Goal: Task Accomplishment & Management: Complete application form

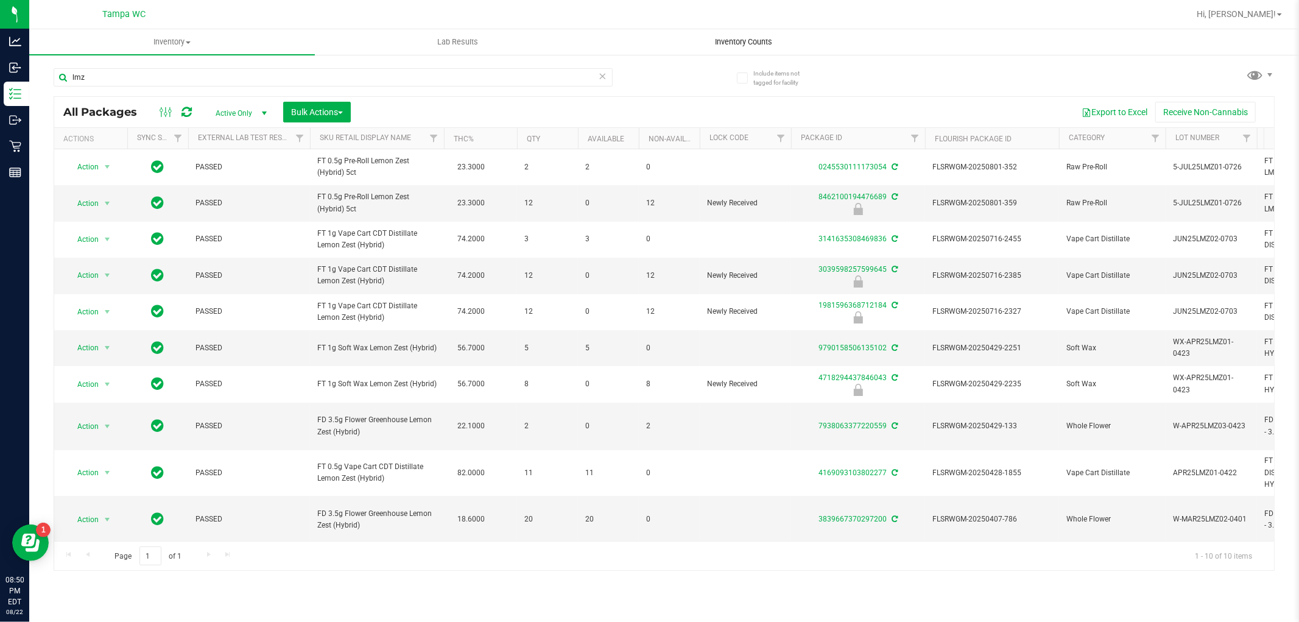
click at [726, 32] on uib-tab-heading "Inventory Counts" at bounding box center [743, 42] width 284 height 24
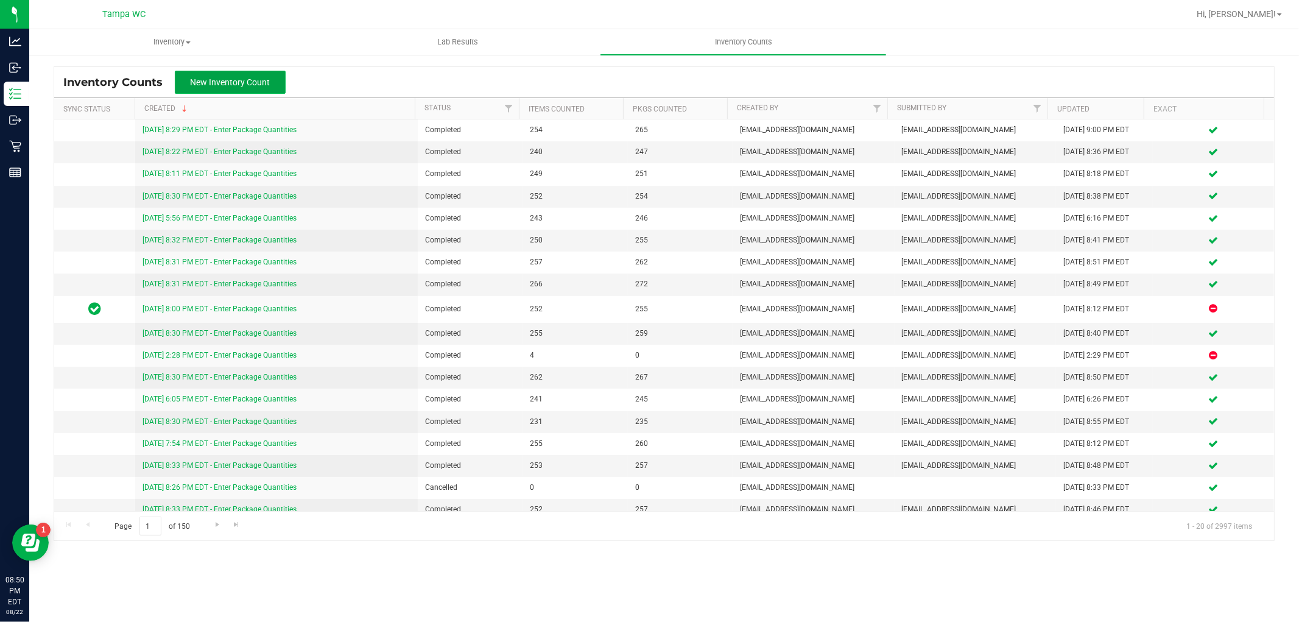
click at [237, 81] on span "New Inventory Count" at bounding box center [231, 82] width 80 height 10
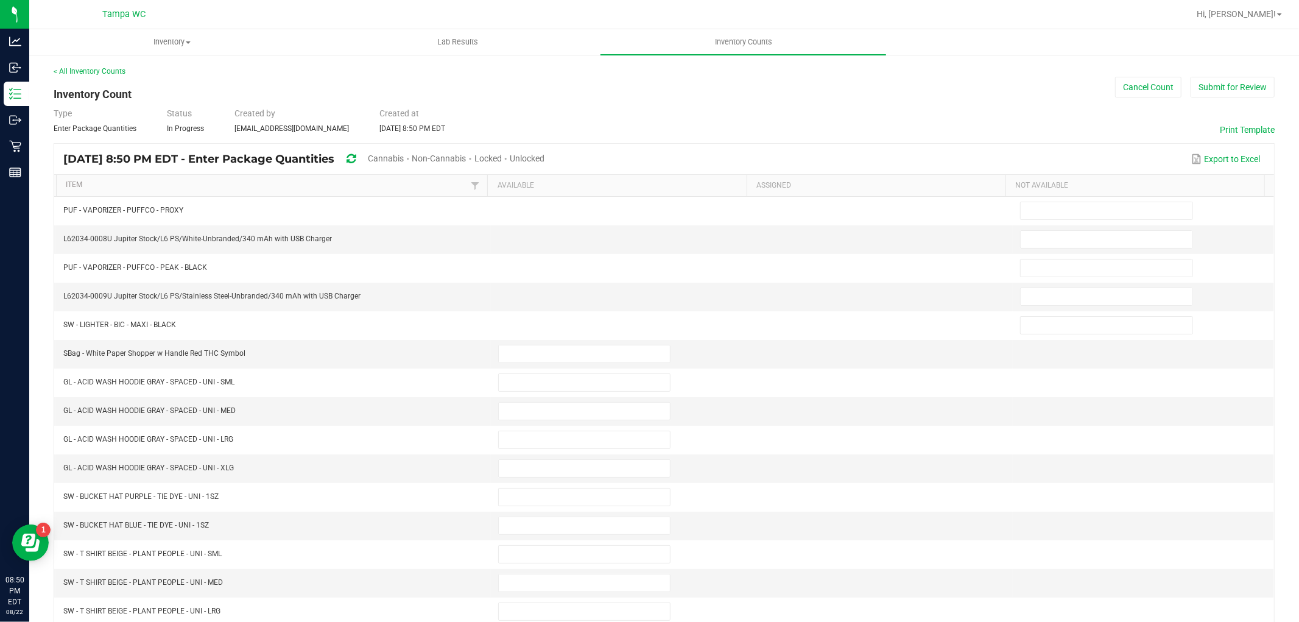
click at [404, 158] on span "Cannabis" at bounding box center [386, 158] width 36 height 10
click at [545, 155] on span "Unlocked" at bounding box center [527, 158] width 35 height 10
click at [284, 183] on link "Item" at bounding box center [267, 185] width 402 height 10
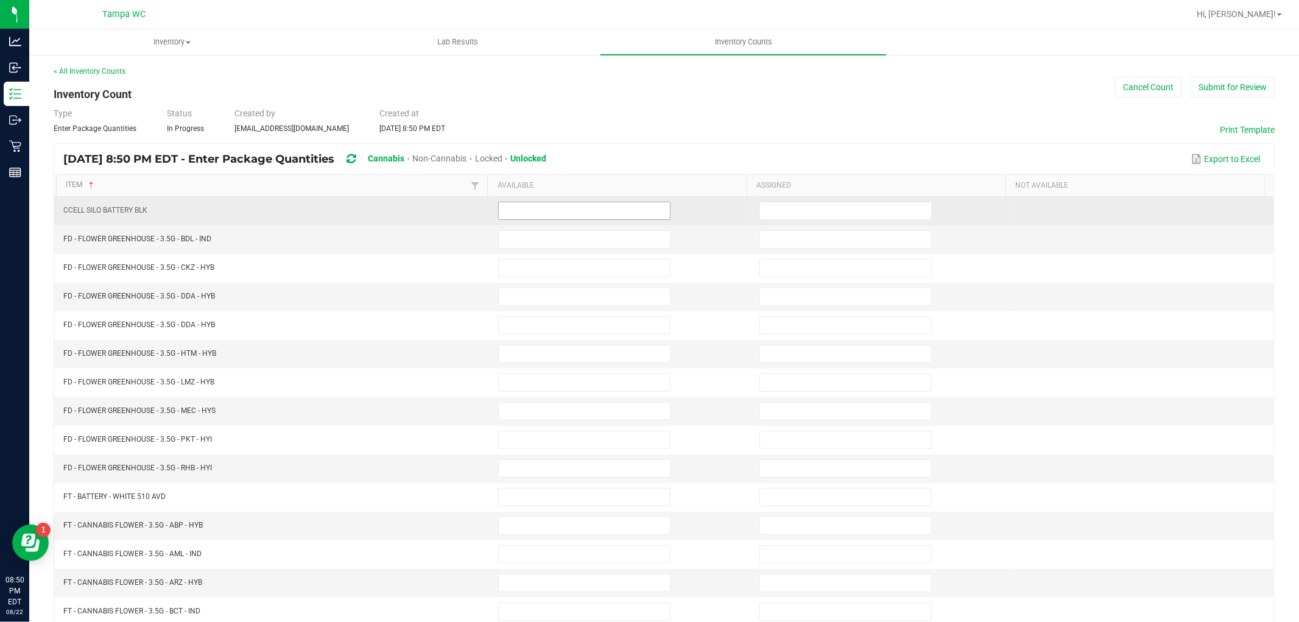
click at [577, 209] on input at bounding box center [584, 210] width 171 height 17
type input "0"
type input "19"
type input "17"
type input "10"
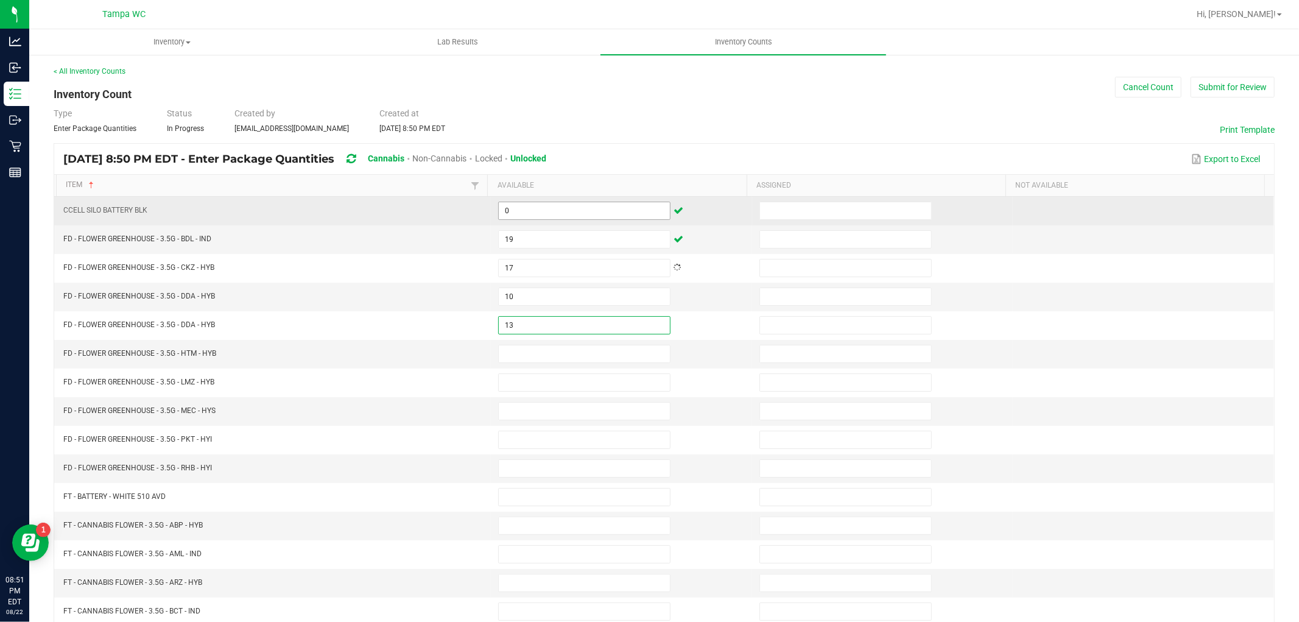
type input "13"
type input "18"
type input "8"
type input "18"
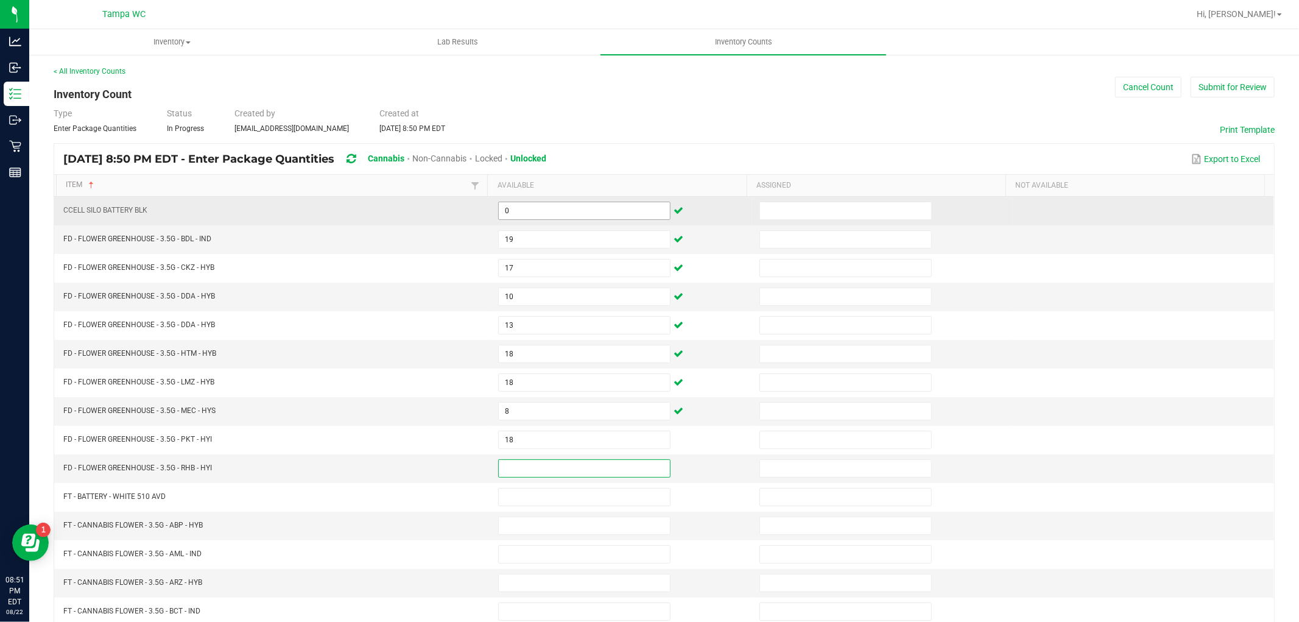
type input "0"
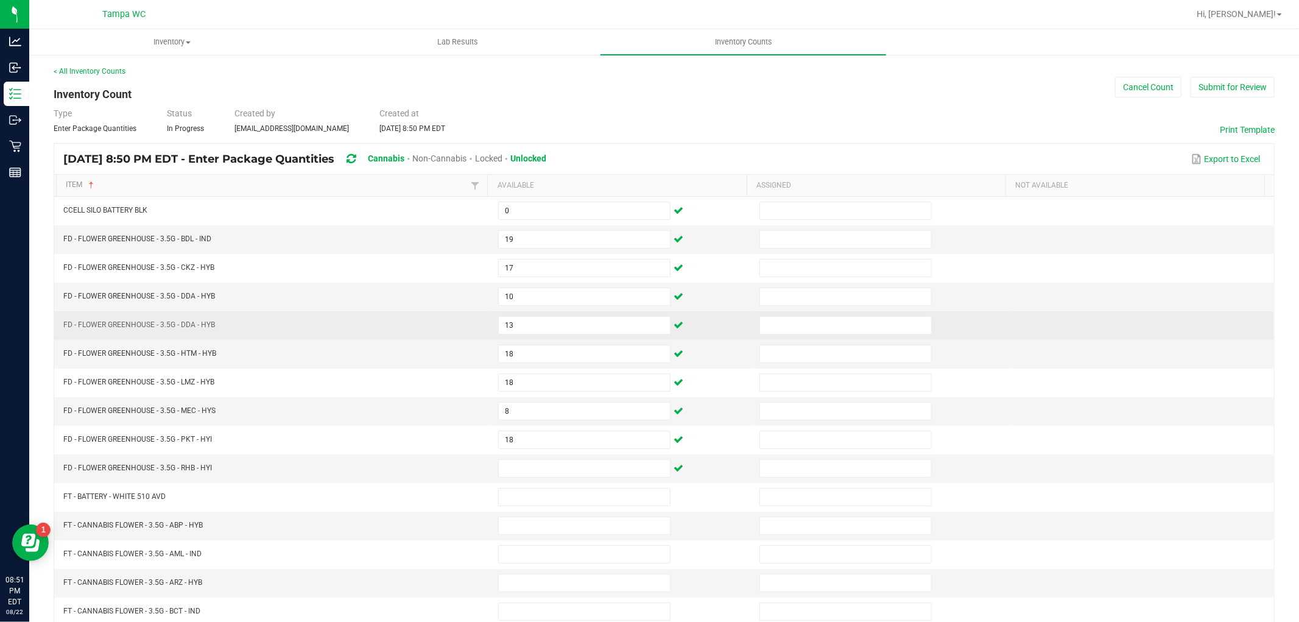
drag, startPoint x: 522, startPoint y: 338, endPoint x: 525, endPoint y: 321, distance: 16.7
click at [522, 338] on td "13" at bounding box center [621, 325] width 261 height 29
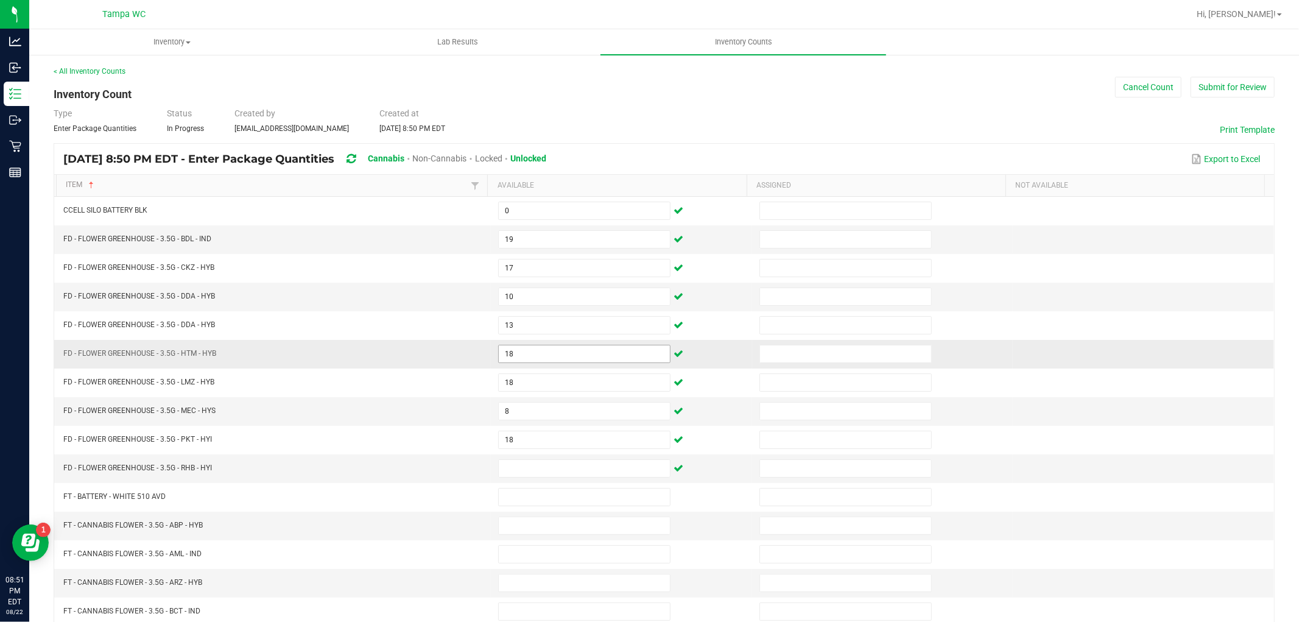
click at [556, 354] on tbody "CCELL SILO BATTERY BLK 0 FD - FLOWER GREENHOUSE - 3.5G - BDL - IND 19 FD - FLOW…" at bounding box center [664, 483] width 1220 height 572
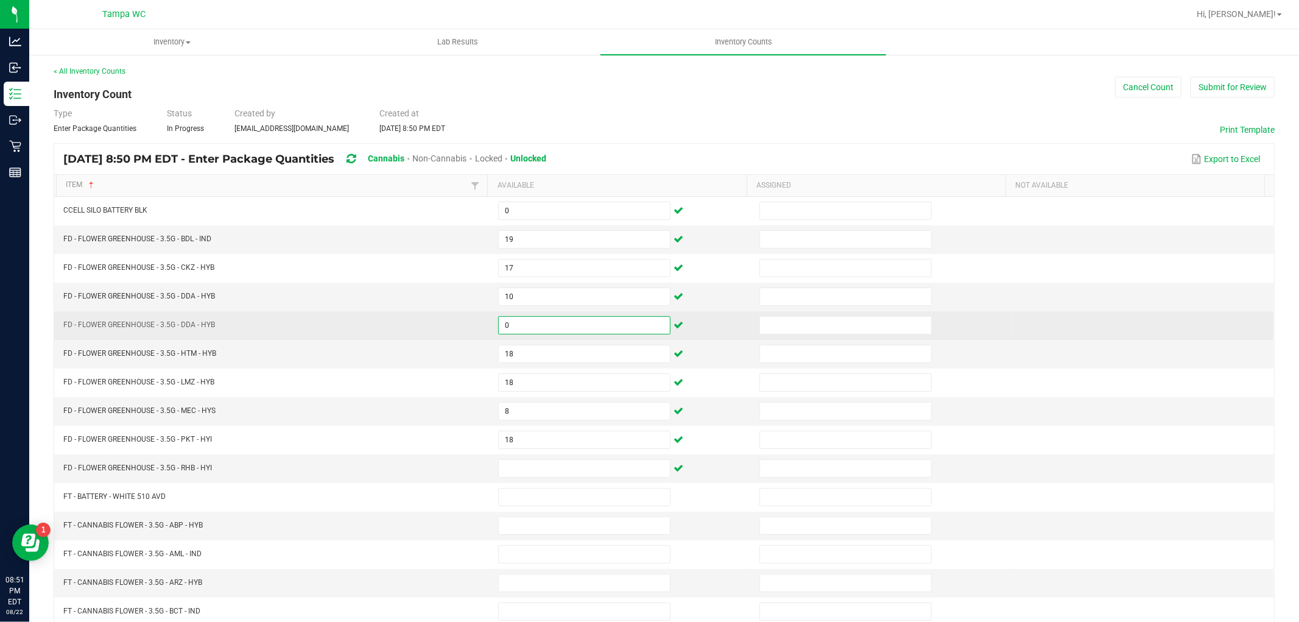
type input "0"
type input "13"
type input "18"
type input "8"
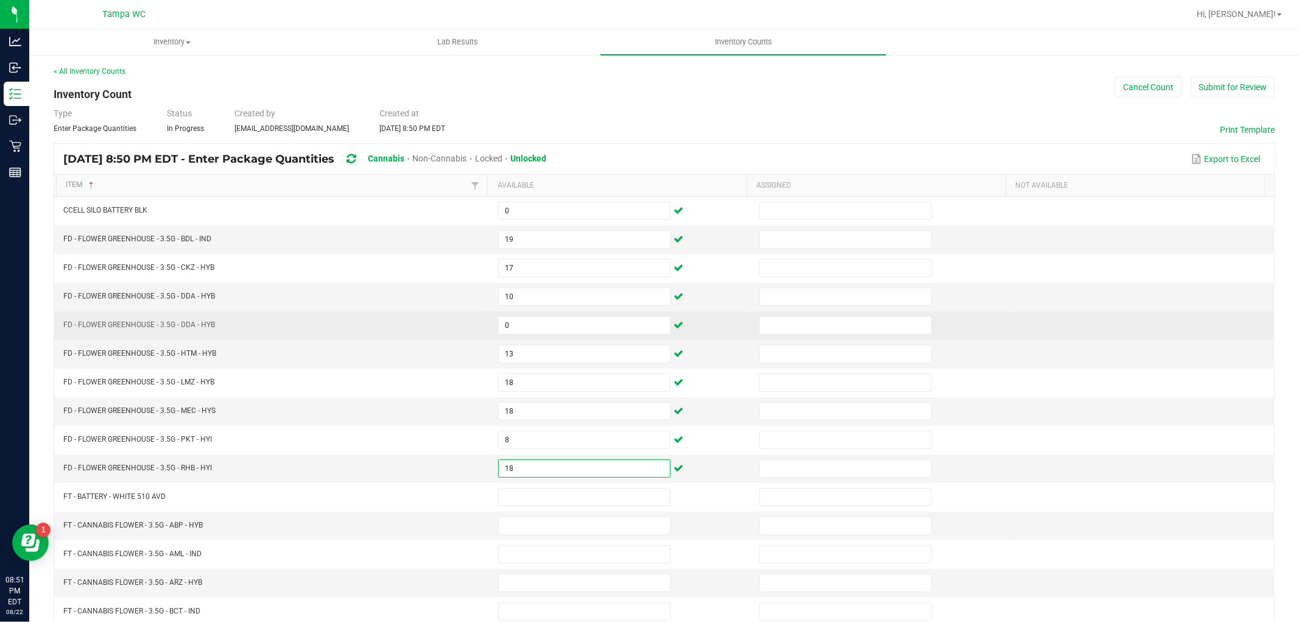
type input "18"
type input "0"
type input "19"
type input "14"
type input "13"
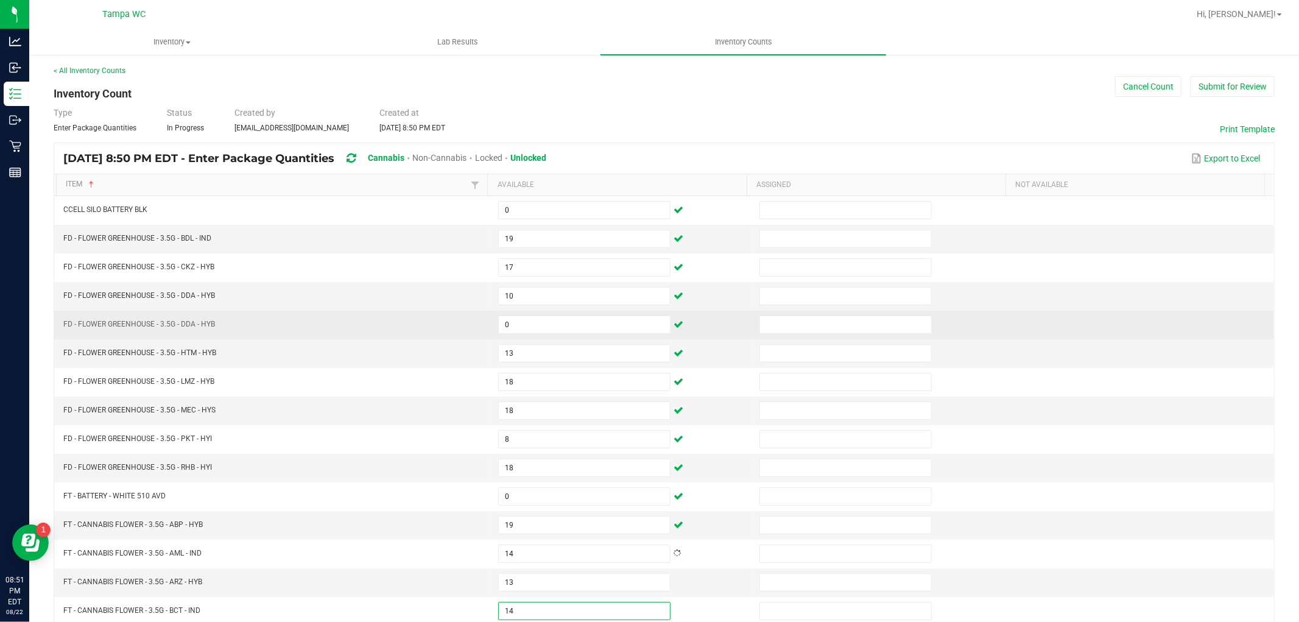
type input "14"
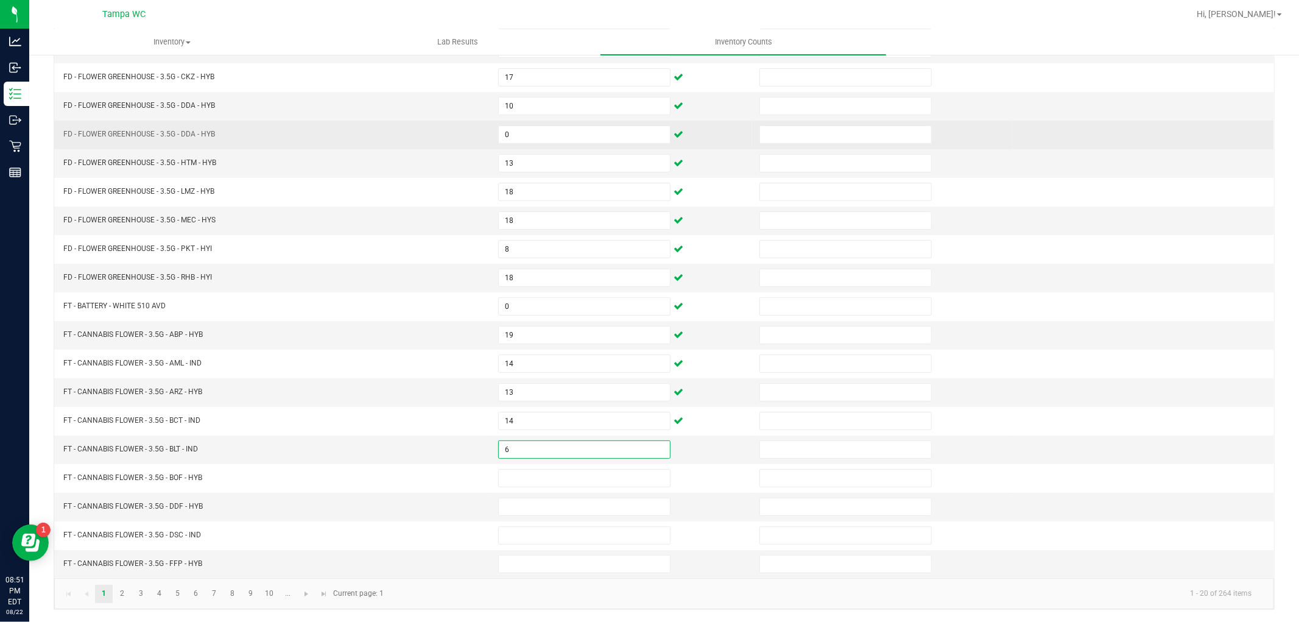
type input "6"
type input "8"
type input "1"
type input "15"
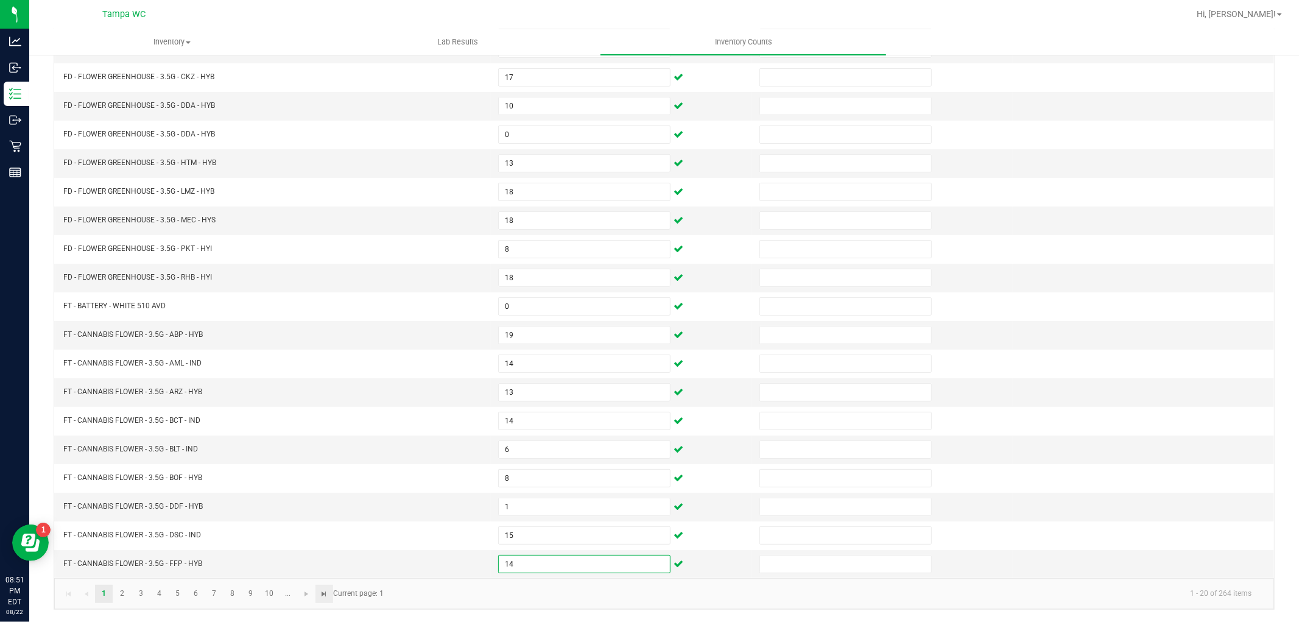
type input "14"
drag, startPoint x: 323, startPoint y: 597, endPoint x: 317, endPoint y: 593, distance: 6.6
click at [320, 595] on span "Go to the last page" at bounding box center [325, 594] width 10 height 10
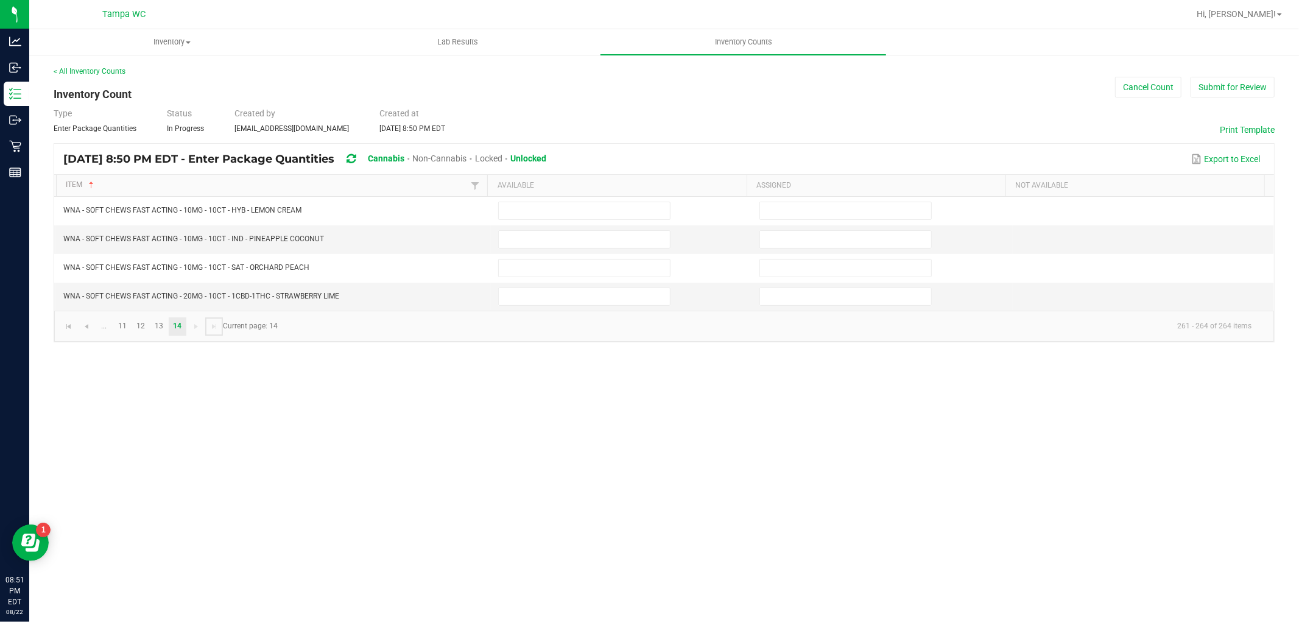
scroll to position [0, 0]
click at [63, 328] on link at bounding box center [69, 326] width 18 height 18
type input "0"
type input "19"
type input "17"
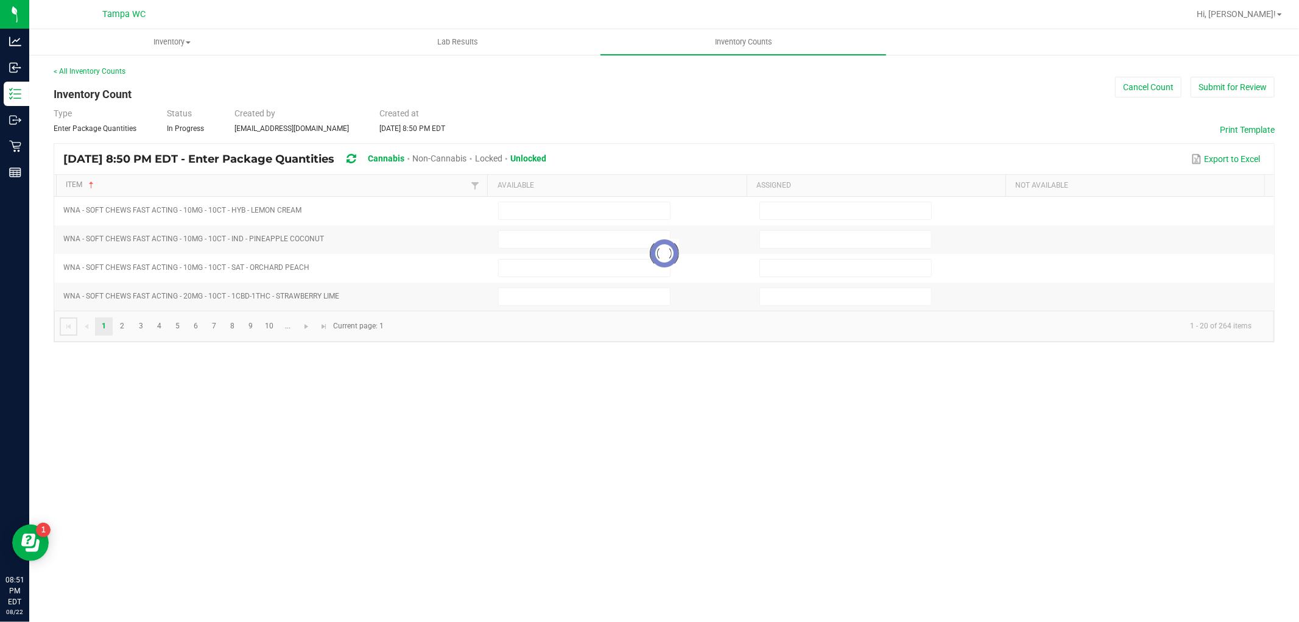
type input "10"
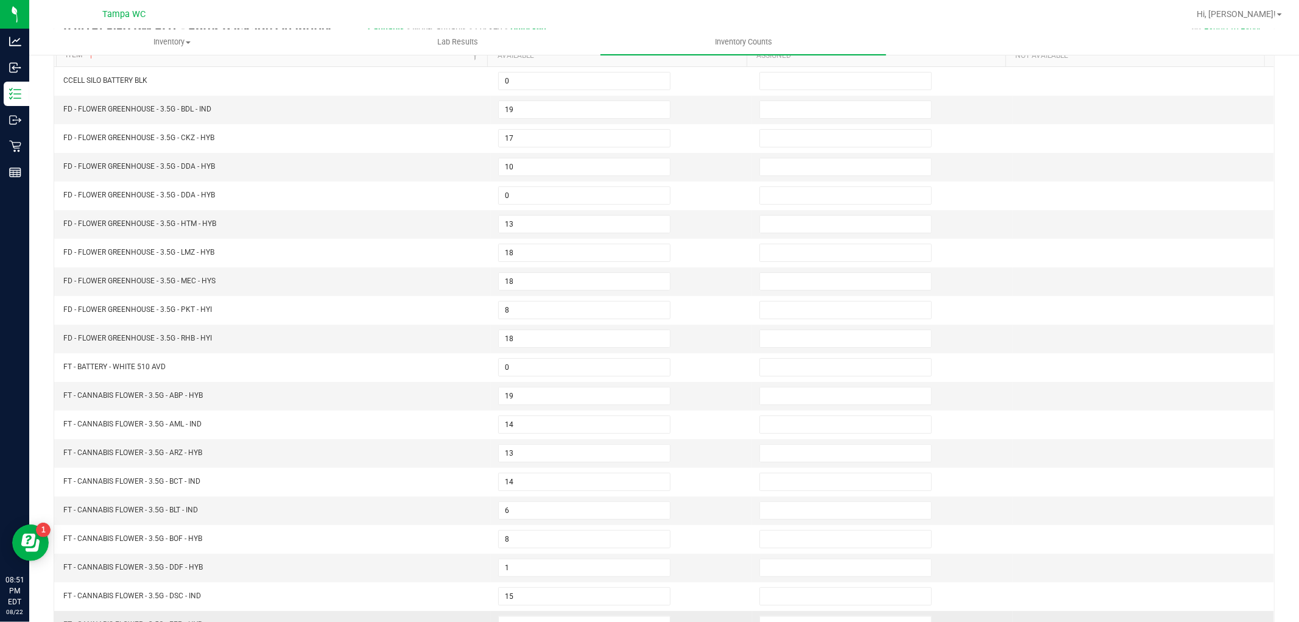
scroll to position [194, 0]
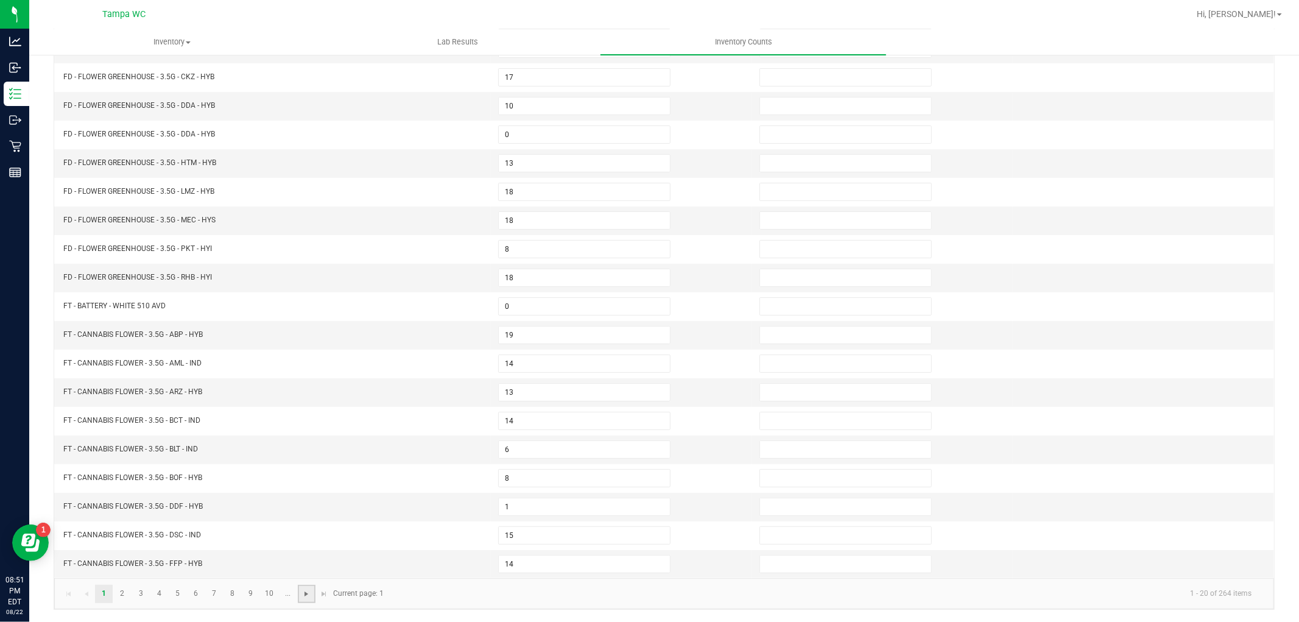
click at [306, 594] on span "Go to the next page" at bounding box center [306, 594] width 10 height 10
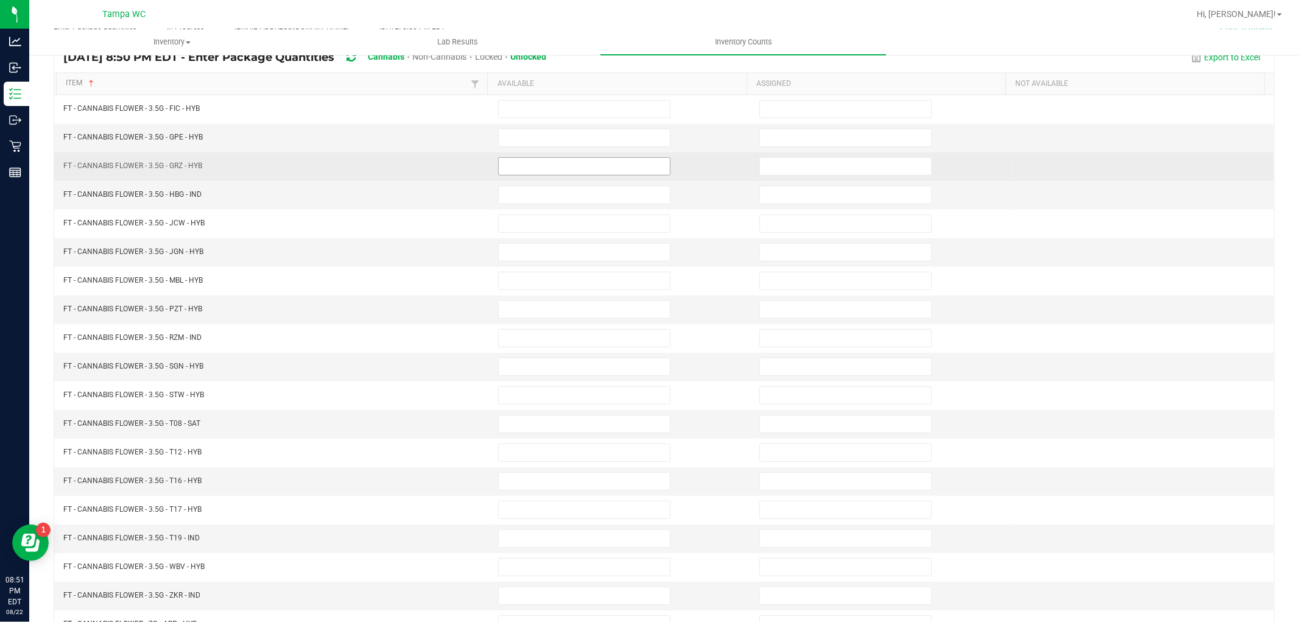
scroll to position [0, 0]
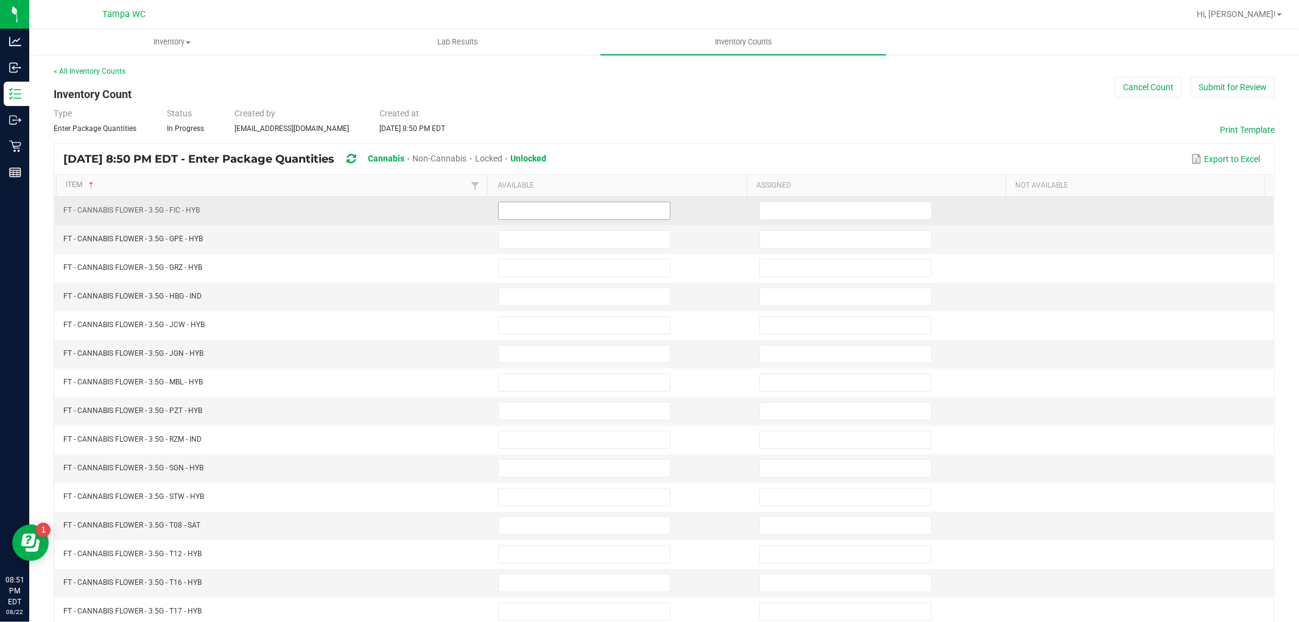
click at [532, 216] on input at bounding box center [584, 210] width 171 height 17
type input "5"
type input "3"
type input "19"
type input "7"
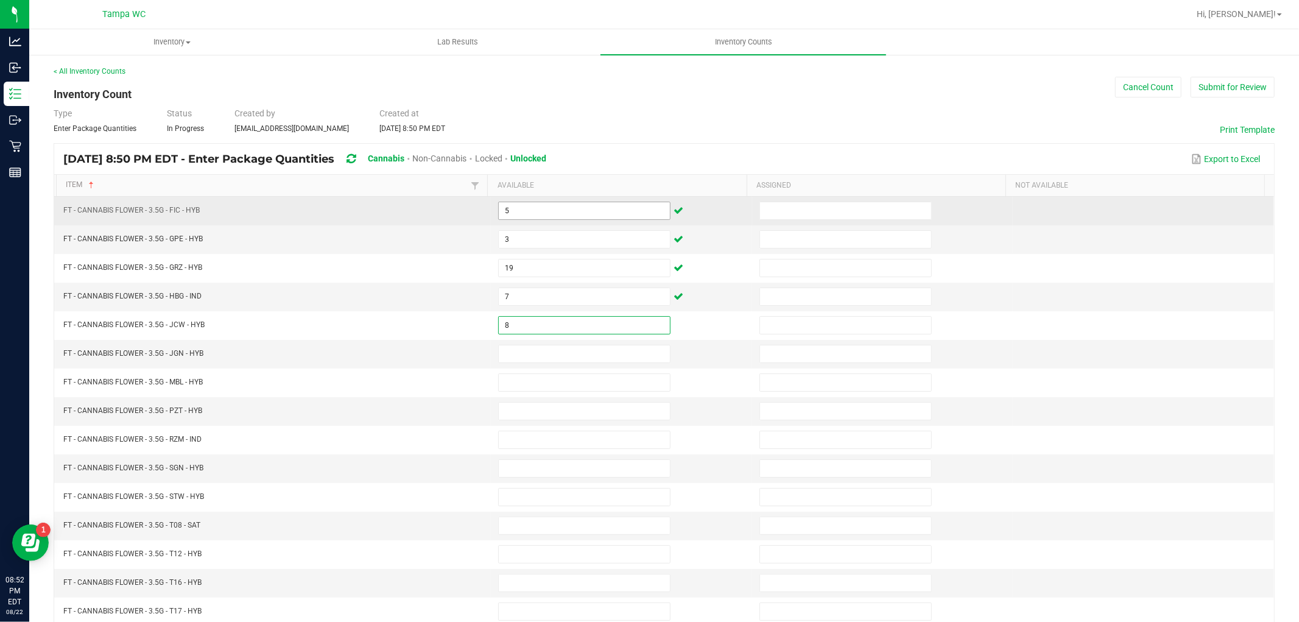
type input "8"
type input "5"
type input "11"
type input "16"
type input "1"
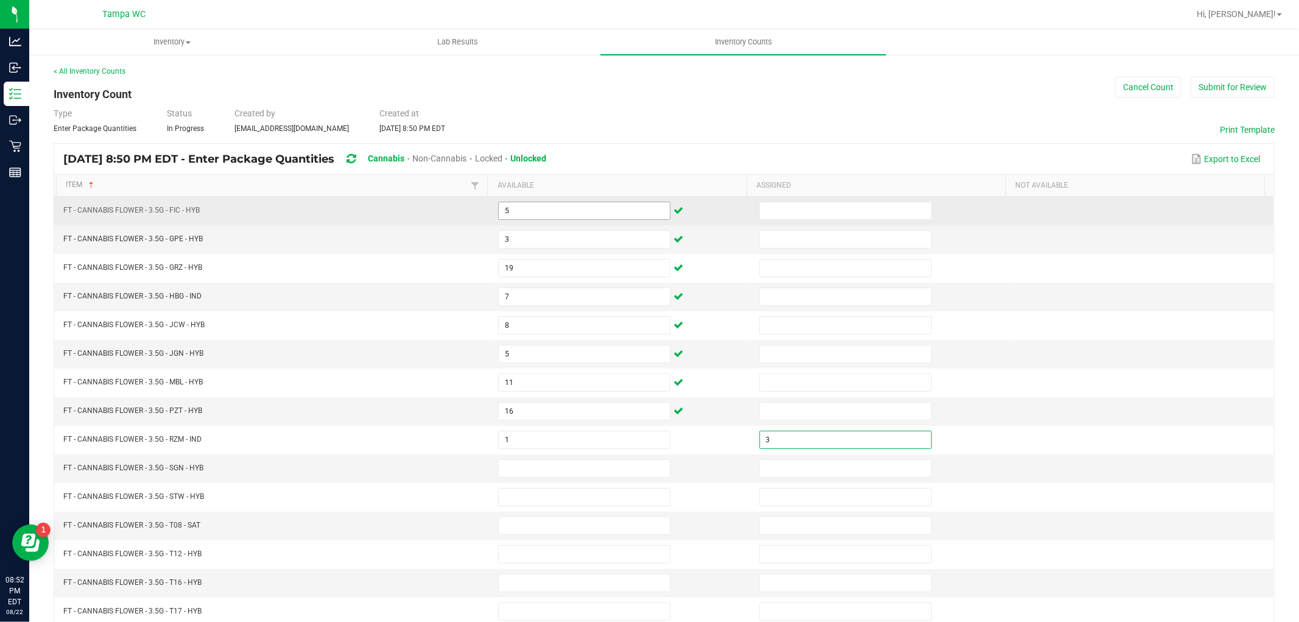
type input "3"
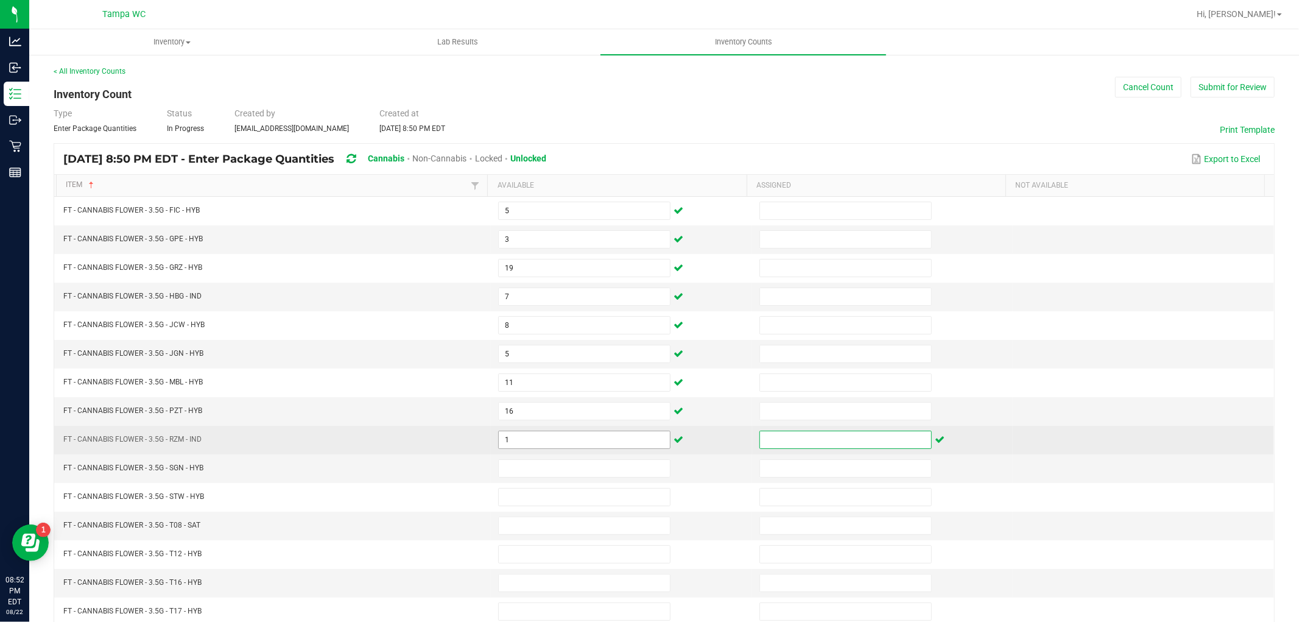
drag, startPoint x: 604, startPoint y: 437, endPoint x: 604, endPoint y: 444, distance: 7.3
click at [604, 441] on input "1" at bounding box center [584, 439] width 171 height 17
type input "13"
type input "11"
type input "20"
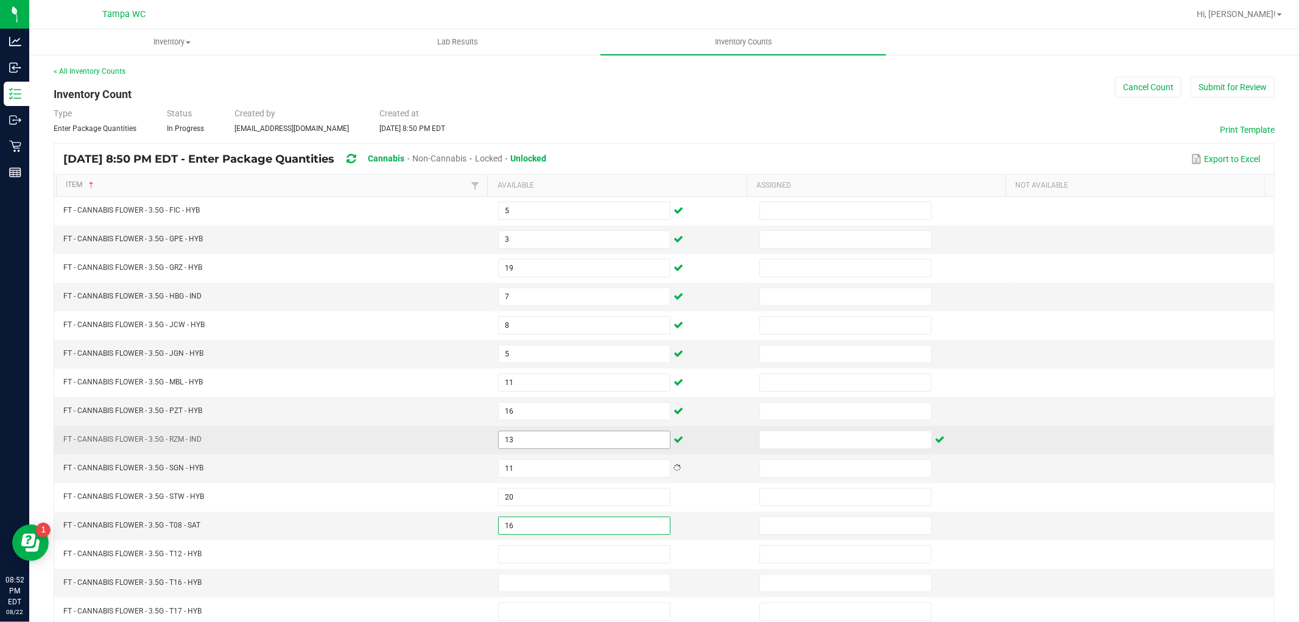
type input "16"
type input "30"
type input "9"
type input "14"
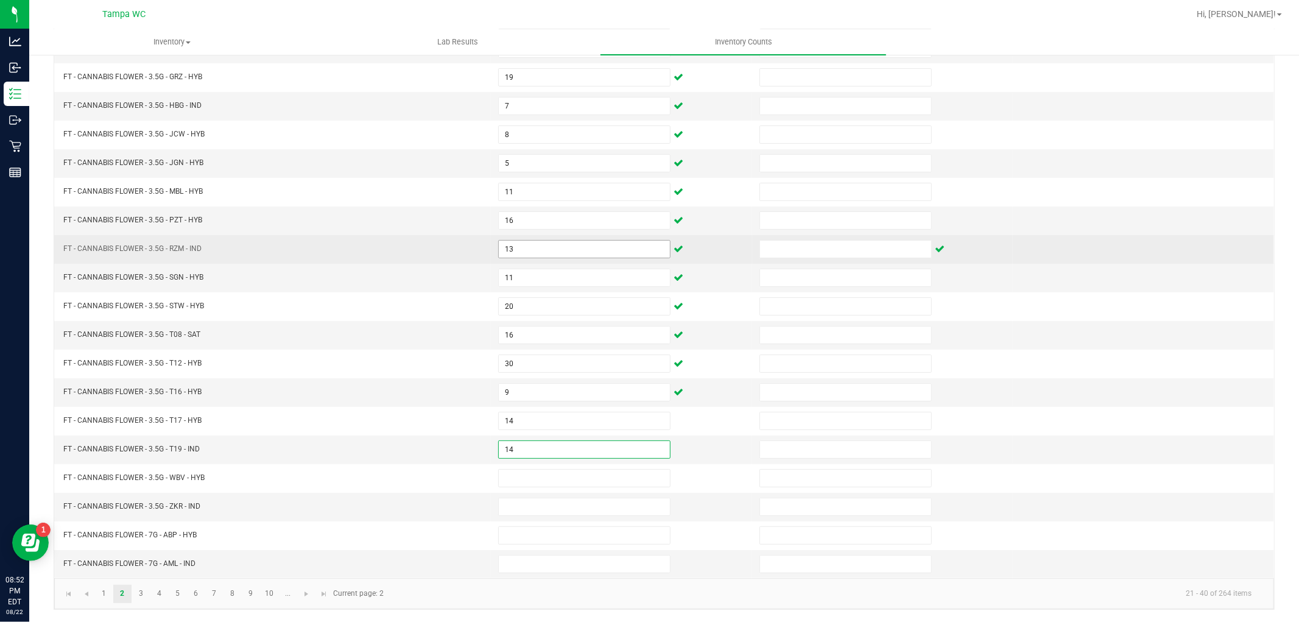
type input "14"
type input "16"
type input "10"
type input "20"
type input "19"
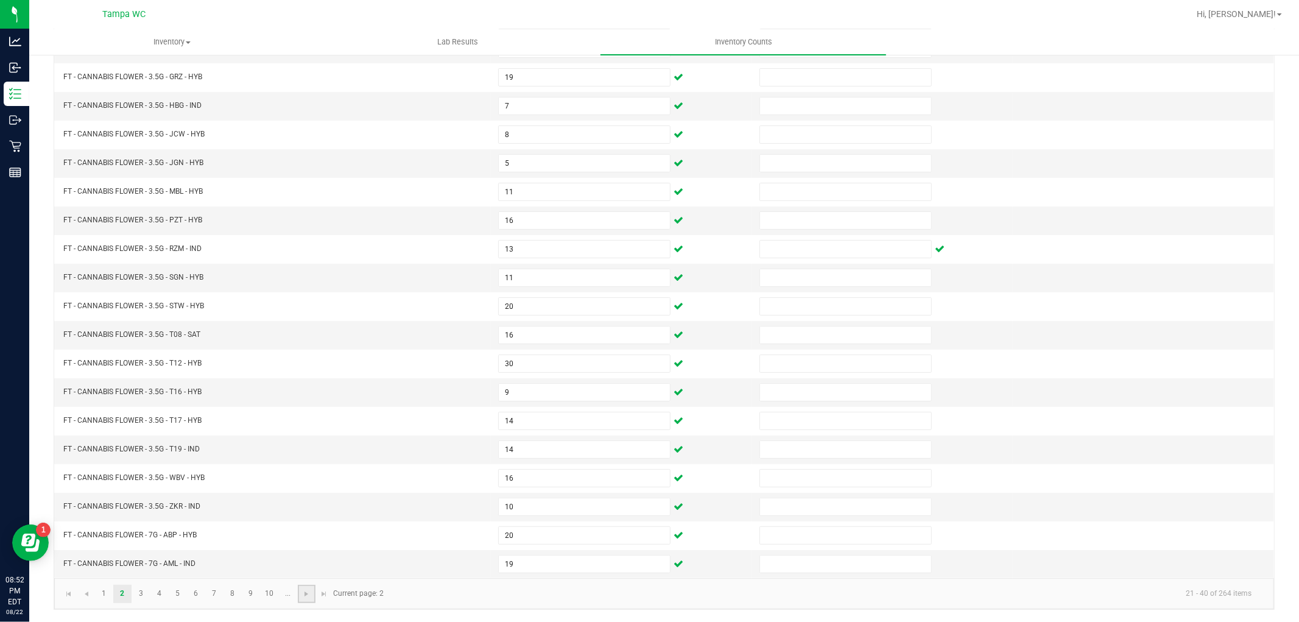
click at [307, 598] on span "Go to the next page" at bounding box center [306, 594] width 10 height 10
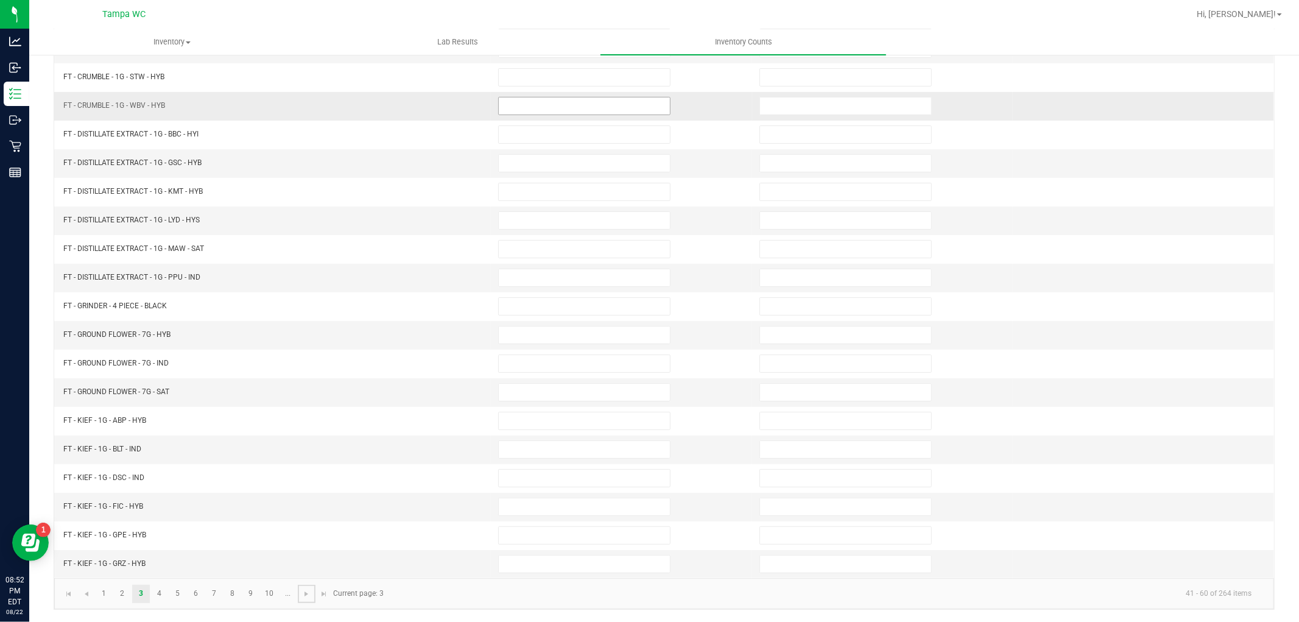
scroll to position [0, 0]
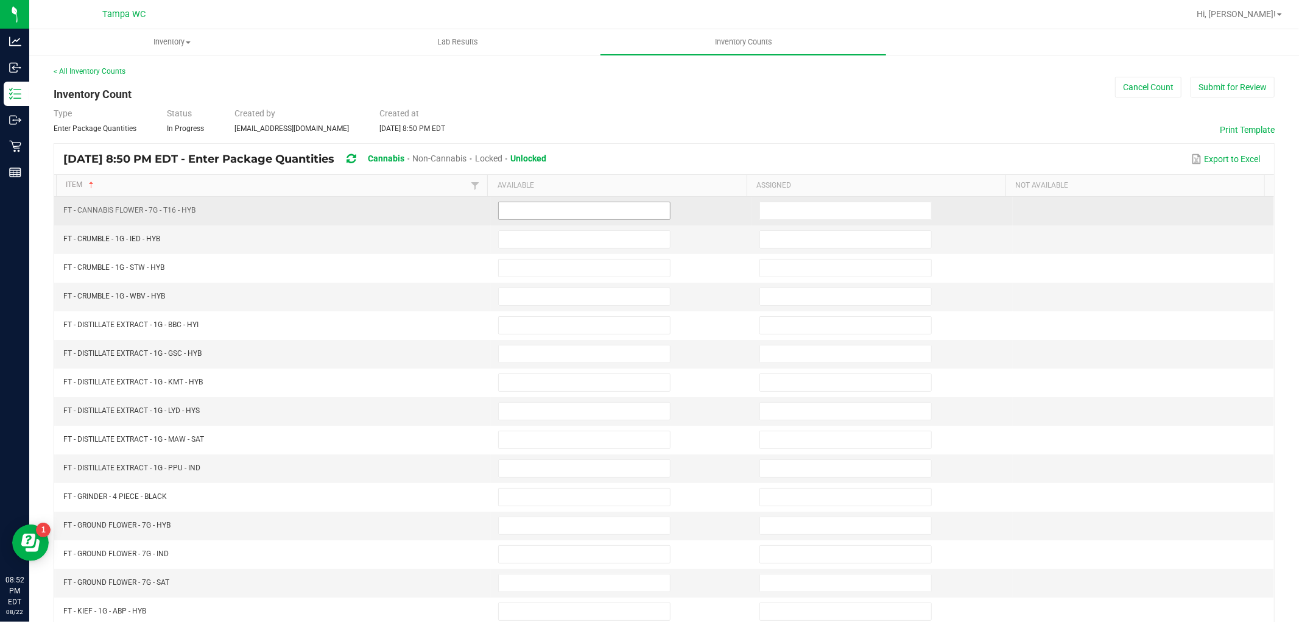
click at [552, 216] on input at bounding box center [584, 210] width 171 height 17
type input "21"
type input "7"
type input "3"
type input "8"
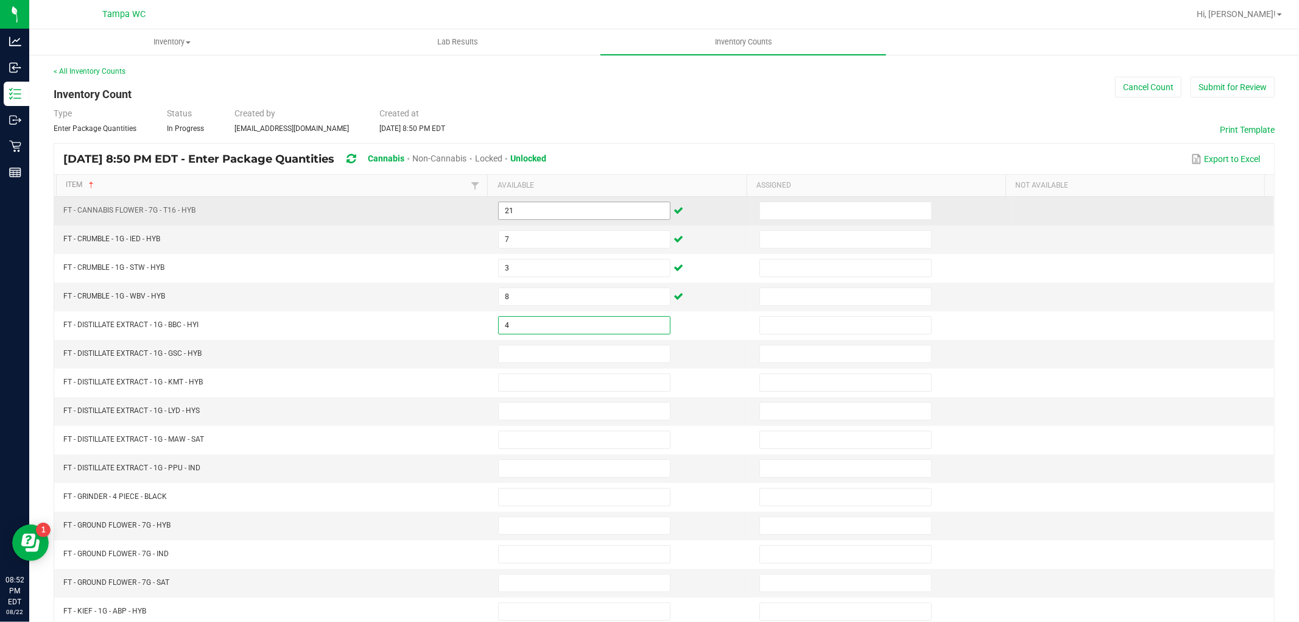
type input "4"
type input "3"
type input "2"
type input "6"
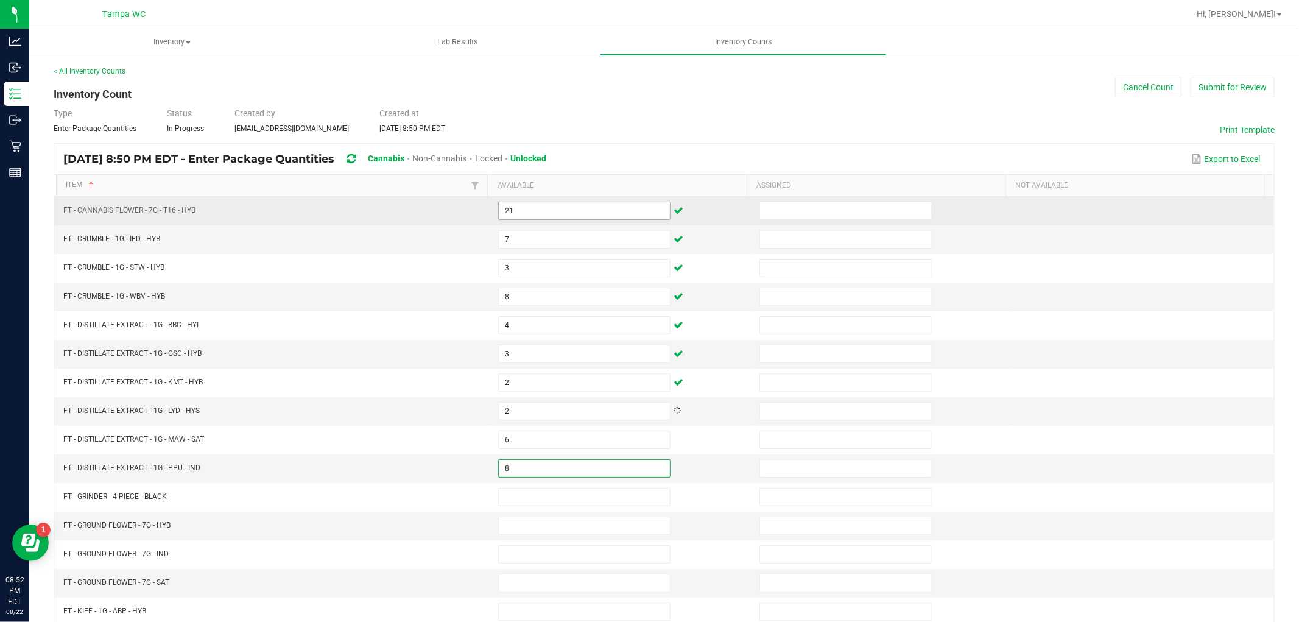
type input "8"
type input "3"
type input "1"
type input "11"
type input "7"
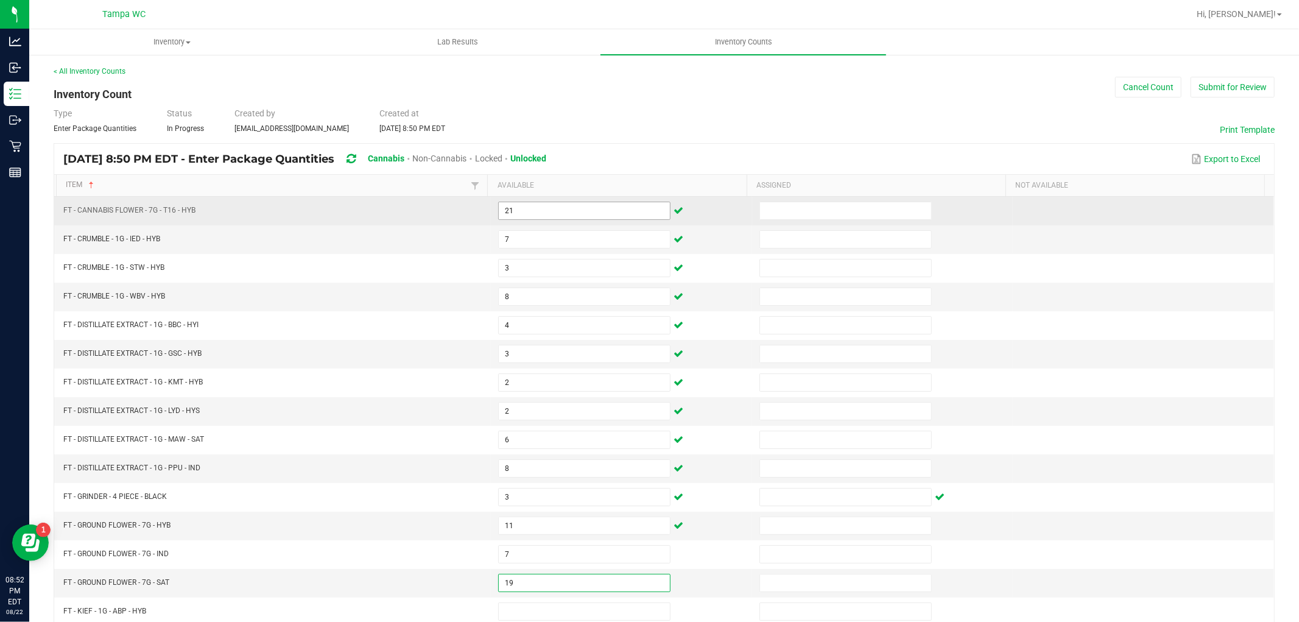
type input "19"
type input "8"
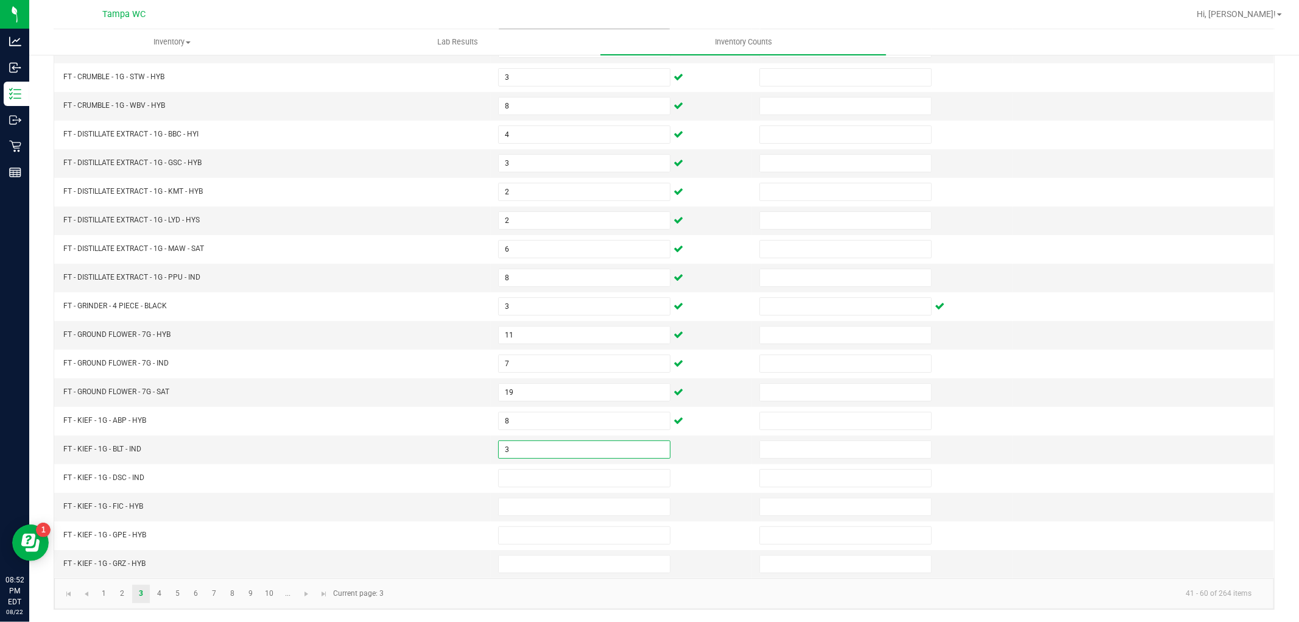
type input "3"
type input "7"
type input "3"
type input "4"
type input "2"
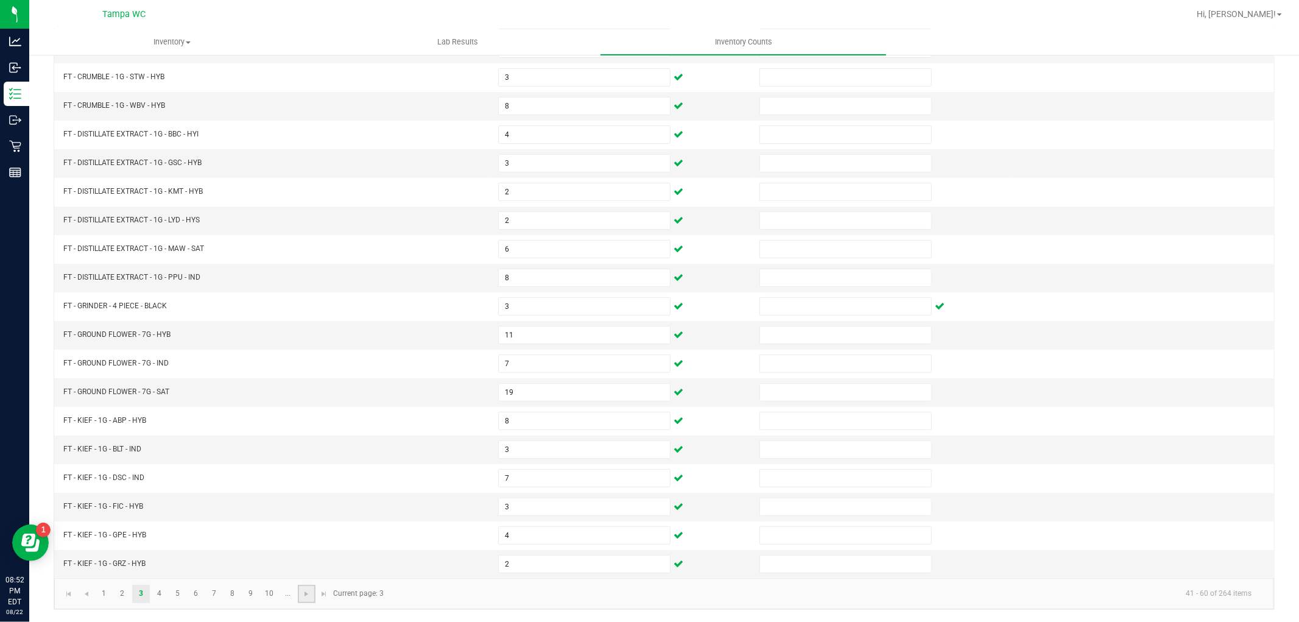
click at [300, 595] on link at bounding box center [307, 593] width 18 height 18
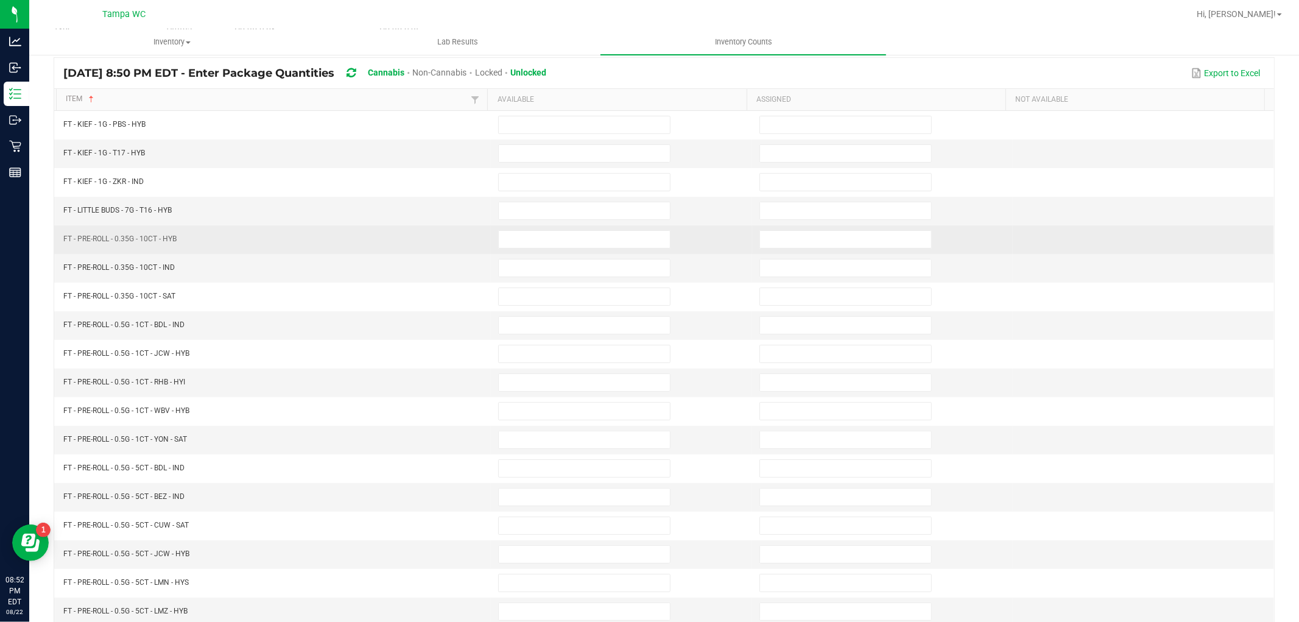
scroll to position [0, 0]
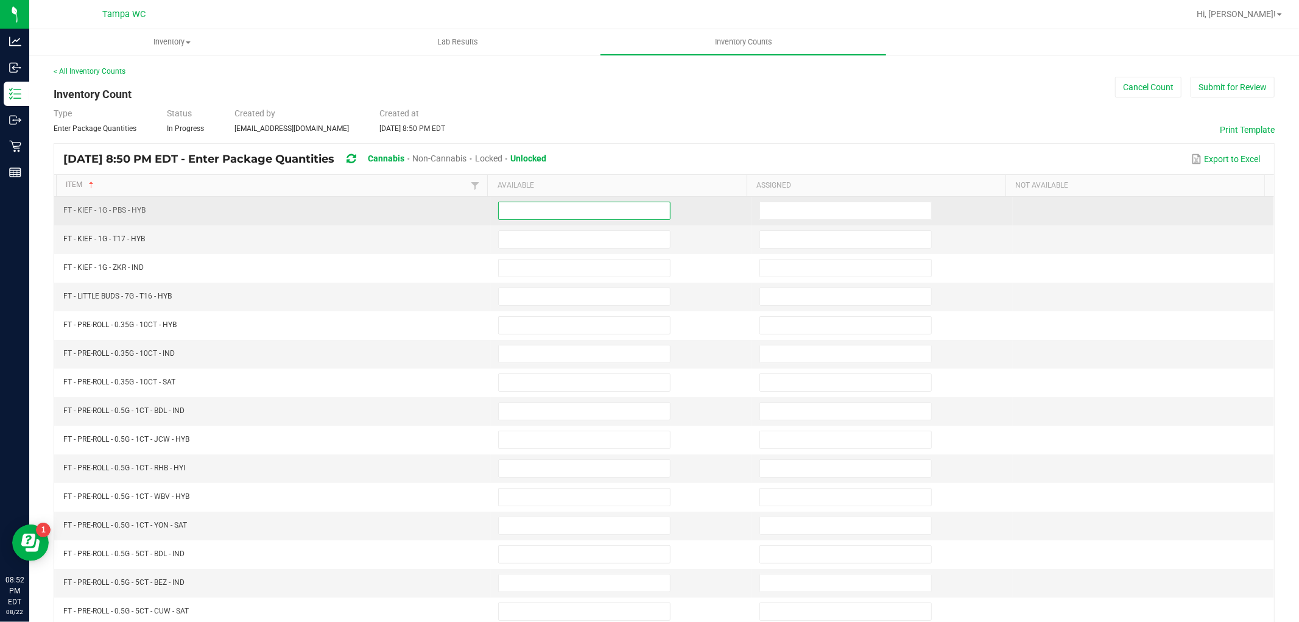
click at [563, 216] on input at bounding box center [584, 210] width 171 height 17
type input "7"
type input "5"
type input "2"
type input "0"
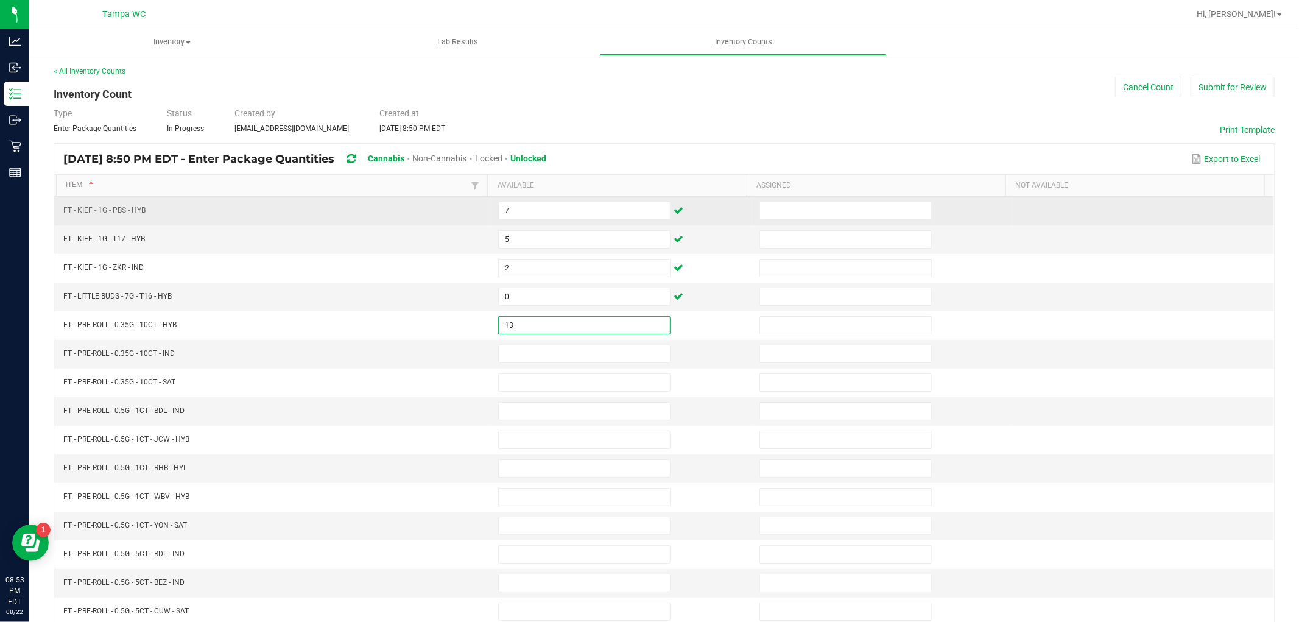
type input "13"
type input "10"
type input "9"
type input "20"
type input "6"
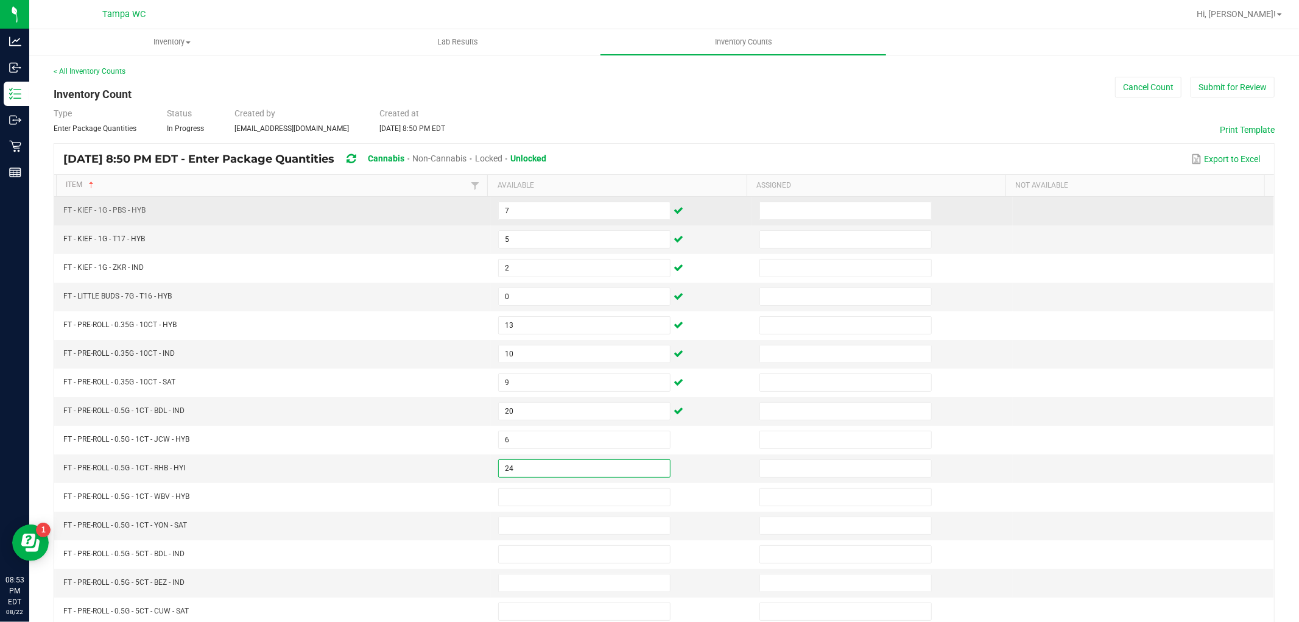
type input "24"
type input "7"
type input "15"
type input "7"
type input "5"
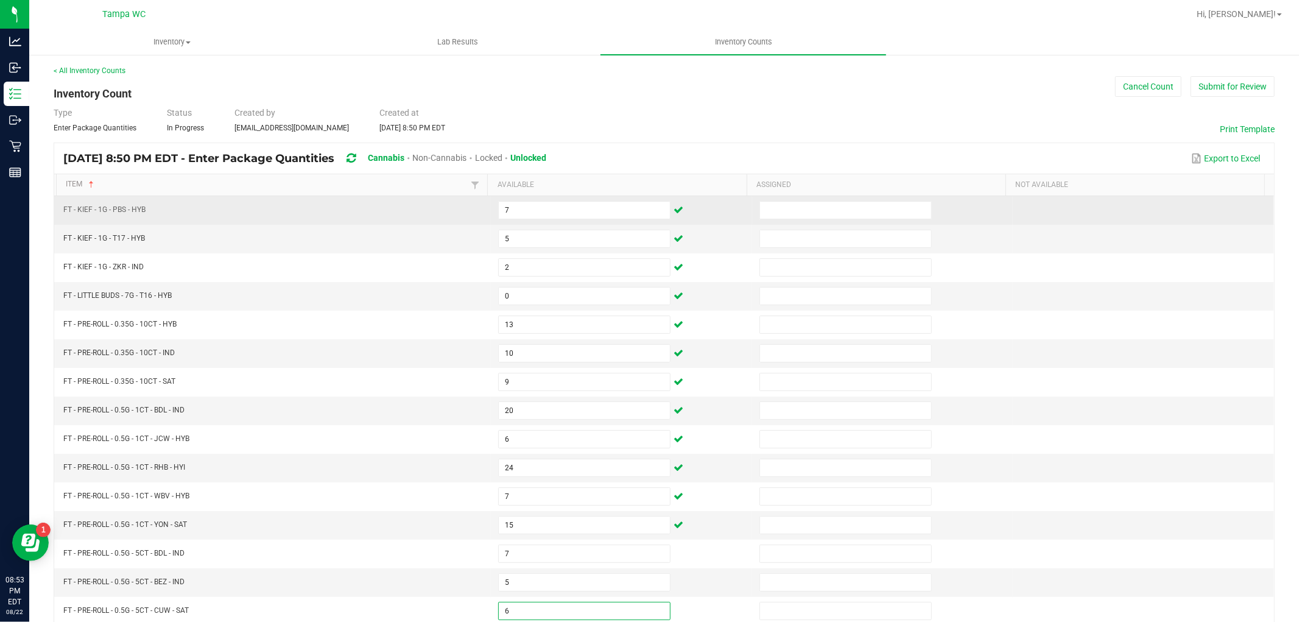
type input "6"
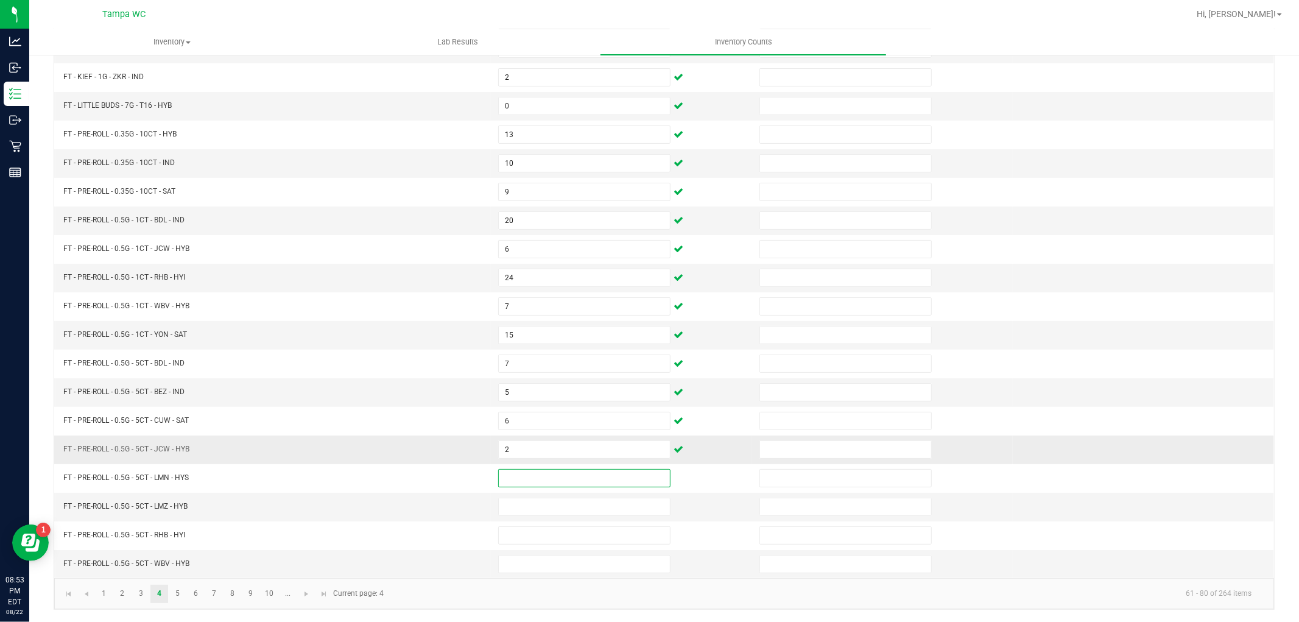
click at [514, 458] on td "2" at bounding box center [621, 449] width 261 height 29
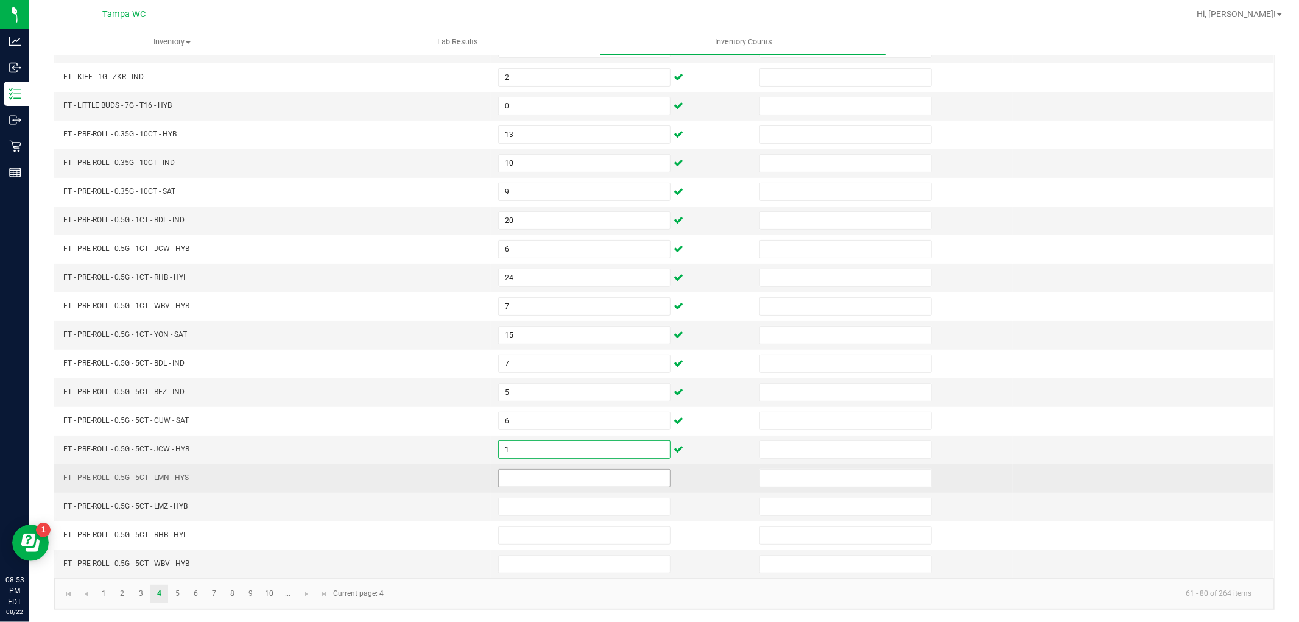
type input "1"
drag, startPoint x: 507, startPoint y: 472, endPoint x: 507, endPoint y: 479, distance: 7.3
click at [507, 476] on input at bounding box center [584, 477] width 171 height 17
type input "2"
type input "10"
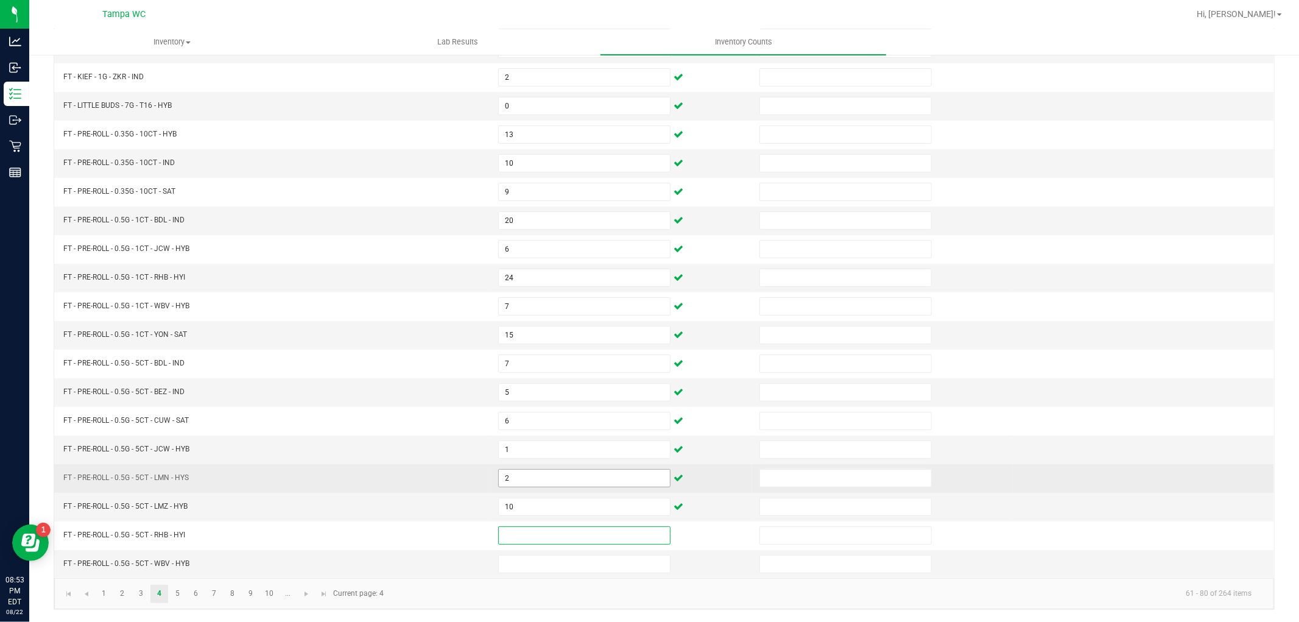
type input "6"
type input "7"
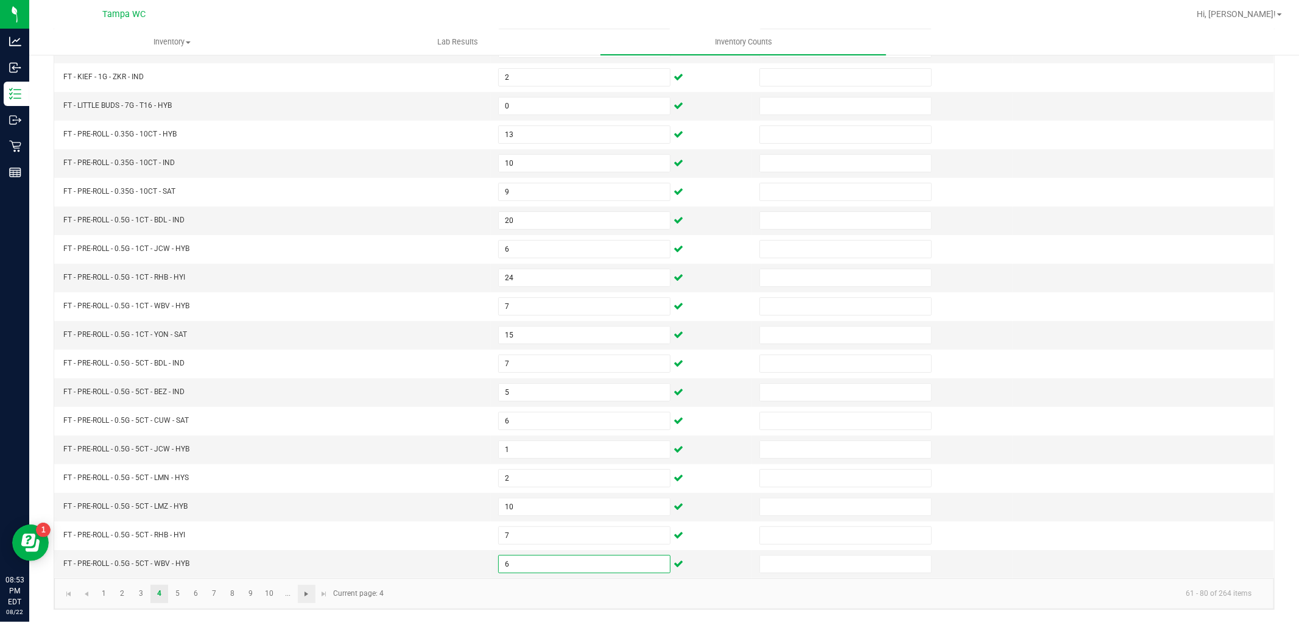
type input "6"
click at [311, 595] on span "Go to the next page" at bounding box center [306, 594] width 10 height 10
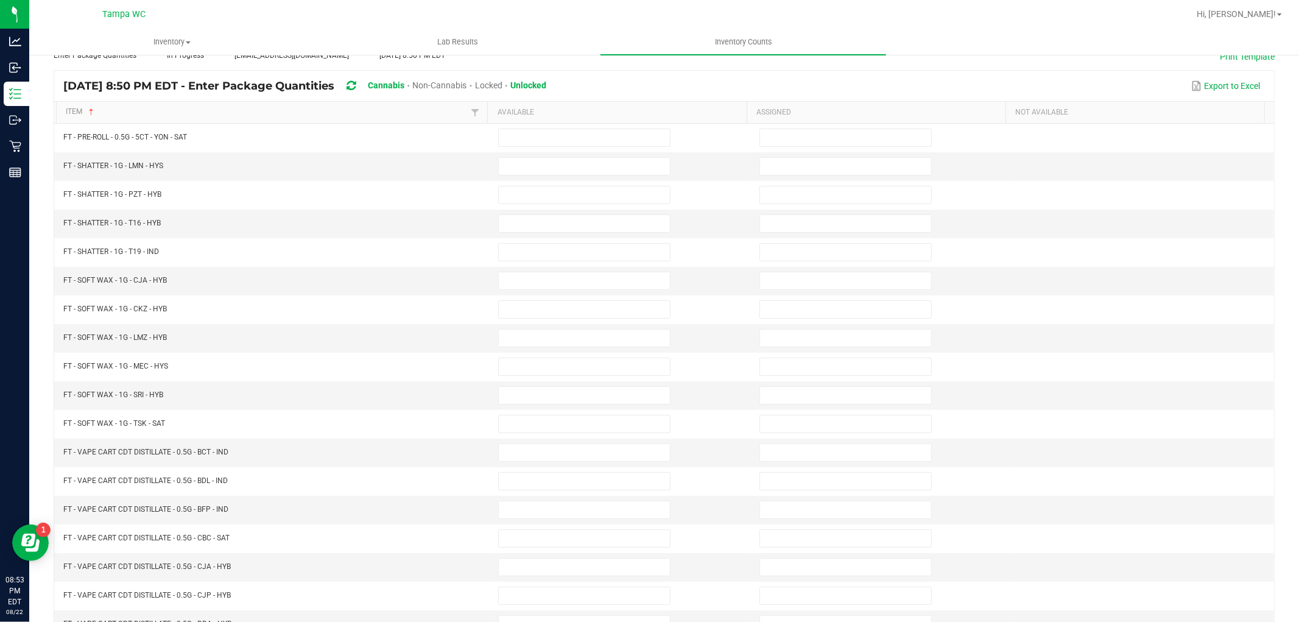
scroll to position [0, 0]
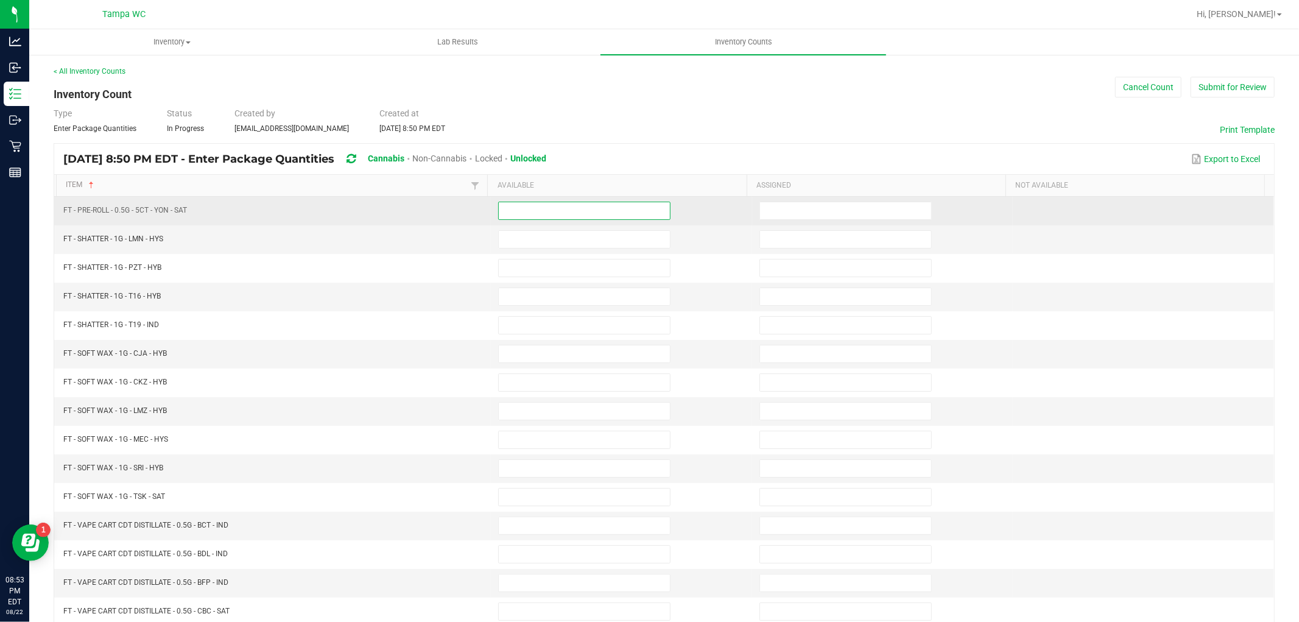
drag, startPoint x: 528, startPoint y: 203, endPoint x: 530, endPoint y: 211, distance: 7.4
click at [528, 208] on input at bounding box center [584, 210] width 171 height 17
type input "6"
type input "4"
type input "6"
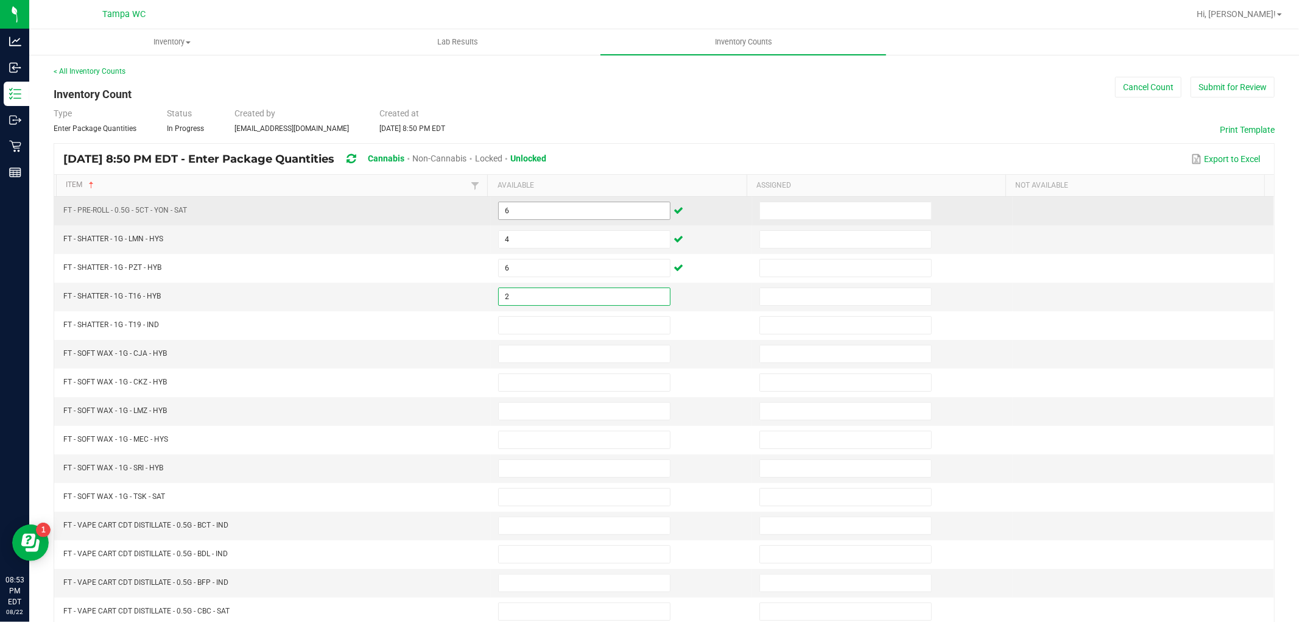
type input "2"
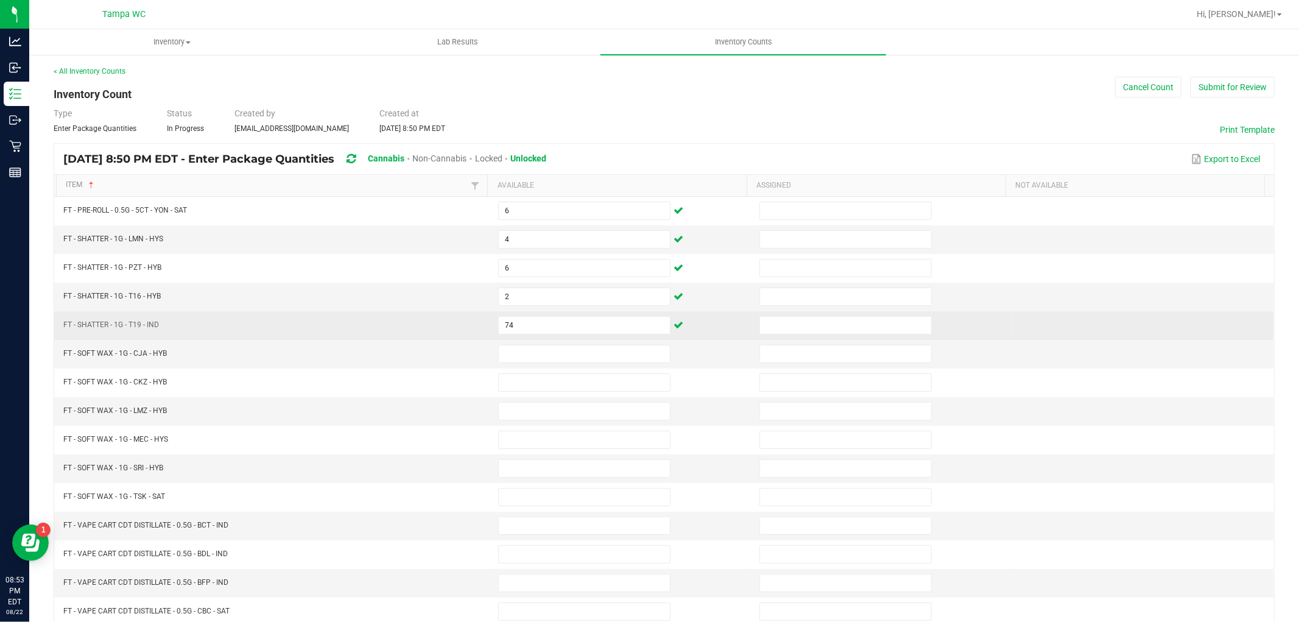
drag, startPoint x: 549, startPoint y: 313, endPoint x: 550, endPoint y: 335, distance: 22.5
click at [549, 317] on td "74" at bounding box center [621, 325] width 261 height 29
type input "7"
type input "2"
type input "7"
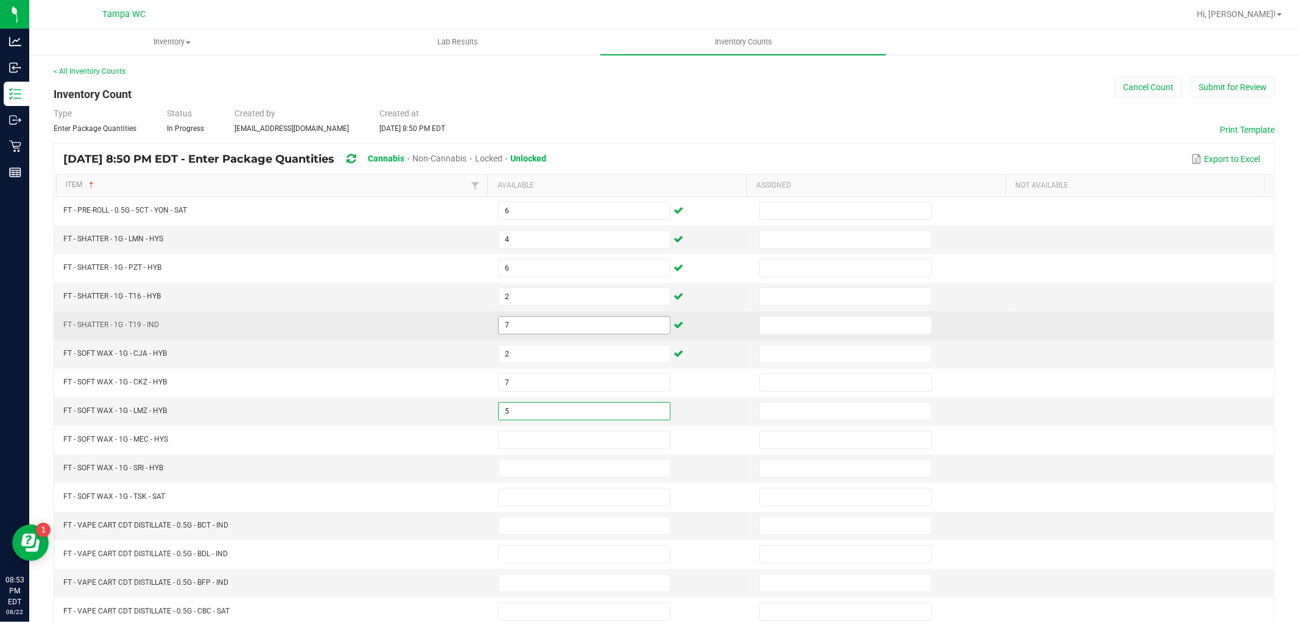
type input "5"
type input "1"
type input "4"
type input "6"
type input "4"
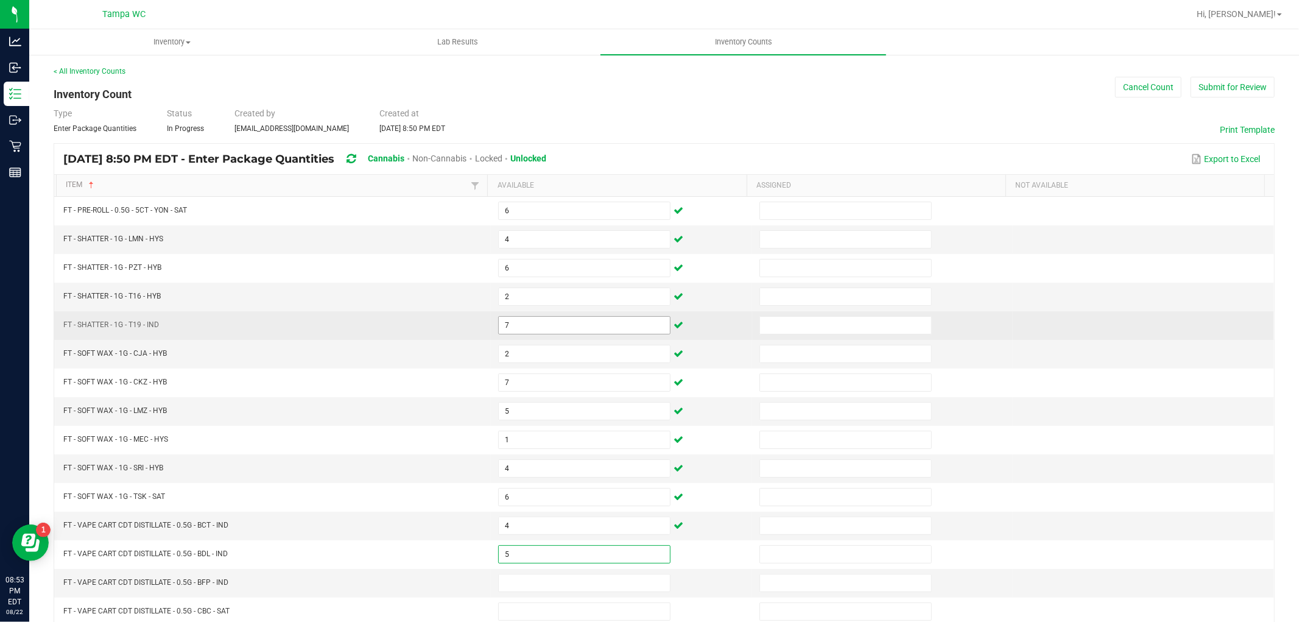
type input "5"
type input "9"
type input "2"
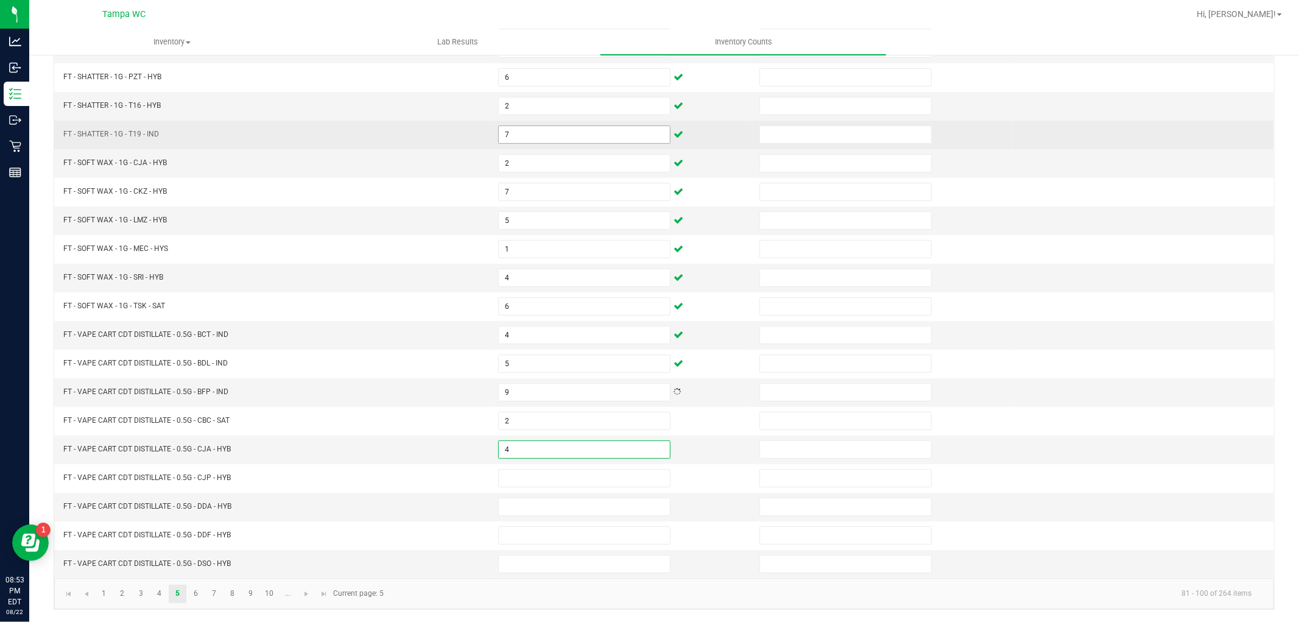
type input "4"
type input "1"
type input "2"
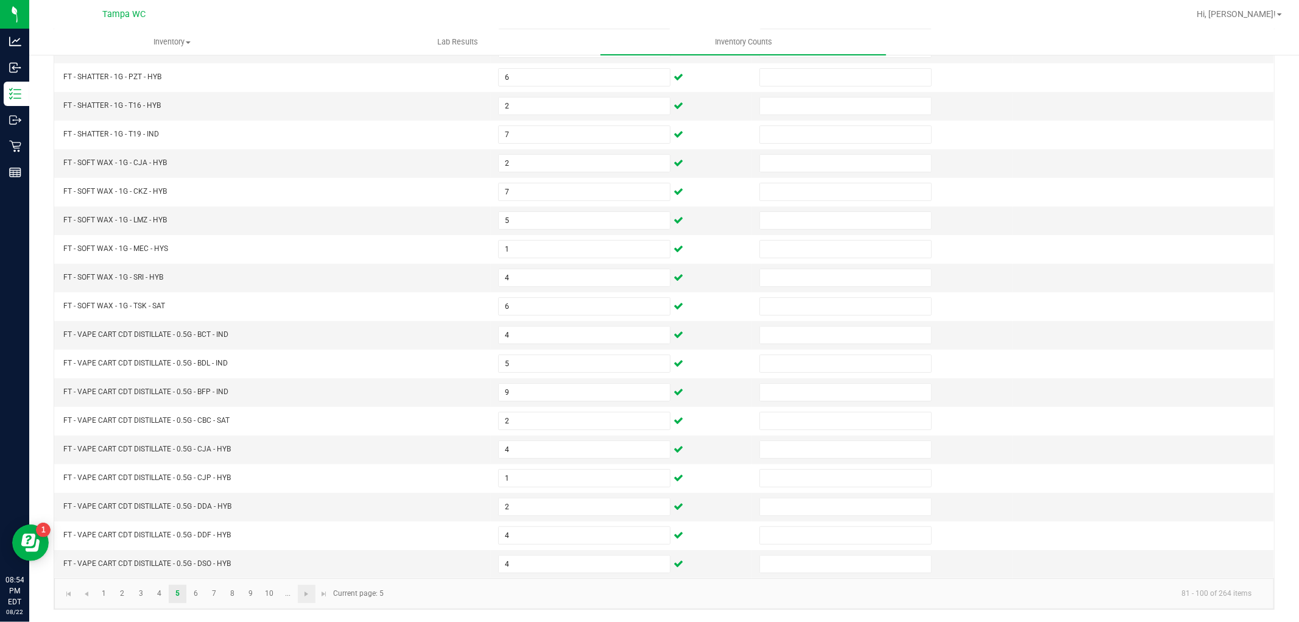
click at [299, 588] on link at bounding box center [307, 593] width 18 height 18
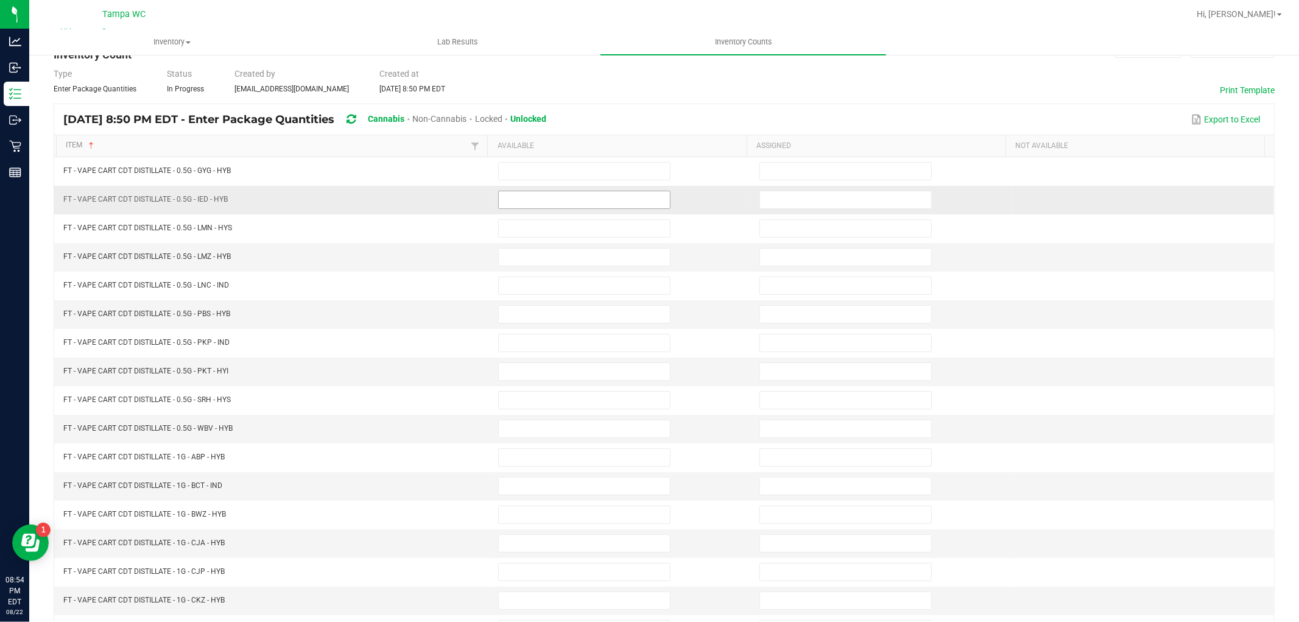
scroll to position [0, 0]
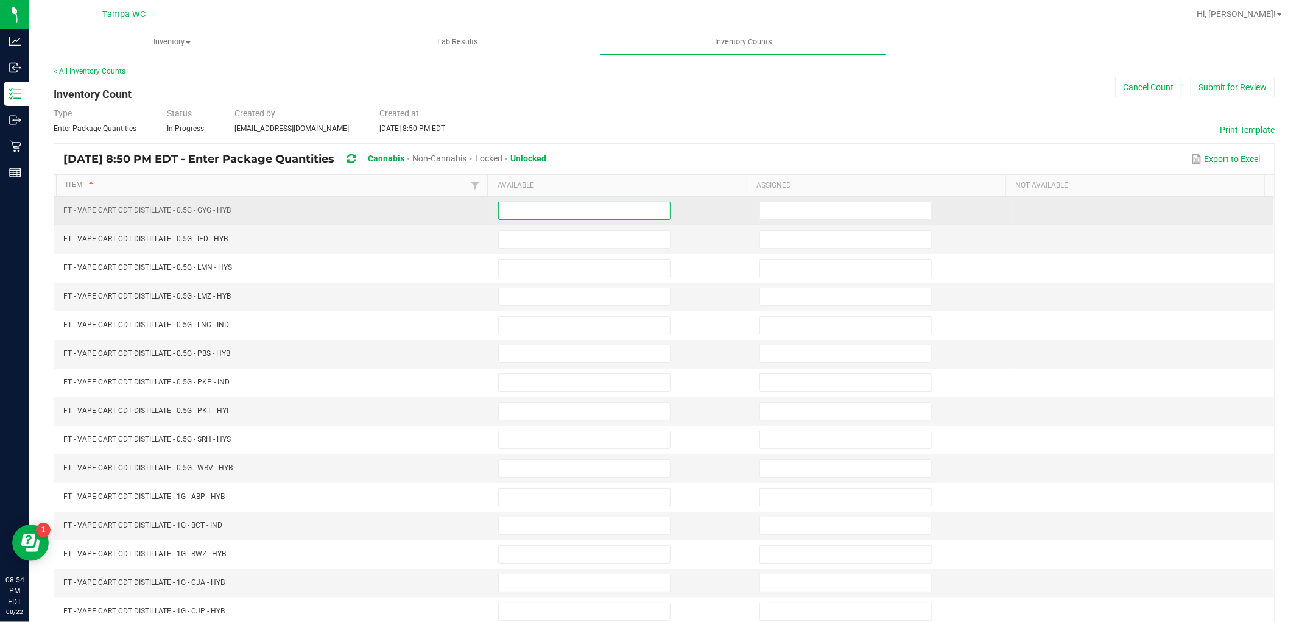
click at [575, 214] on input at bounding box center [584, 210] width 171 height 17
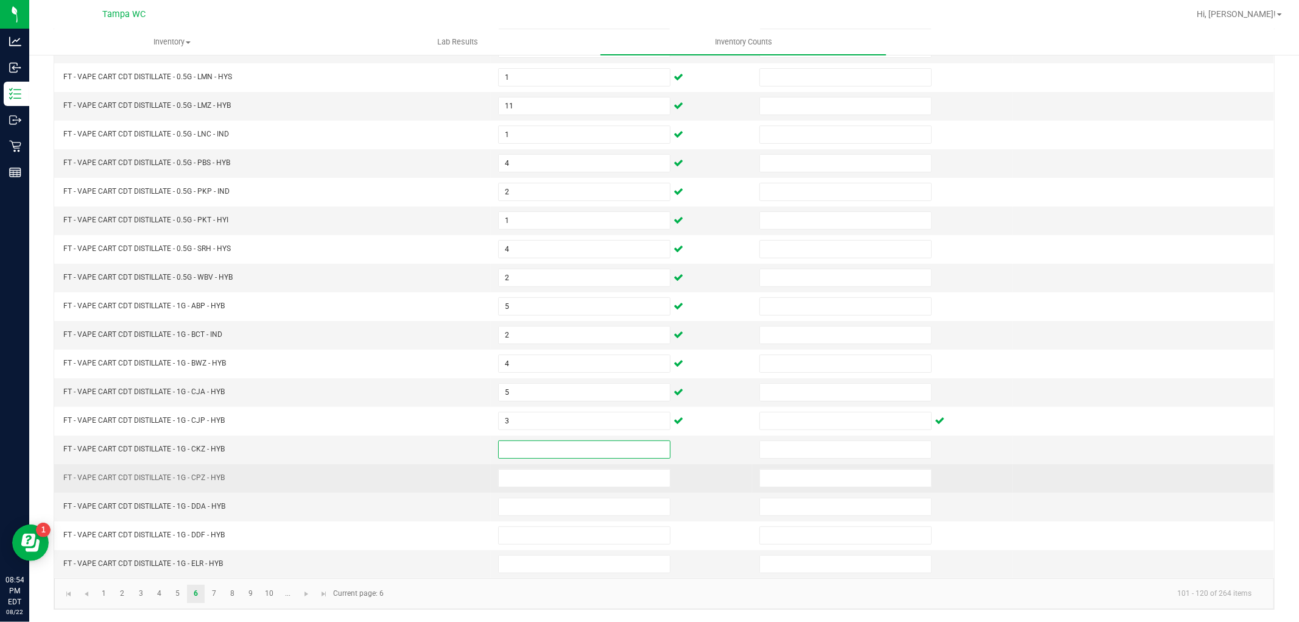
drag, startPoint x: 549, startPoint y: 452, endPoint x: 552, endPoint y: 463, distance: 11.6
click at [551, 458] on td at bounding box center [621, 449] width 261 height 29
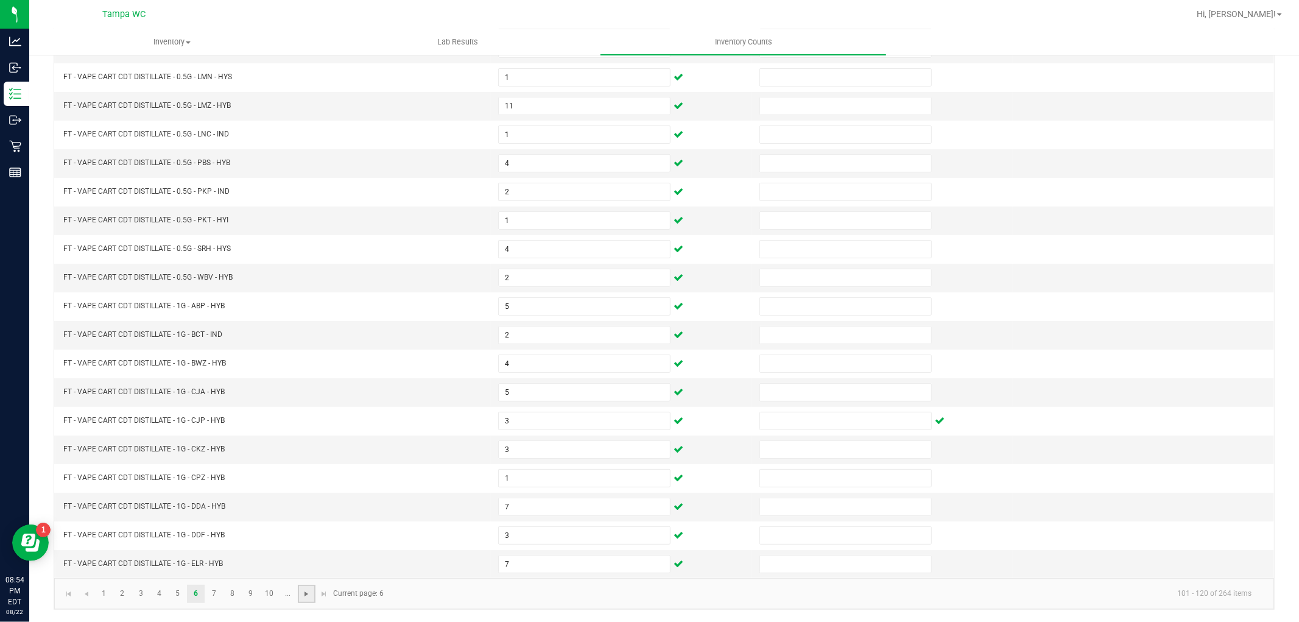
click at [303, 593] on span "Go to the next page" at bounding box center [306, 594] width 10 height 10
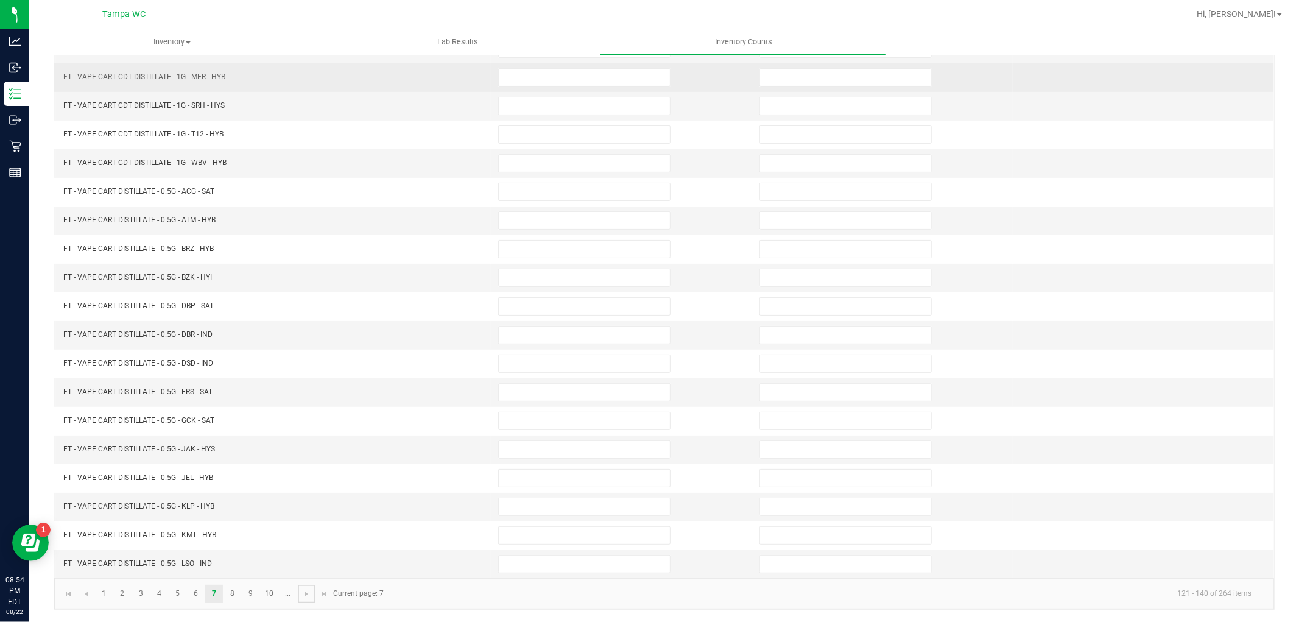
scroll to position [0, 0]
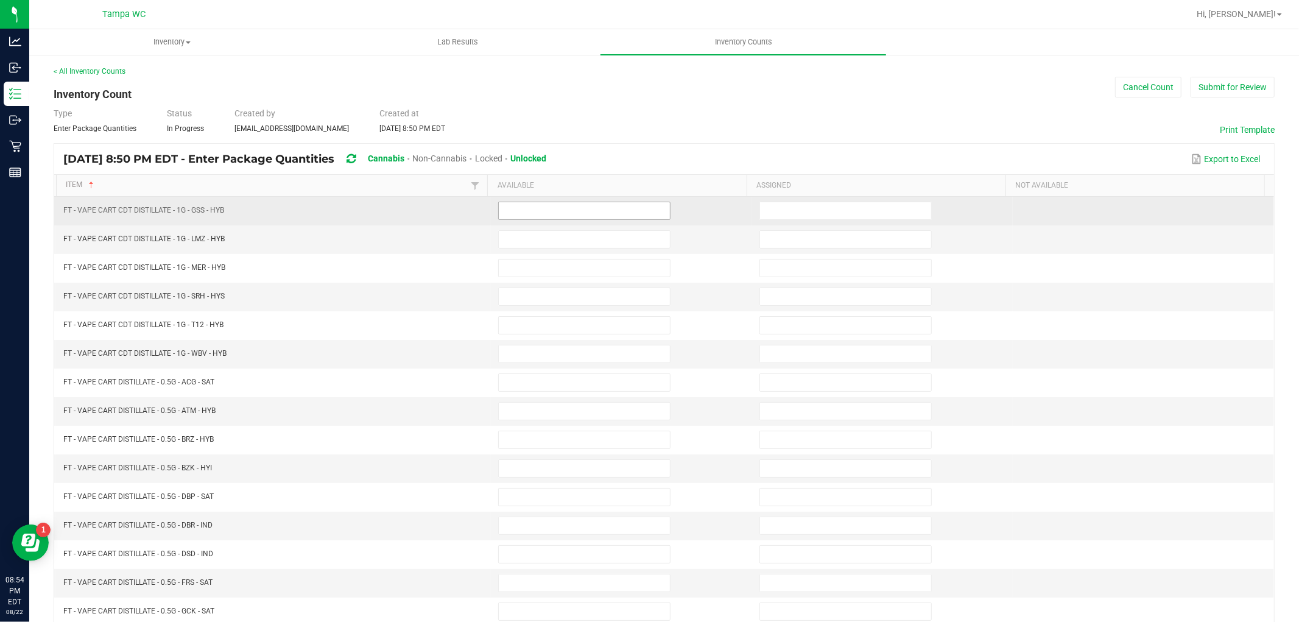
drag, startPoint x: 602, startPoint y: 208, endPoint x: 602, endPoint y: 215, distance: 7.3
click at [602, 214] on input at bounding box center [584, 210] width 171 height 17
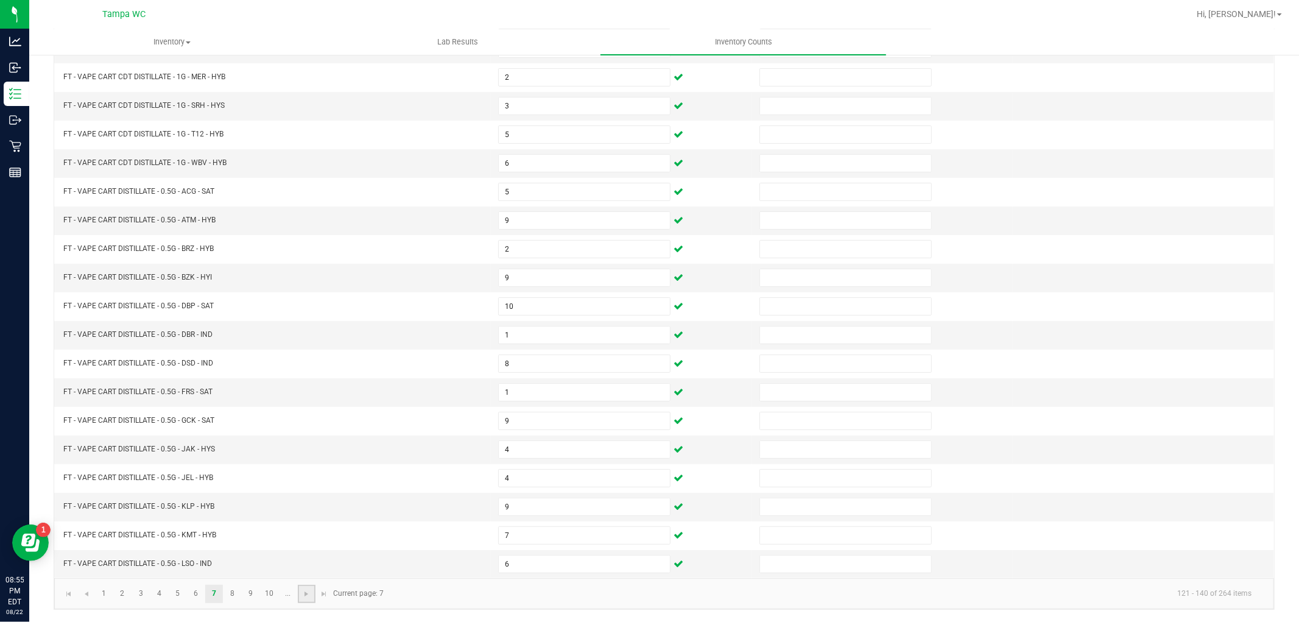
click at [303, 598] on link at bounding box center [307, 593] width 18 height 18
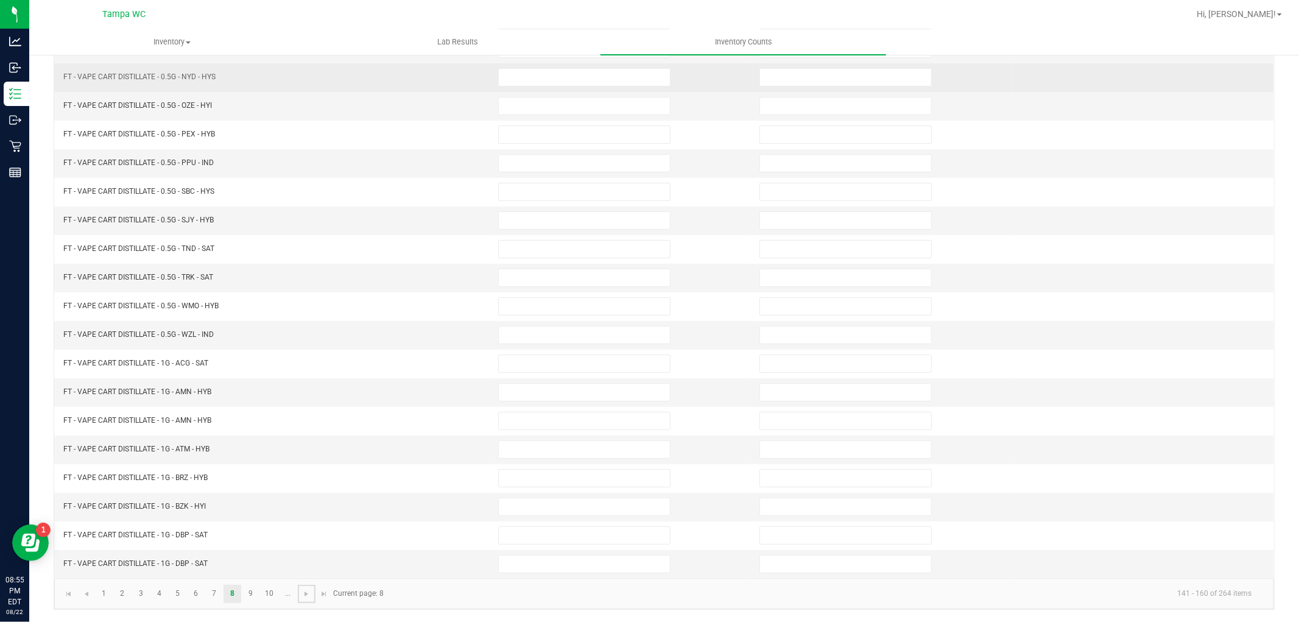
scroll to position [0, 0]
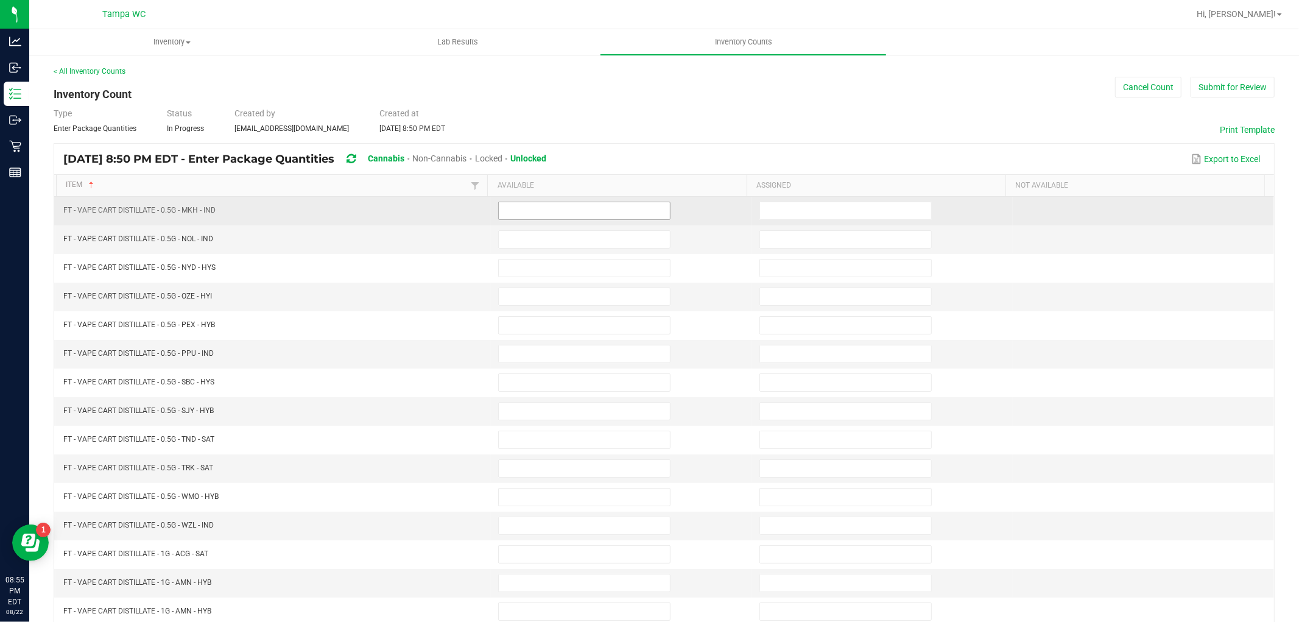
click at [538, 207] on input at bounding box center [584, 210] width 171 height 17
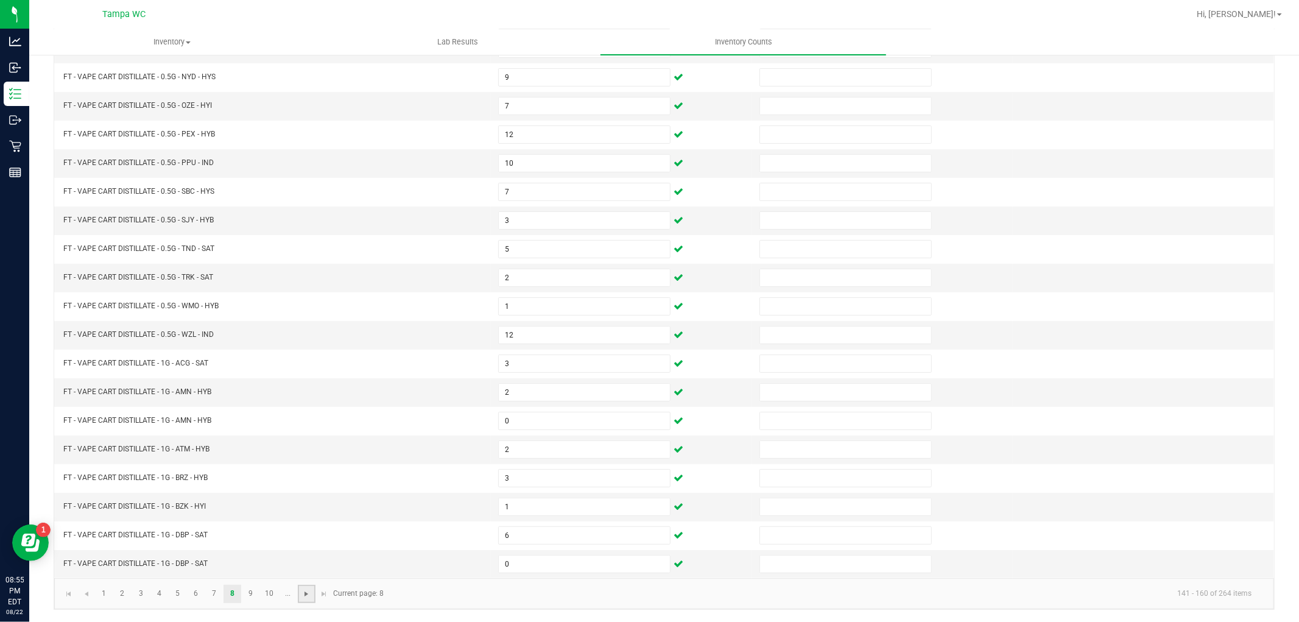
click at [301, 592] on span "Go to the next page" at bounding box center [306, 594] width 10 height 10
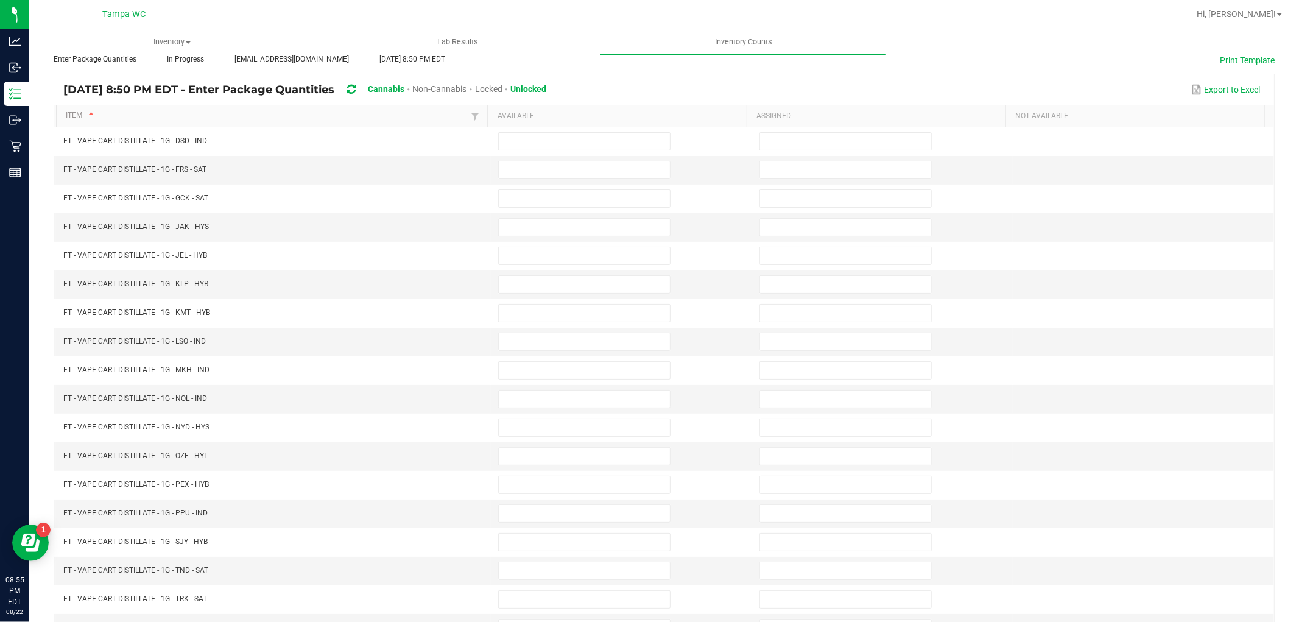
scroll to position [0, 0]
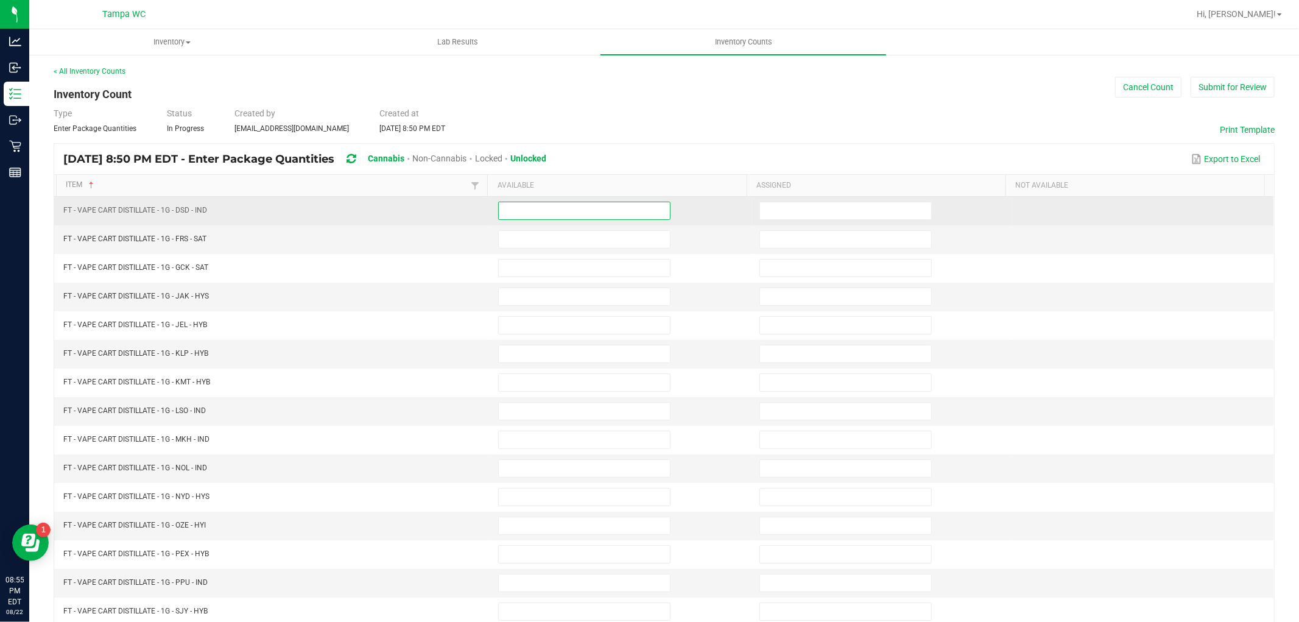
click at [552, 210] on input at bounding box center [584, 210] width 171 height 17
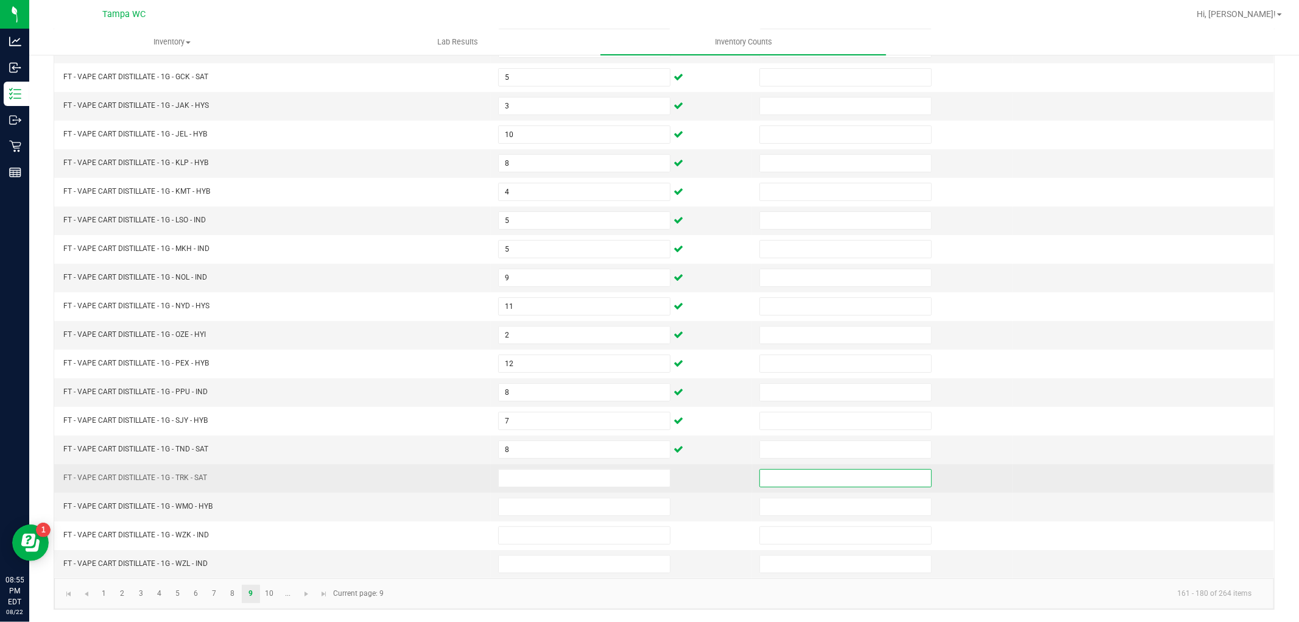
click at [546, 488] on td at bounding box center [621, 478] width 261 height 29
click at [546, 485] on span at bounding box center [584, 478] width 172 height 18
click at [547, 482] on input at bounding box center [584, 477] width 171 height 17
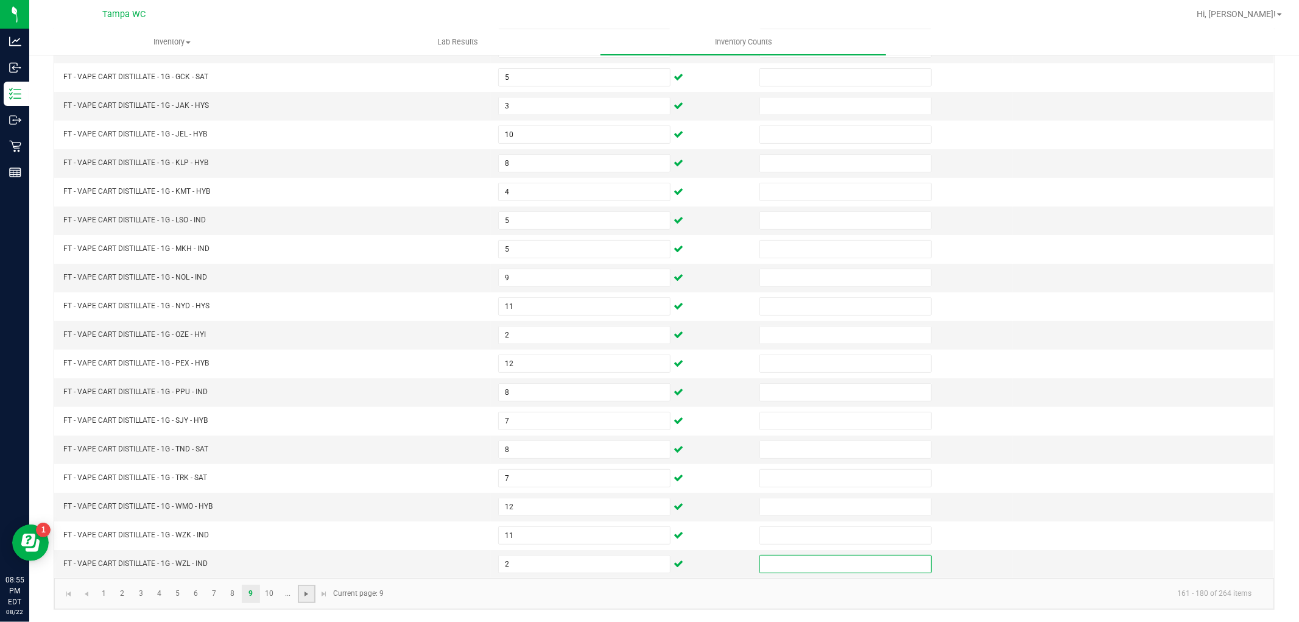
click at [303, 592] on span "Go to the next page" at bounding box center [306, 594] width 10 height 10
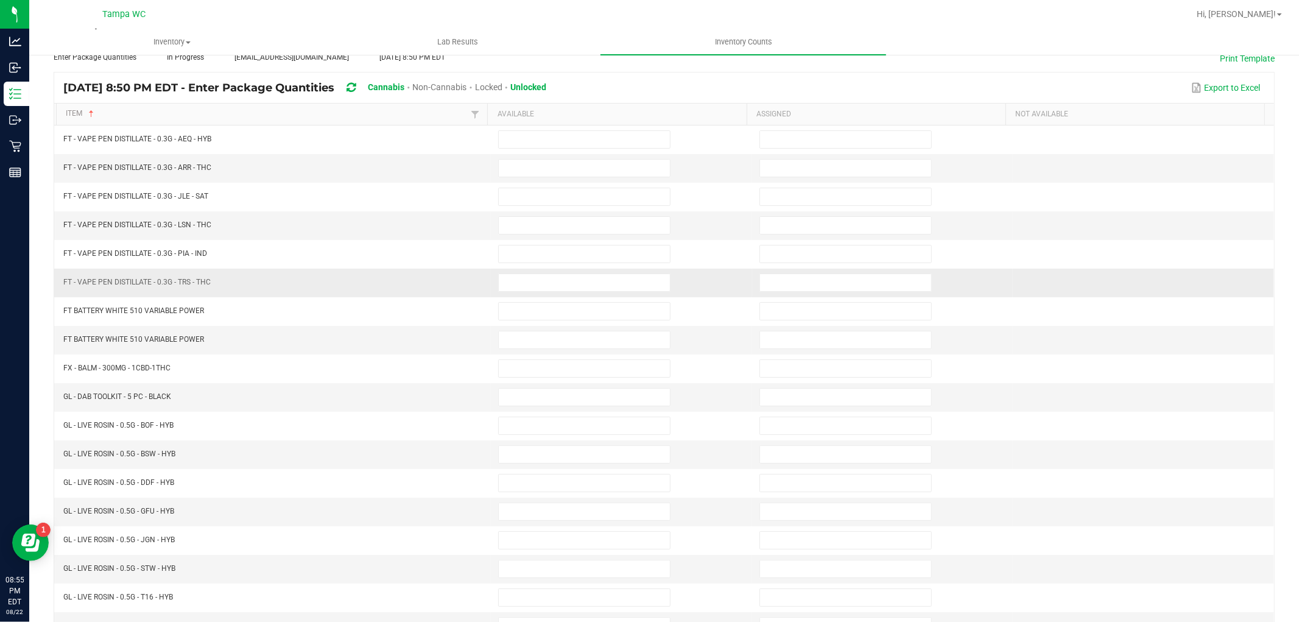
scroll to position [0, 0]
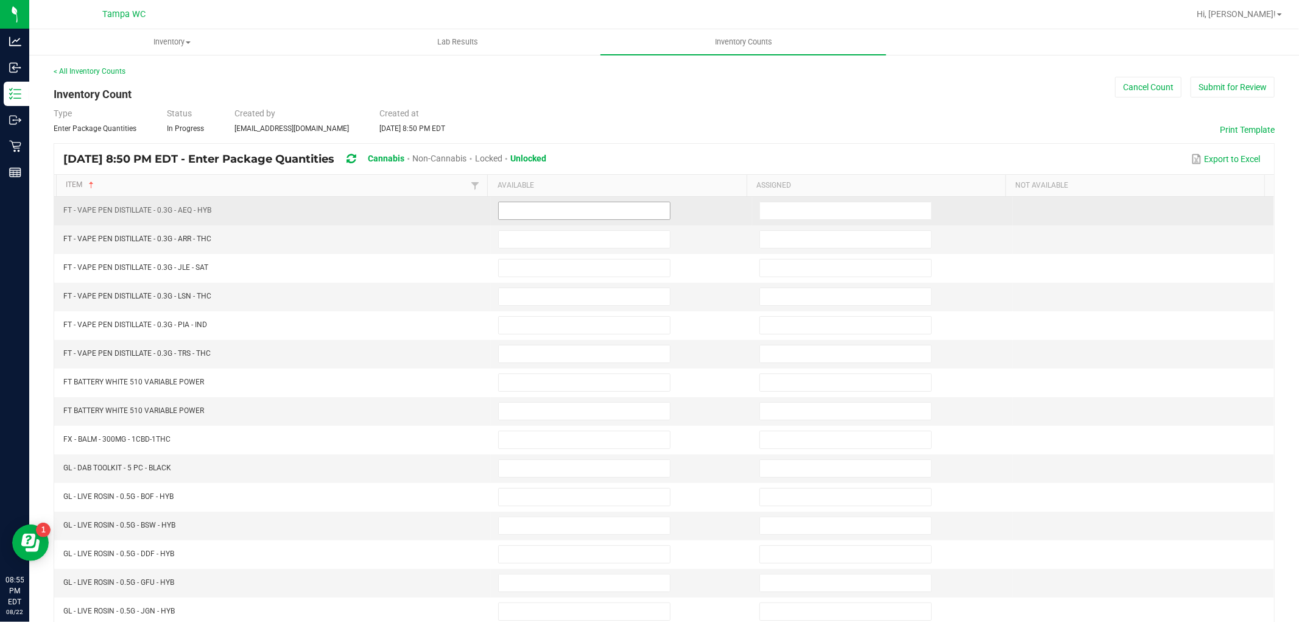
click at [535, 209] on input at bounding box center [584, 210] width 171 height 17
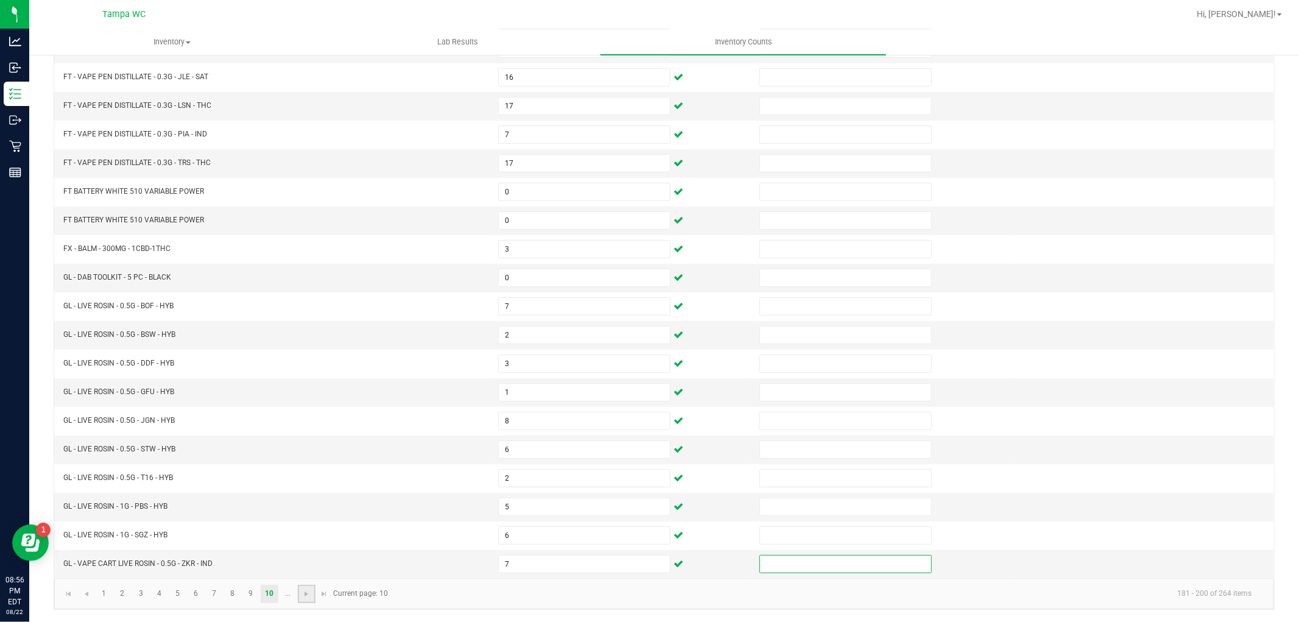
click at [306, 598] on link at bounding box center [307, 593] width 18 height 18
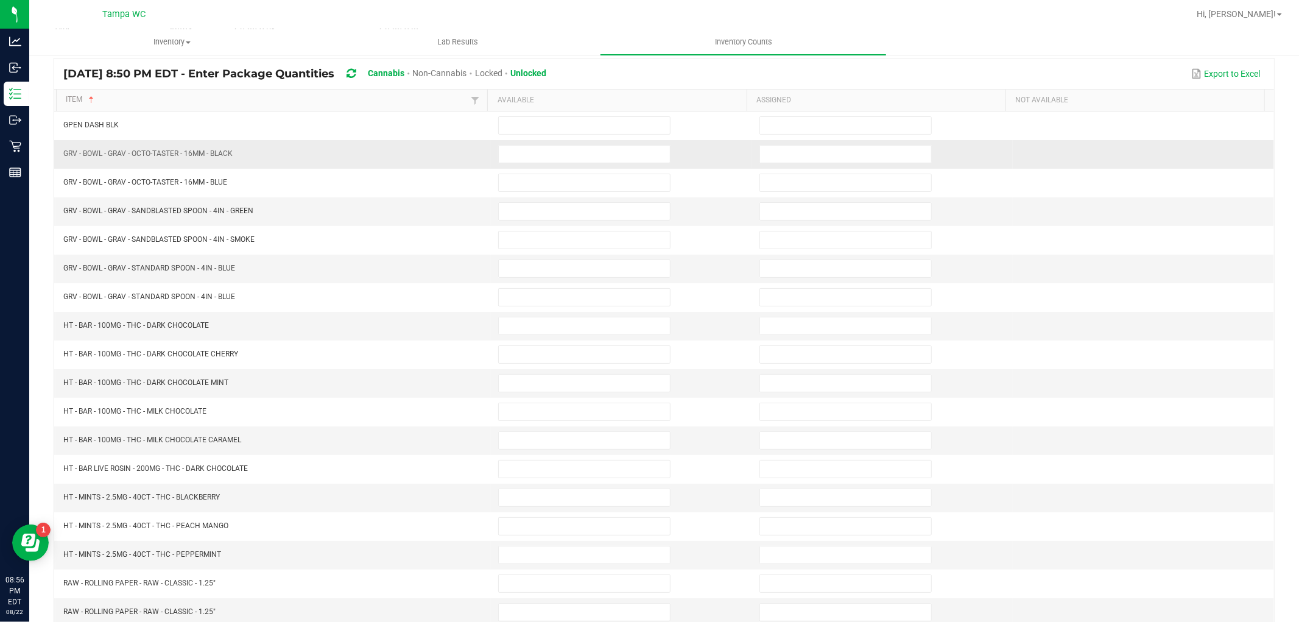
scroll to position [0, 0]
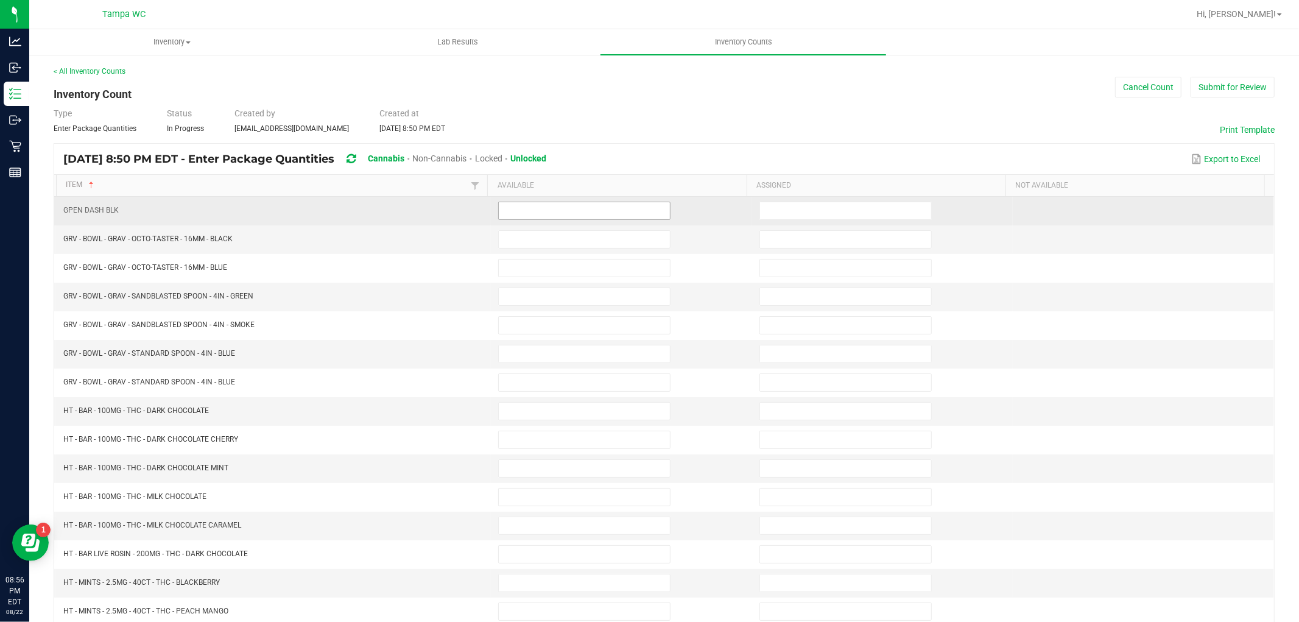
click at [557, 213] on input at bounding box center [584, 210] width 171 height 17
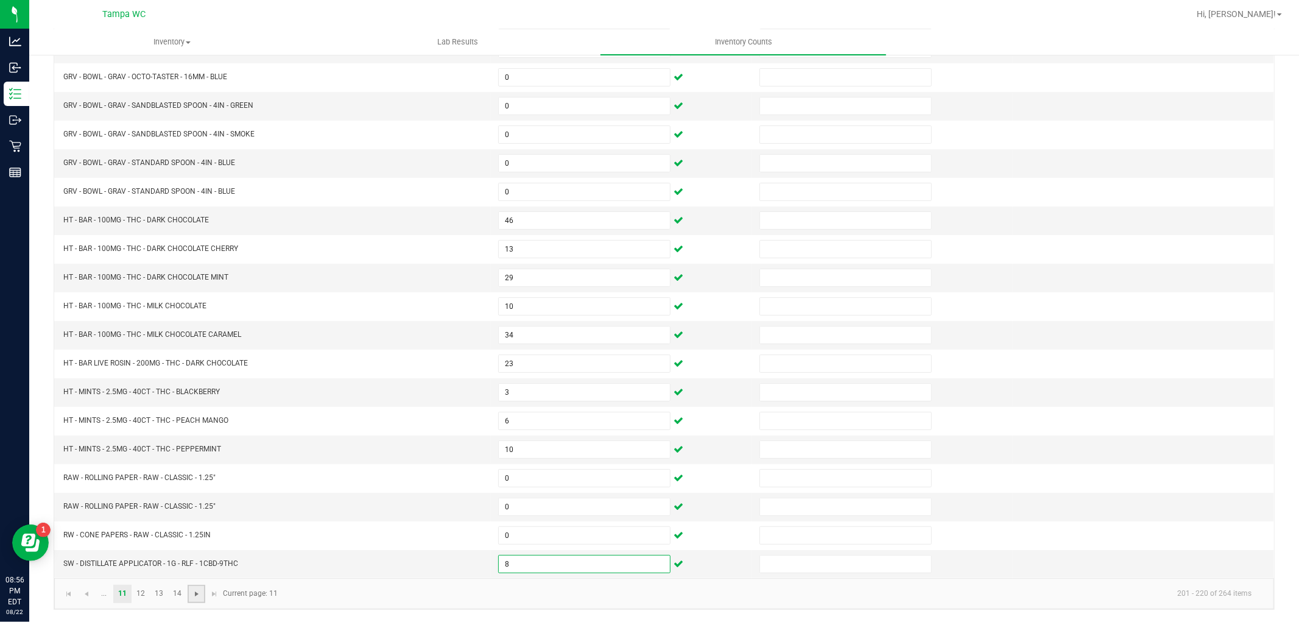
click at [194, 594] on span "Go to the next page" at bounding box center [197, 594] width 10 height 10
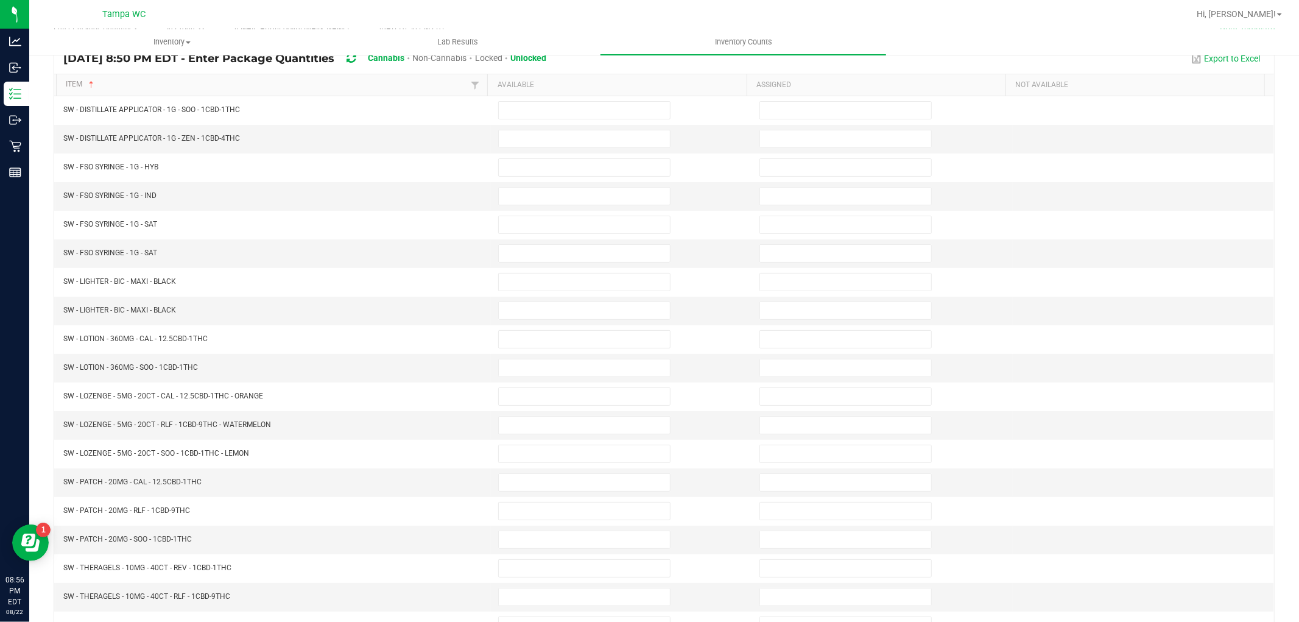
scroll to position [0, 0]
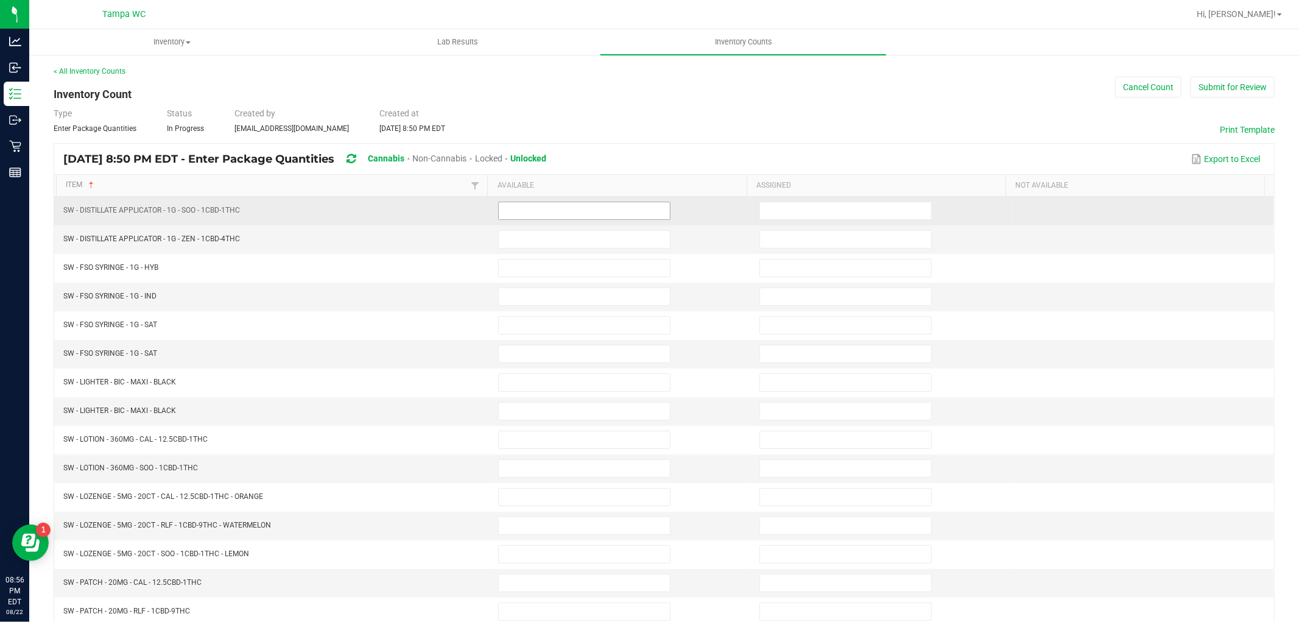
click at [552, 214] on input at bounding box center [584, 210] width 171 height 17
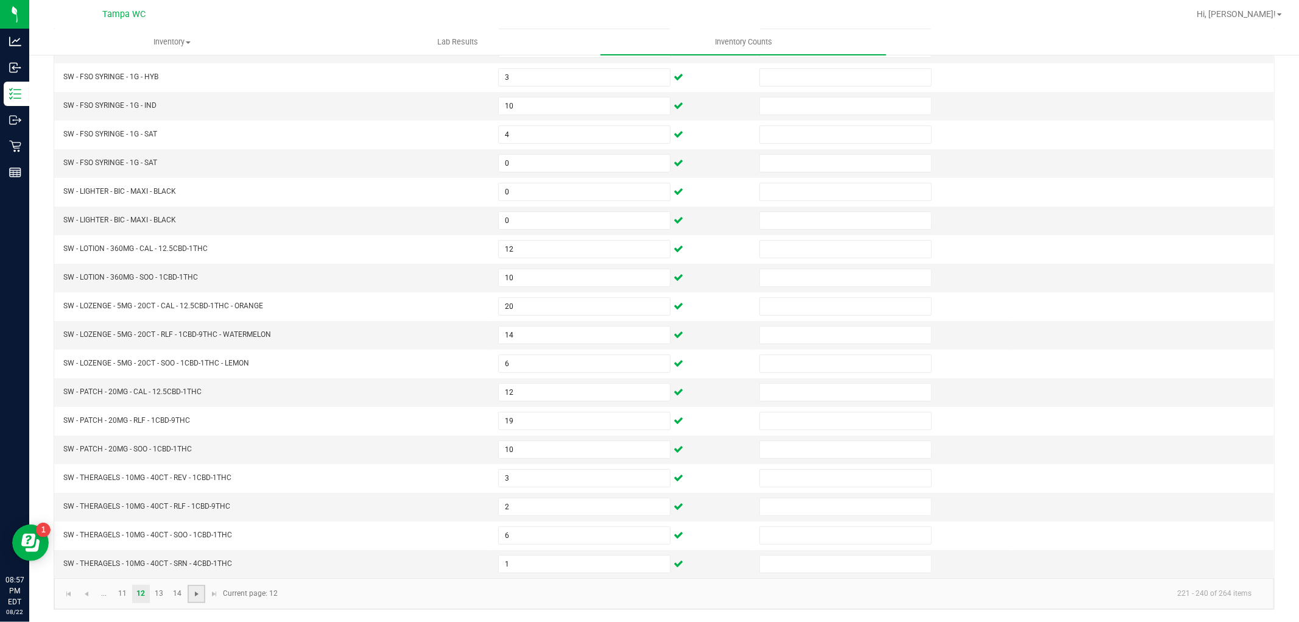
click at [195, 597] on span "Go to the next page" at bounding box center [197, 594] width 10 height 10
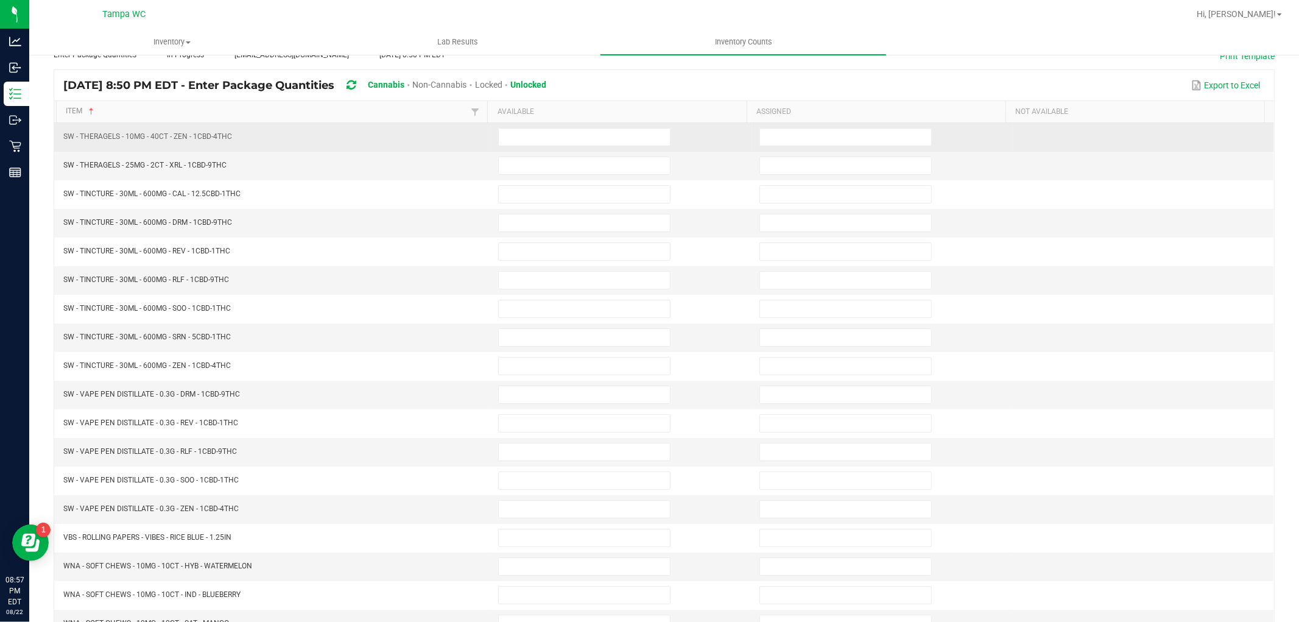
scroll to position [0, 0]
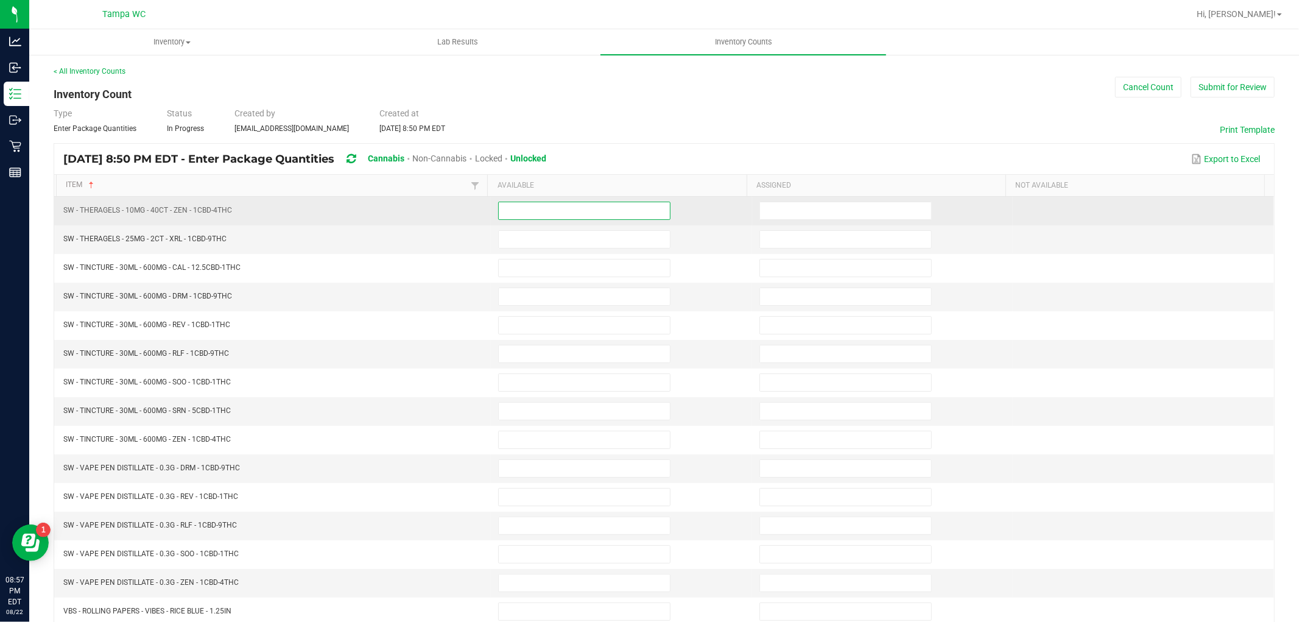
click at [555, 212] on input at bounding box center [584, 210] width 171 height 17
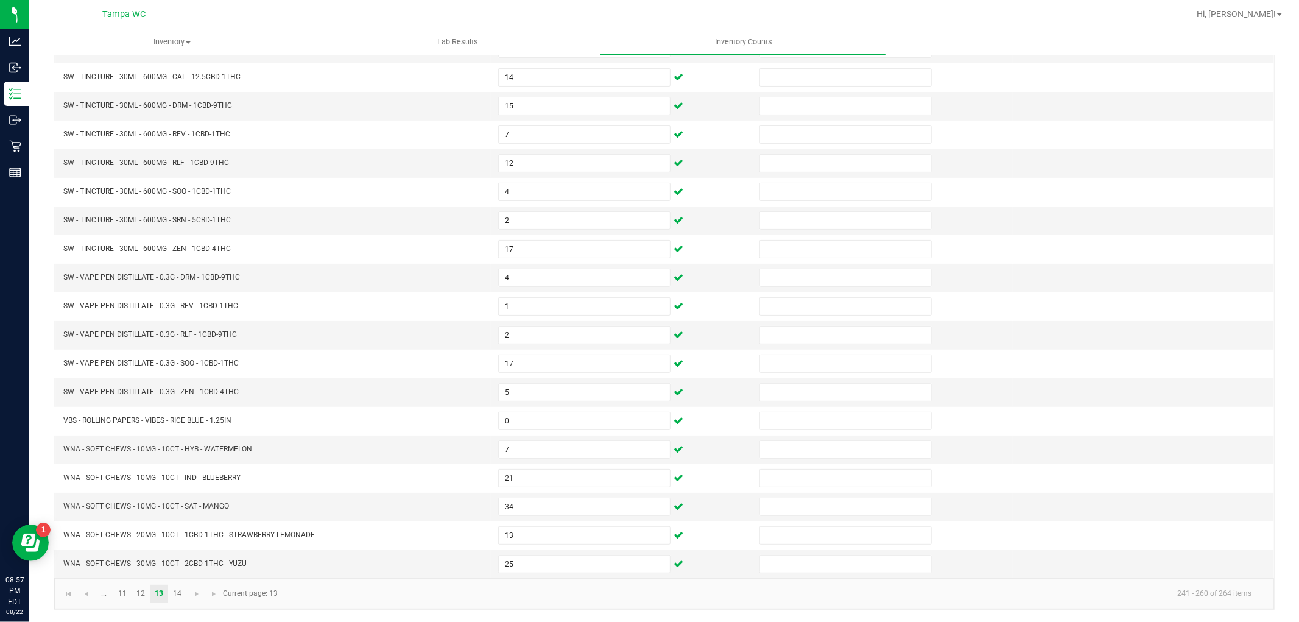
click at [195, 603] on kendo-pager "... 11 12 13 14 241 - 260 of 264 items Current page: 13" at bounding box center [664, 593] width 1220 height 31
click at [202, 592] on link at bounding box center [197, 593] width 18 height 18
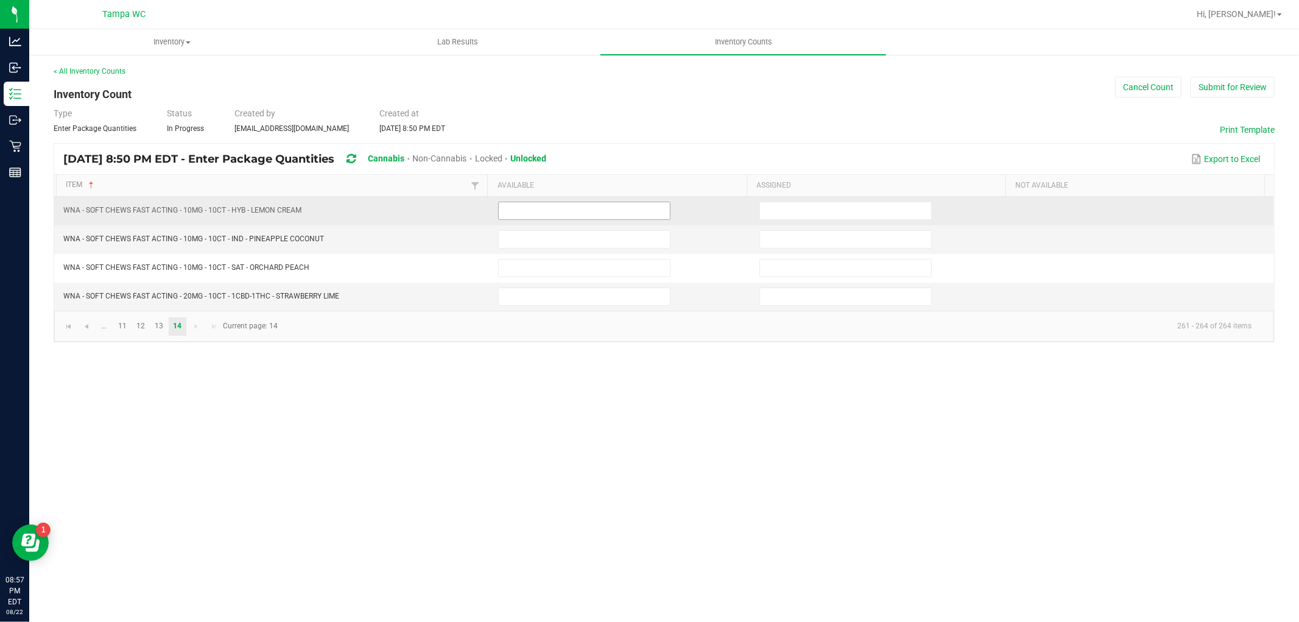
click at [597, 215] on input at bounding box center [584, 210] width 171 height 17
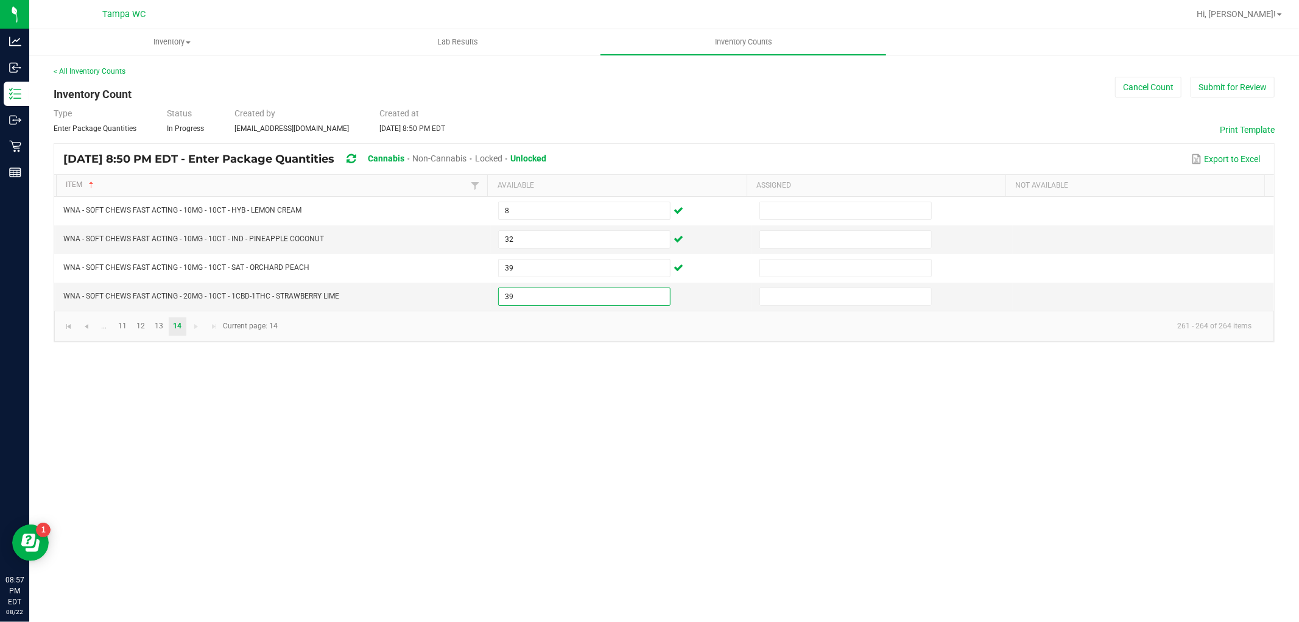
drag, startPoint x: 1058, startPoint y: 141, endPoint x: 1072, endPoint y: 138, distance: 14.5
click at [1064, 142] on div "< All Inventory Counts Inventory Count Cancel Count Submit for Review Type Ente…" at bounding box center [664, 204] width 1221 height 276
click at [1219, 81] on button "Submit for Review" at bounding box center [1232, 87] width 84 height 21
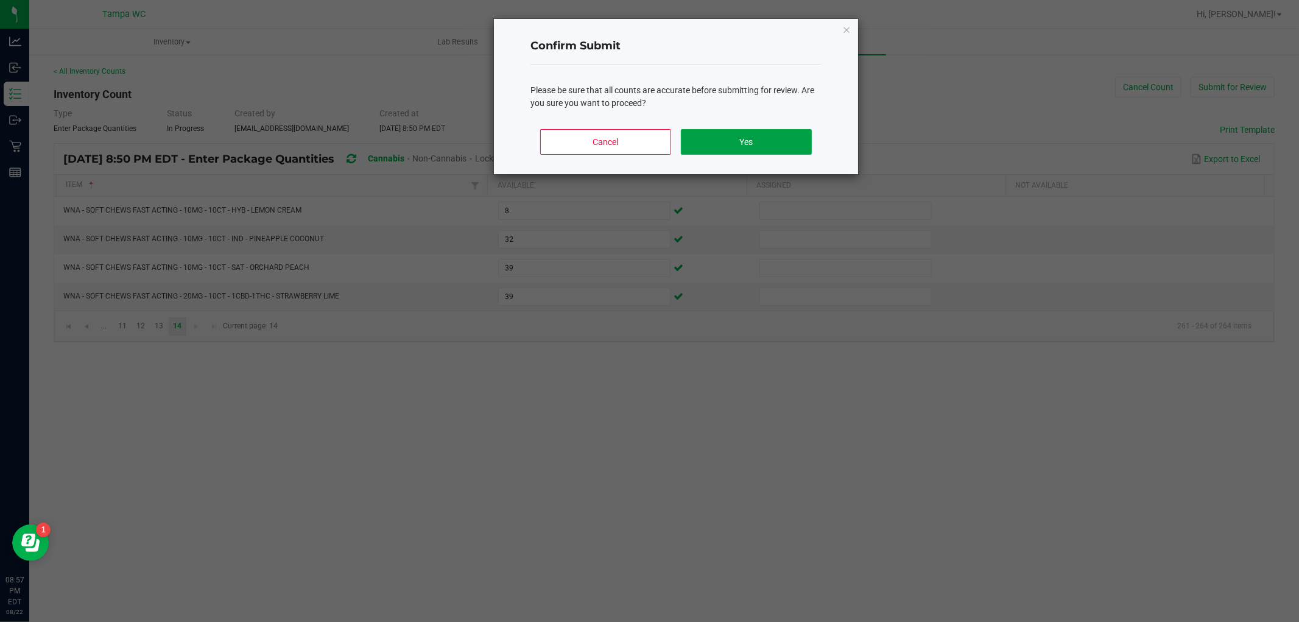
click at [766, 140] on button "Yes" at bounding box center [746, 142] width 131 height 26
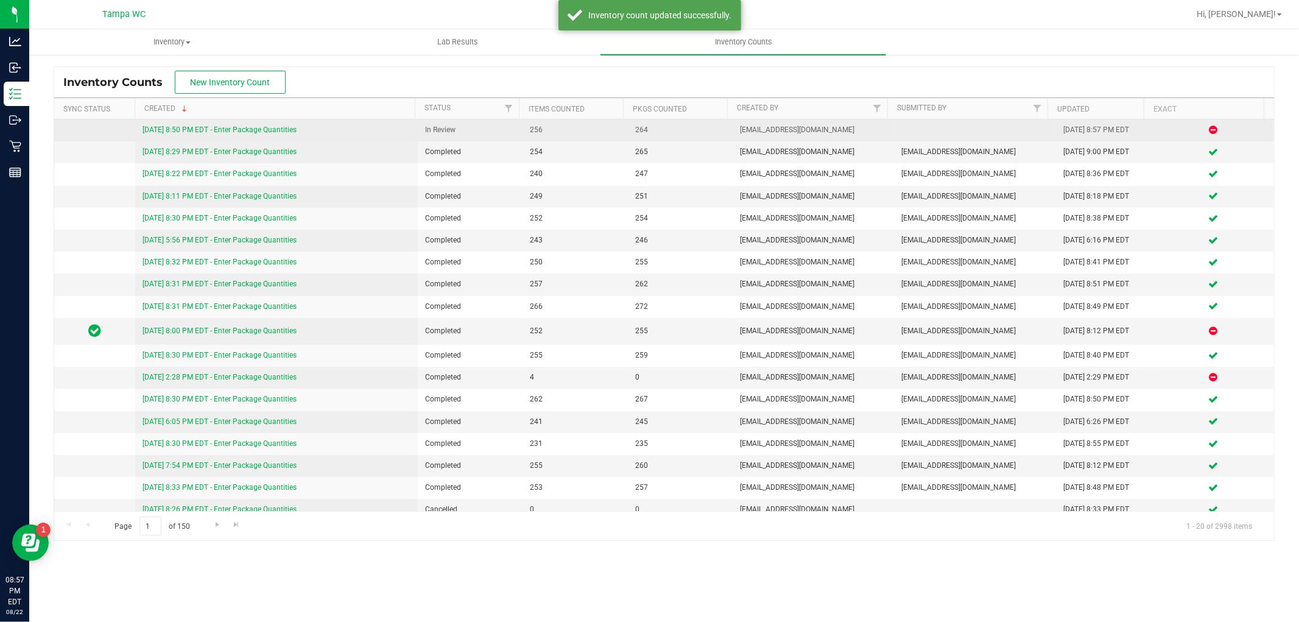
click at [270, 132] on link "[DATE] 8:50 PM EDT - Enter Package Quantities" at bounding box center [219, 129] width 154 height 9
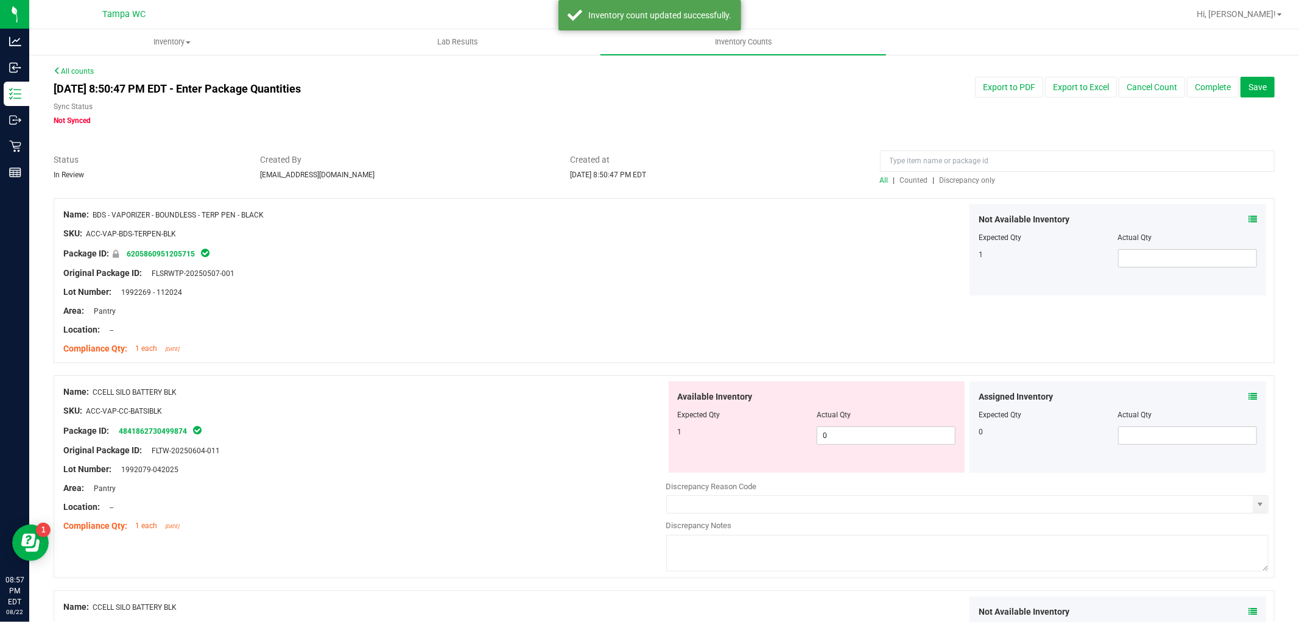
click at [969, 177] on span "Discrepancy only" at bounding box center [967, 180] width 56 height 9
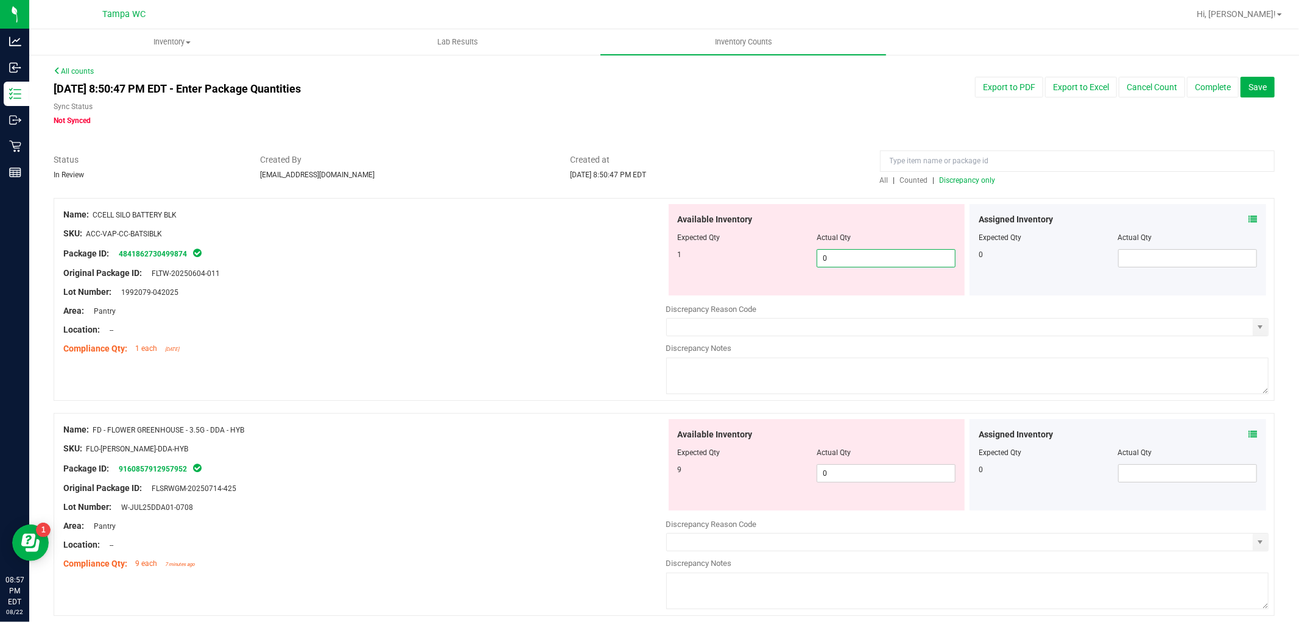
drag, startPoint x: 867, startPoint y: 265, endPoint x: 433, endPoint y: 295, distance: 434.5
click at [435, 295] on div "Name: CCELL SILO BATTERY BLK SKU: ACC-VAP-CC-BATSIBLK Package ID: 4841862730499…" at bounding box center [664, 299] width 1221 height 203
drag, startPoint x: 433, startPoint y: 290, endPoint x: 569, endPoint y: 324, distance: 139.2
click at [435, 291] on div "Lot Number: 1992079-042025" at bounding box center [364, 292] width 603 height 13
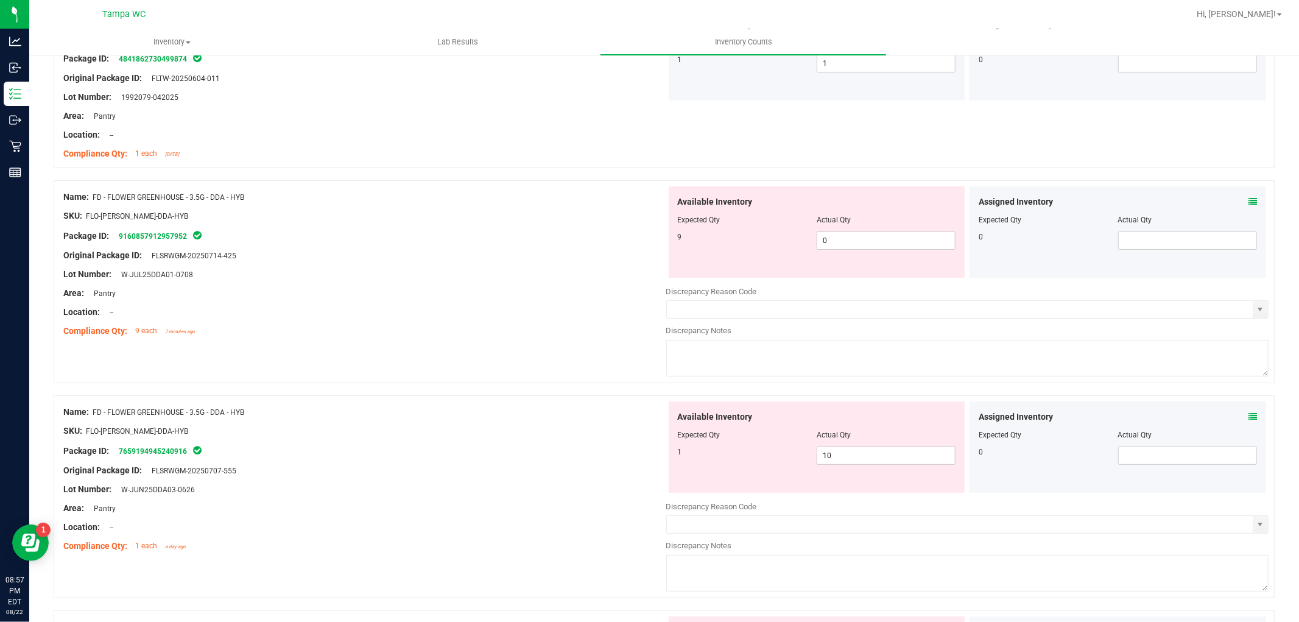
scroll to position [203, 0]
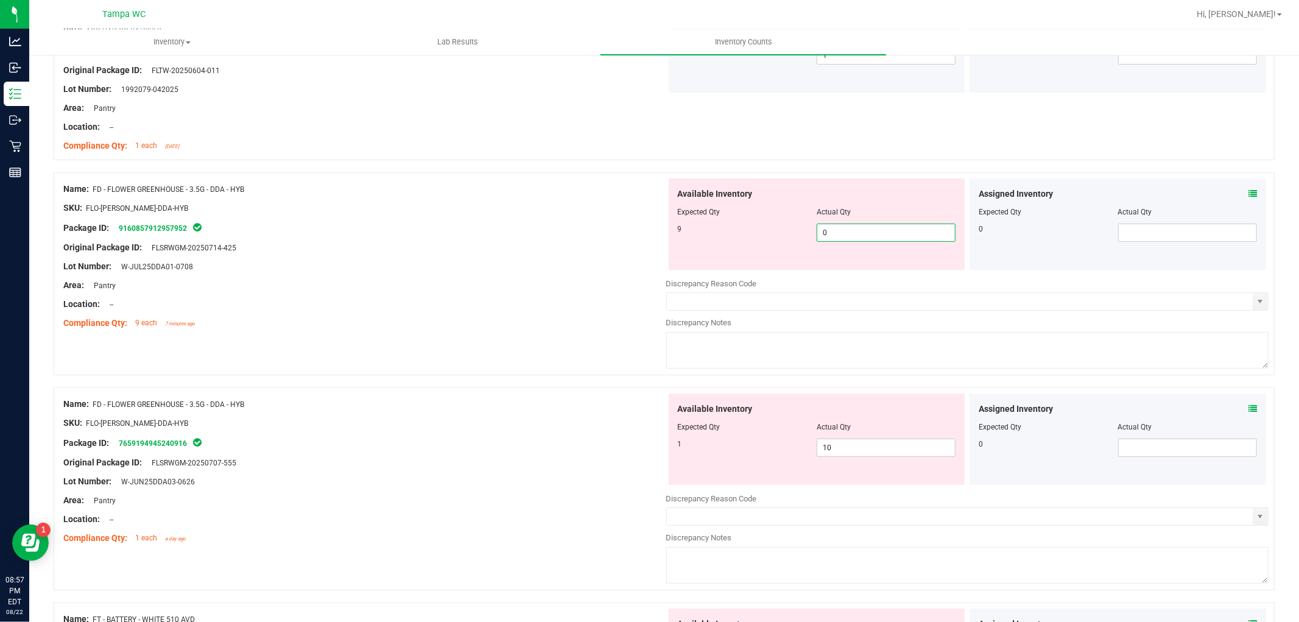
drag, startPoint x: 860, startPoint y: 234, endPoint x: 567, endPoint y: 264, distance: 294.3
click at [567, 264] on div "Name: FD - FLOWER GREENHOUSE - 3.5G - DDA - HYB SKU: FLO-[PERSON_NAME]-DDA-HYB …" at bounding box center [664, 273] width 1221 height 203
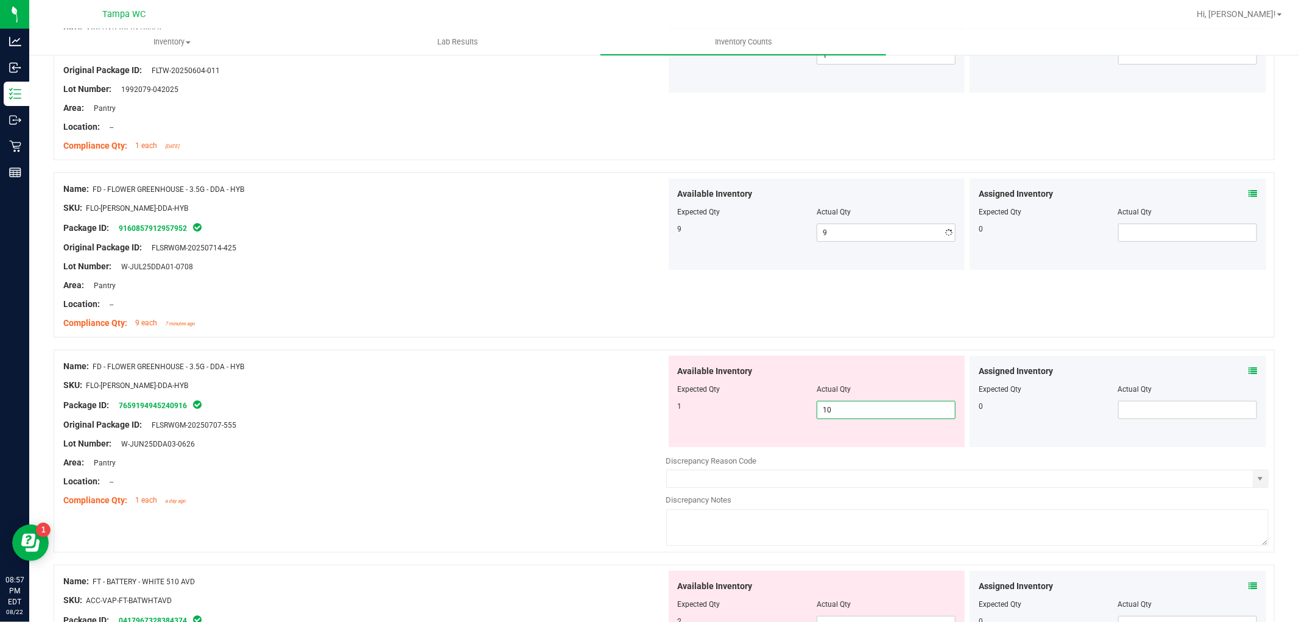
drag, startPoint x: 837, startPoint y: 449, endPoint x: 408, endPoint y: 422, distance: 430.1
click at [409, 422] on div "Name: FD - FLOWER GREENHOUSE - 3.5G - DDA - HYB SKU: FLO-[PERSON_NAME]-DDA-HYB …" at bounding box center [664, 450] width 1221 height 203
click at [428, 412] on ng-container "Original Package ID: FLSRWGM-20250707-555" at bounding box center [364, 421] width 603 height 19
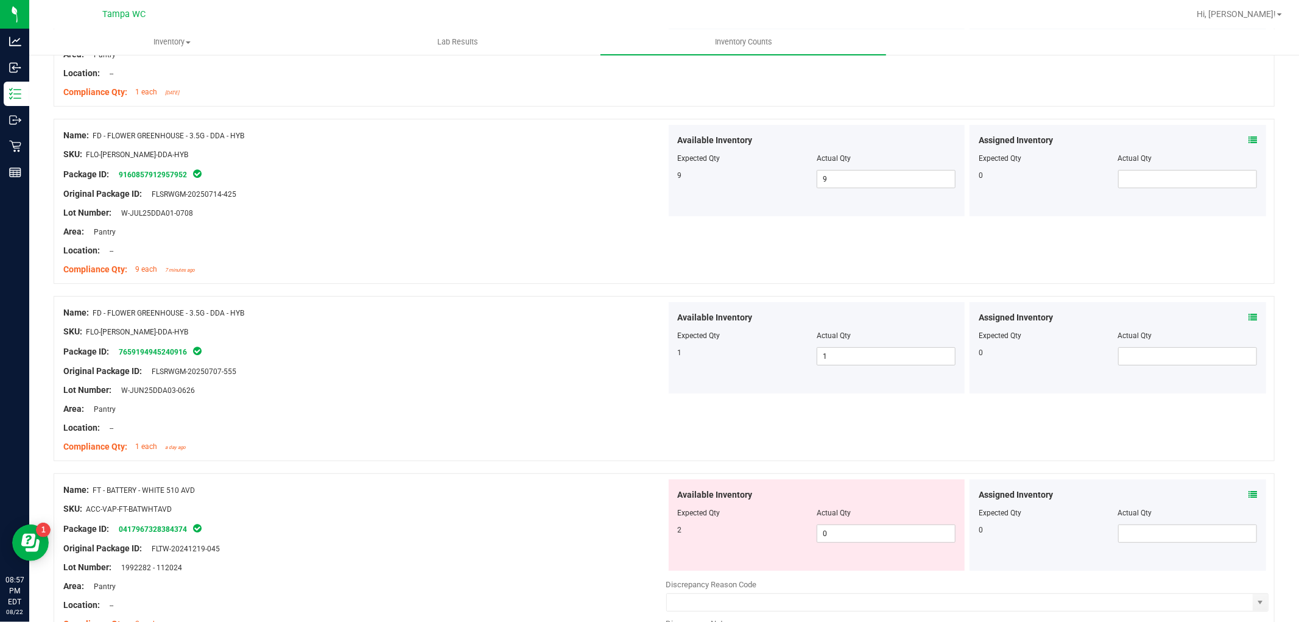
scroll to position [473, 0]
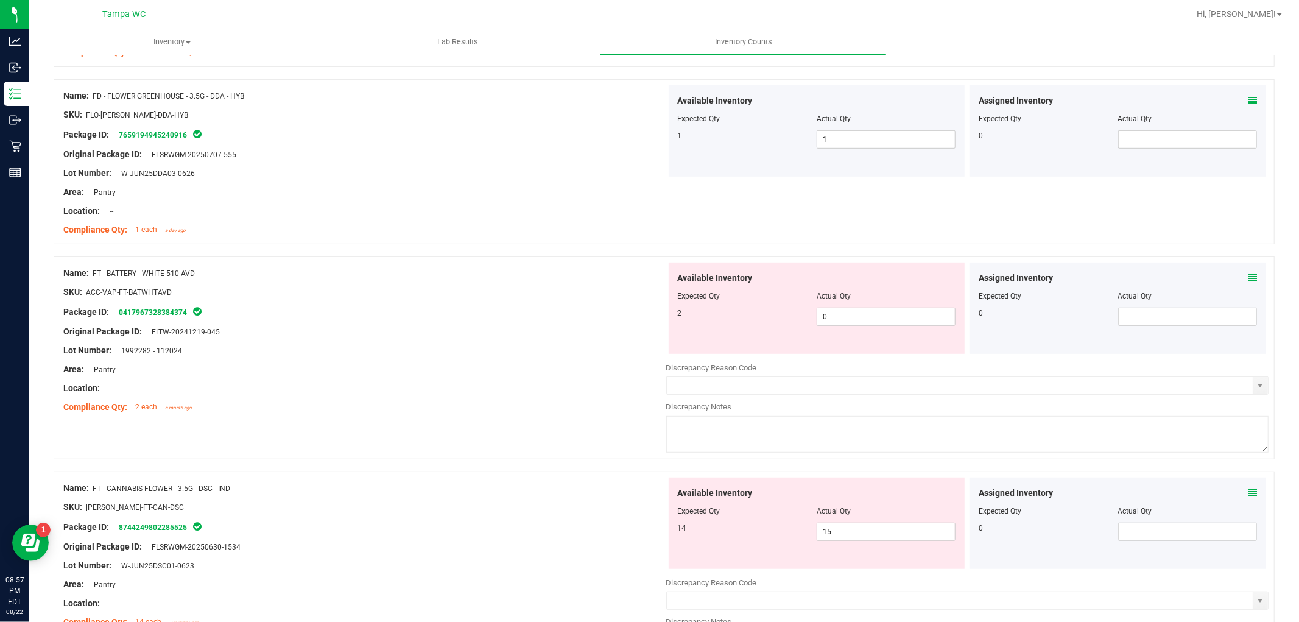
drag, startPoint x: 620, startPoint y: 326, endPoint x: 630, endPoint y: 326, distance: 9.8
click at [620, 327] on div "Original Package ID: FLTW-20241219-045" at bounding box center [364, 331] width 603 height 13
drag, startPoint x: 877, startPoint y: 325, endPoint x: 818, endPoint y: 317, distance: 59.6
click at [816, 320] on span "0 0" at bounding box center [885, 316] width 139 height 18
drag, startPoint x: 818, startPoint y: 317, endPoint x: 843, endPoint y: 317, distance: 25.6
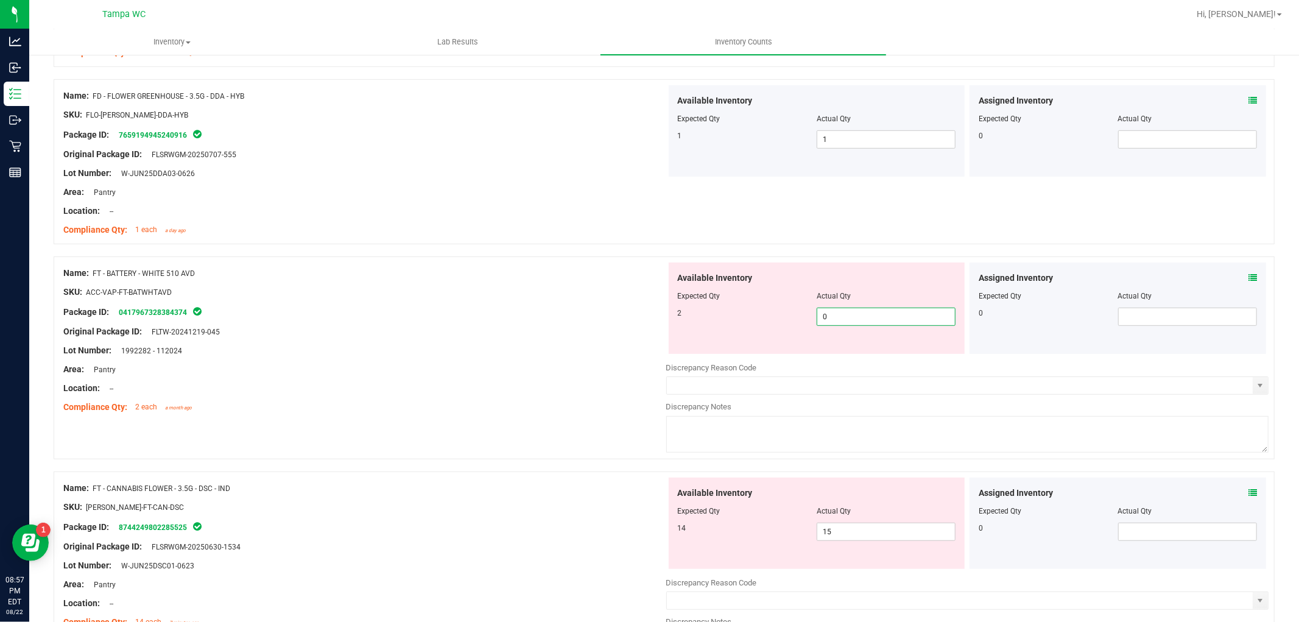
click at [843, 317] on span "0 0" at bounding box center [885, 316] width 139 height 18
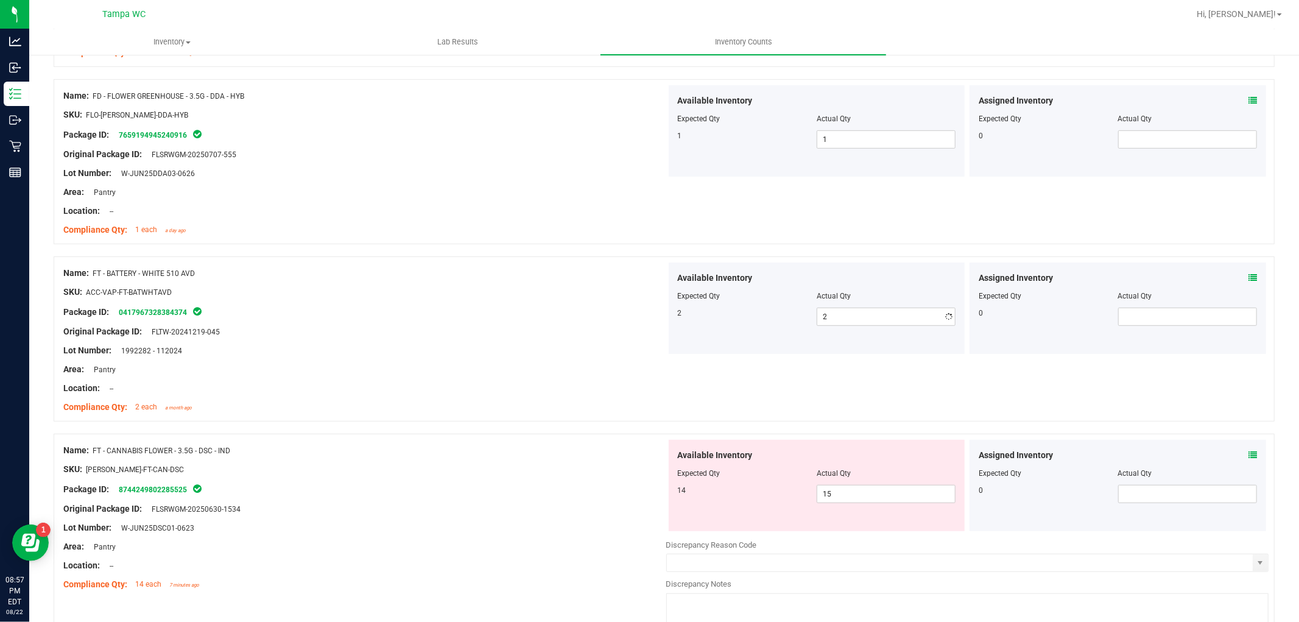
drag, startPoint x: 547, startPoint y: 309, endPoint x: 563, endPoint y: 329, distance: 26.4
click at [549, 311] on div "Package ID: 0417967328384374" at bounding box center [364, 311] width 603 height 15
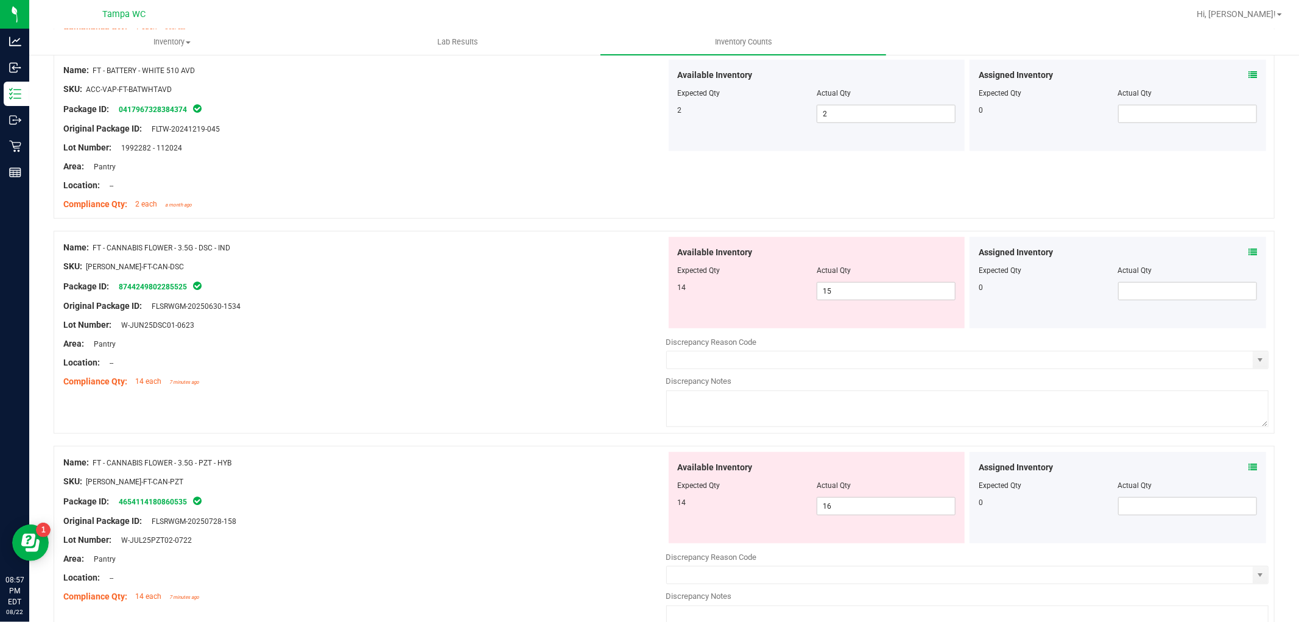
scroll to position [676, 0]
drag, startPoint x: 854, startPoint y: 288, endPoint x: 522, endPoint y: 326, distance: 334.0
click at [522, 326] on div "Name: FT - CANNABIS FLOWER - 3.5G - DSC - IND SKU: [PERSON_NAME]-FT-CAN-DSC Pac…" at bounding box center [664, 331] width 1221 height 203
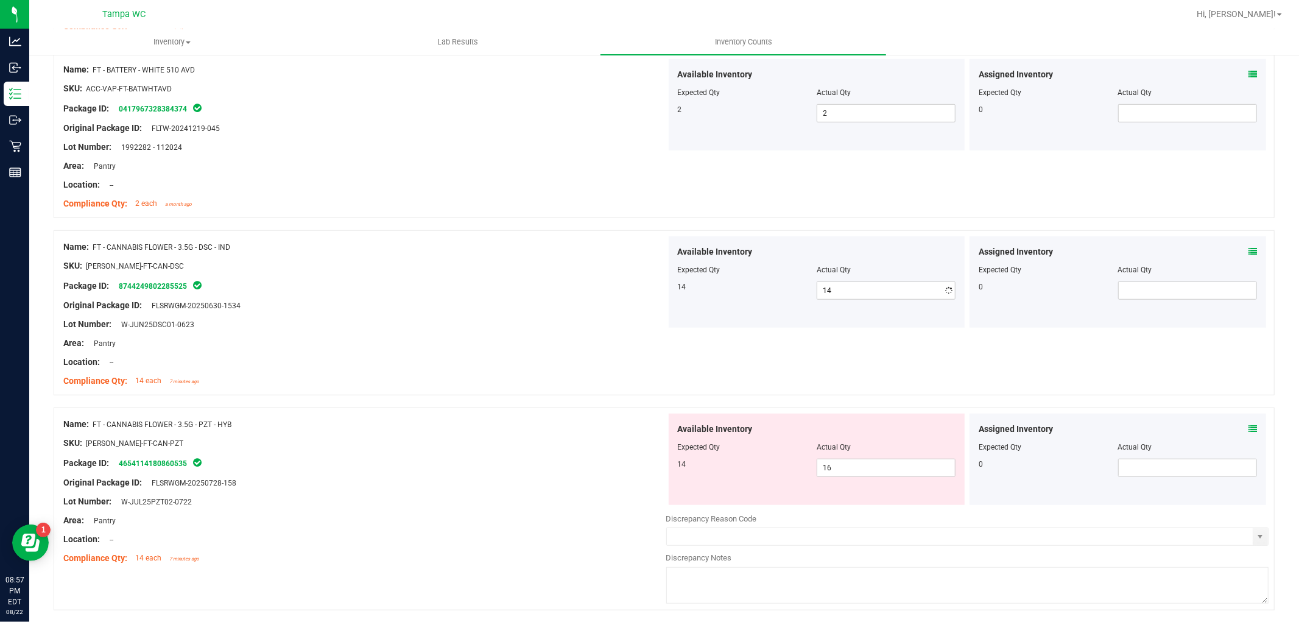
drag, startPoint x: 552, startPoint y: 330, endPoint x: 589, endPoint y: 348, distance: 40.6
click at [555, 331] on div at bounding box center [364, 334] width 603 height 6
drag, startPoint x: 851, startPoint y: 466, endPoint x: 491, endPoint y: 453, distance: 360.7
click at [491, 453] on div "Name: FT - CANNABIS FLOWER - 3.5G - PZT - HYB SKU: [PERSON_NAME]-FT-CAN-PZT Pac…" at bounding box center [664, 508] width 1221 height 203
drag, startPoint x: 533, startPoint y: 443, endPoint x: 605, endPoint y: 417, distance: 77.0
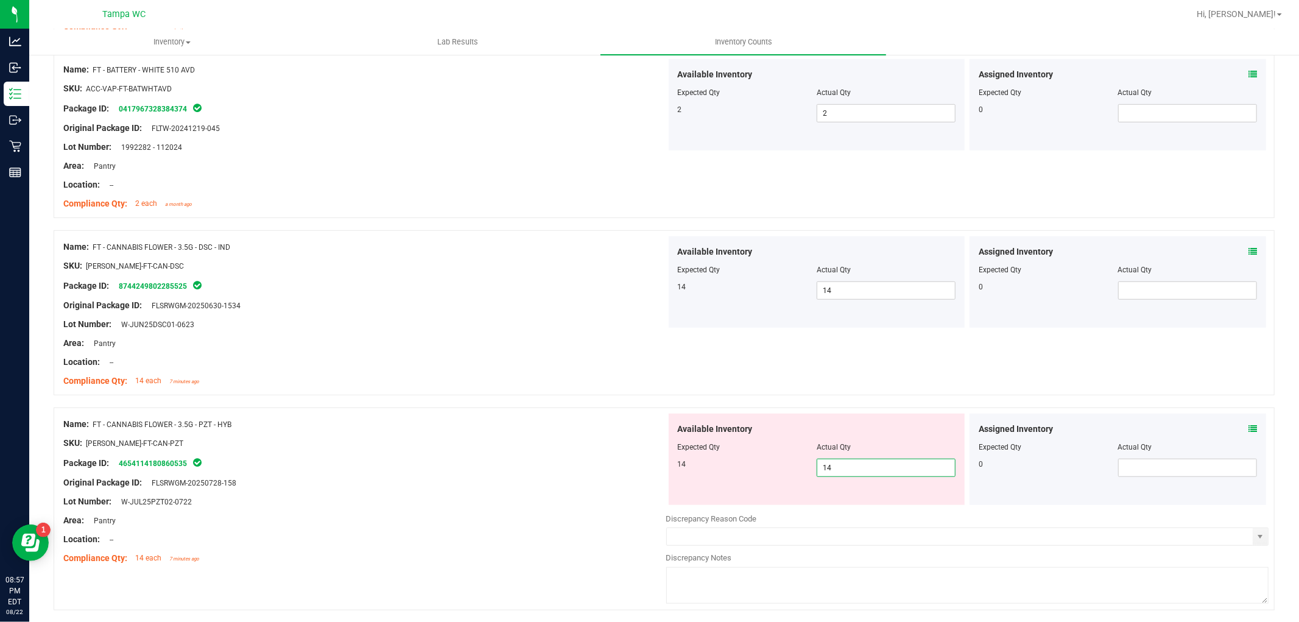
click at [559, 427] on div "Name: FT - CANNABIS FLOWER - 3.5G - PZT - HYB SKU: [PERSON_NAME]-FT-CAN-PZT Pac…" at bounding box center [364, 490] width 603 height 155
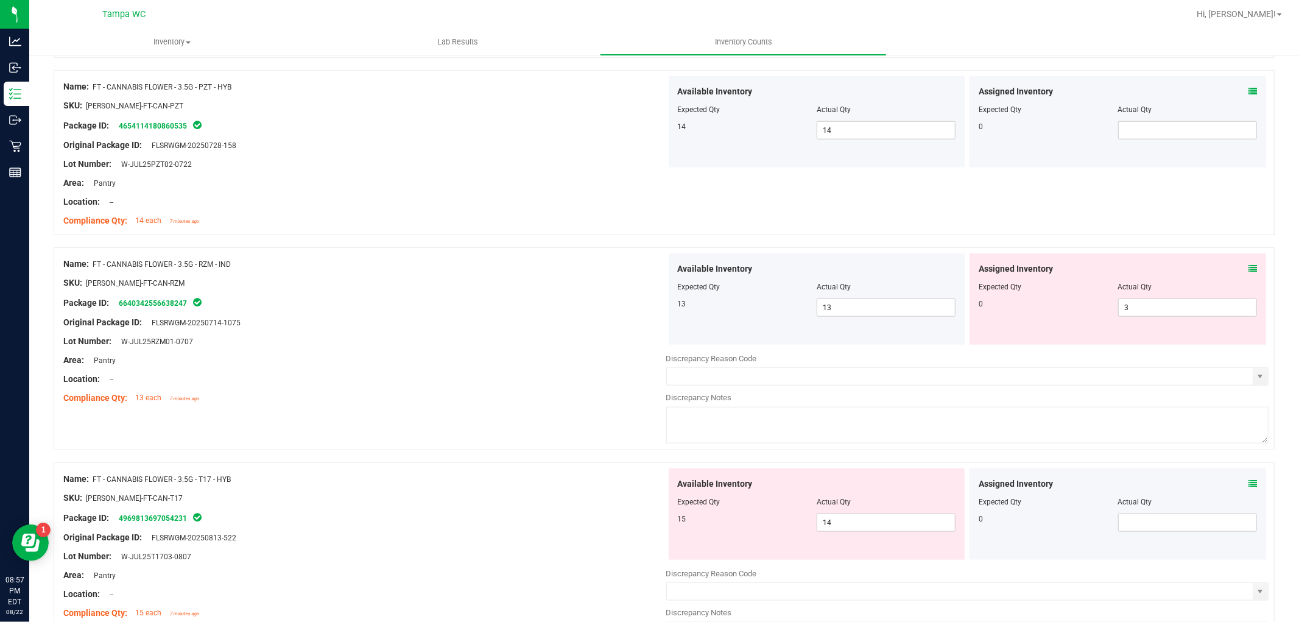
scroll to position [1014, 0]
drag, startPoint x: 1162, startPoint y: 313, endPoint x: 460, endPoint y: 370, distance: 704.3
click at [558, 357] on div "Name: FT - CANNABIS FLOWER - 3.5G - RZM - IND SKU: [PERSON_NAME]-FT-CAN-RZM Pac…" at bounding box center [664, 348] width 1221 height 203
drag, startPoint x: 455, startPoint y: 371, endPoint x: 489, endPoint y: 365, distance: 34.0
click at [459, 370] on div "Name: FT - CANNABIS FLOWER - 3.5G - RZM - IND SKU: [PERSON_NAME]-FT-CAN-RZM Pac…" at bounding box center [364, 330] width 603 height 155
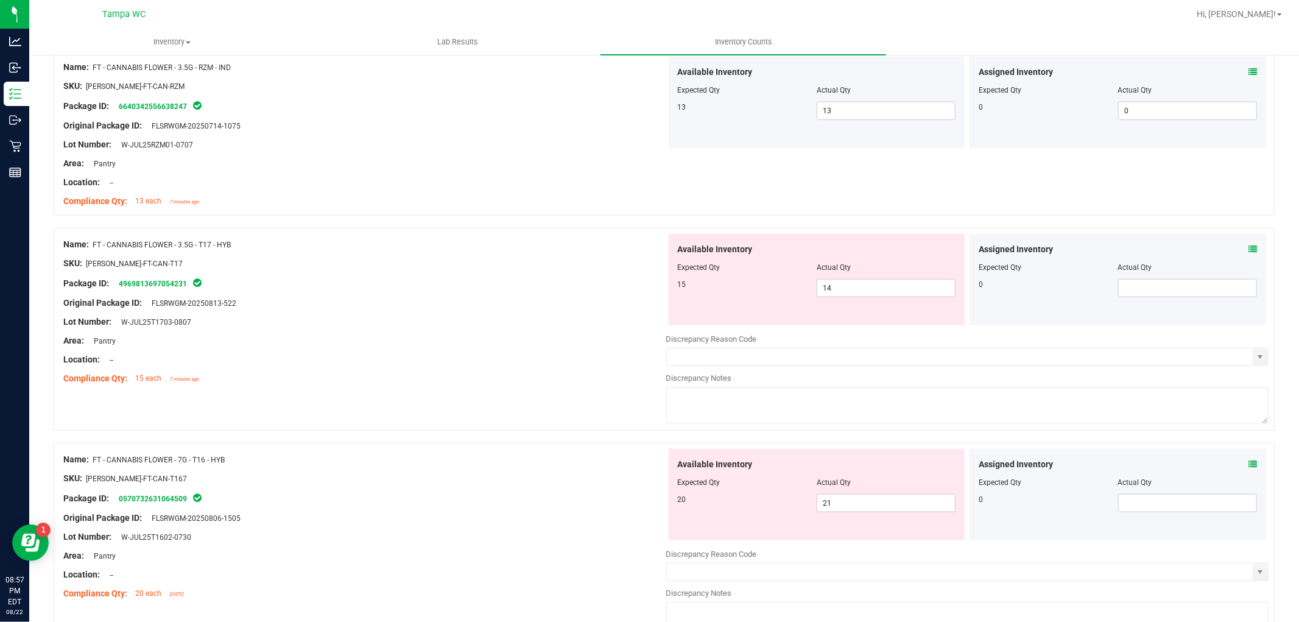
scroll to position [1218, 0]
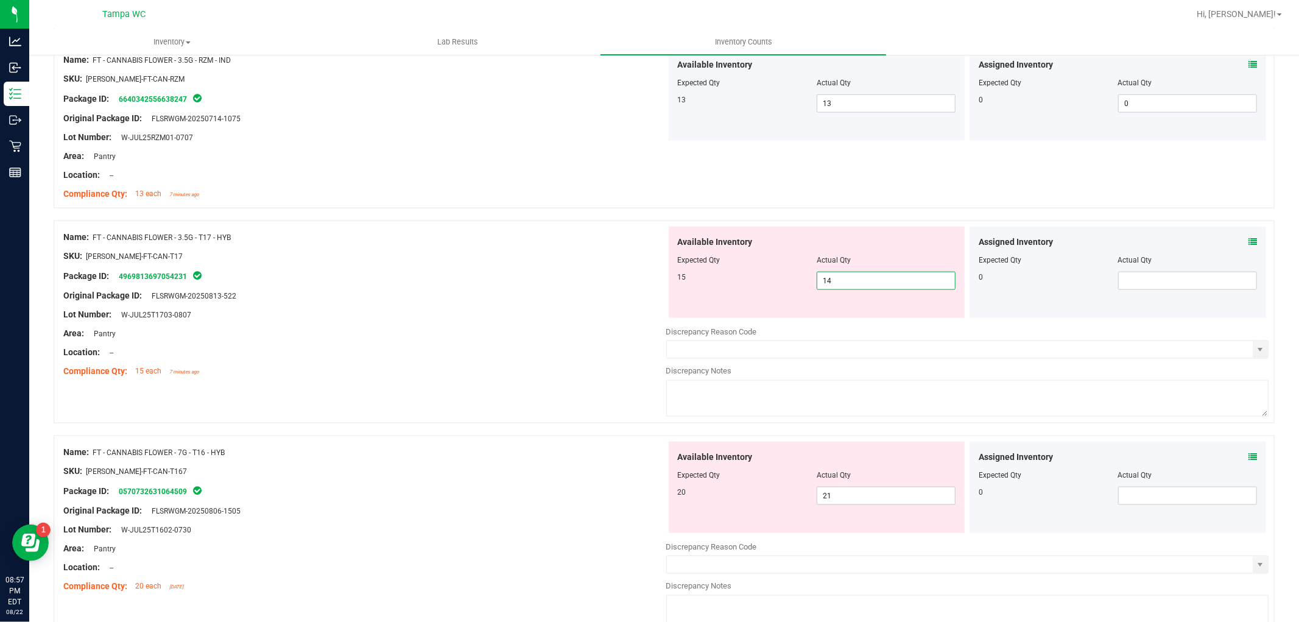
drag, startPoint x: 871, startPoint y: 275, endPoint x: 563, endPoint y: 317, distance: 311.5
click at [563, 317] on div "Name: FT - CANNABIS FLOWER - 3.5G - T17 - HYB SKU: [PERSON_NAME]-FT-CAN-T17 Pac…" at bounding box center [664, 321] width 1221 height 203
drag, startPoint x: 524, startPoint y: 323, endPoint x: 564, endPoint y: 342, distance: 44.4
click at [530, 324] on div at bounding box center [364, 324] width 603 height 6
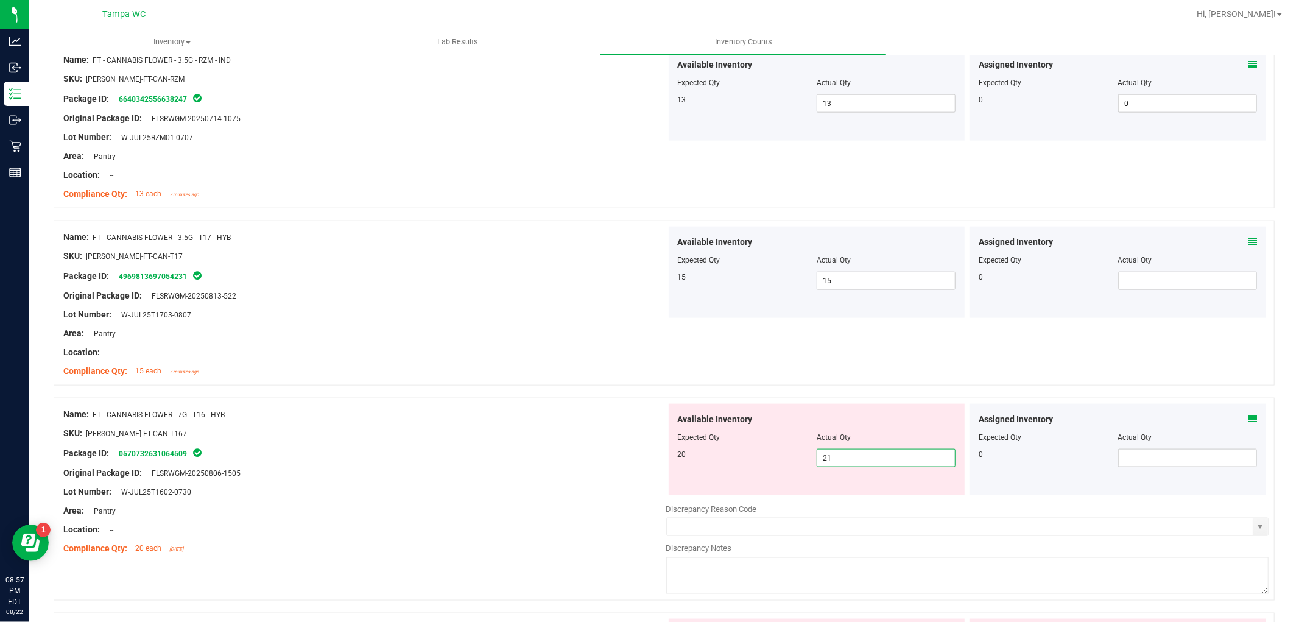
drag, startPoint x: 872, startPoint y: 454, endPoint x: 430, endPoint y: 432, distance: 443.2
click at [430, 431] on div "Name: FT - CANNABIS FLOWER - 7G - T16 - HYB SKU: [PERSON_NAME]-FT-CAN-T167 Pack…" at bounding box center [664, 499] width 1221 height 203
drag, startPoint x: 430, startPoint y: 432, endPoint x: 441, endPoint y: 428, distance: 11.8
click at [431, 431] on div "SKU: [PERSON_NAME]-FT-CAN-T167" at bounding box center [364, 433] width 603 height 13
click at [825, 448] on div "Available Inventory Expected Qty Actual Qty 20 0 0" at bounding box center [817, 449] width 297 height 91
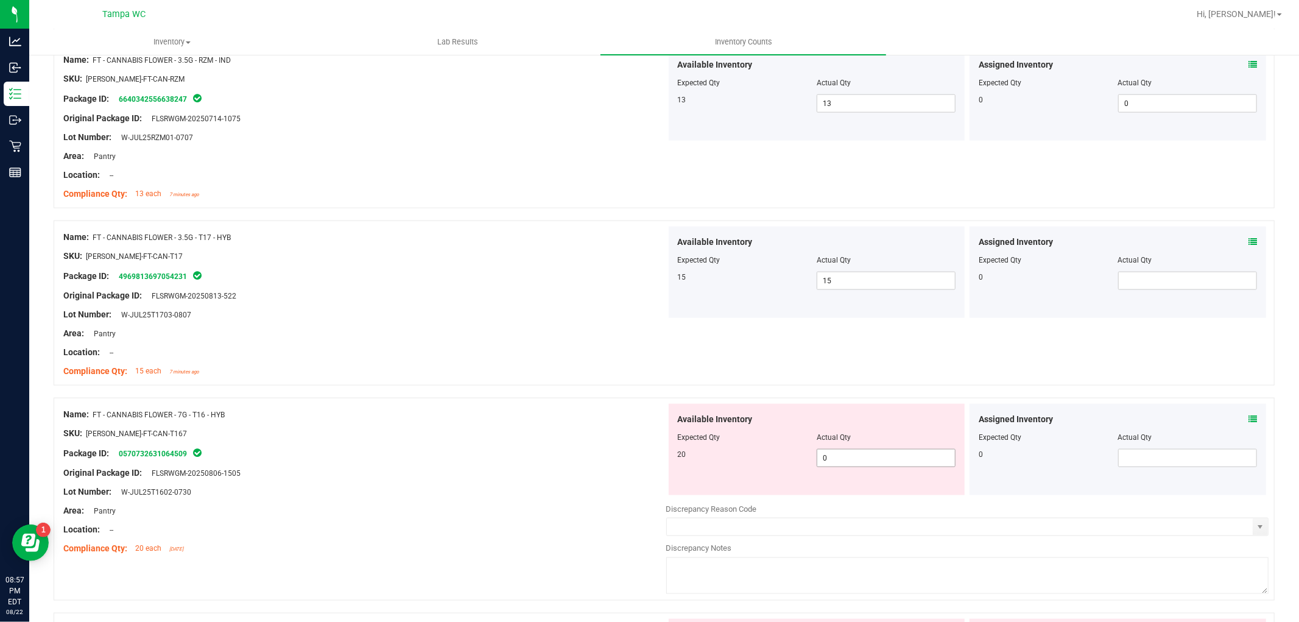
click at [828, 451] on span "0 0" at bounding box center [885, 458] width 139 height 18
click at [459, 516] on div "Name: FT - CANNABIS FLOWER - 7G - T16 - HYB SKU: [PERSON_NAME]-FT-CAN-T167 Pack…" at bounding box center [364, 481] width 603 height 155
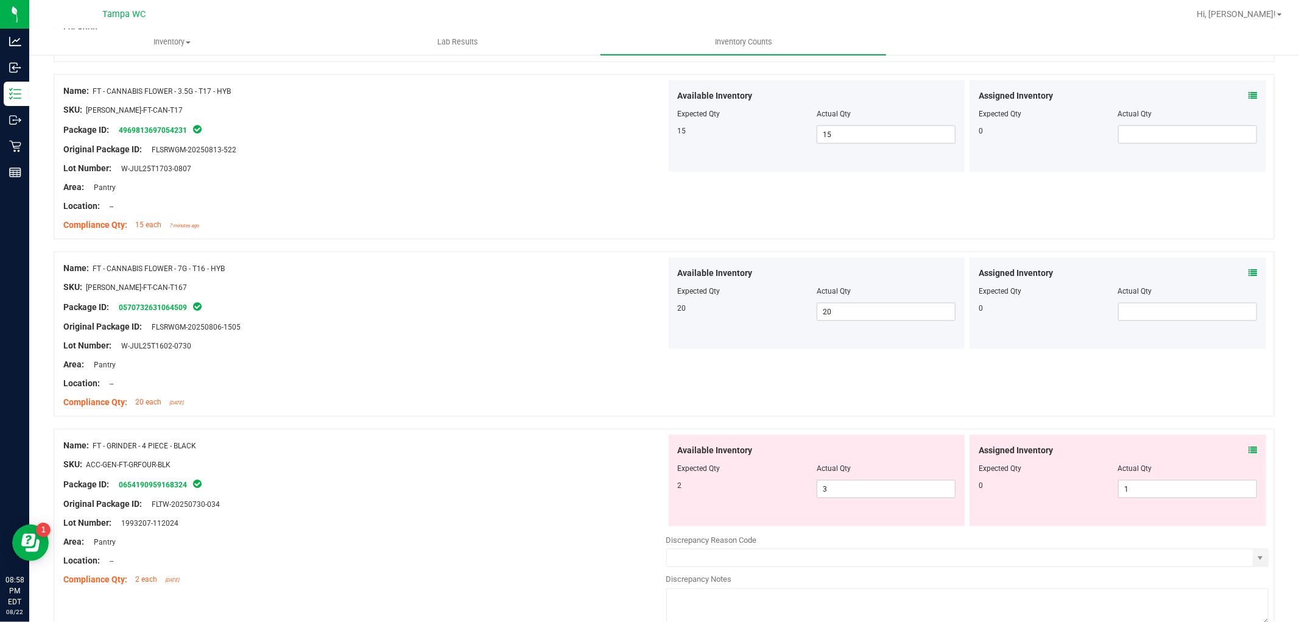
scroll to position [1556, 0]
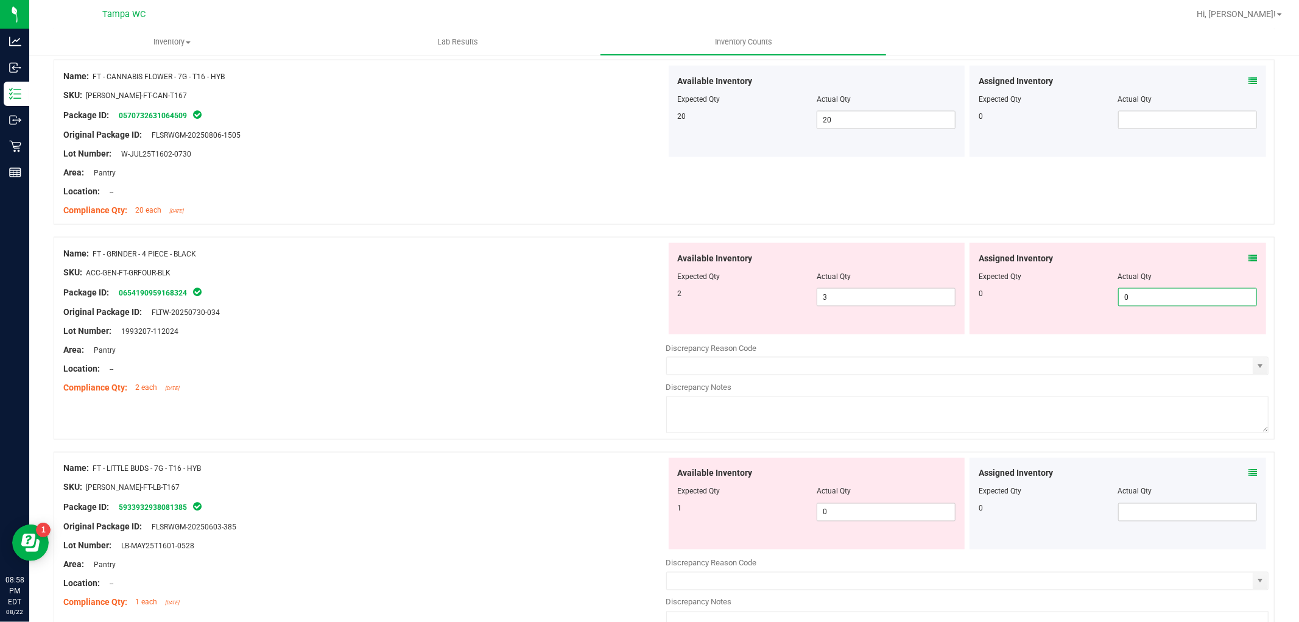
drag, startPoint x: 1153, startPoint y: 291, endPoint x: 557, endPoint y: 340, distance: 598.0
click at [580, 332] on div "Name: FT - GRINDER - 4 PIECE - BLACK SKU: ACC-GEN-FT-GRFOUR-BLK Package ID: 065…" at bounding box center [664, 338] width 1221 height 203
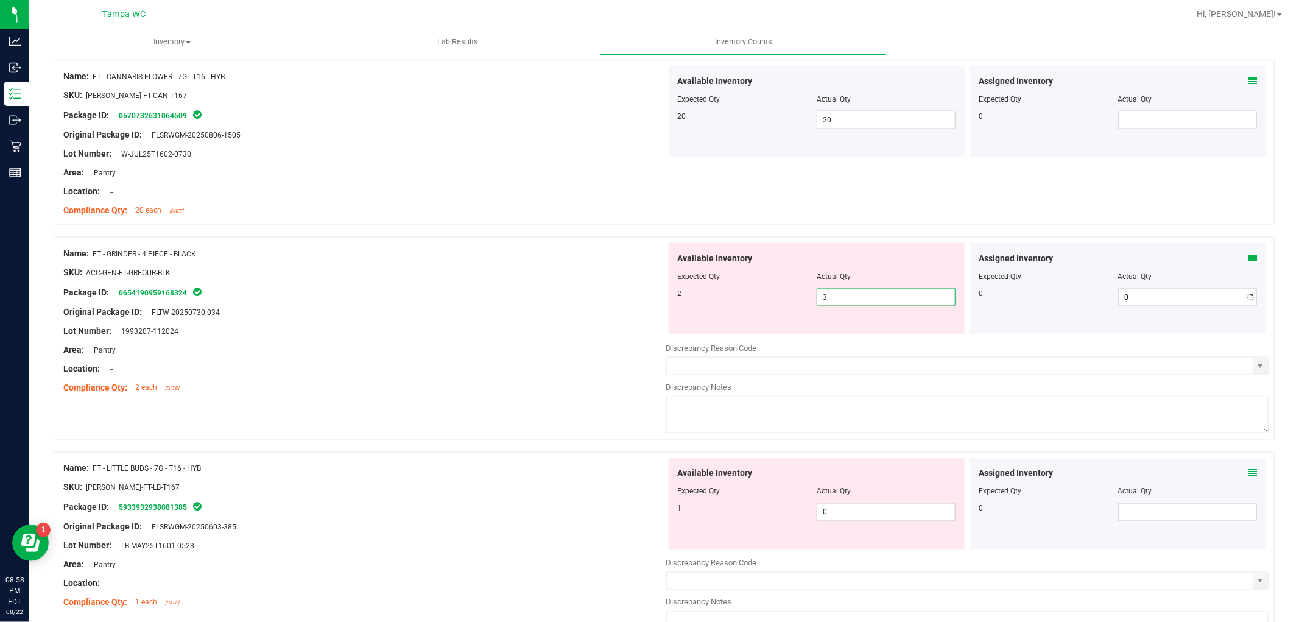
drag, startPoint x: 891, startPoint y: 295, endPoint x: 371, endPoint y: 325, distance: 520.2
click at [405, 323] on div "Name: FT - GRINDER - 4 PIECE - BLACK SKU: ACC-GEN-FT-GRFOUR-BLK Package ID: 065…" at bounding box center [664, 338] width 1221 height 203
drag, startPoint x: 521, startPoint y: 308, endPoint x: 542, endPoint y: 324, distance: 26.5
click at [521, 309] on div "Original Package ID: FLTW-20250730-034" at bounding box center [364, 312] width 603 height 13
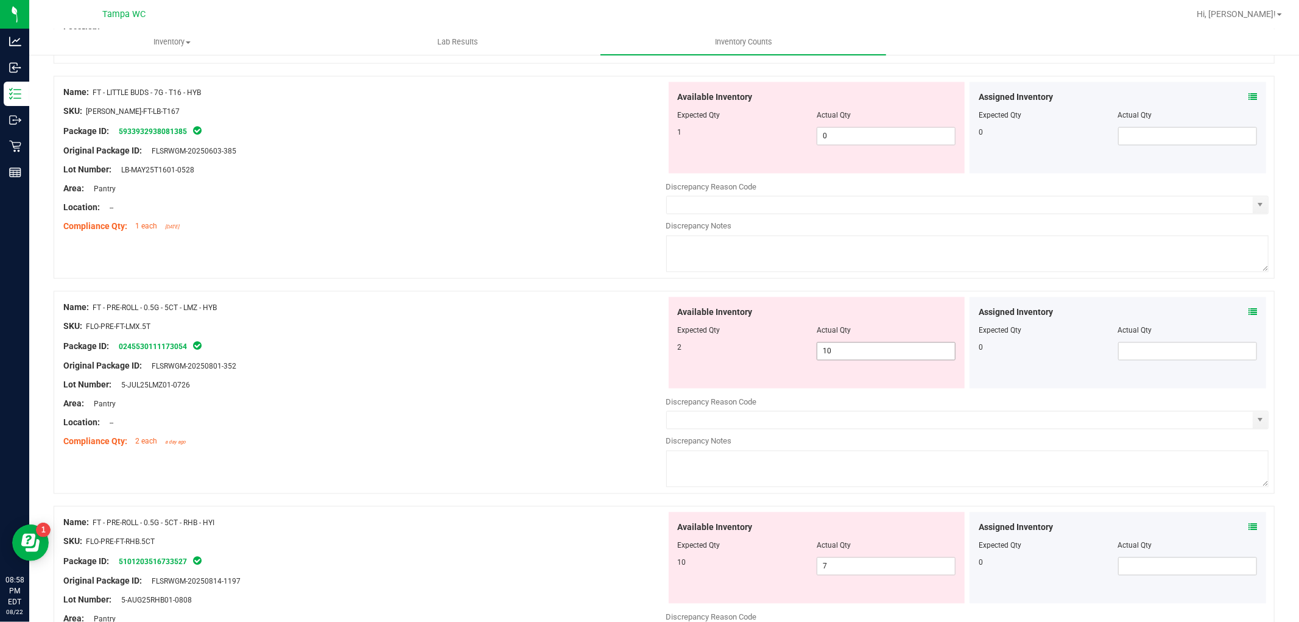
scroll to position [1894, 0]
drag, startPoint x: 591, startPoint y: 370, endPoint x: 394, endPoint y: 354, distance: 197.3
click at [393, 353] on div "Name: FT - PRE-ROLL - 0.5G - 5CT - LMZ - HYB SKU: FLO-PRE-FT-LMX.5T Package ID:…" at bounding box center [664, 391] width 1221 height 203
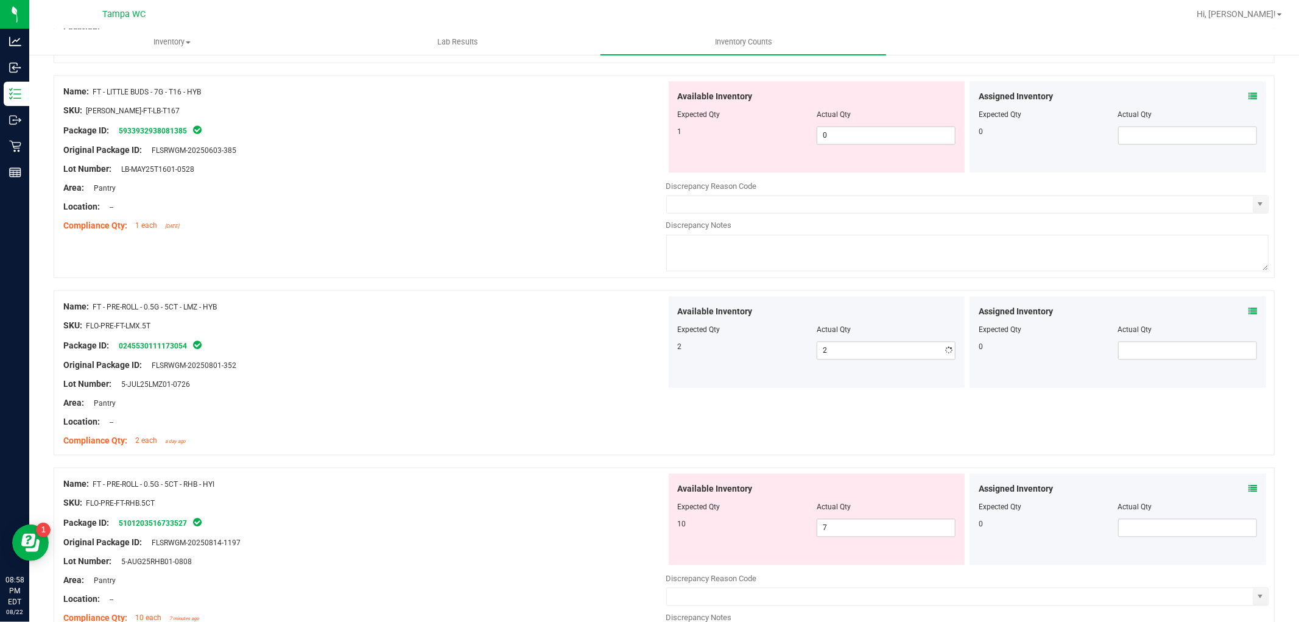
drag, startPoint x: 402, startPoint y: 354, endPoint x: 732, endPoint y: 353, distance: 330.0
click at [410, 349] on div "Name: FT - PRE-ROLL - 0.5G - 5CT - LMZ - HYB SKU: FLO-PRE-FT-LMX.5T Package ID:…" at bounding box center [364, 374] width 603 height 155
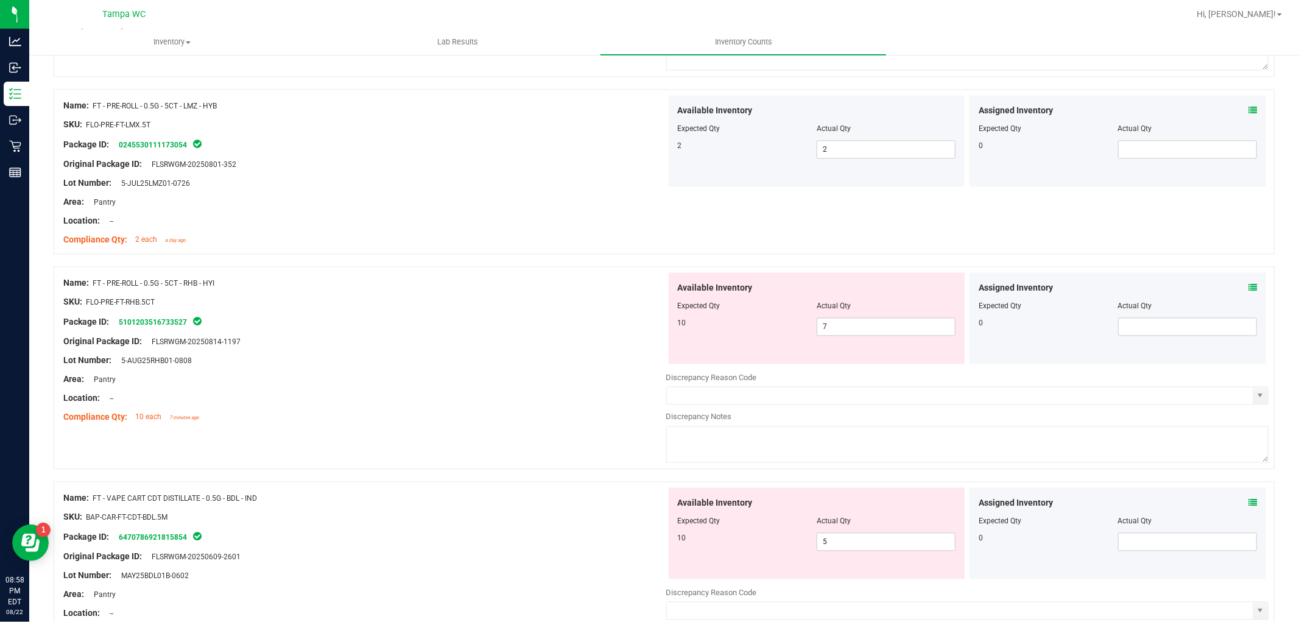
scroll to position [2097, 0]
drag, startPoint x: 863, startPoint y: 329, endPoint x: 205, endPoint y: 352, distance: 659.2
click at [205, 352] on div "Name: FT - PRE-ROLL - 0.5G - 5CT - RHB - HYI SKU: FLO-PRE-FT-RHB.5CT Package ID…" at bounding box center [664, 366] width 1221 height 203
click at [230, 344] on span "FLSRWGM-20250814-1197" at bounding box center [193, 340] width 95 height 9
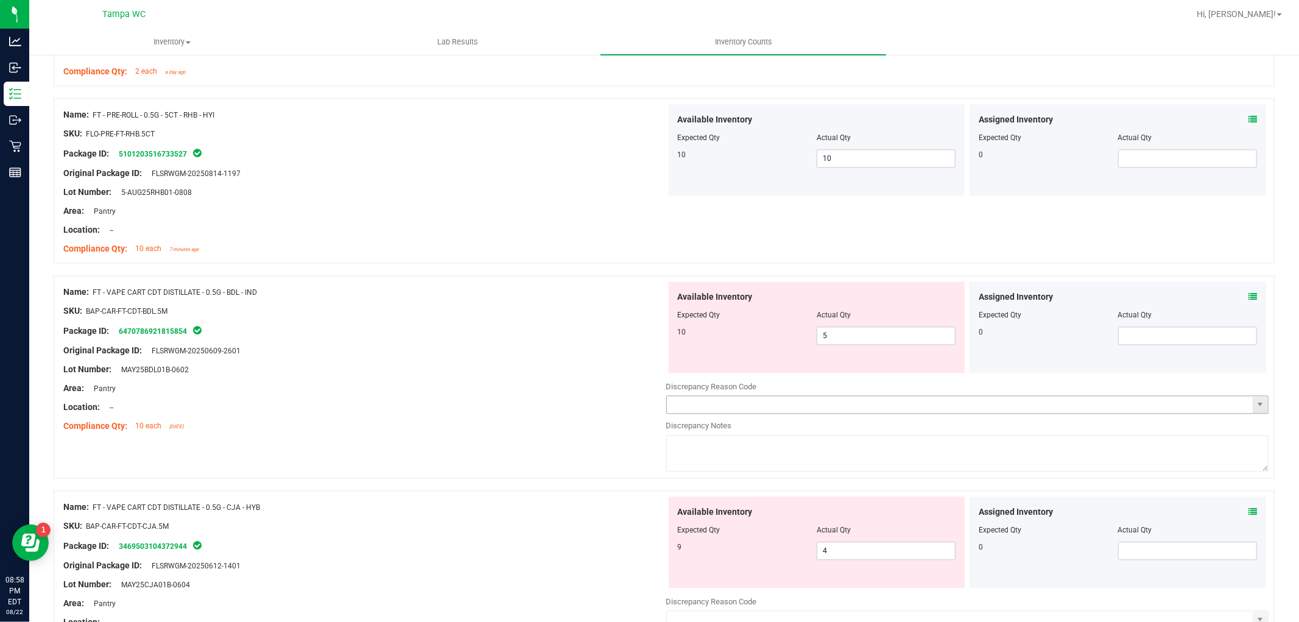
scroll to position [2300, 0]
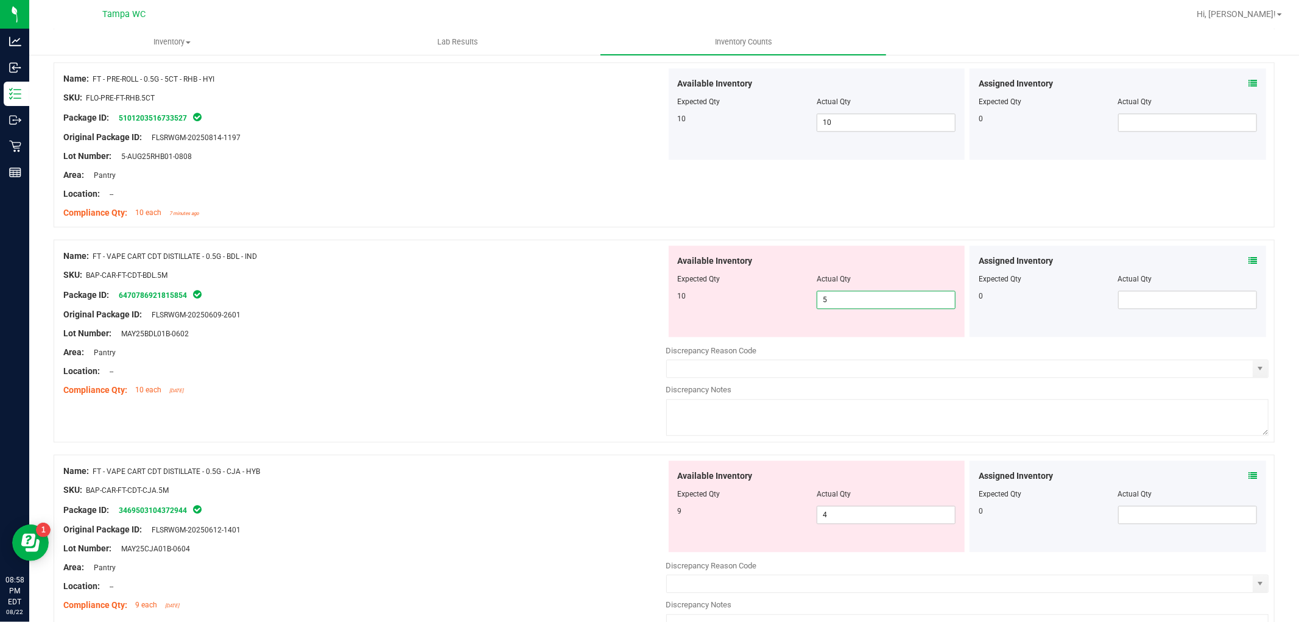
drag, startPoint x: 861, startPoint y: 293, endPoint x: 393, endPoint y: 297, distance: 467.6
click at [418, 289] on div "Name: FT - VAPE CART CDT DISTILLATE - 0.5G - BDL - IND SKU: BAP-CAR-FT-CDT-BDL.…" at bounding box center [664, 340] width 1221 height 203
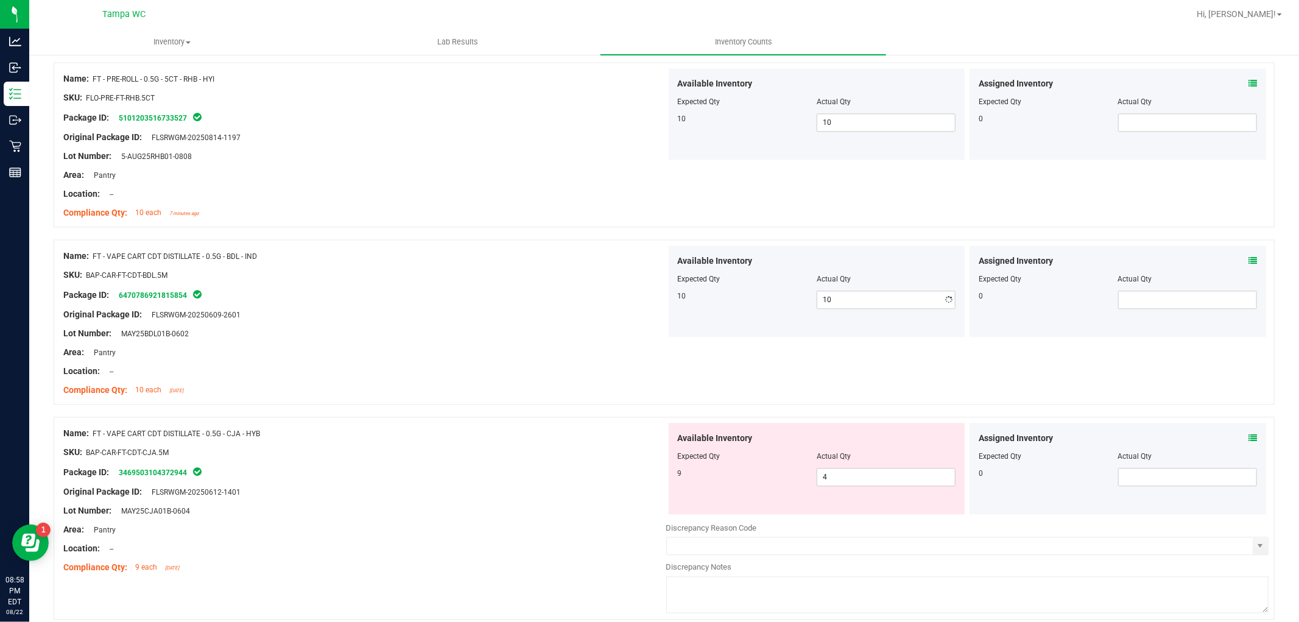
drag, startPoint x: 435, startPoint y: 348, endPoint x: 731, endPoint y: 406, distance: 301.6
click at [472, 348] on div "Area: Pantry" at bounding box center [364, 352] width 603 height 13
drag, startPoint x: 842, startPoint y: 473, endPoint x: 441, endPoint y: 465, distance: 401.3
click at [441, 465] on div "Name: FT - VAPE CART CDT DISTILLATE - 0.5G - CJA - HYB SKU: BAP-CAR-FT-CDT-CJA.…" at bounding box center [664, 517] width 1221 height 203
drag, startPoint x: 429, startPoint y: 457, endPoint x: 559, endPoint y: 420, distance: 135.5
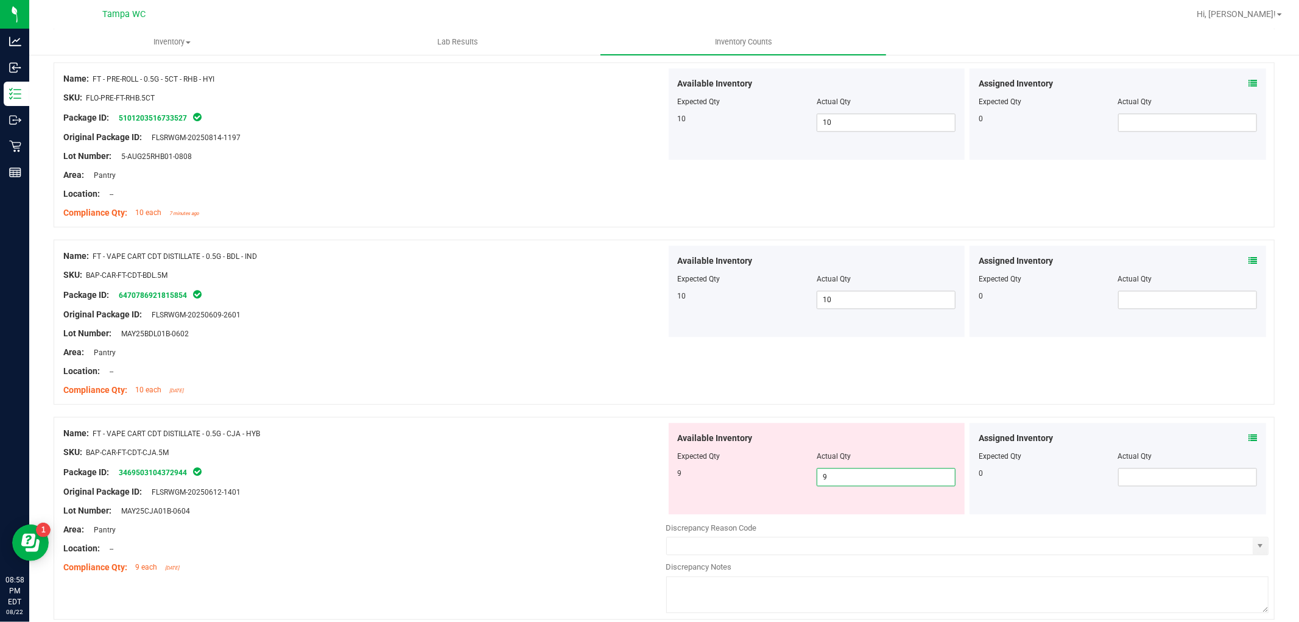
click at [443, 444] on div "Name: FT - VAPE CART CDT DISTILLATE - 0.5G - CJA - HYB SKU: BAP-CAR-FT-CDT-CJA.…" at bounding box center [364, 500] width 603 height 155
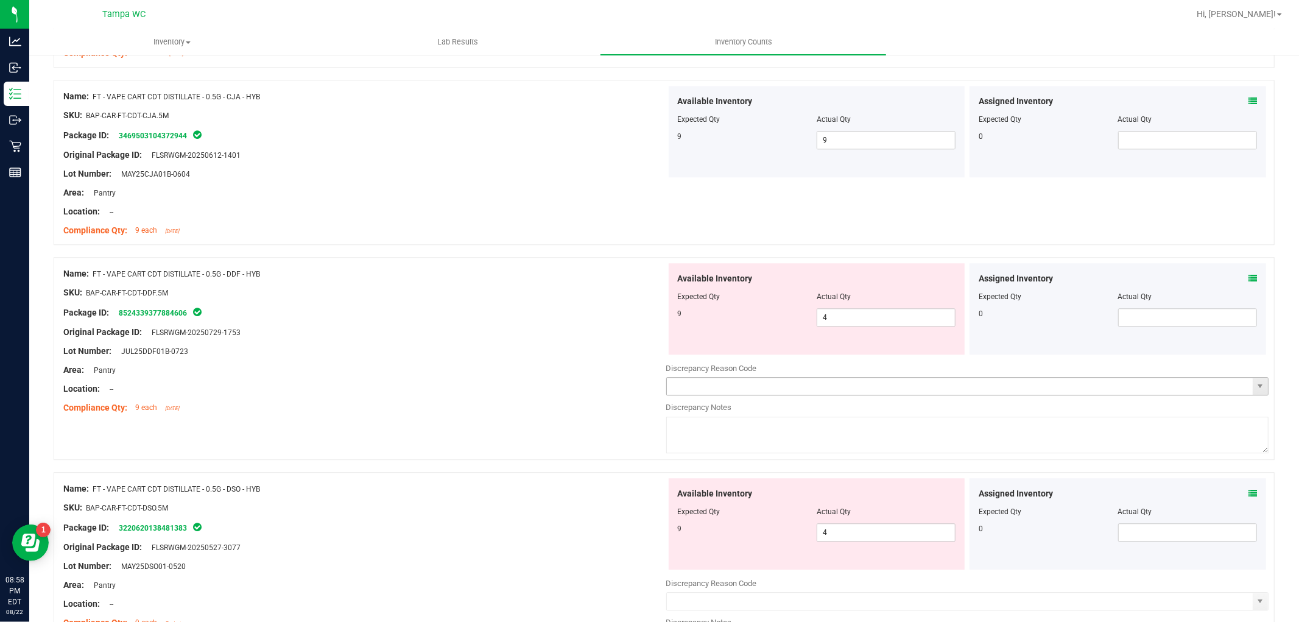
scroll to position [2638, 0]
drag, startPoint x: 839, startPoint y: 314, endPoint x: 415, endPoint y: 343, distance: 424.8
click at [412, 343] on div "Name: FT - VAPE CART CDT DISTILLATE - 0.5G - DDF - HYB SKU: BAP-CAR-FT-CDT-DDF.…" at bounding box center [664, 356] width 1221 height 203
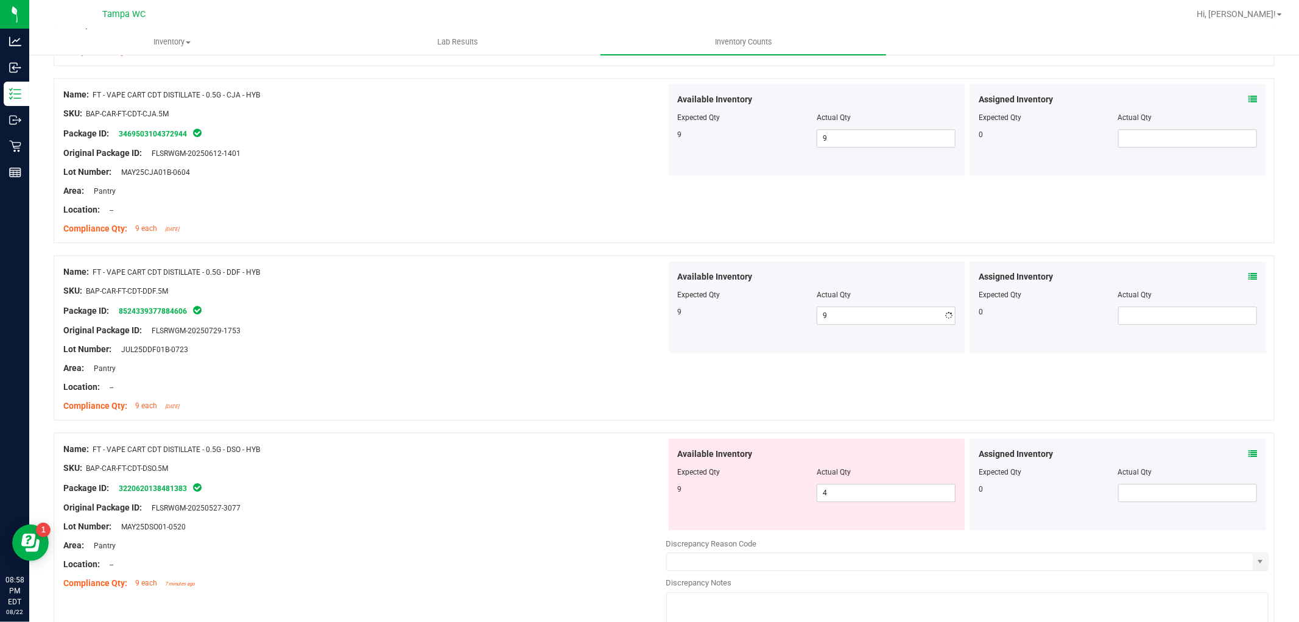
click at [479, 361] on div at bounding box center [364, 359] width 603 height 6
drag
click at [519, 465] on div "Name: FT - VAPE CART CDT DISTILLATE - 0.5G - DSO - HYB SKU: BAP-CAR-FT-CDT-DSO.…" at bounding box center [664, 533] width 1221 height 203
click at [530, 460] on div "Name: FT - VAPE CART CDT DISTILLATE - 0.5G - DSO - HYB SKU: BAP-CAR-FT-CDT-DSO.…" at bounding box center [364, 515] width 603 height 155
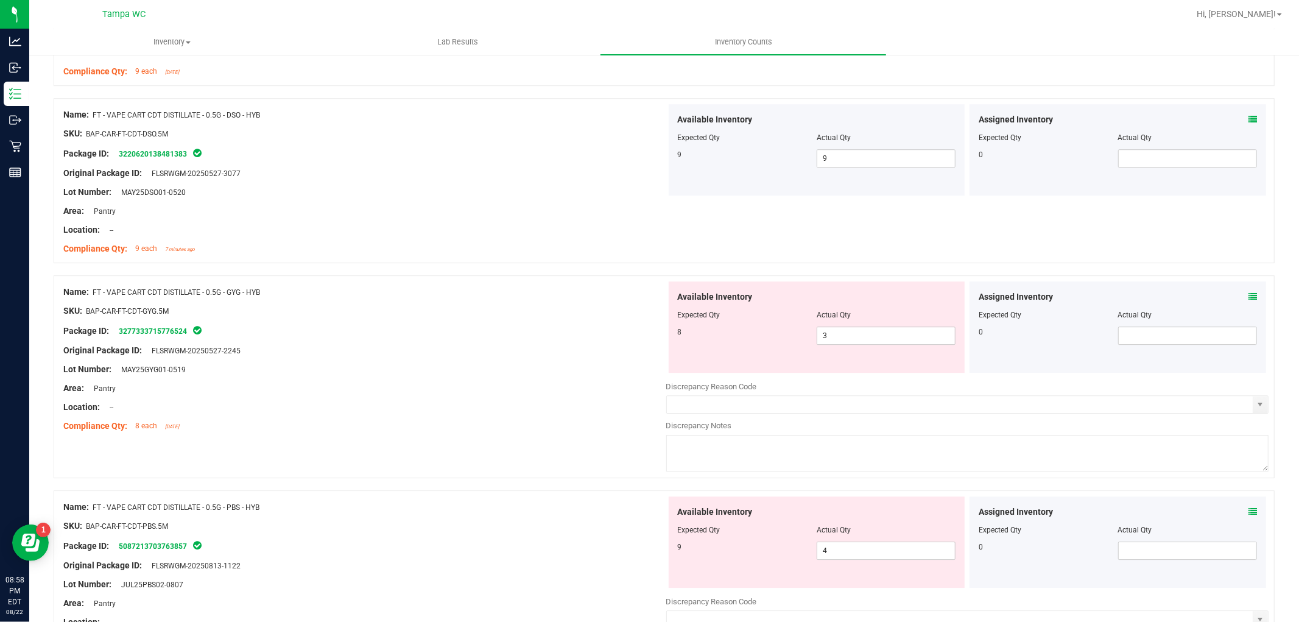
scroll to position [2976, 0]
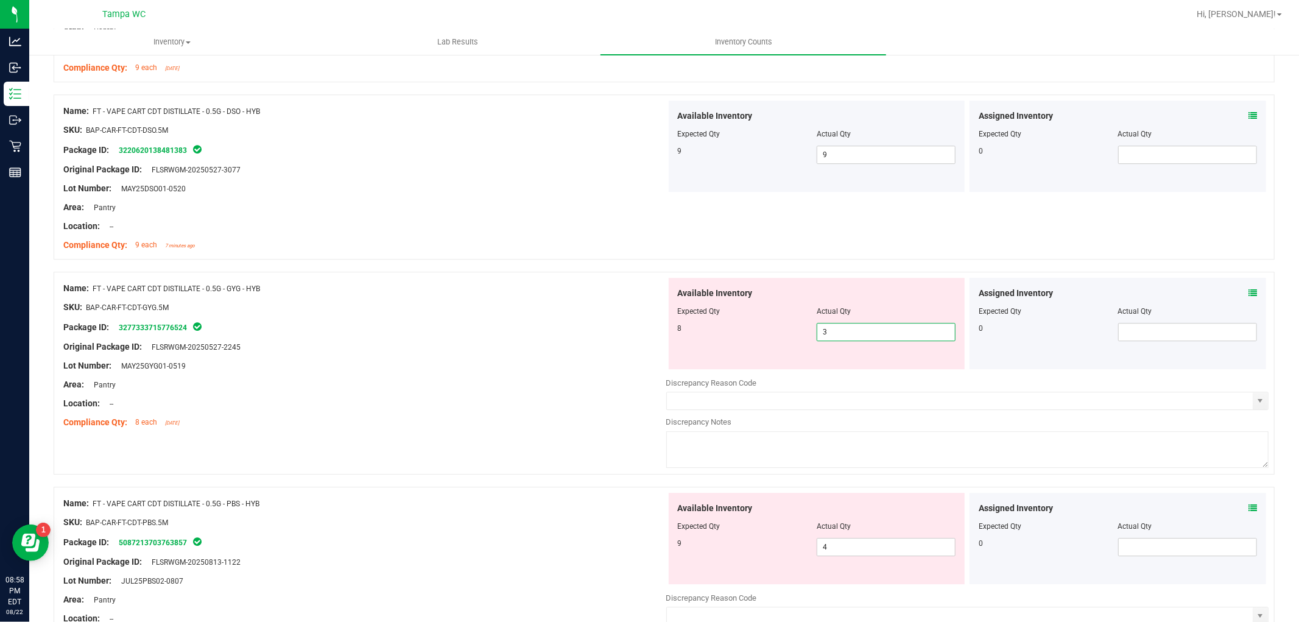
click at [458, 302] on div "Name: FT - VAPE CART CDT DISTILLATE - 0.5G - GYG - HYB SKU: BAP-CAR-FT-CDT-GYG.…" at bounding box center [664, 373] width 1221 height 203
click at [476, 304] on div "SKU: BAP-CAR-FT-CDT-GYG.5M" at bounding box center [364, 307] width 603 height 13
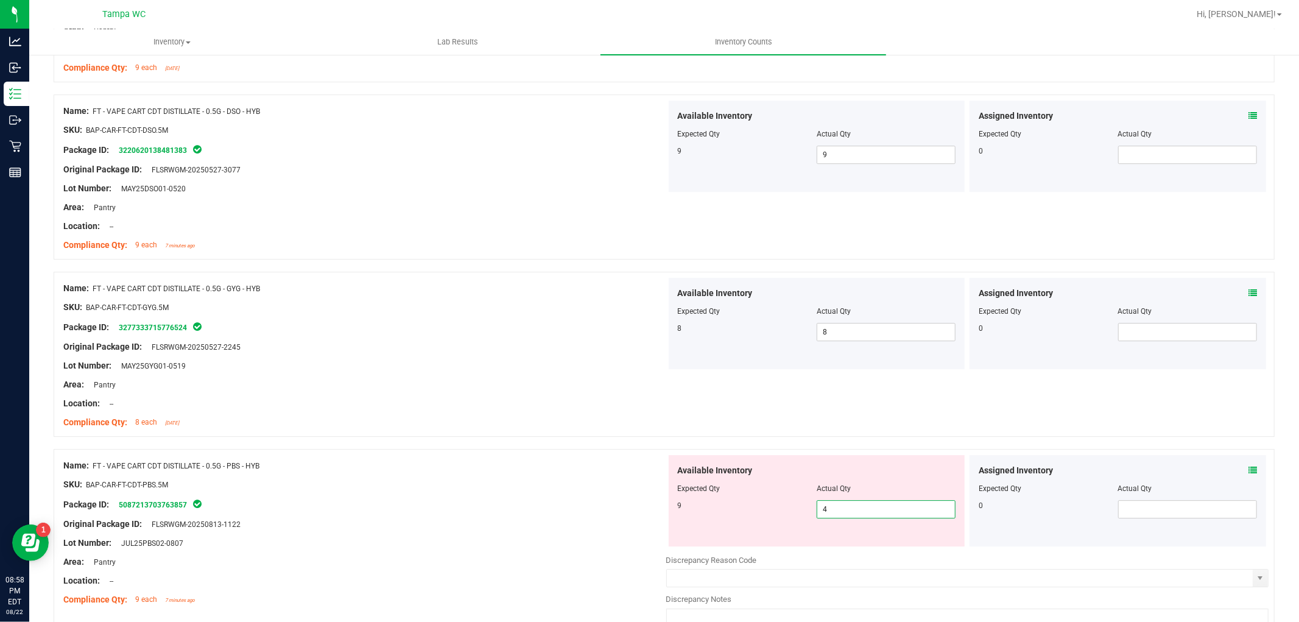
click at [423, 496] on div "Name: FT - VAPE CART CDT DISTILLATE - 0.5G - PBS - HYB SKU: BAP-CAR-FT-CDT-PBS.…" at bounding box center [664, 550] width 1221 height 203
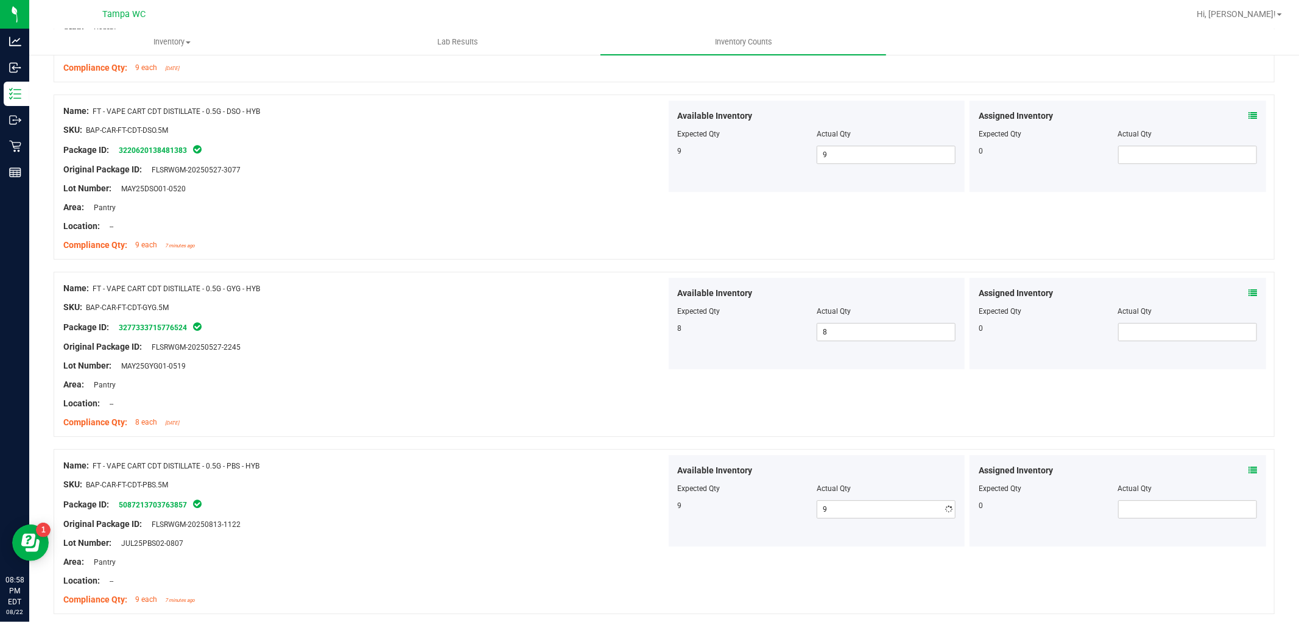
click at [497, 463] on div "Name: FT - VAPE CART CDT DISTILLATE - 0.5G - PBS - HYB SKU: BAP-CAR-FT-CDT-PBS.…" at bounding box center [364, 532] width 603 height 155
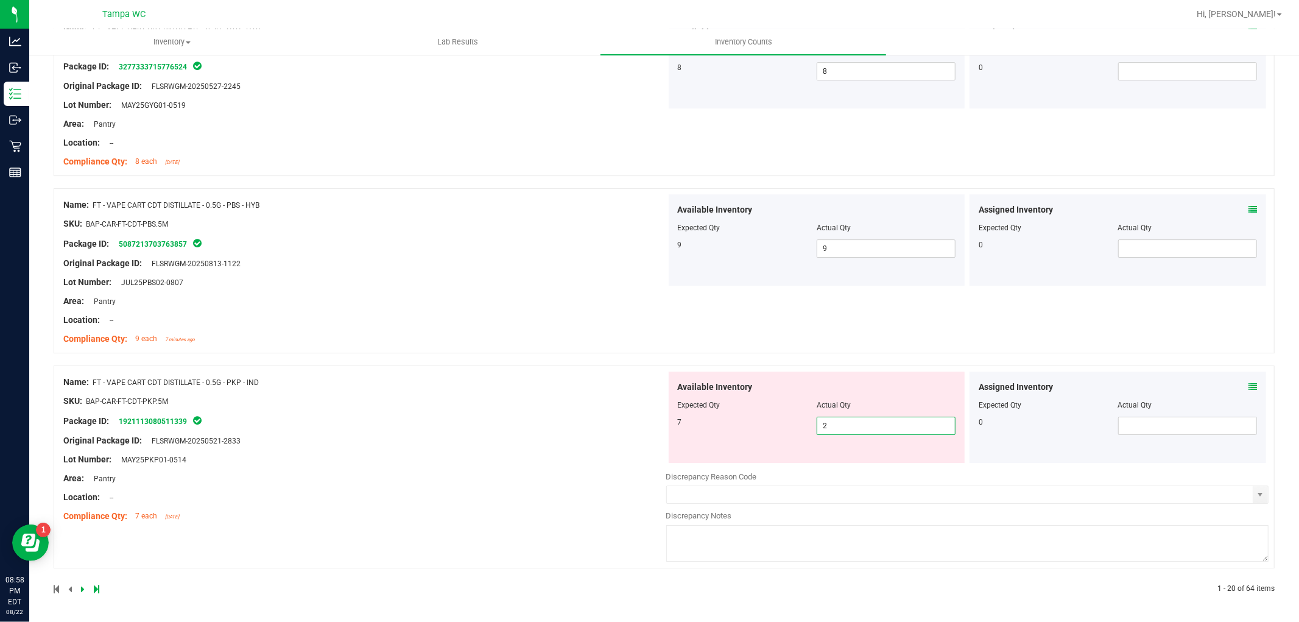
click at [624, 448] on div "Name: FT - VAPE CART CDT DISTILLATE - 0.5G - PKP - IND SKU: BAP-CAR-FT-CDT-PKP.…" at bounding box center [664, 466] width 1221 height 203
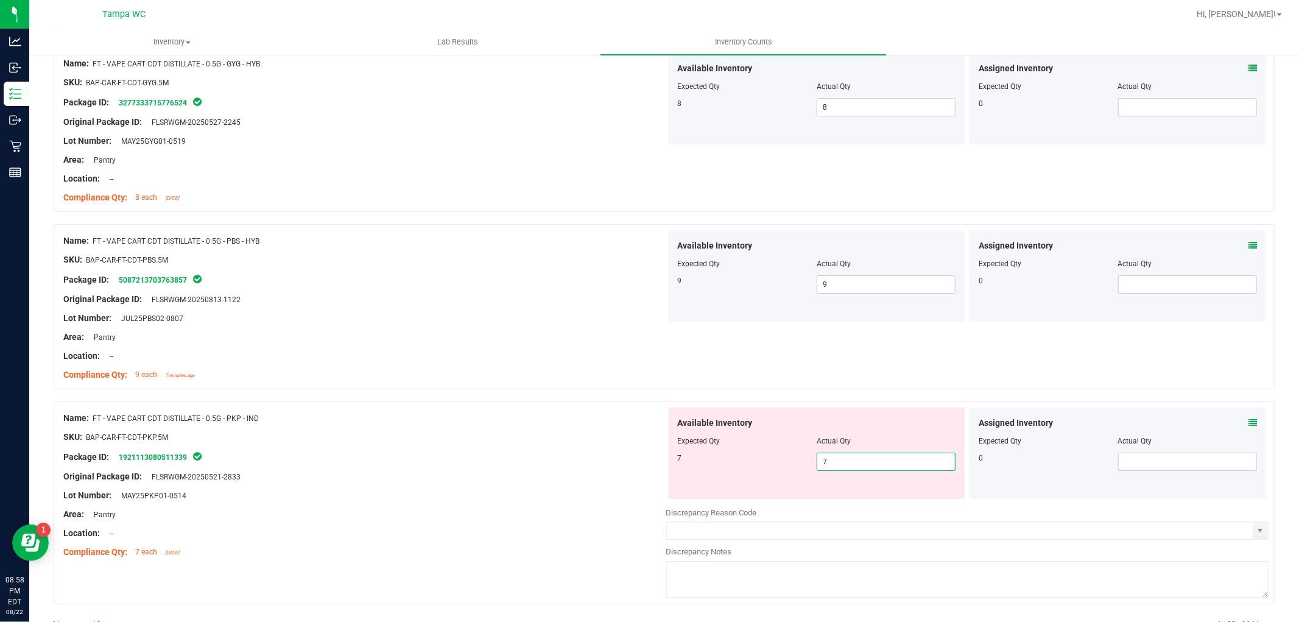
click at [577, 426] on div "Name: FT - VAPE CART CDT DISTILLATE - 0.5G - PKP - IND SKU: BAP-CAR-FT-CDT-PKP.…" at bounding box center [364, 484] width 603 height 155
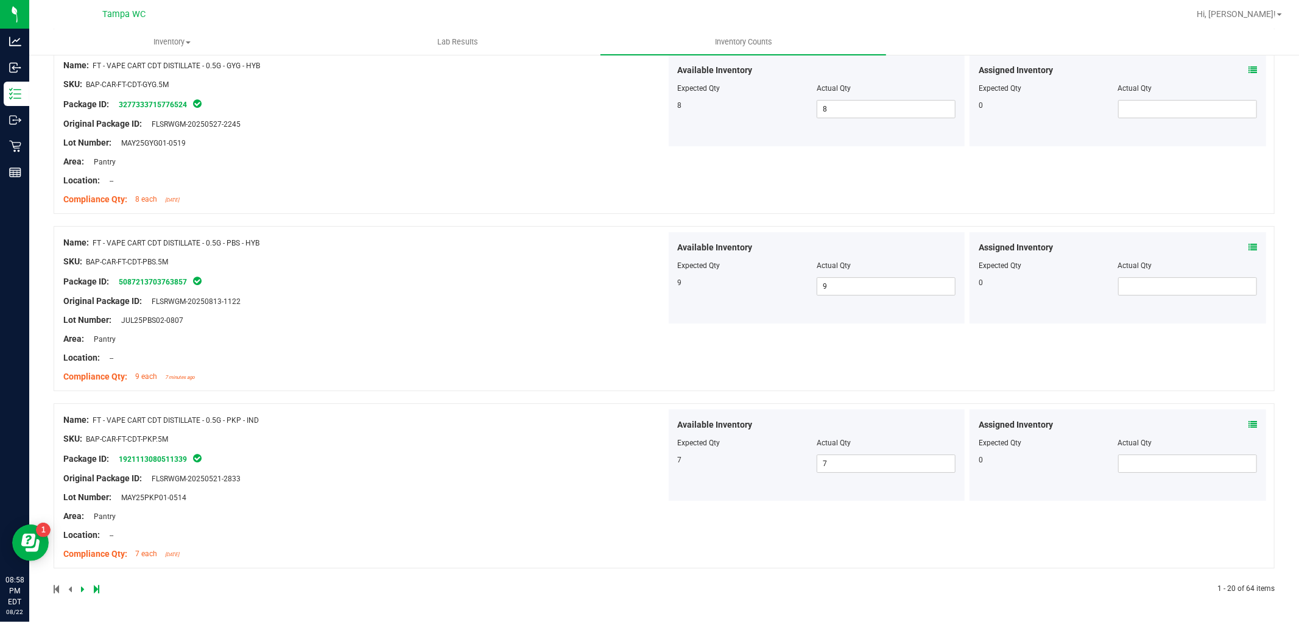
scroll to position [0, 0]
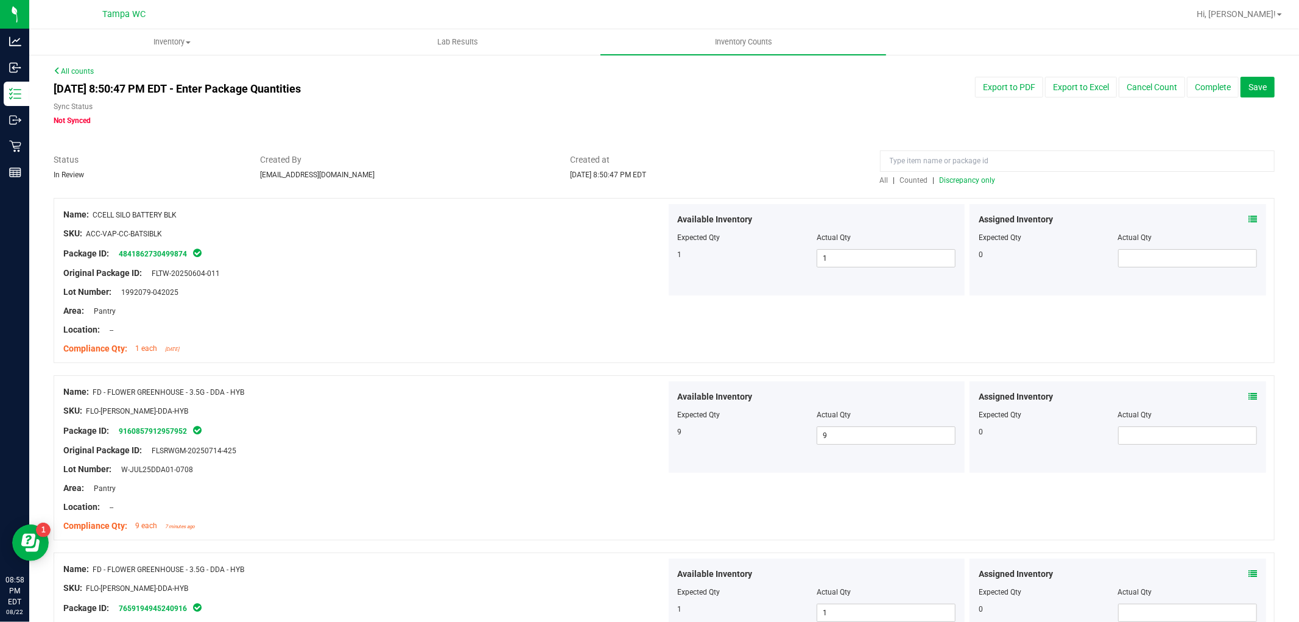
click at [880, 181] on span "All" at bounding box center [884, 180] width 9 height 9
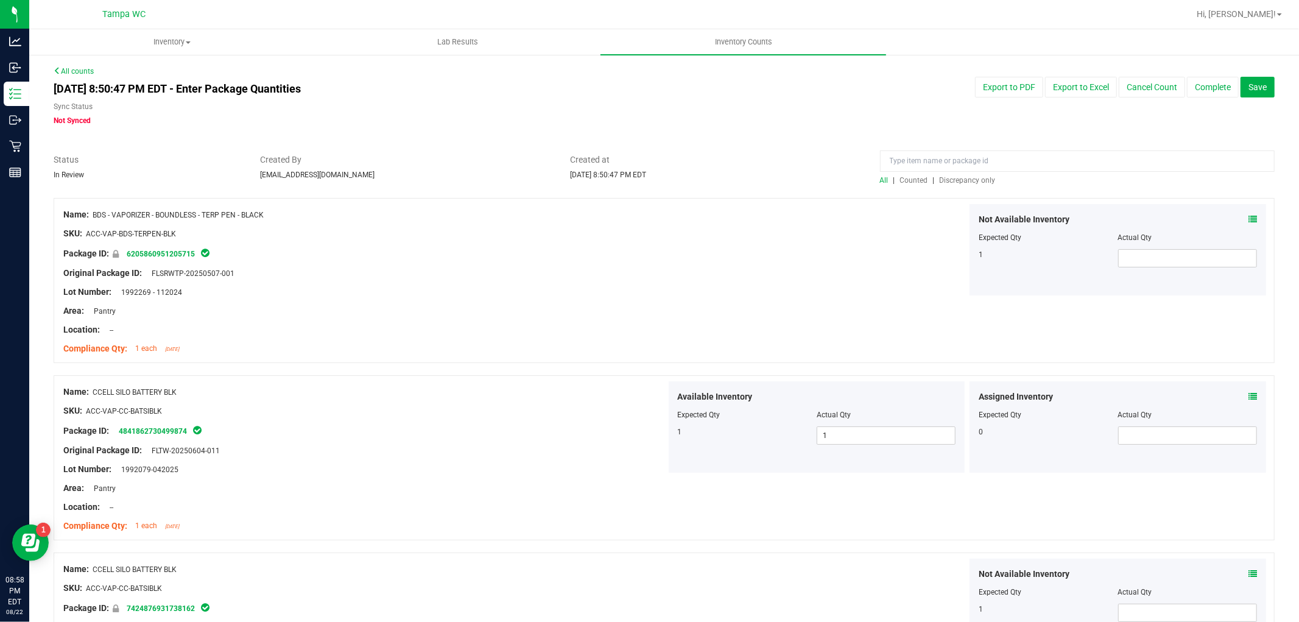
click at [950, 172] on div at bounding box center [1077, 163] width 395 height 21
click at [950, 175] on div "All | Counted | Discrepancy only" at bounding box center [1077, 180] width 395 height 11
click at [950, 176] on span "Discrepancy only" at bounding box center [967, 180] width 56 height 9
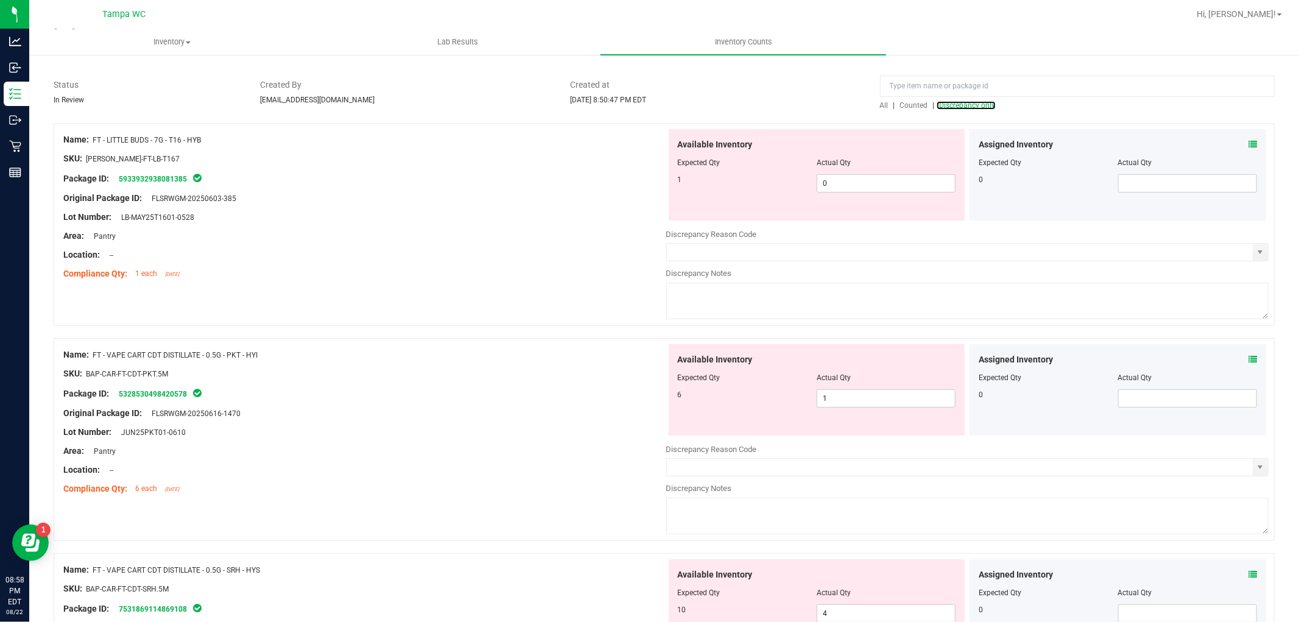
scroll to position [203, 0]
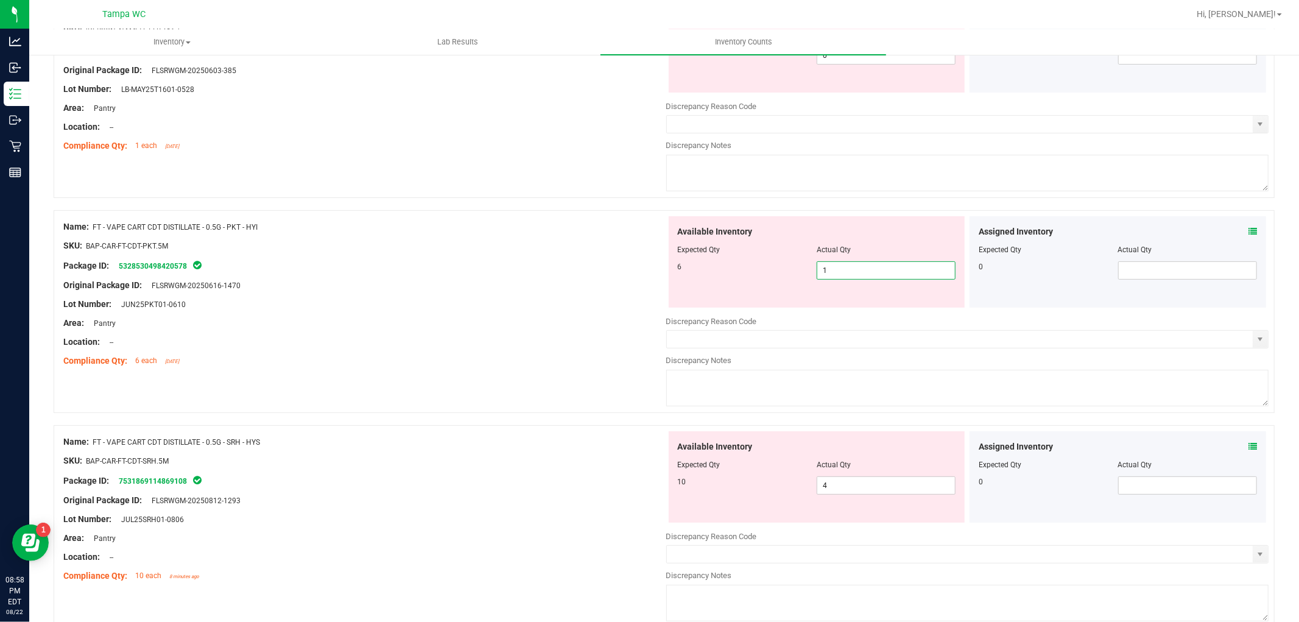
click at [455, 350] on div "Name: FT - VAPE CART CDT DISTILLATE - 0.5G - PKT - HYI SKU: BAP-CAR-FT-CDT-PKT.…" at bounding box center [664, 311] width 1221 height 203
click at [516, 354] on div "Compliance Qty: 6 each [DATE]" at bounding box center [364, 360] width 603 height 13
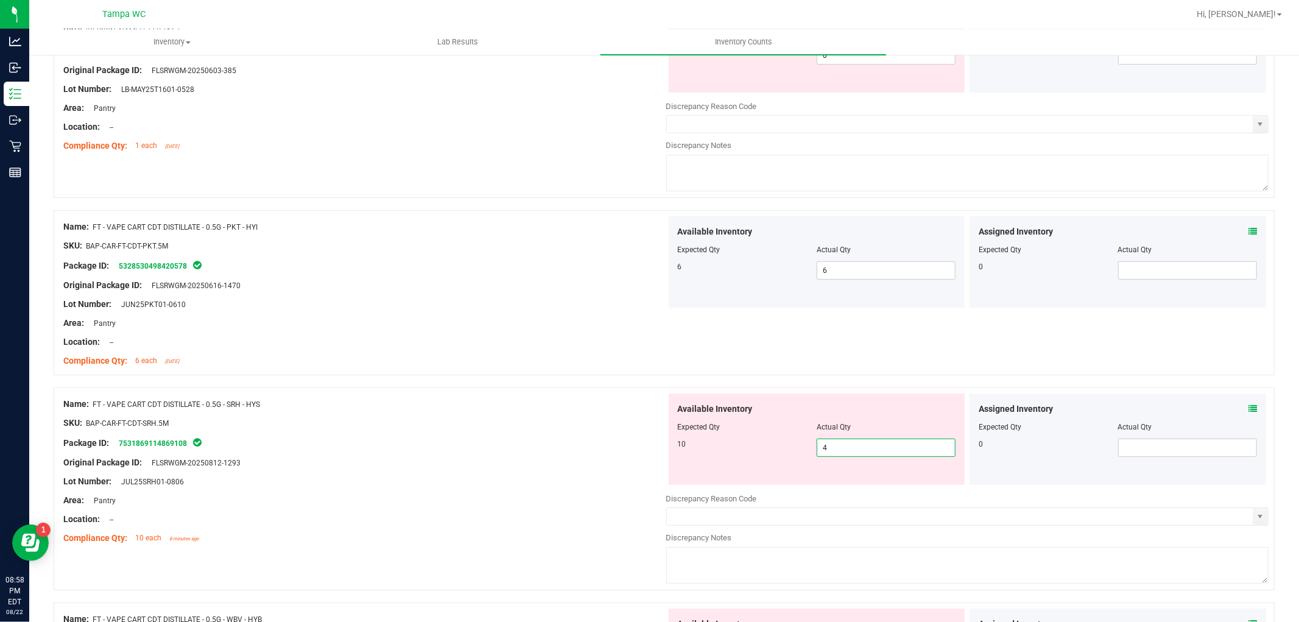
click at [580, 496] on div "Name: FT - VAPE CART CDT DISTILLATE - 0.5G - SRH - HYS SKU: BAP-CAR-FT-CDT-SRH.…" at bounding box center [664, 488] width 1221 height 203
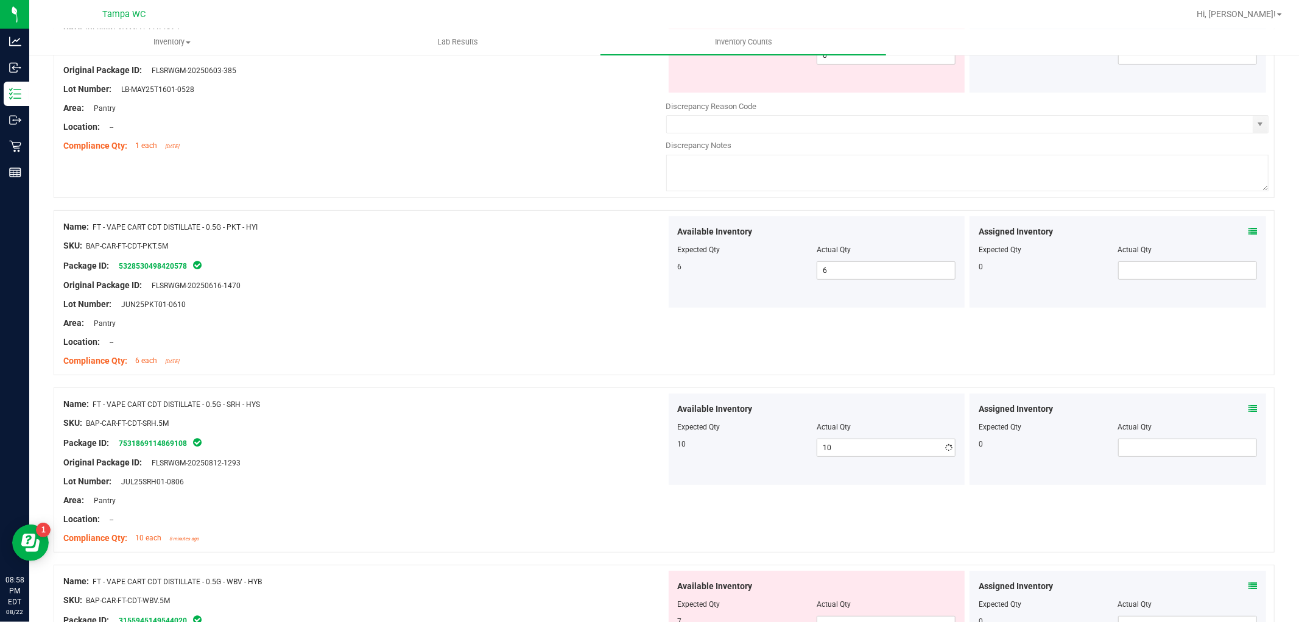
click at [615, 454] on ng-container "Original Package ID: FLSRWGM-20250812-1293" at bounding box center [364, 459] width 603 height 19
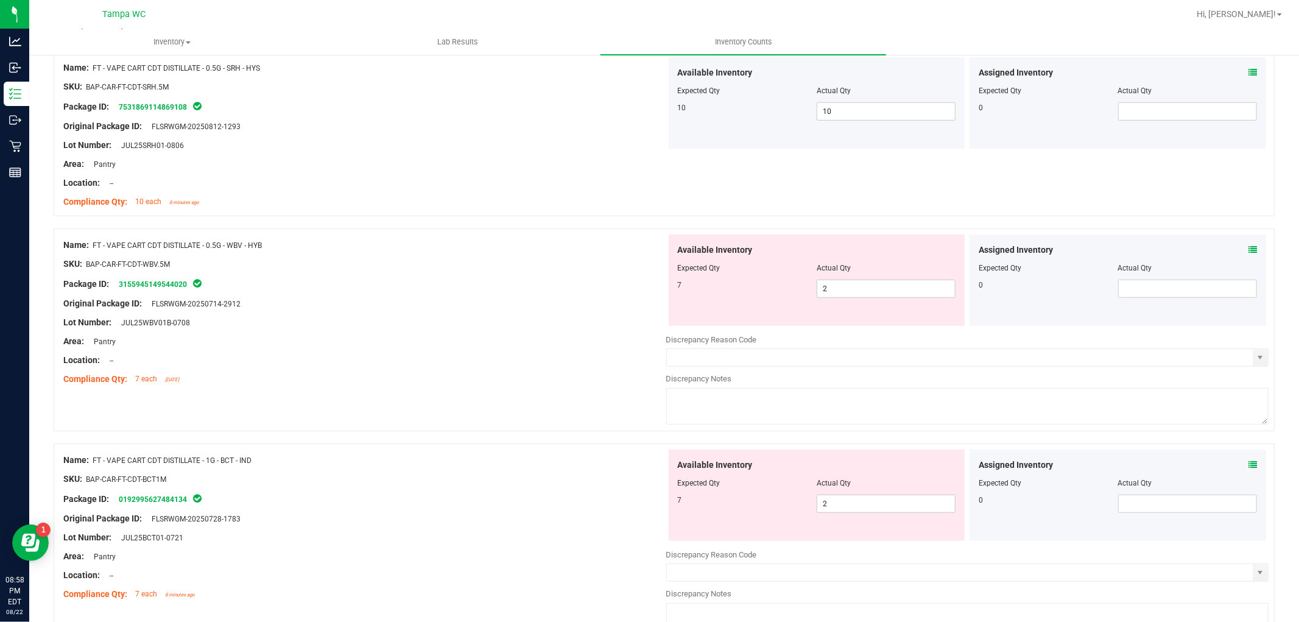
scroll to position [541, 0]
click at [839, 283] on div "Available Inventory Expected Qty Actual Qty 7 2 2" at bounding box center [817, 278] width 297 height 91
click at [552, 306] on div "Name: FT - VAPE CART CDT DISTILLATE - 0.5G - WBV - HYB SKU: BAP-CAR-FT-CDT-WBV.…" at bounding box center [664, 327] width 1221 height 203
click at [526, 312] on div "Name: FT - VAPE CART CDT DISTILLATE - 0.5G - WBV - HYB SKU: BAP-CAR-FT-CDT-WBV.…" at bounding box center [364, 310] width 603 height 155
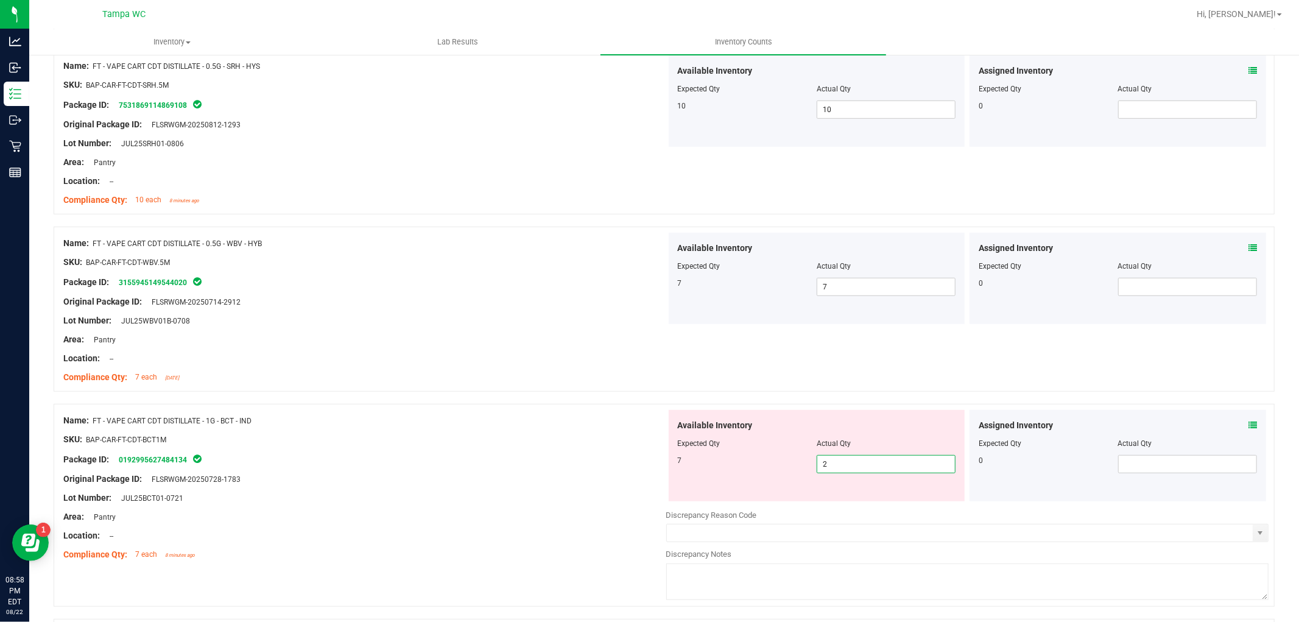
click at [531, 424] on div "Name: FT - VAPE CART CDT DISTILLATE - 1G - BCT - IND SKU: BAP-CAR-FT-CDT-BCT1M …" at bounding box center [664, 505] width 1221 height 203
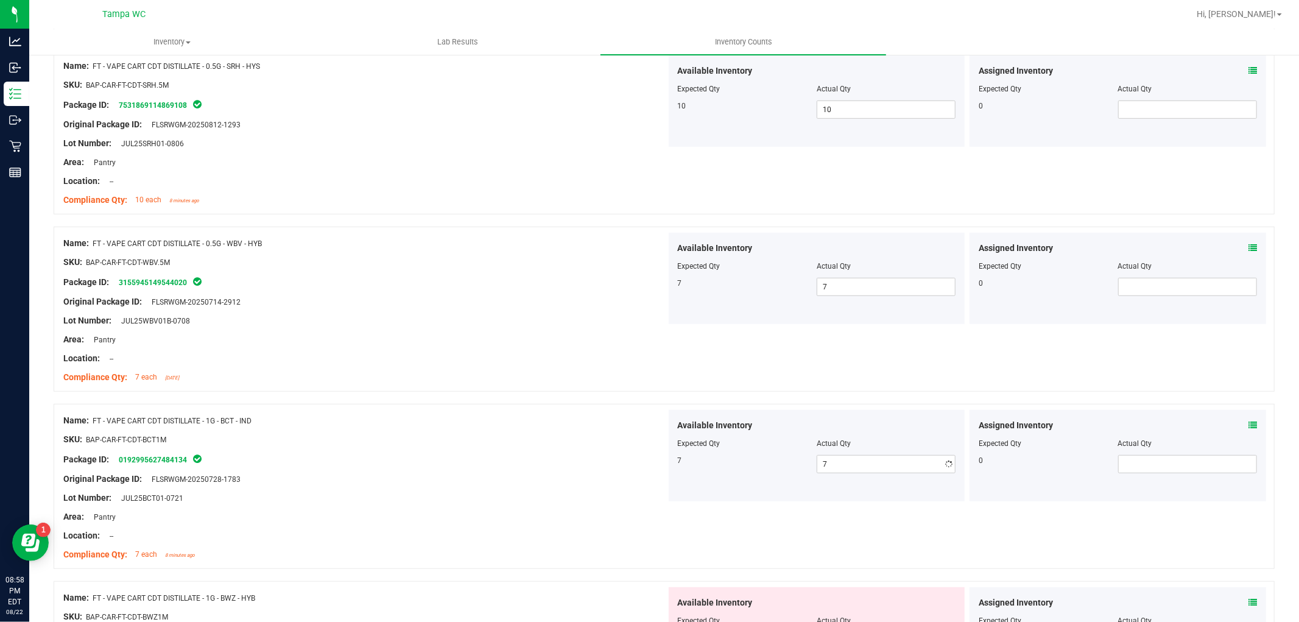
click at [555, 416] on div "Name: FT - VAPE CART CDT DISTILLATE - 1G - BCT - IND" at bounding box center [364, 420] width 603 height 13
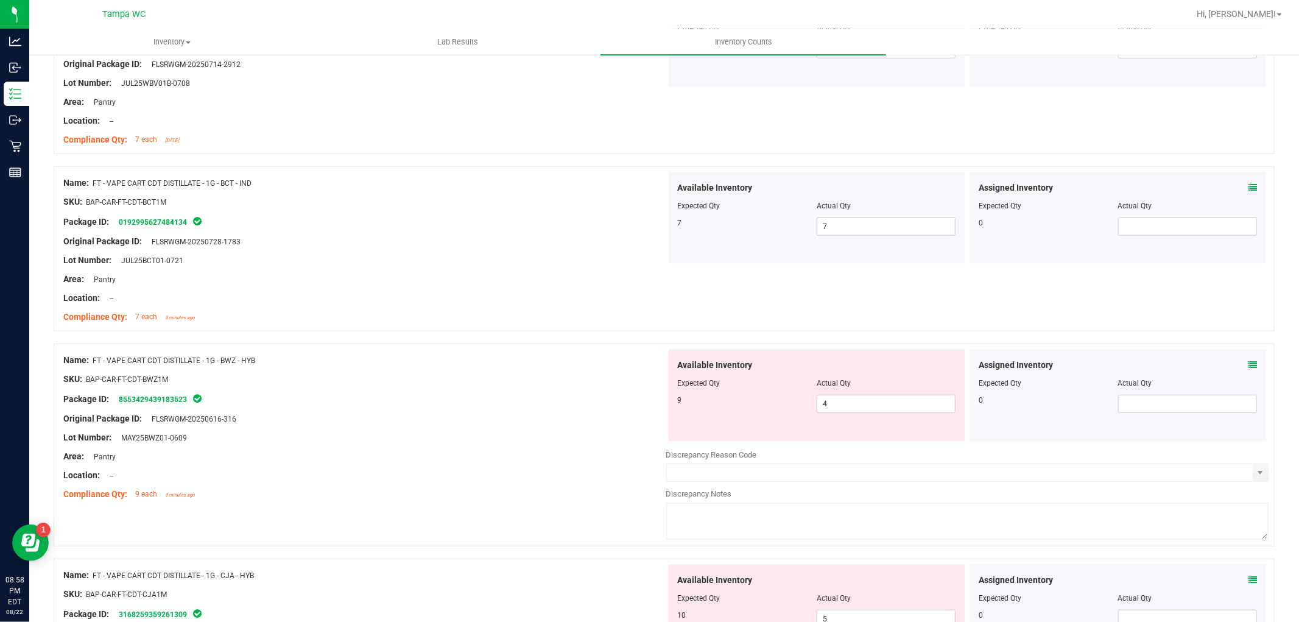
scroll to position [812, 0]
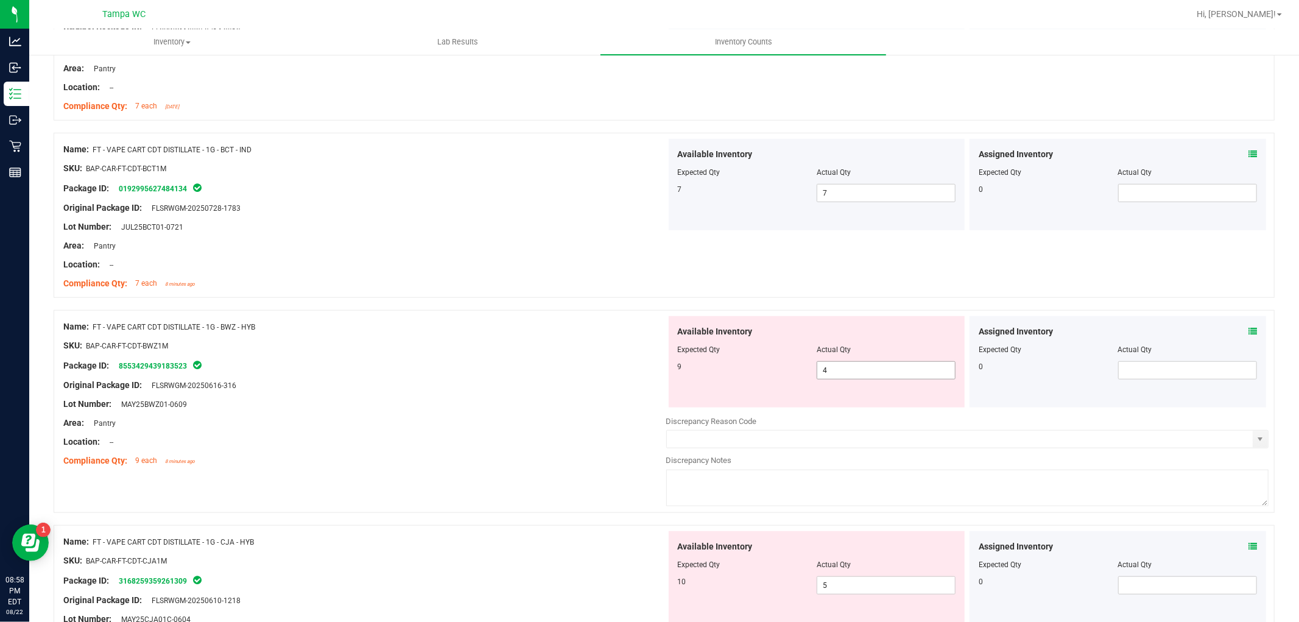
click at [556, 360] on div "Name: FT - VAPE CART CDT DISTILLATE - 1G - BWZ - HYB SKU: BAP-CAR-FT-CDT-BWZ1M …" at bounding box center [664, 411] width 1221 height 203
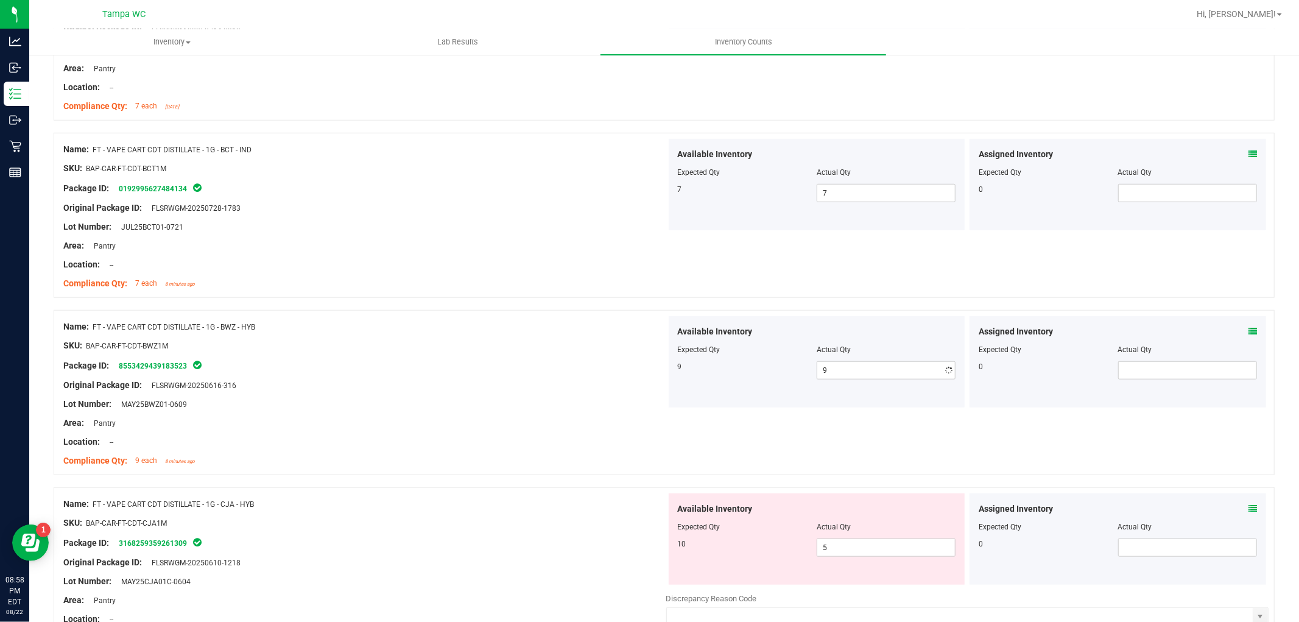
click at [549, 364] on div "Package ID: 8553429439183523" at bounding box center [364, 365] width 603 height 15
click at [579, 582] on div "Name: FT - VAPE CART CDT DISTILLATE - 1G - CJA - HYB SKU: BAP-CAR-FT-CDT-CJA1M …" at bounding box center [664, 588] width 1221 height 203
click at [570, 563] on div "Original Package ID: FLSRWGM-20250610-1218" at bounding box center [364, 562] width 603 height 13
click at [807, 549] on div "Available Inventory Expected Qty Actual Qty 10 0 0" at bounding box center [817, 538] width 297 height 91
click at [796, 550] on div "10 0 0" at bounding box center [817, 547] width 278 height 18
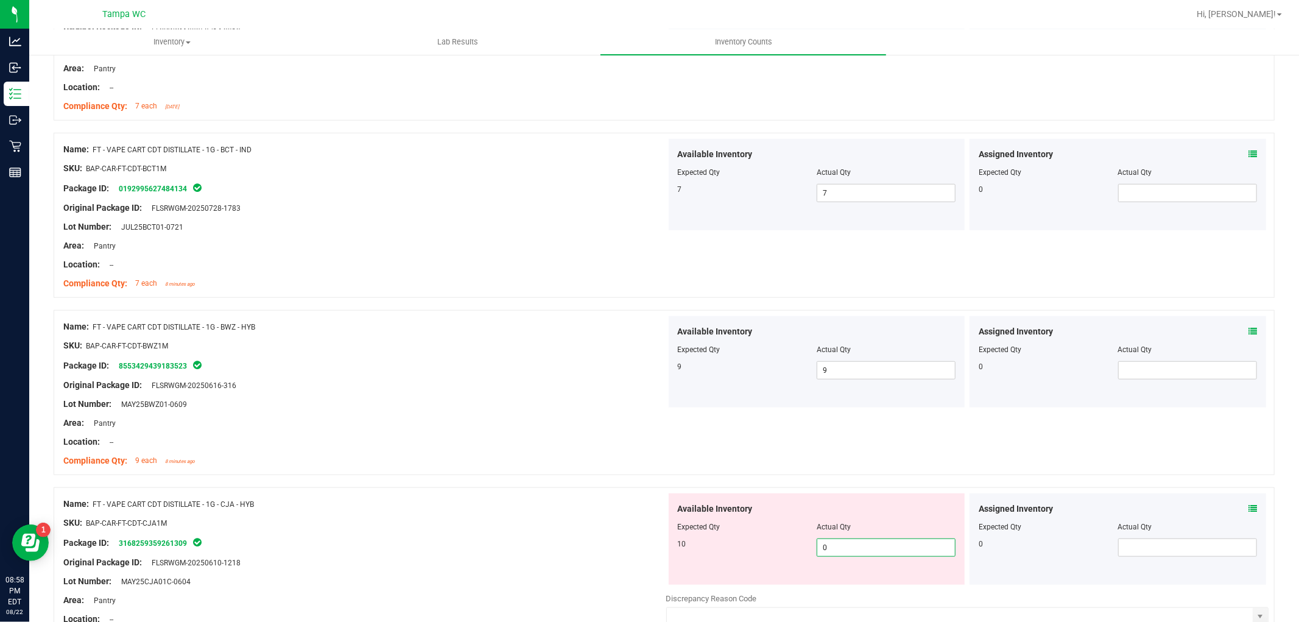
click at [698, 563] on div "Available Inventory Expected Qty Actual Qty 10 0 0" at bounding box center [817, 538] width 297 height 91
click at [665, 507] on div "Name: FT - VAPE CART CDT DISTILLATE - 1G - CJA - HYB SKU: BAP-CAR-FT-CDT-CJA1M …" at bounding box center [664, 588] width 1221 height 203
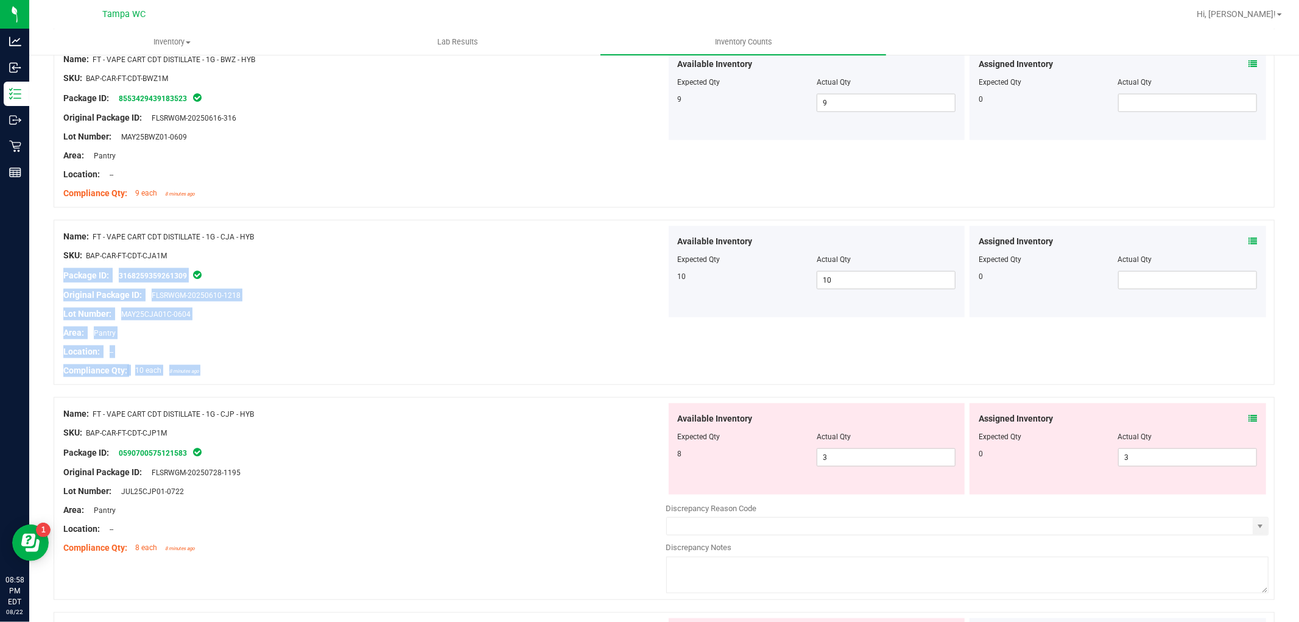
scroll to position [1149, 0]
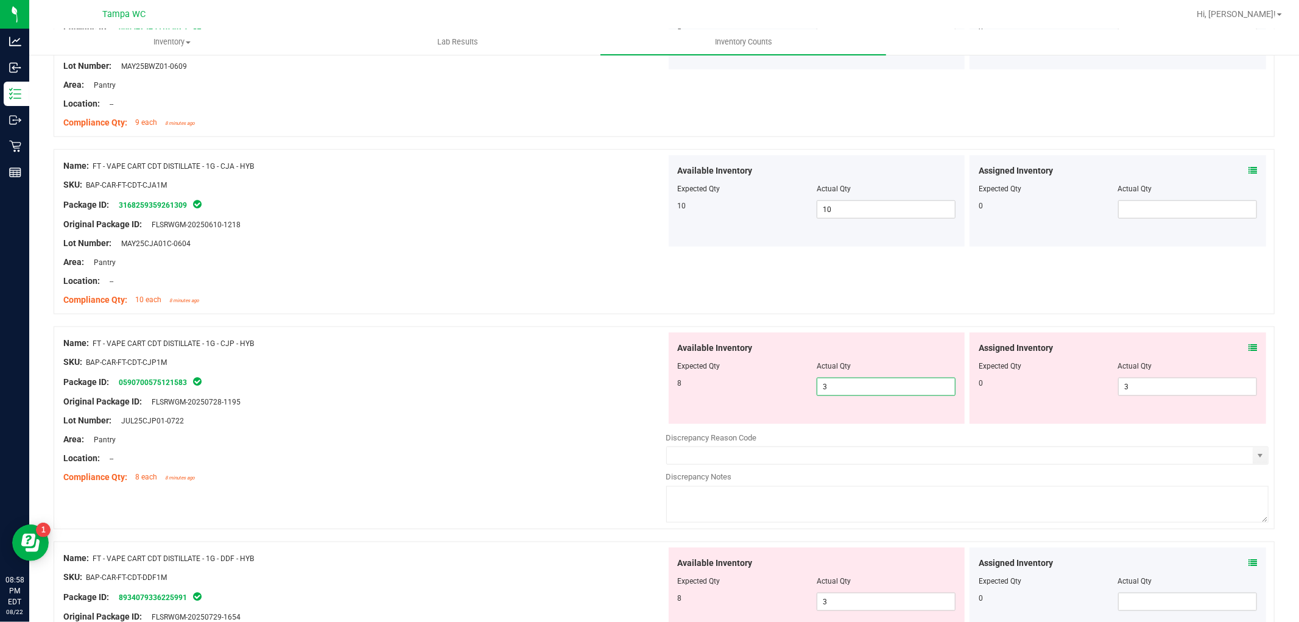
click at [580, 385] on div "Name: FT - VAPE CART CDT DISTILLATE - 1G - CJP - HYB SKU: BAP-CAR-FT-CDT-CJP1M …" at bounding box center [664, 427] width 1221 height 203
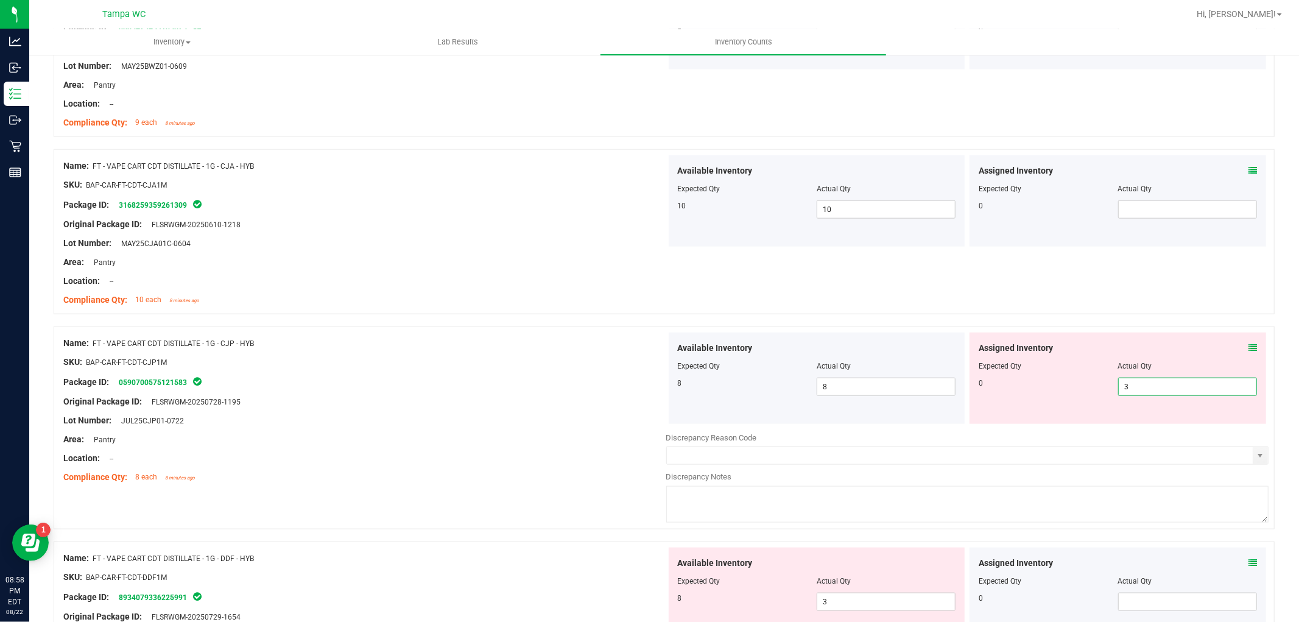
click at [667, 400] on div "Available Inventory Expected Qty Actual Qty 8 8 8 3 3" at bounding box center [967, 377] width 603 height 91
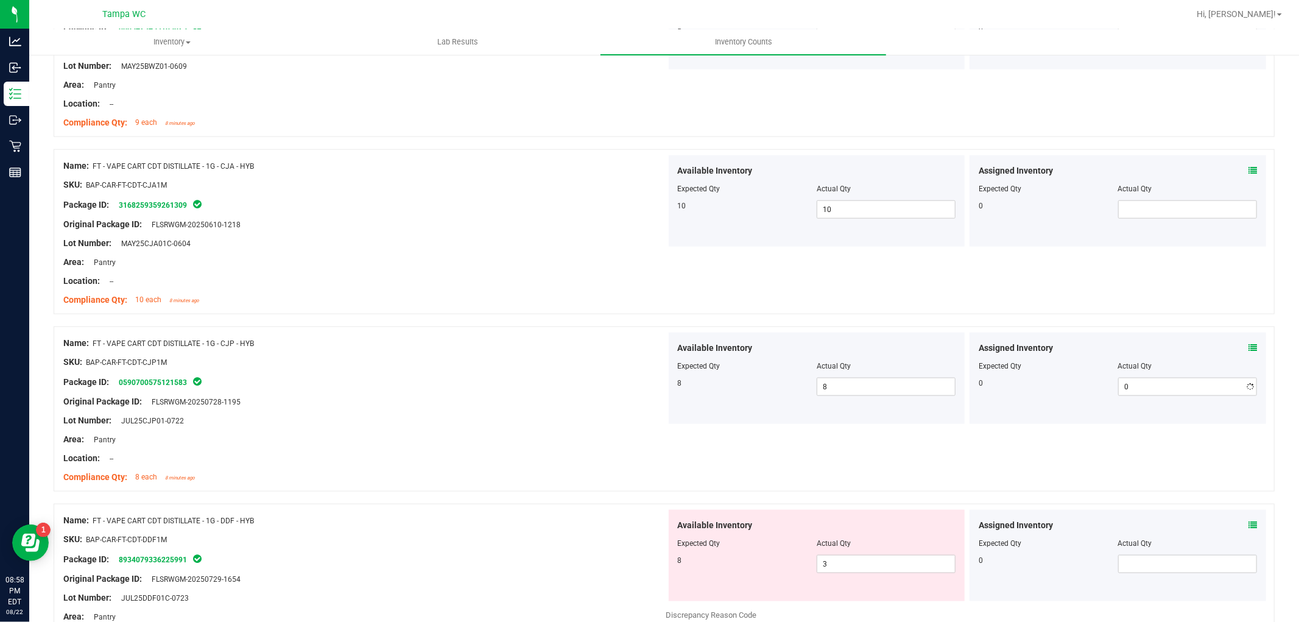
click at [536, 399] on div "Original Package ID: FLSRWGM-20250728-1195" at bounding box center [364, 401] width 603 height 13
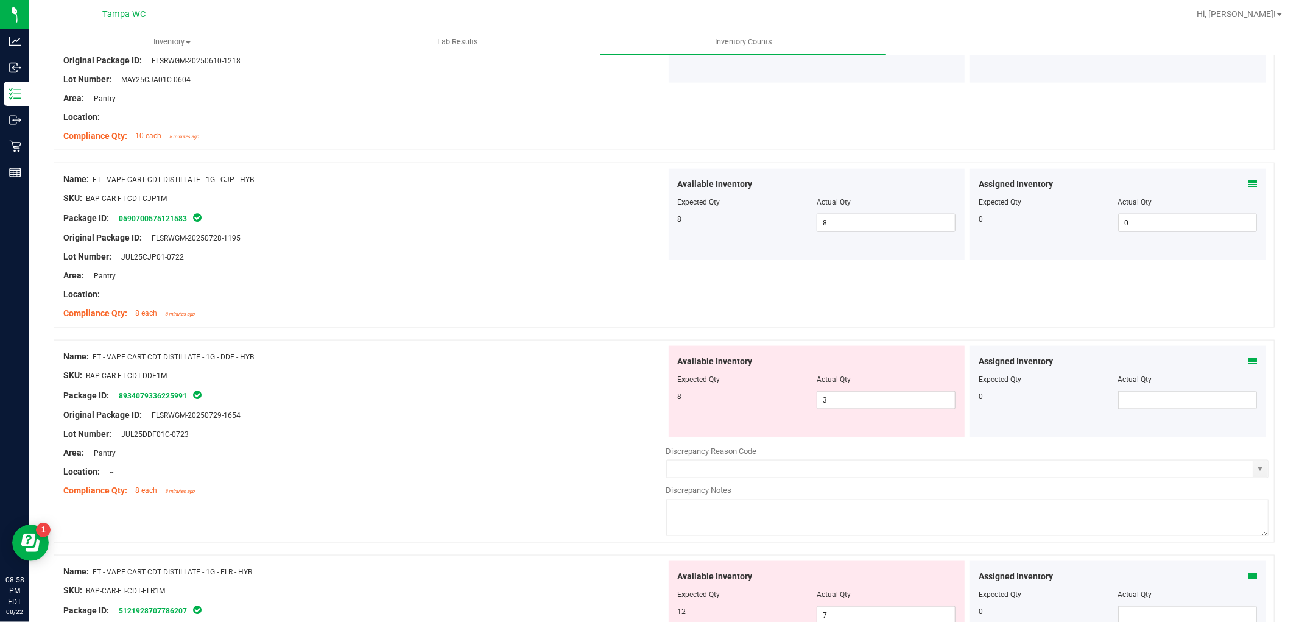
scroll to position [1353, 0]
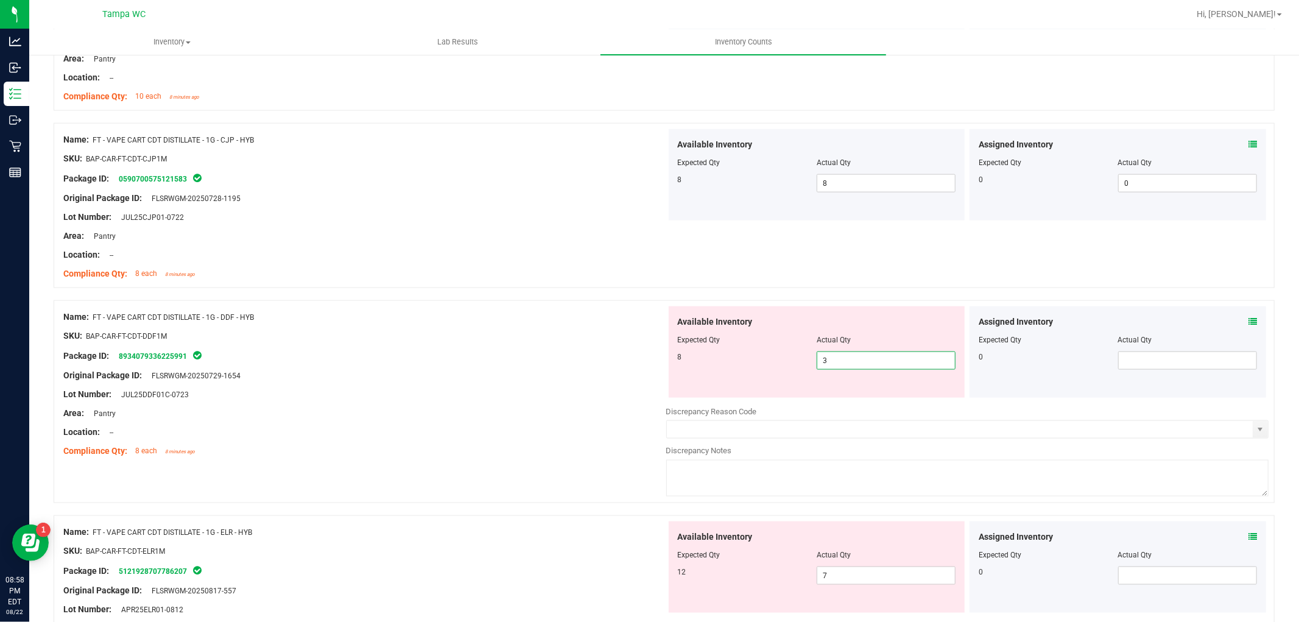
click at [569, 360] on div "Name: FT - VAPE CART CDT DISTILLATE - 1G - DDF - HYB SKU: BAP-CAR-FT-CDT-DDF1M …" at bounding box center [664, 401] width 1221 height 203
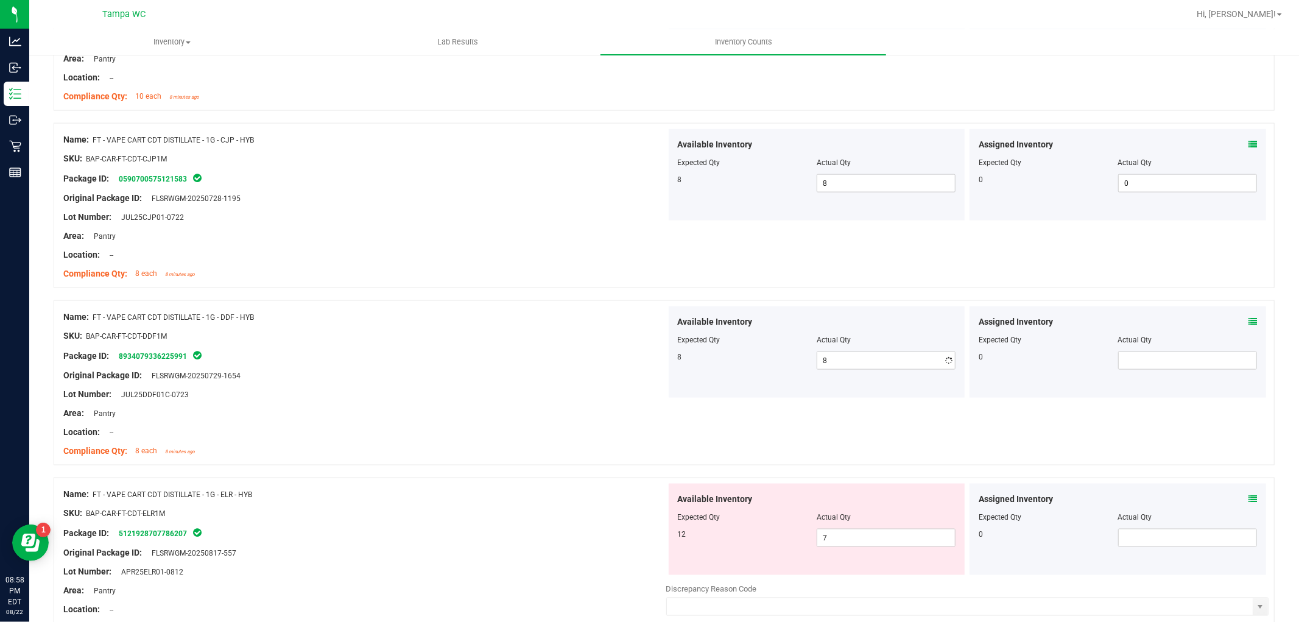
click at [580, 357] on div "Package ID: 8934079336225991" at bounding box center [364, 355] width 603 height 15
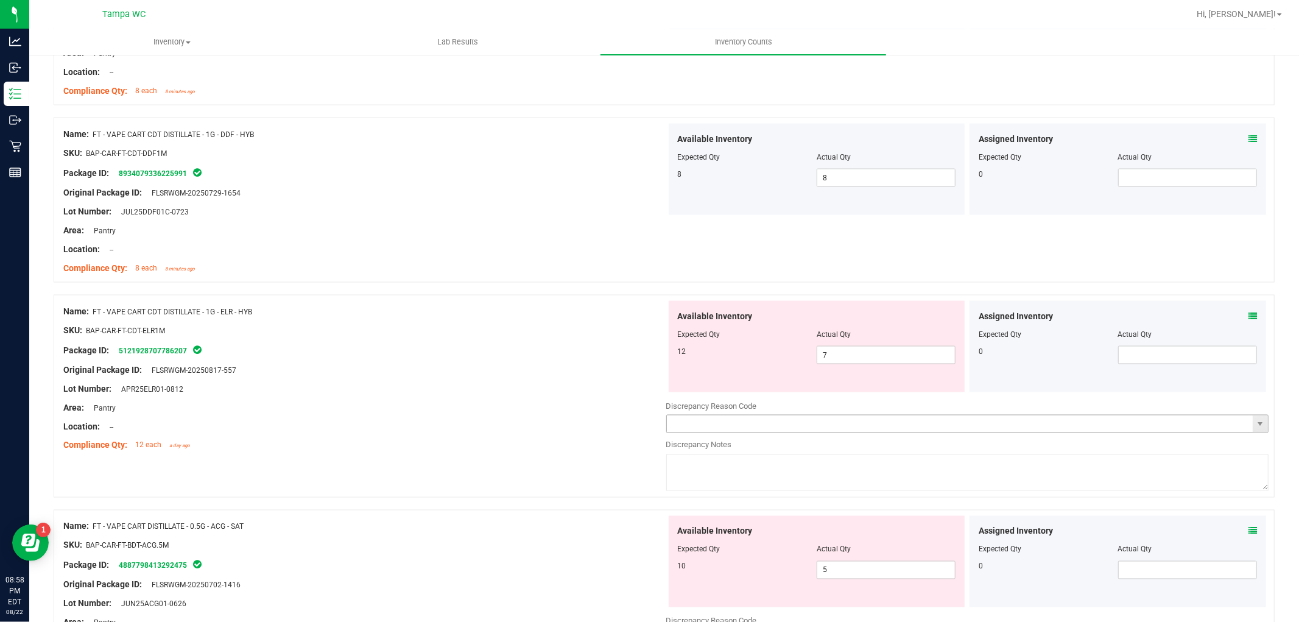
scroll to position [1556, 0]
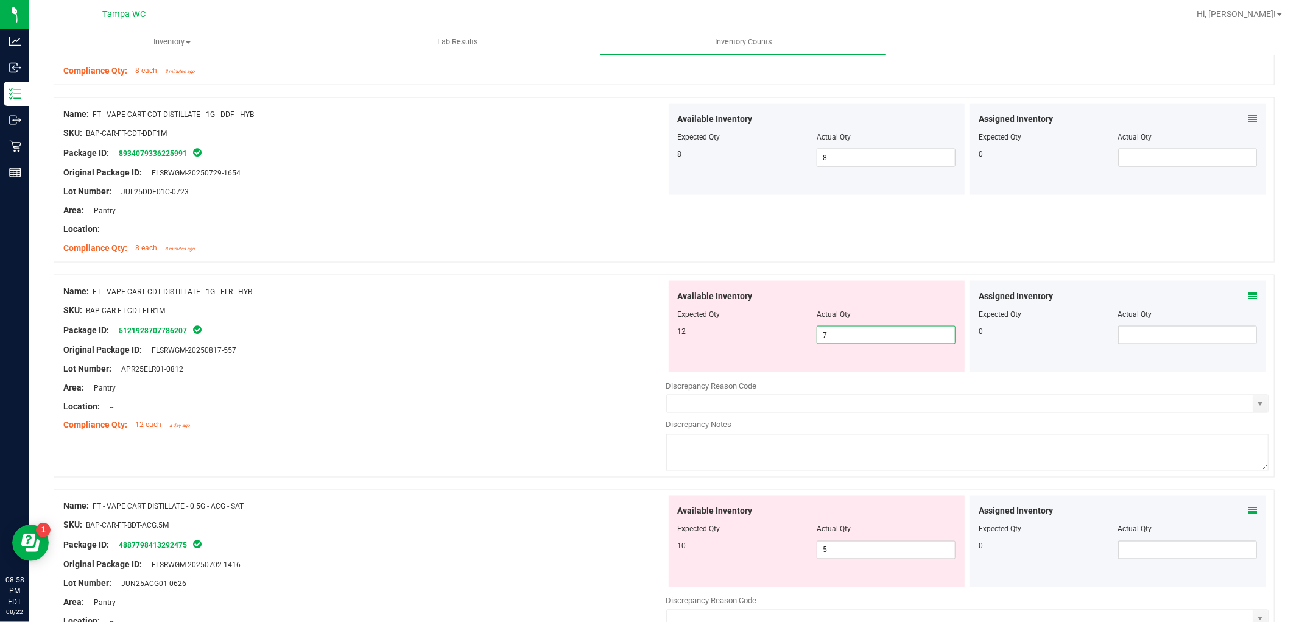
click at [604, 356] on div "Name: FT - VAPE CART CDT DISTILLATE - 1G - ELR - HYB SKU: BAP-CAR-FT-CDT-ELR1M …" at bounding box center [664, 376] width 1221 height 203
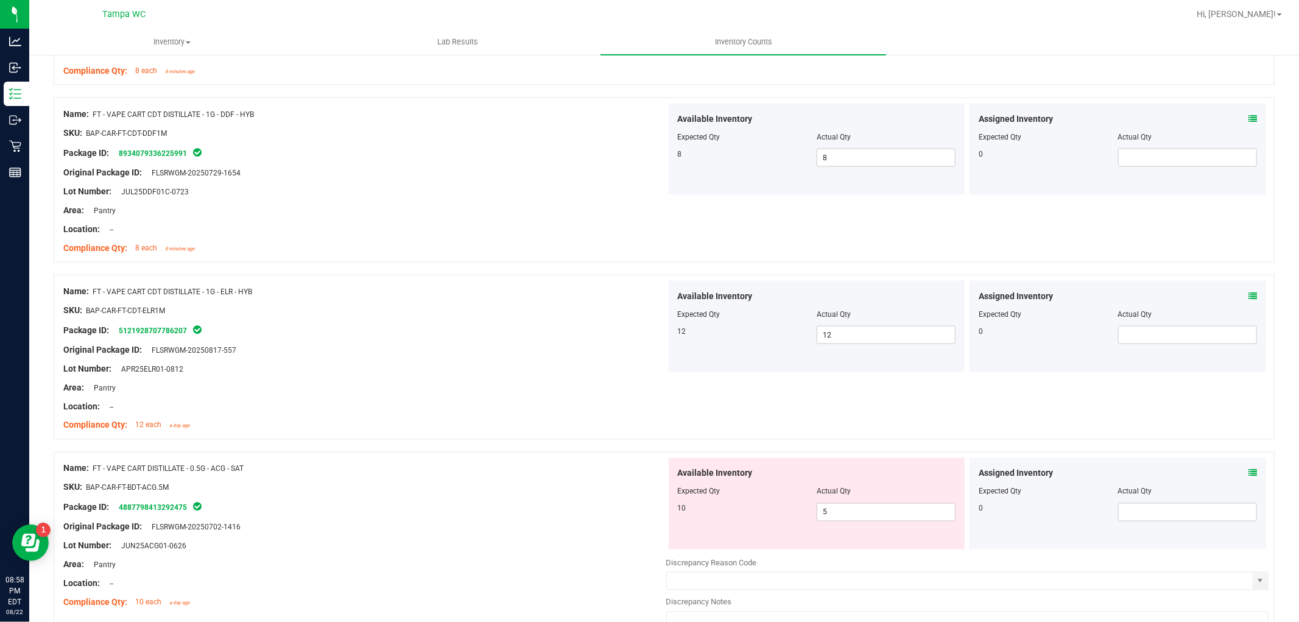
click at [609, 355] on div "Original Package ID: FLSRWGM-20250817-557" at bounding box center [364, 349] width 603 height 13
click at [734, 505] on div "10 5 5" at bounding box center [817, 512] width 278 height 18
click at [611, 487] on div "SKU: BAP-CAR-FT-BDT-ACG.5M" at bounding box center [364, 487] width 603 height 13
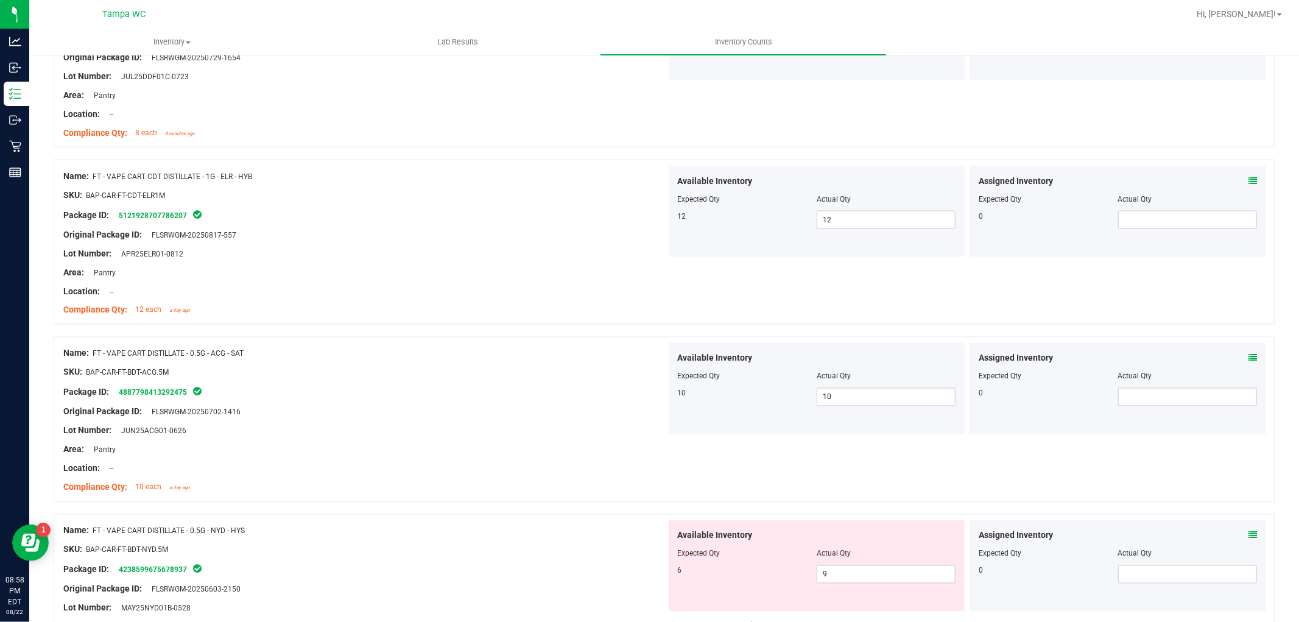
scroll to position [1894, 0]
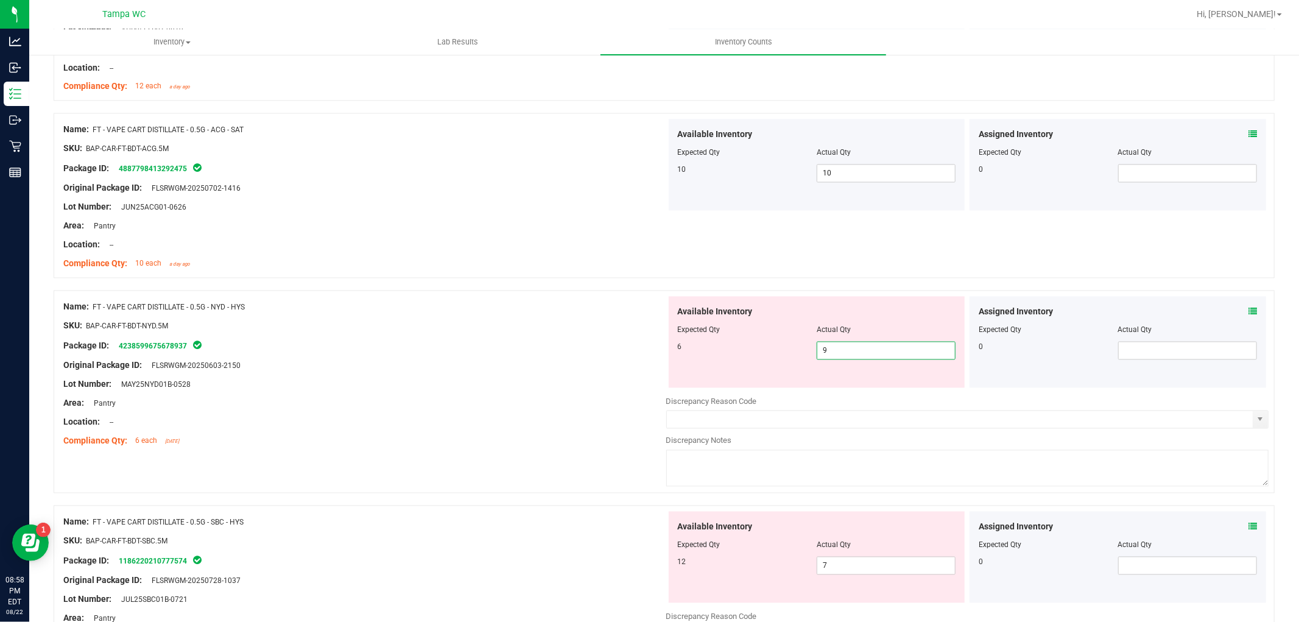
click at [484, 325] on div "Name: FT - VAPE CART DISTILLATE - 0.5G - NYD - HYS SKU: BAP-CAR-FT-BDT-NYD.5M P…" at bounding box center [664, 391] width 1221 height 203
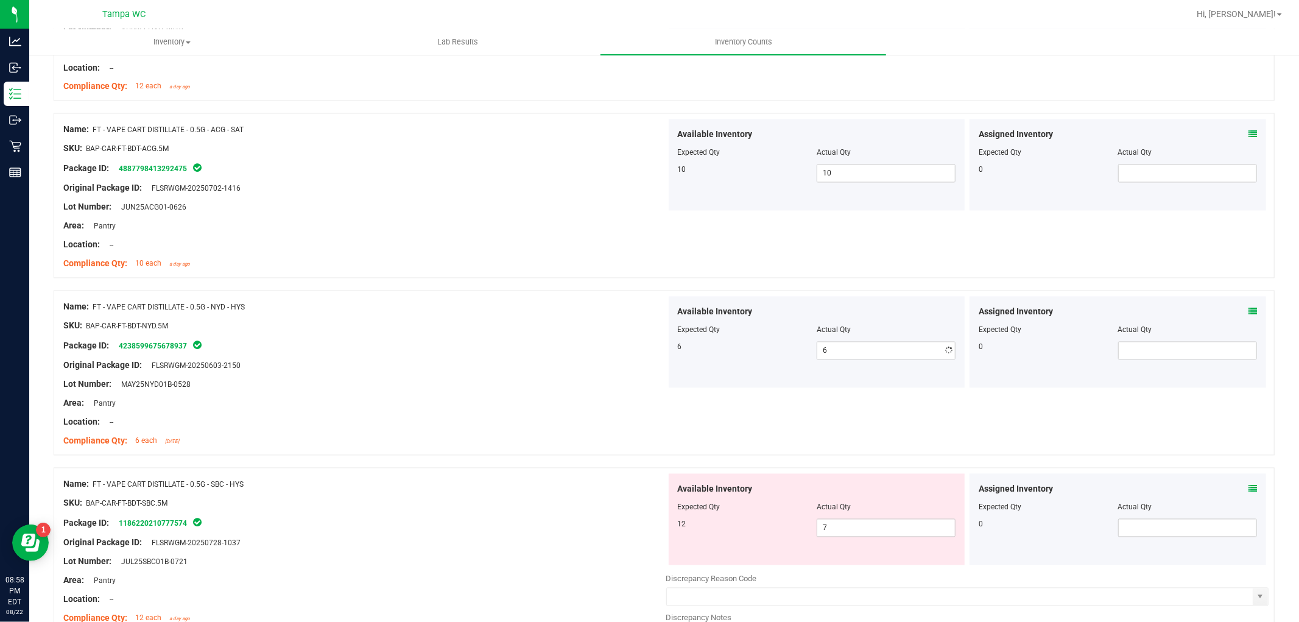
click at [561, 372] on div "Original Package ID: FLSRWGM-20250603-2150" at bounding box center [364, 365] width 603 height 13
click at [518, 519] on div "Name: FT - VAPE CART DISTILLATE - 0.5G - SBC - HYS SKU: BAP-CAR-FT-BDT-SBC.5M P…" at bounding box center [664, 569] width 1221 height 203
click at [549, 482] on div "Name: FT - VAPE CART DISTILLATE - 0.5G - SBC - HYS SKU: BAP-CAR-FT-BDT-SBC.5M P…" at bounding box center [364, 551] width 603 height 155
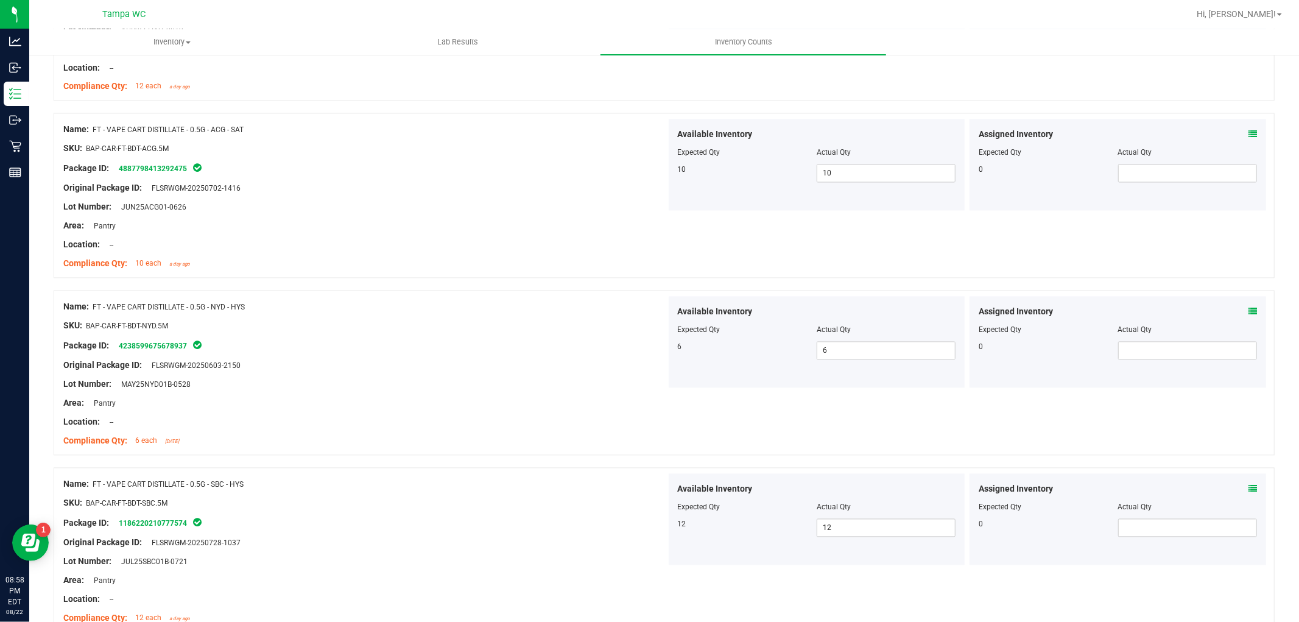
scroll to position [2232, 0]
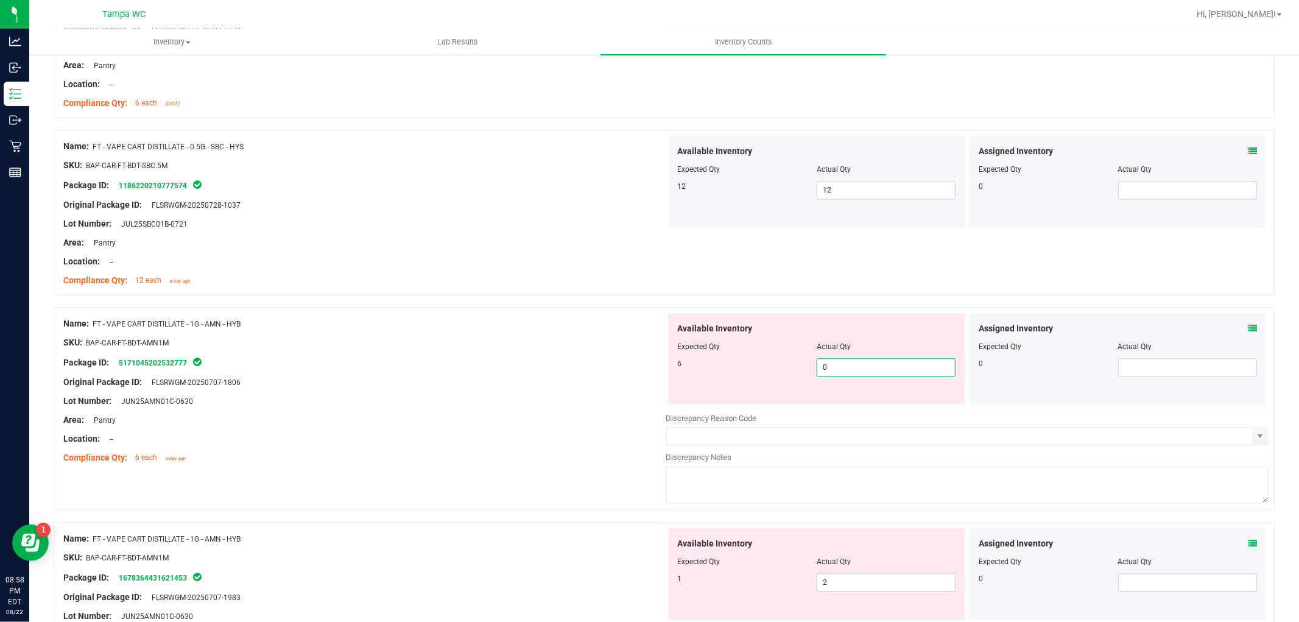
click at [644, 374] on div "Name: FT - VAPE CART DISTILLATE - 1G - AMN - HYB SKU: BAP-CAR-FT-BDT-AMN1M Pack…" at bounding box center [664, 408] width 1221 height 203
click at [619, 384] on div "Original Package ID: FLSRWGM-20250707-1806" at bounding box center [364, 382] width 603 height 13
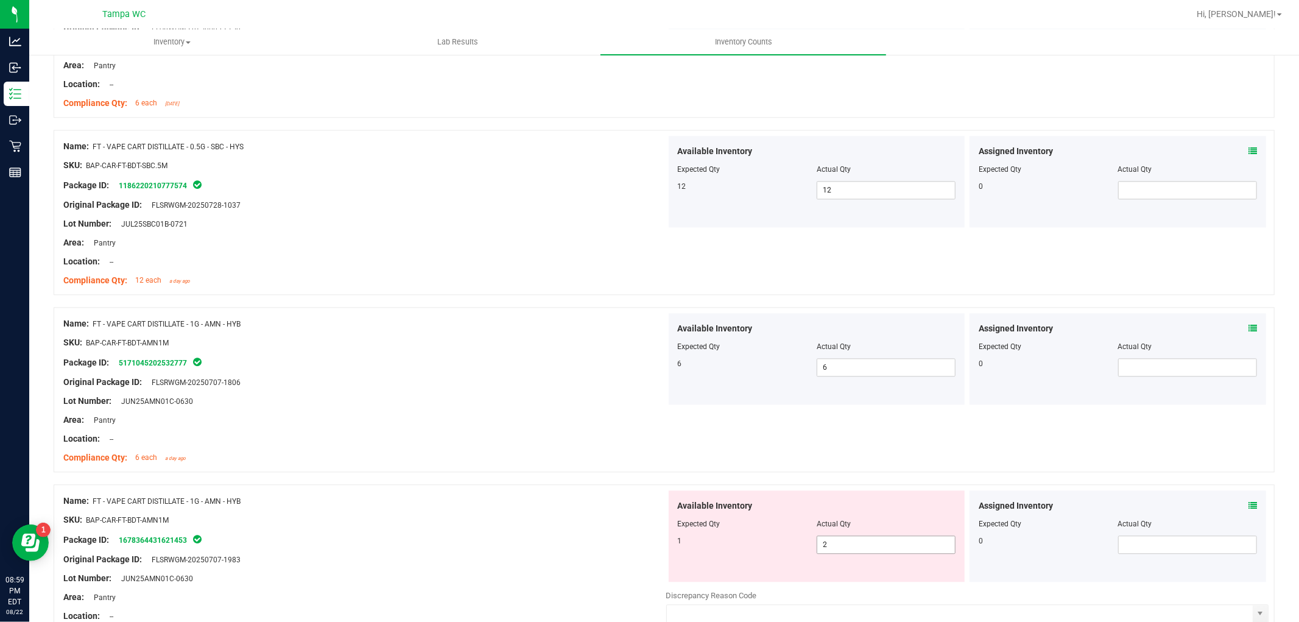
click at [704, 528] on div "Available Inventory Expected Qty Actual Qty 1 2 2" at bounding box center [817, 535] width 297 height 91
click at [530, 532] on div "Name: FT - VAPE CART DISTILLATE - 1G - AMN - HYB SKU: BAP-CAR-FT-BDT-AMN1M Pack…" at bounding box center [664, 585] width 1221 height 203
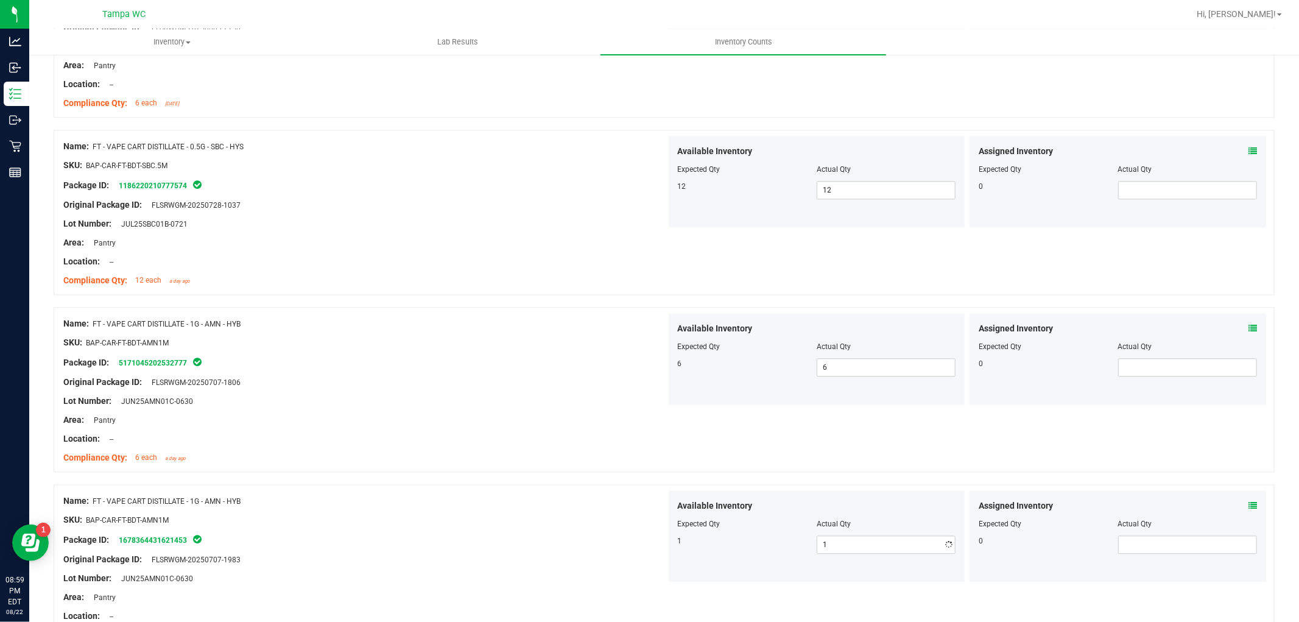
click at [534, 502] on div "Name: FT - VAPE CART DISTILLATE - 1G - AMN - HYB SKU: BAP-CAR-FT-BDT-AMN1M Pack…" at bounding box center [364, 567] width 603 height 155
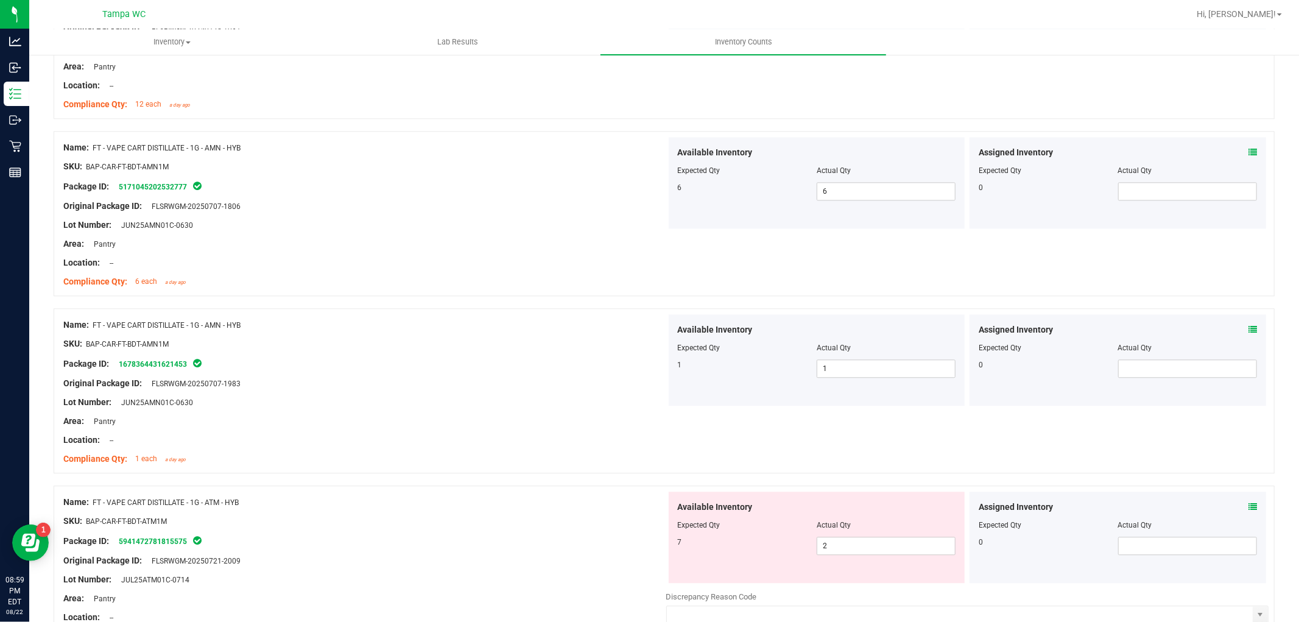
scroll to position [2571, 0]
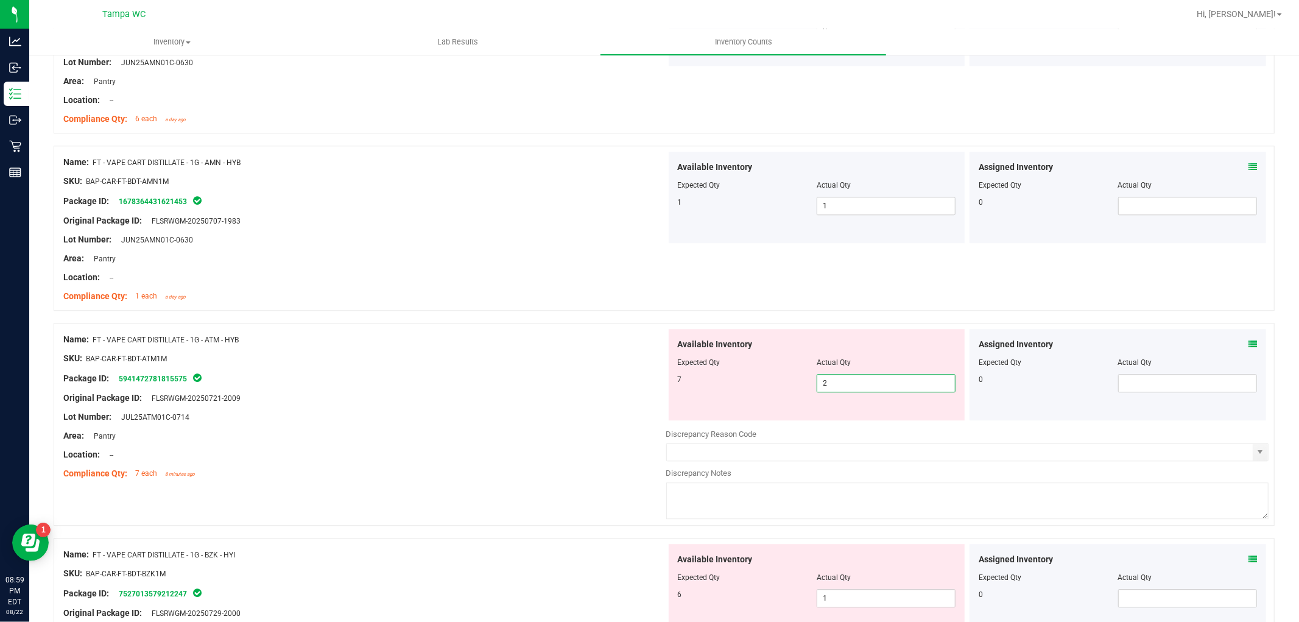
click at [533, 384] on div "Name: FT - VAPE CART DISTILLATE - 1G - ATM - HYB SKU: BAP-CAR-FT-BDT-ATM1M Pack…" at bounding box center [664, 424] width 1221 height 203
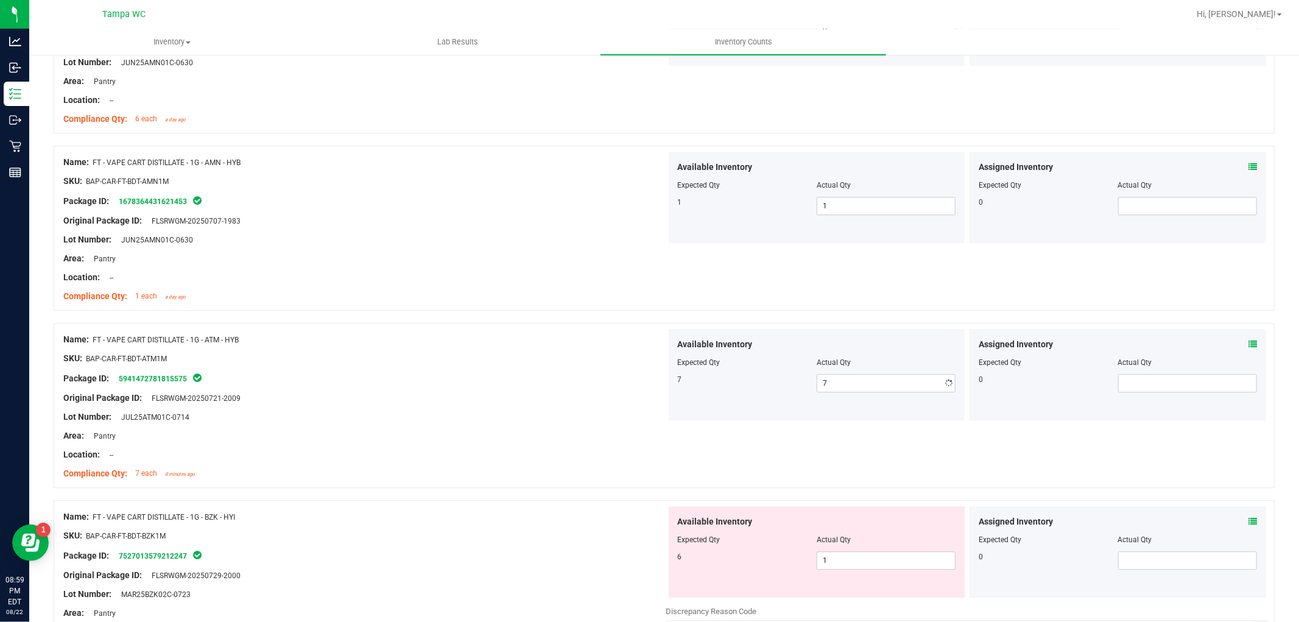
click at [528, 379] on div "Package ID: 5941472781815575" at bounding box center [364, 378] width 603 height 15
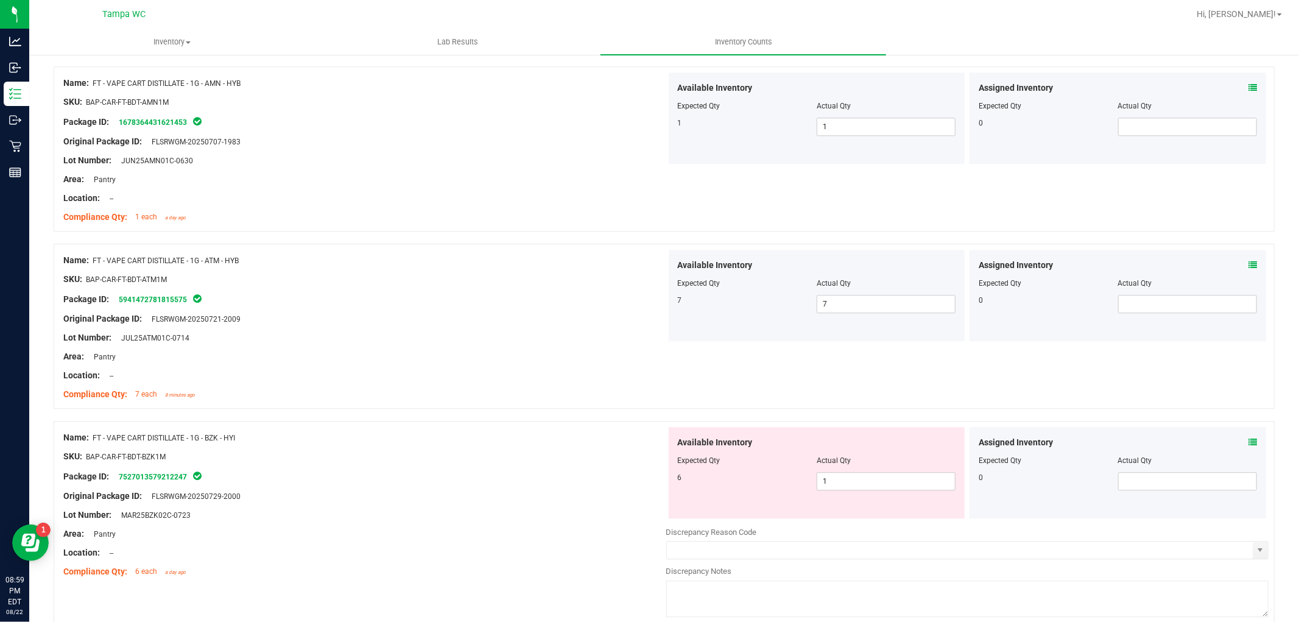
scroll to position [2773, 0]
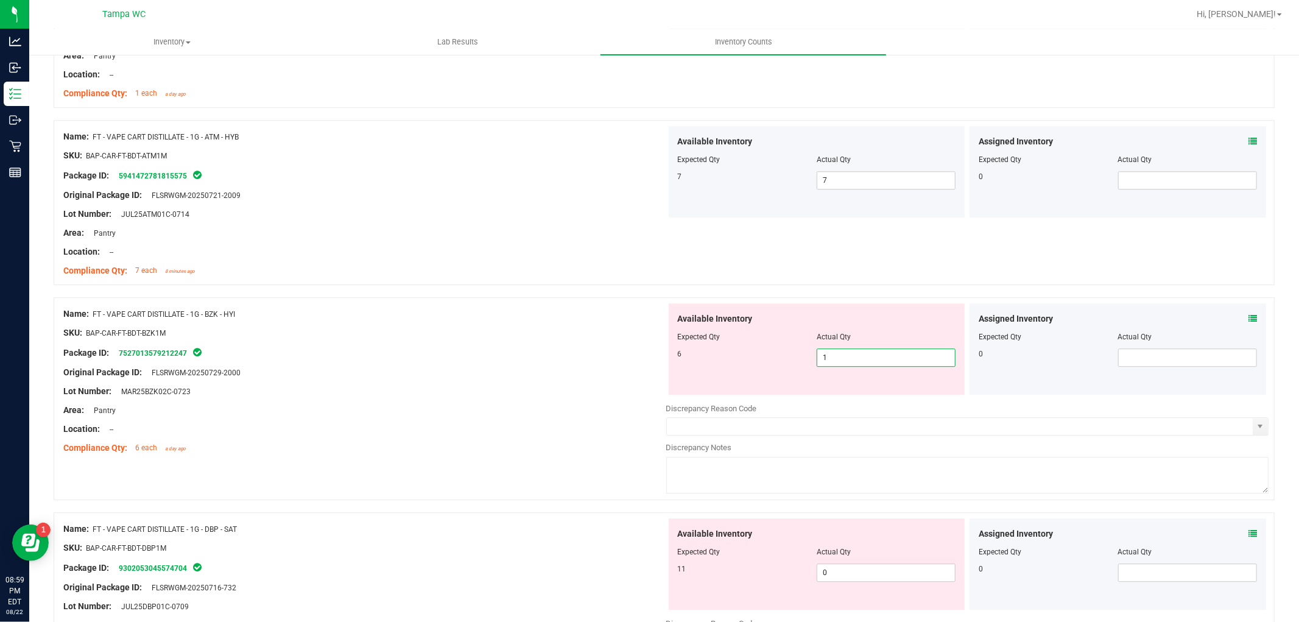
click at [465, 390] on div "Name: FT - VAPE CART DISTILLATE - 1G - BZK - HYI SKU: BAP-CAR-FT-BDT-BZK1M Pack…" at bounding box center [664, 398] width 1221 height 203
click at [485, 396] on div "Lot Number: MAR25BZK02C-0723" at bounding box center [364, 391] width 603 height 13
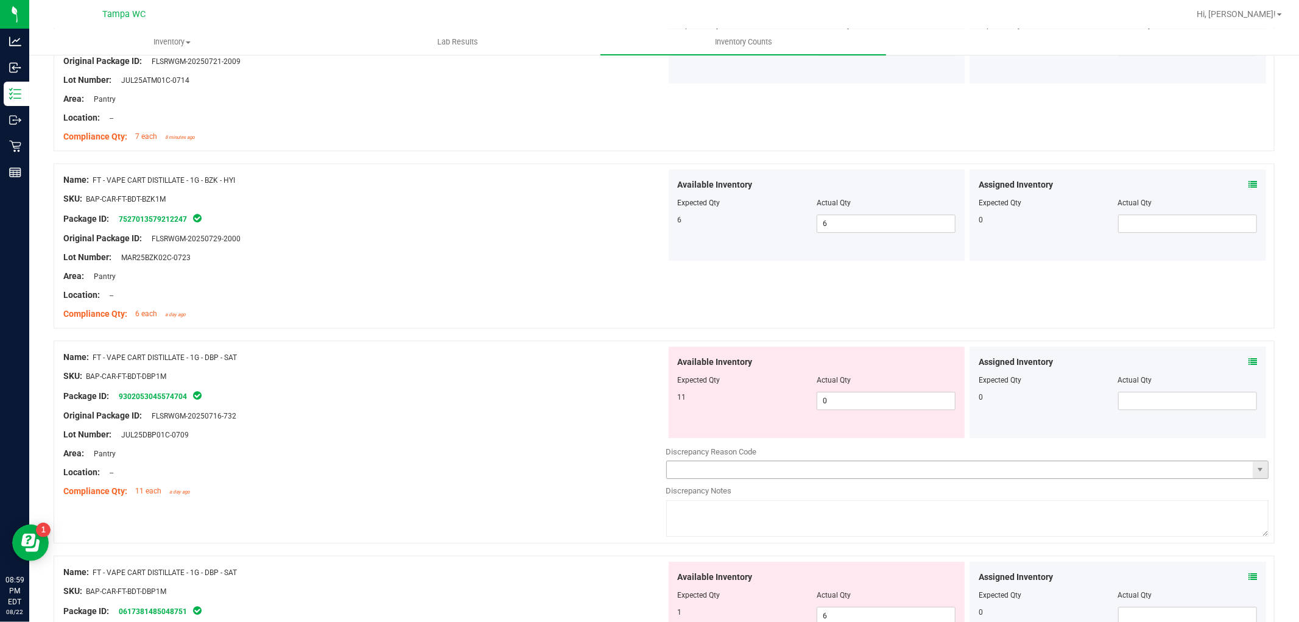
scroll to position [2908, 0]
click at [488, 399] on div "Name: FT - VAPE CART DISTILLATE - 1G - DBP - SAT SKU: BAP-CAR-FT-BDT-DBP1M Pack…" at bounding box center [664, 440] width 1221 height 203
click at [514, 406] on div "Name: FT - VAPE CART DISTILLATE - 1G - DBP - SAT SKU: BAP-CAR-FT-BDT-DBP1M Pack…" at bounding box center [364, 422] width 603 height 155
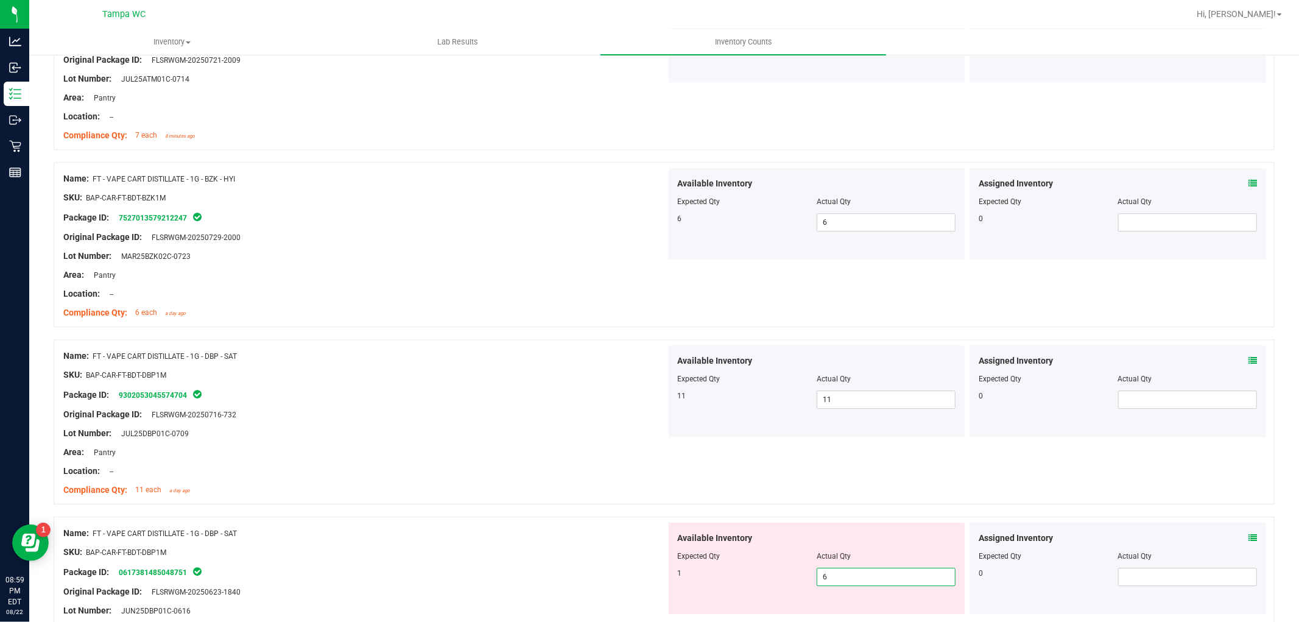
click at [464, 454] on div "Name: FT - VAPE CART DISTILLATE - 1G - DBP - SAT SKU: BAP-CAR-FT-BDT-DBP1M Pack…" at bounding box center [364, 422] width 603 height 155
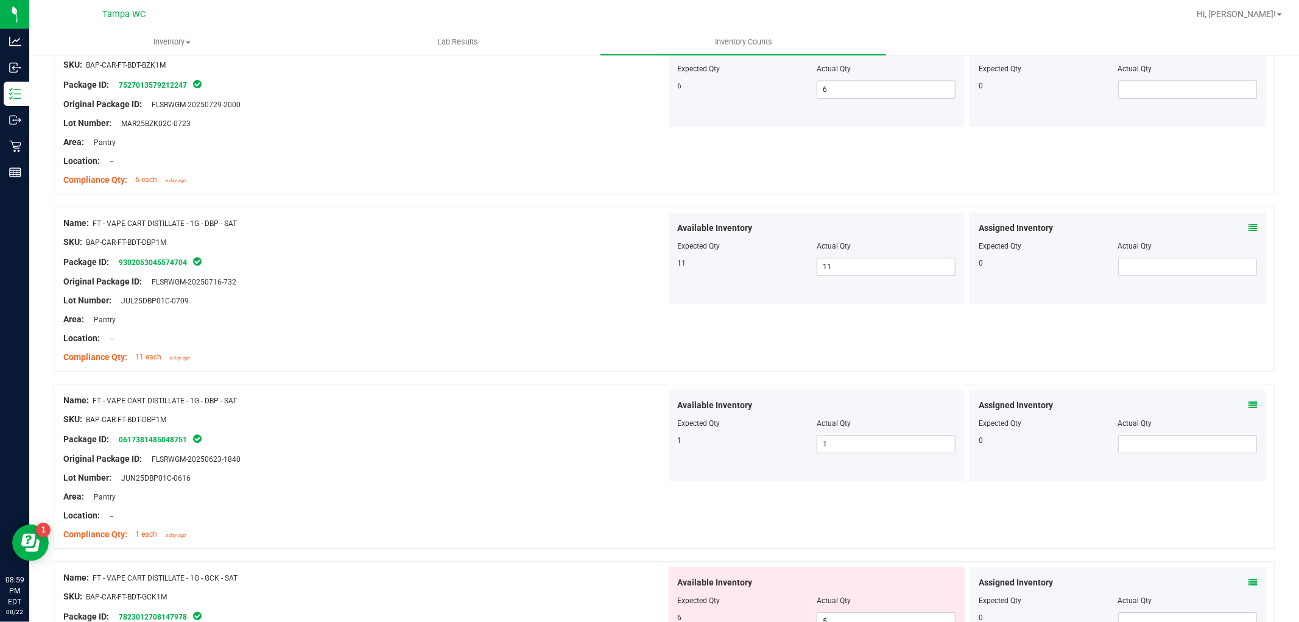
scroll to position [3239, 0]
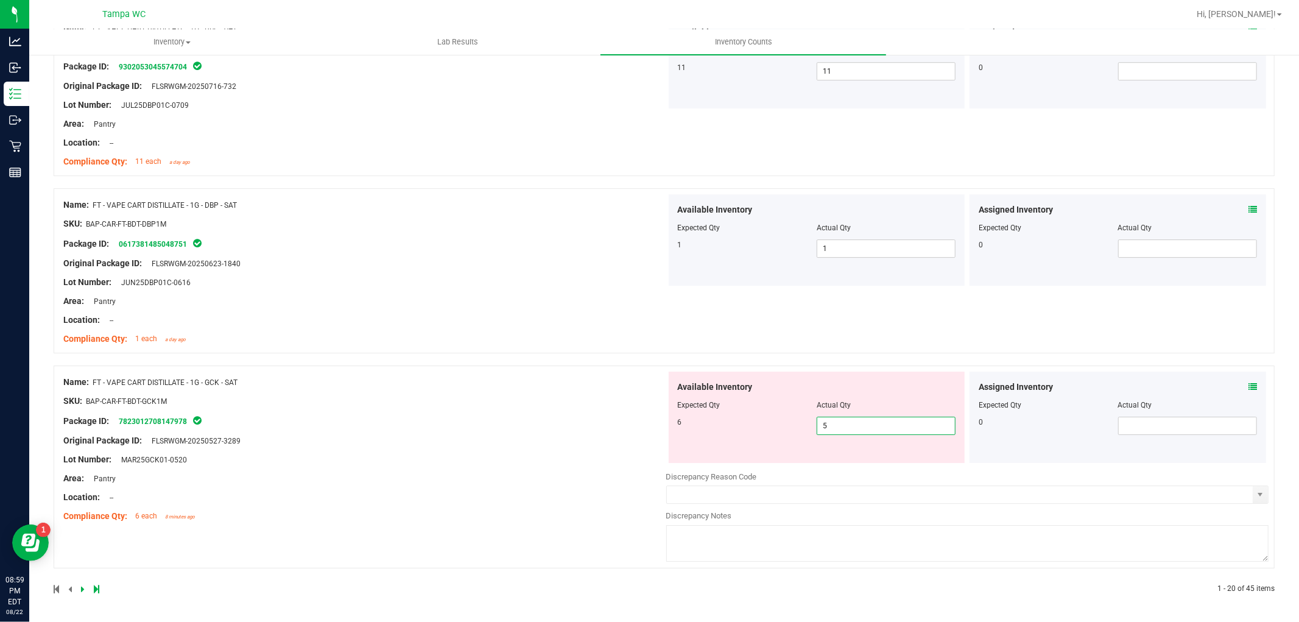
click at [315, 393] on div "Name: FT - VAPE CART DISTILLATE - 1G - GCK - SAT SKU: BAP-CAR-FT-BDT-GCK1M Pack…" at bounding box center [664, 466] width 1221 height 203
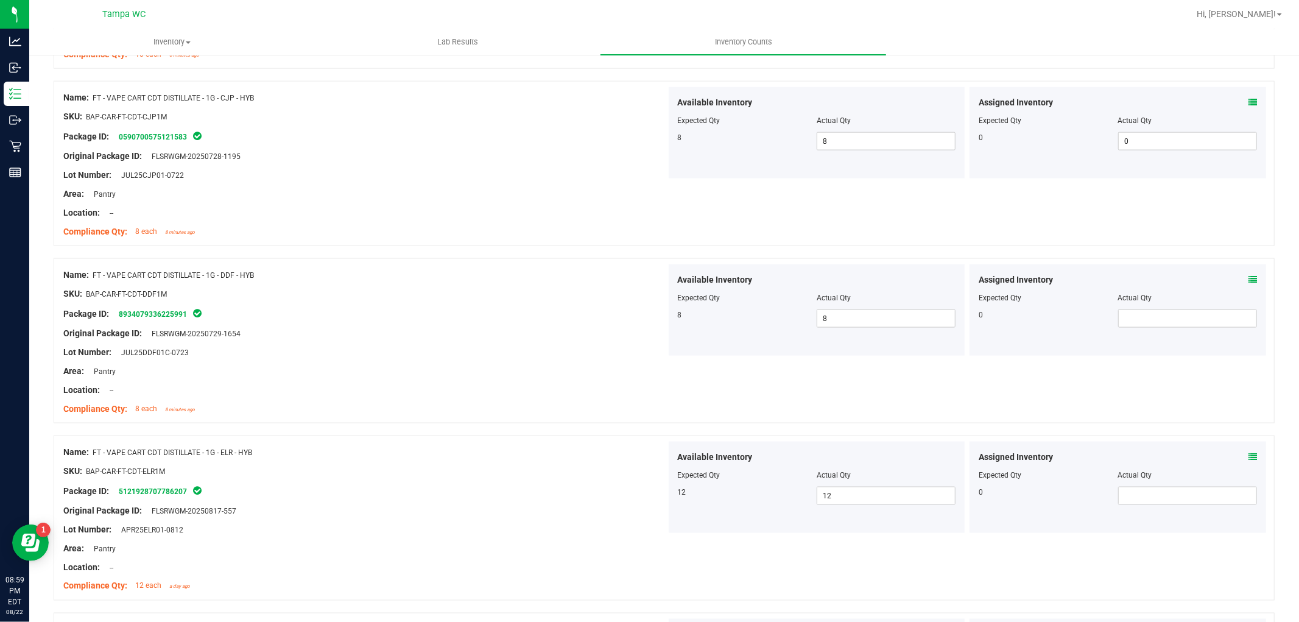
scroll to position [0, 0]
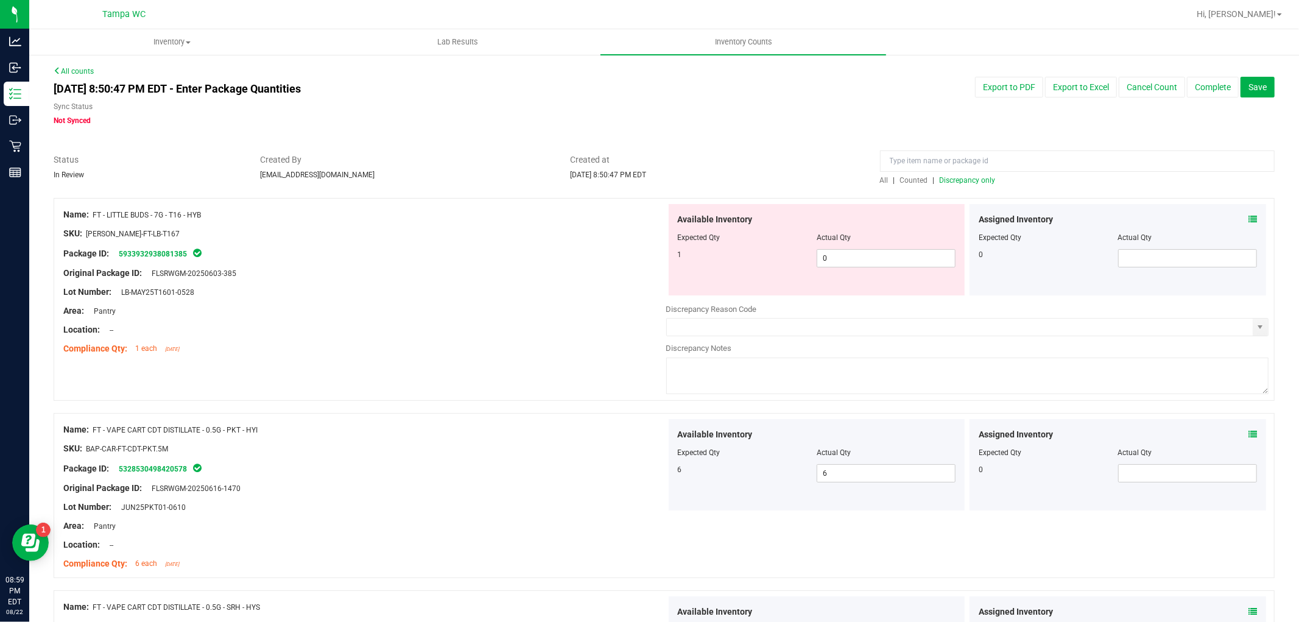
click at [880, 178] on span "All" at bounding box center [884, 180] width 9 height 9
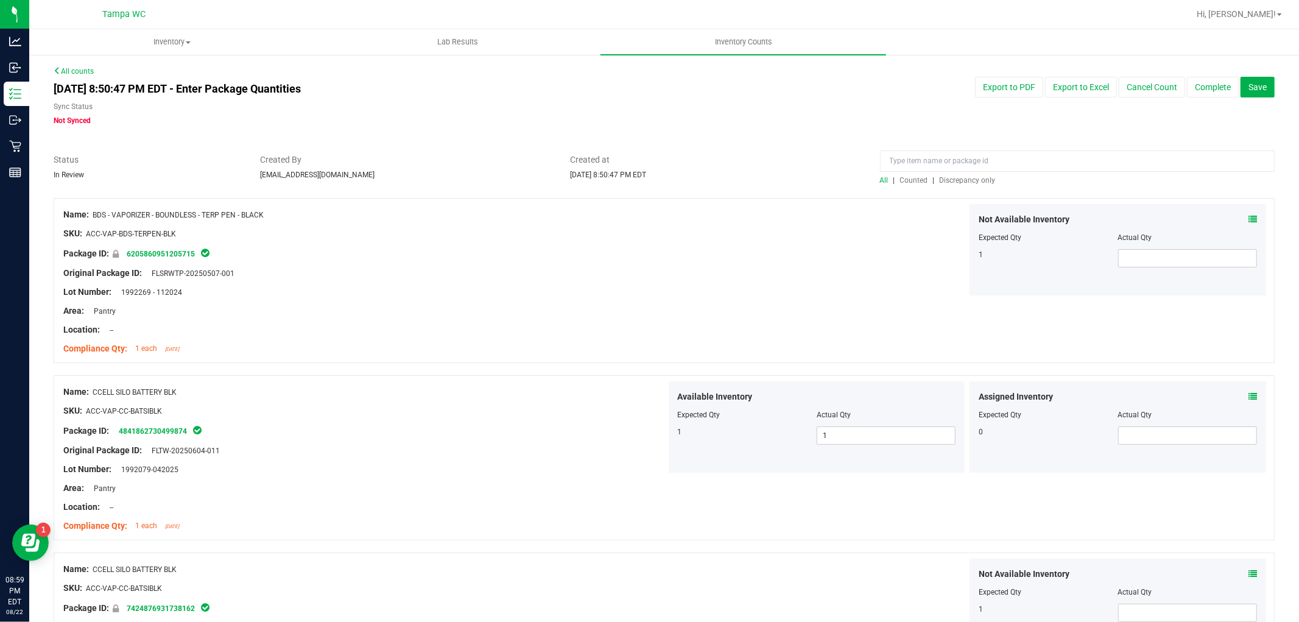
click at [949, 176] on span "Discrepancy only" at bounding box center [967, 180] width 56 height 9
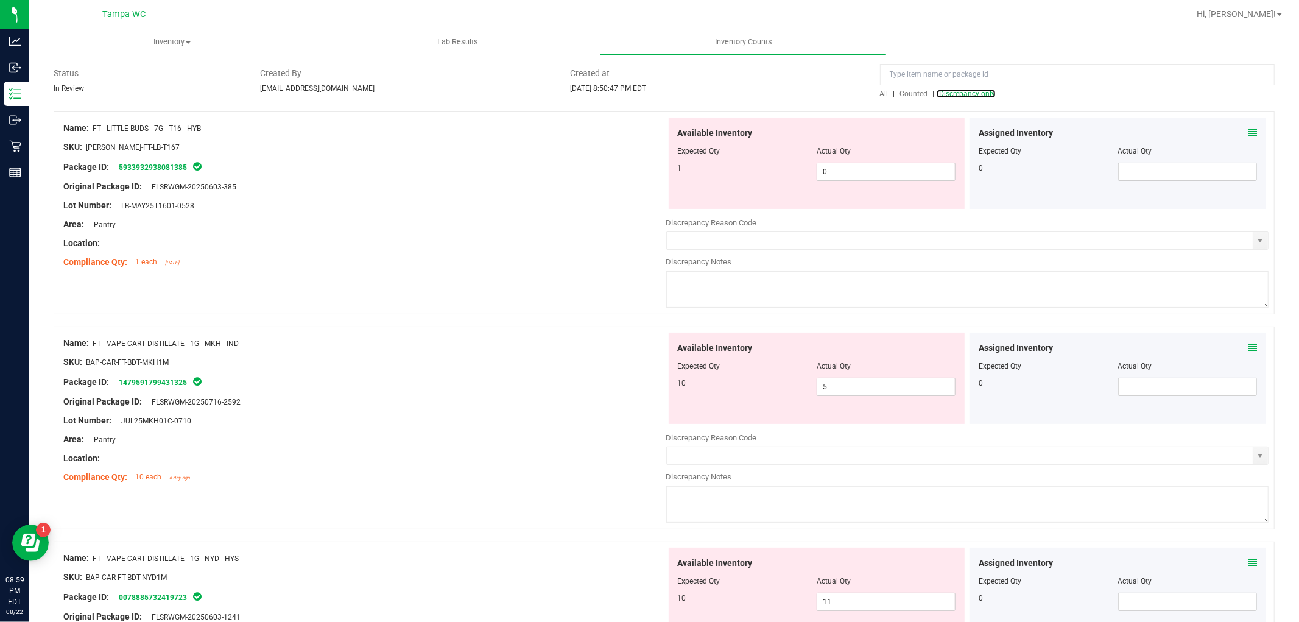
scroll to position [135, 0]
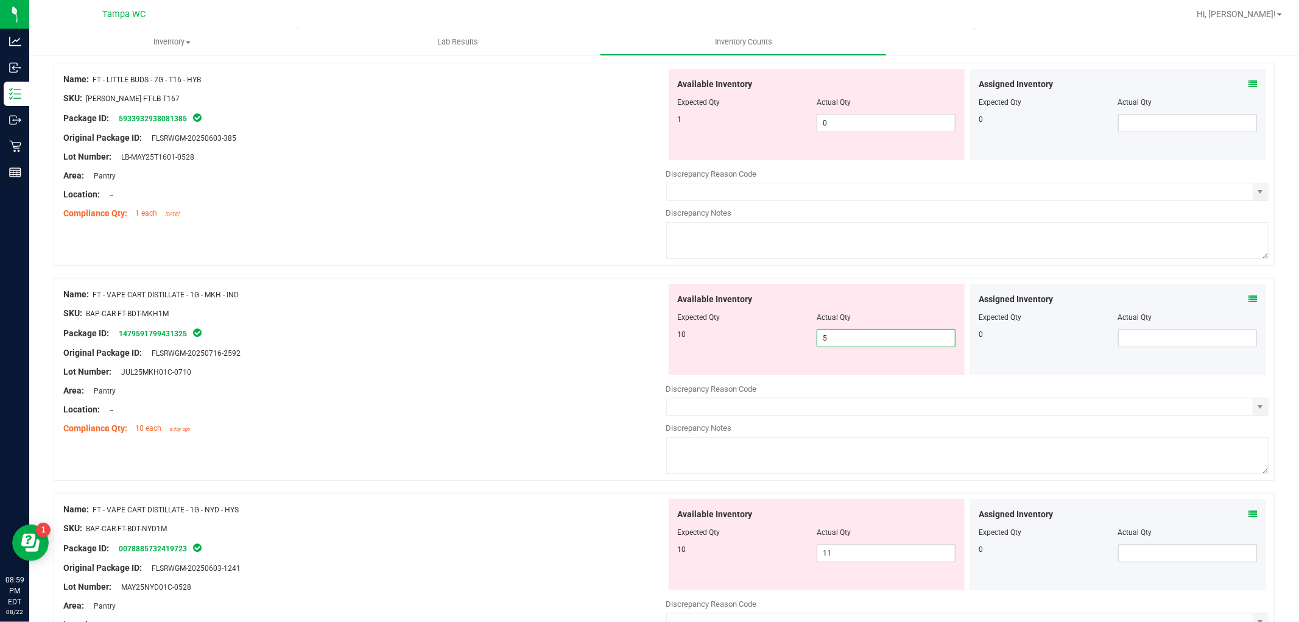
click at [427, 381] on div "Name: FT - VAPE CART DISTILLATE - 1G - MKH - IND SKU: BAP-CAR-FT-BDT-MKH1M Pack…" at bounding box center [664, 379] width 1221 height 203
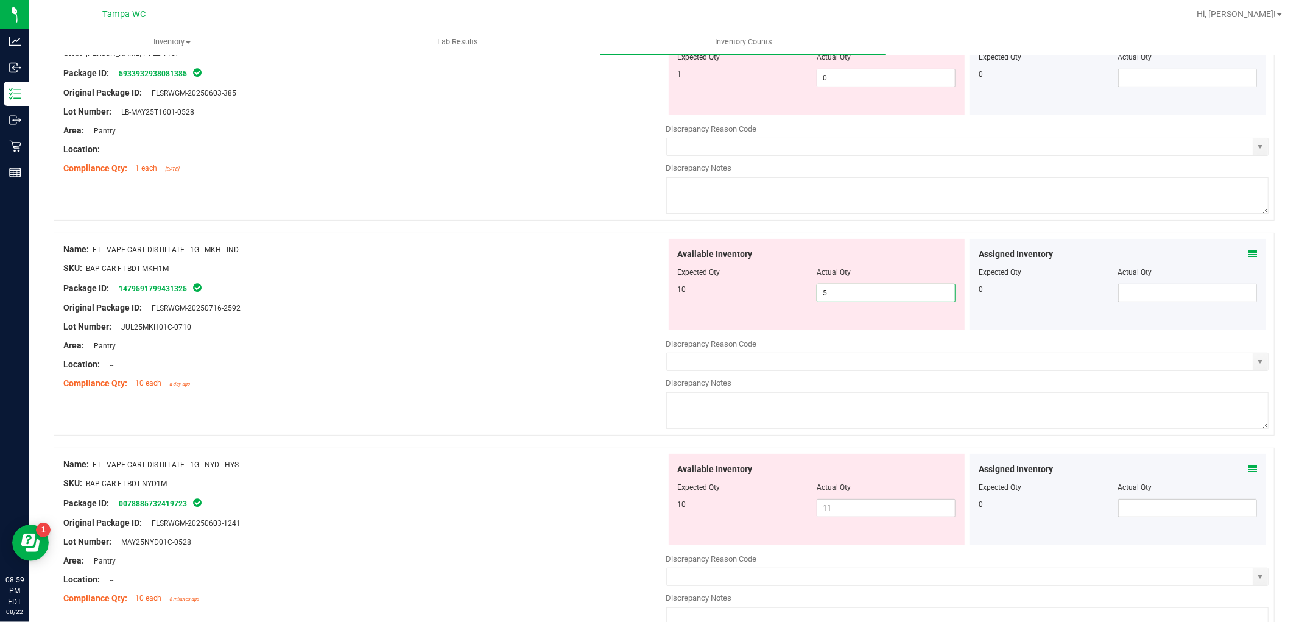
scroll to position [203, 0]
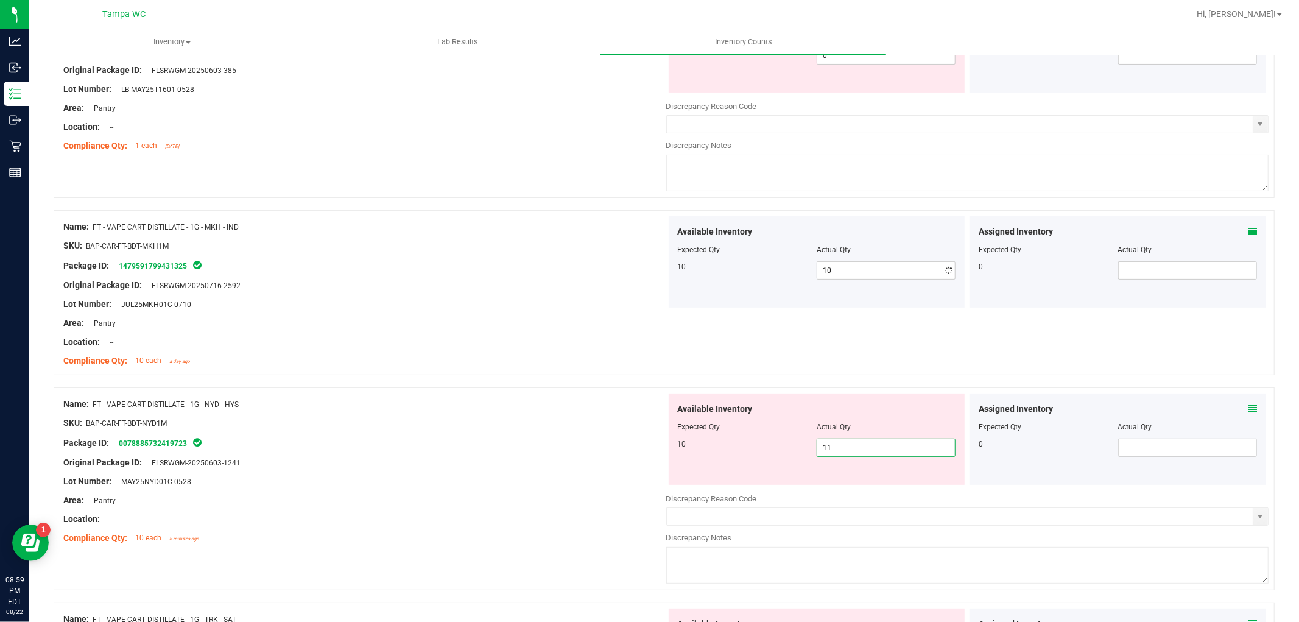
click at [513, 494] on div "Name: FT - VAPE CART DISTILLATE - 1G - NYD - HYS SKU: BAP-CAR-FT-BDT-NYD1M Pack…" at bounding box center [664, 488] width 1221 height 203
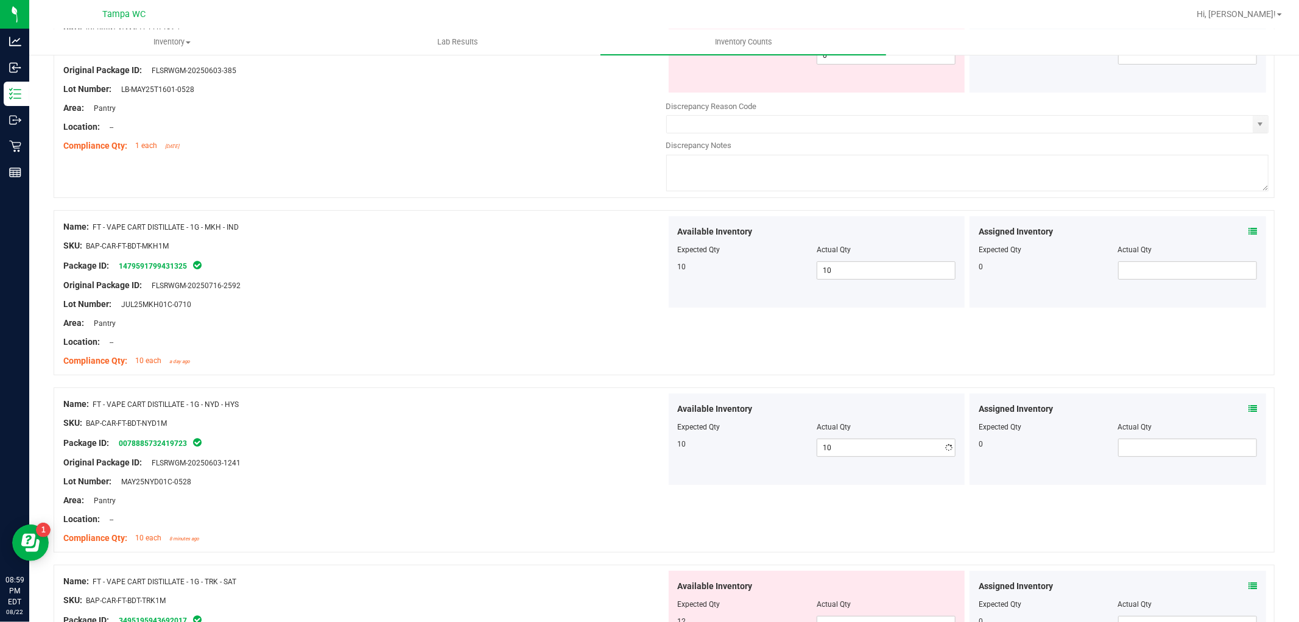
click at [530, 457] on div "Name: FT - VAPE CART DISTILLATE - 1G - NYD - HYS SKU: BAP-CAR-FT-BDT-NYD1M Pack…" at bounding box center [364, 470] width 603 height 155
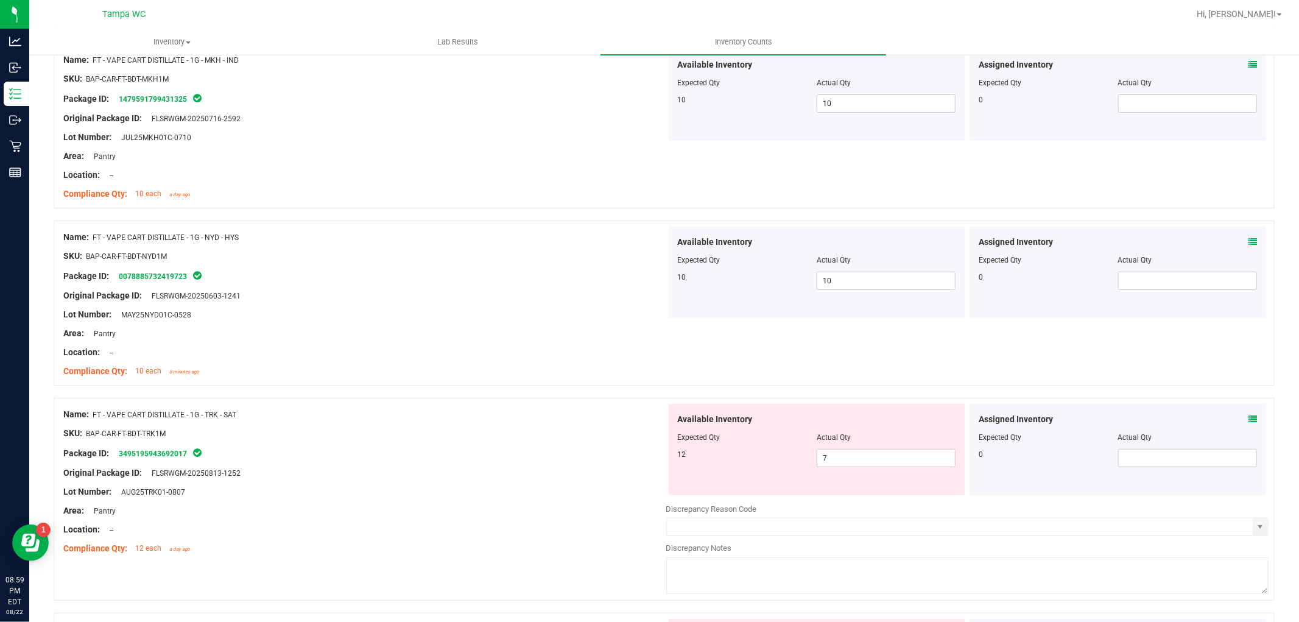
scroll to position [405, 0]
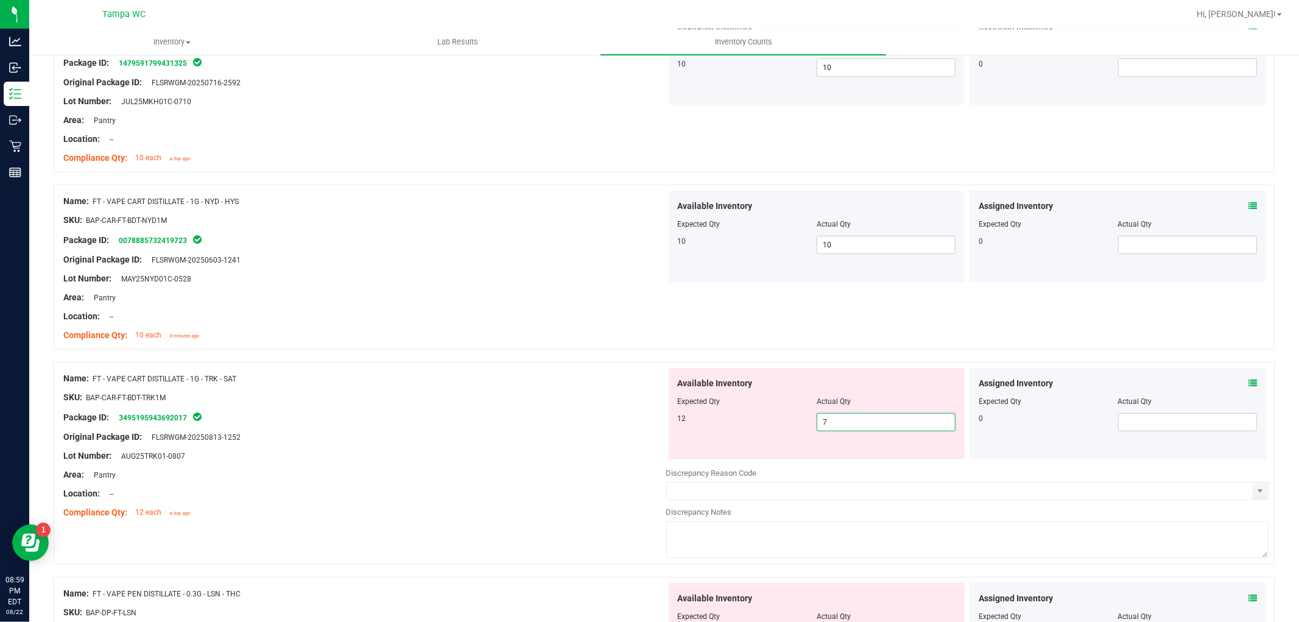
click at [445, 416] on div "Name: FT - VAPE CART DISTILLATE - 1G - TRK - SAT SKU: BAP-CAR-FT-BDT-TRK1M Pack…" at bounding box center [664, 463] width 1221 height 203
click at [510, 412] on div "Package ID: 3495195943692017" at bounding box center [364, 417] width 603 height 15
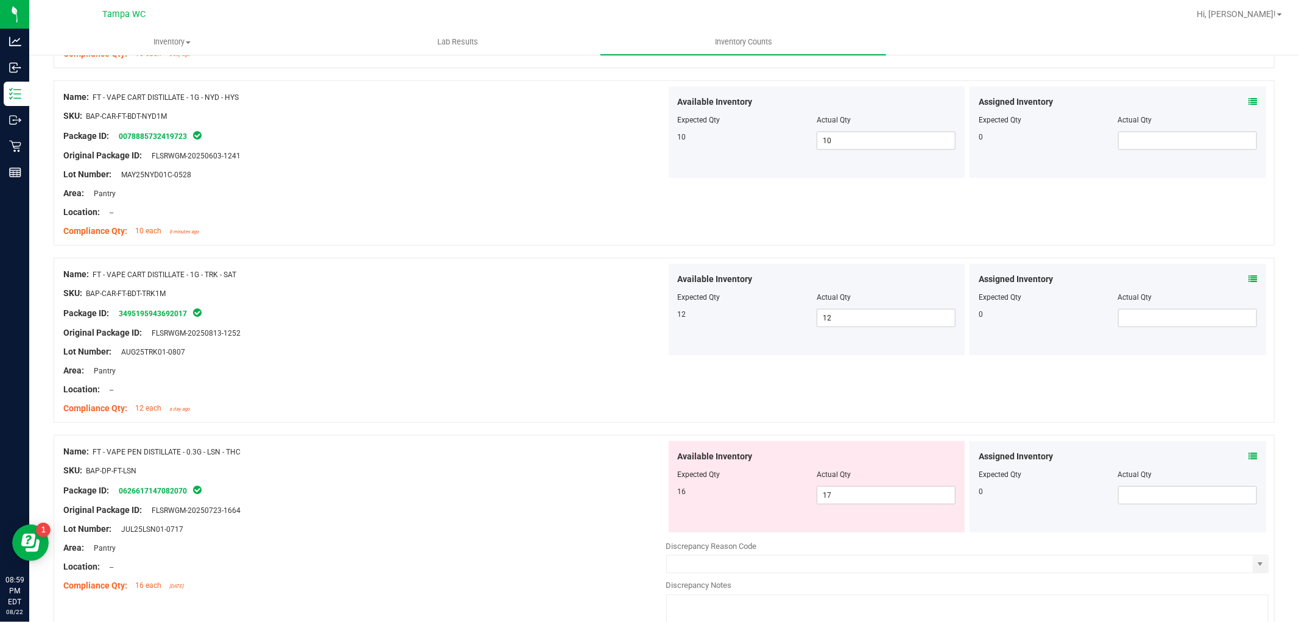
scroll to position [609, 0]
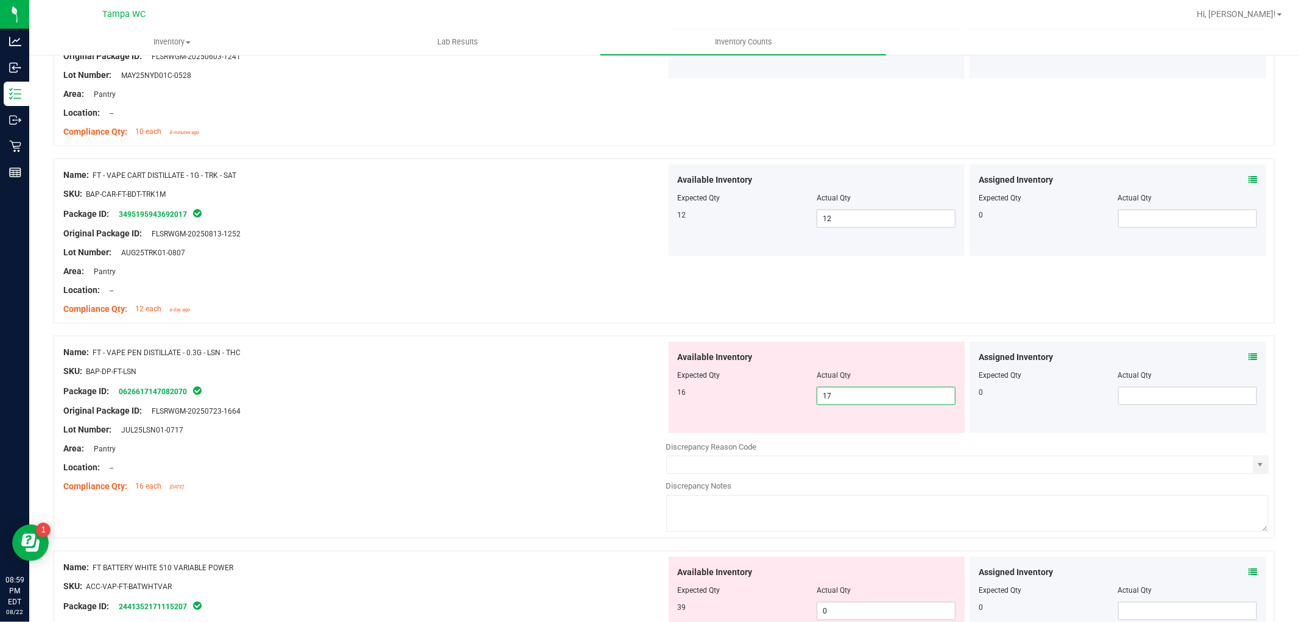
click at [542, 399] on div "Name: FT - VAPE PEN DISTILLATE - 0.3G - LSN - THC SKU: BAP-DP-FT-LSN Package ID…" at bounding box center [664, 436] width 1221 height 203
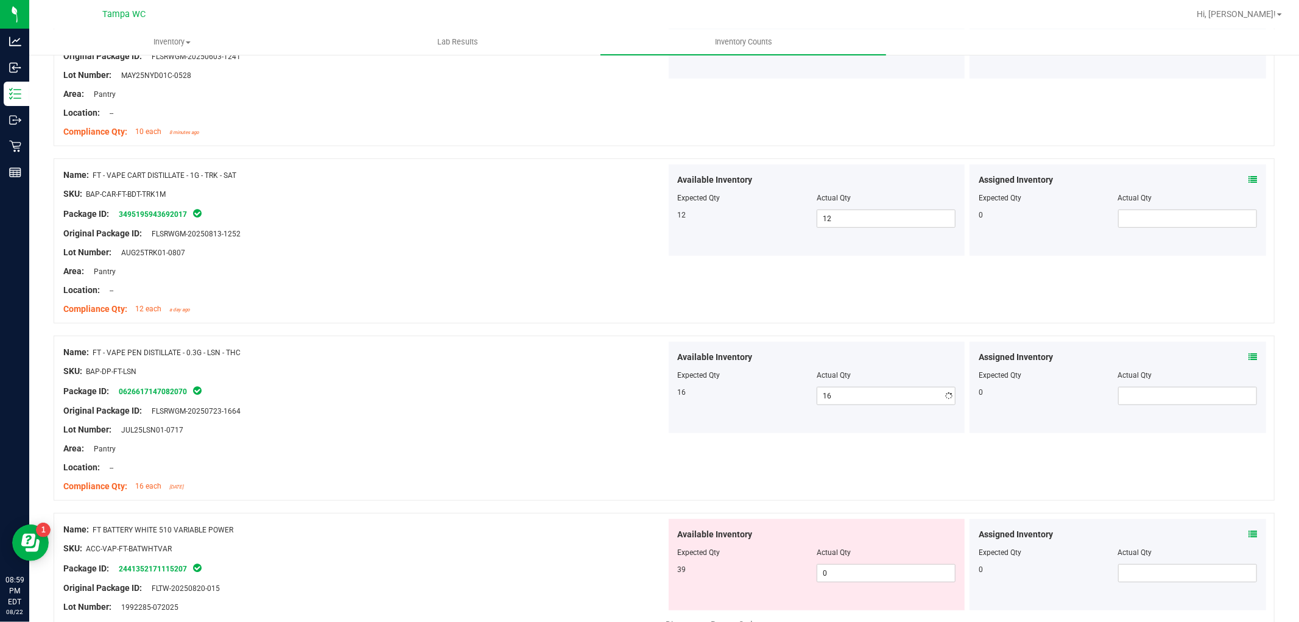
click at [552, 387] on div "Package ID: 0626617147082070" at bounding box center [364, 391] width 603 height 15
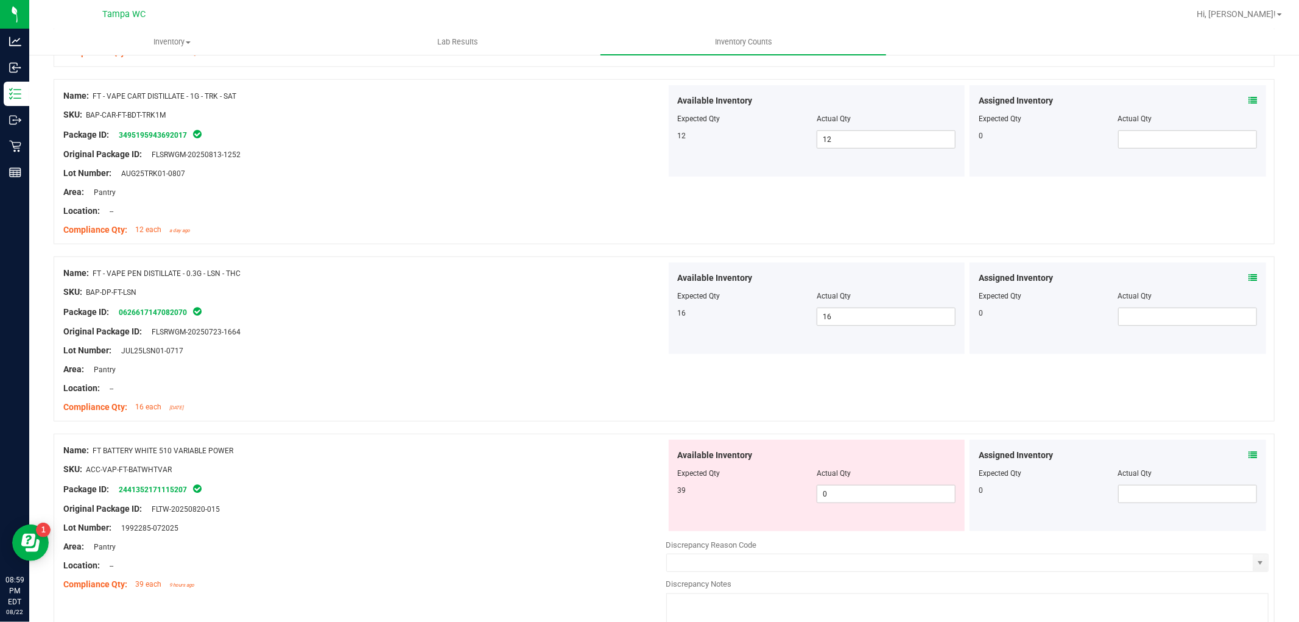
scroll to position [812, 0]
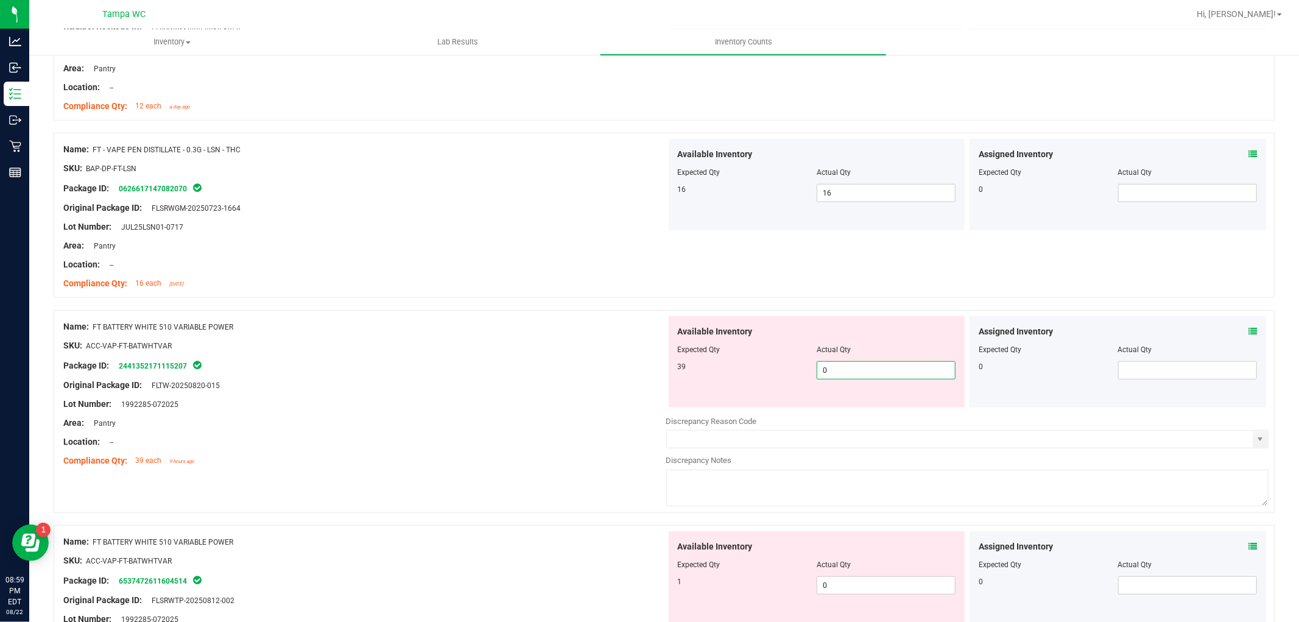
click at [649, 400] on div "Name: FT BATTERY WHITE 510 VARIABLE POWER SKU: ACC-VAP-FT-BATWHTVAR Package ID:…" at bounding box center [664, 411] width 1221 height 203
click at [600, 405] on div "Lot Number: 1992285-072025" at bounding box center [364, 404] width 603 height 13
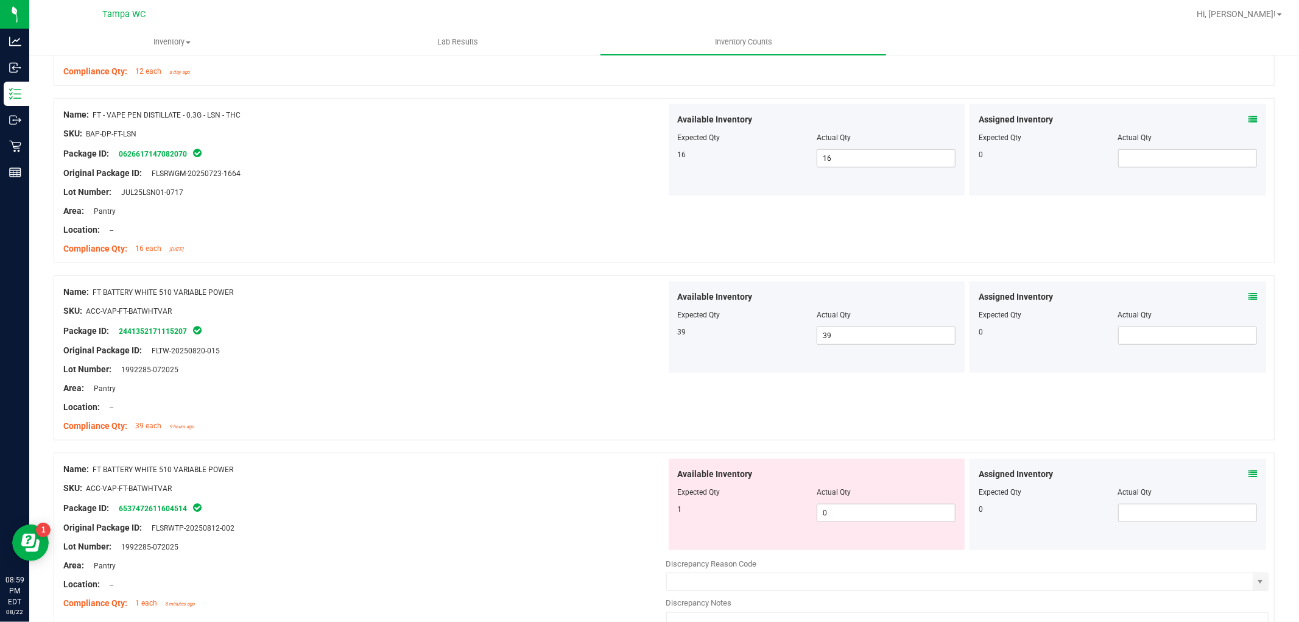
scroll to position [879, 0]
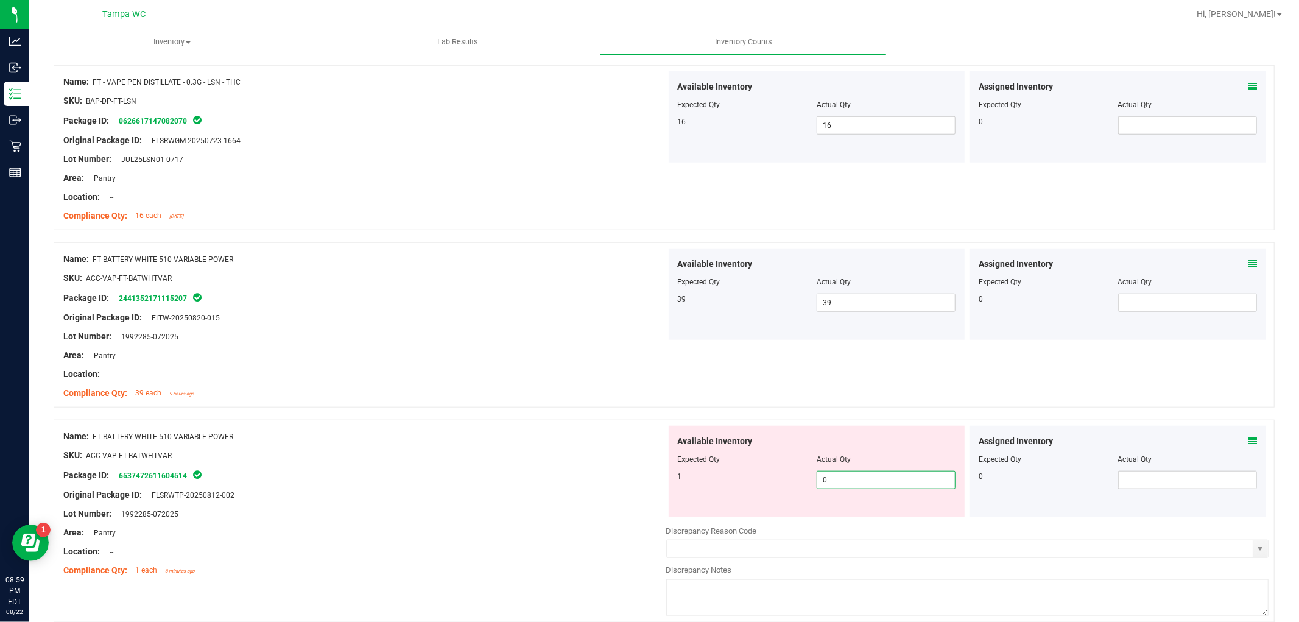
click at [570, 495] on div "Name: FT BATTERY WHITE 510 VARIABLE POWER SKU: ACC-VAP-FT-BATWHTVAR Package ID:…" at bounding box center [664, 520] width 1221 height 203
click at [574, 480] on div "Name: FT BATTERY WHITE 510 VARIABLE POWER SKU: ACC-VAP-FT-BATWHTVAR Package ID:…" at bounding box center [364, 503] width 603 height 155
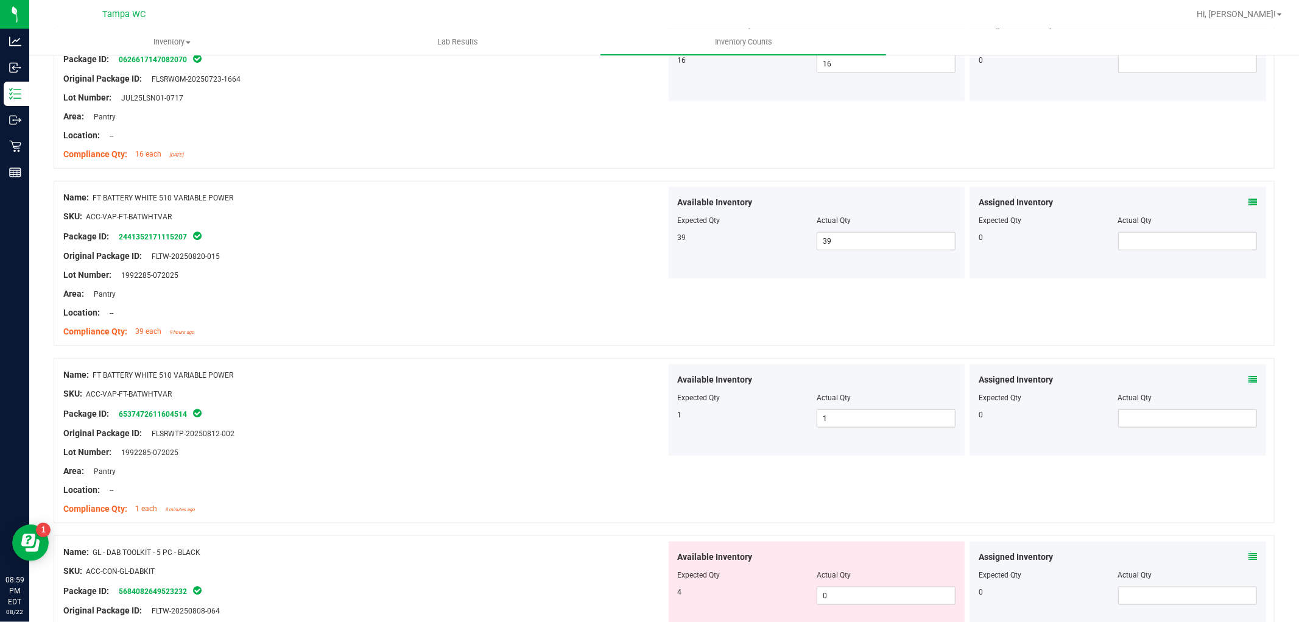
scroll to position [1218, 0]
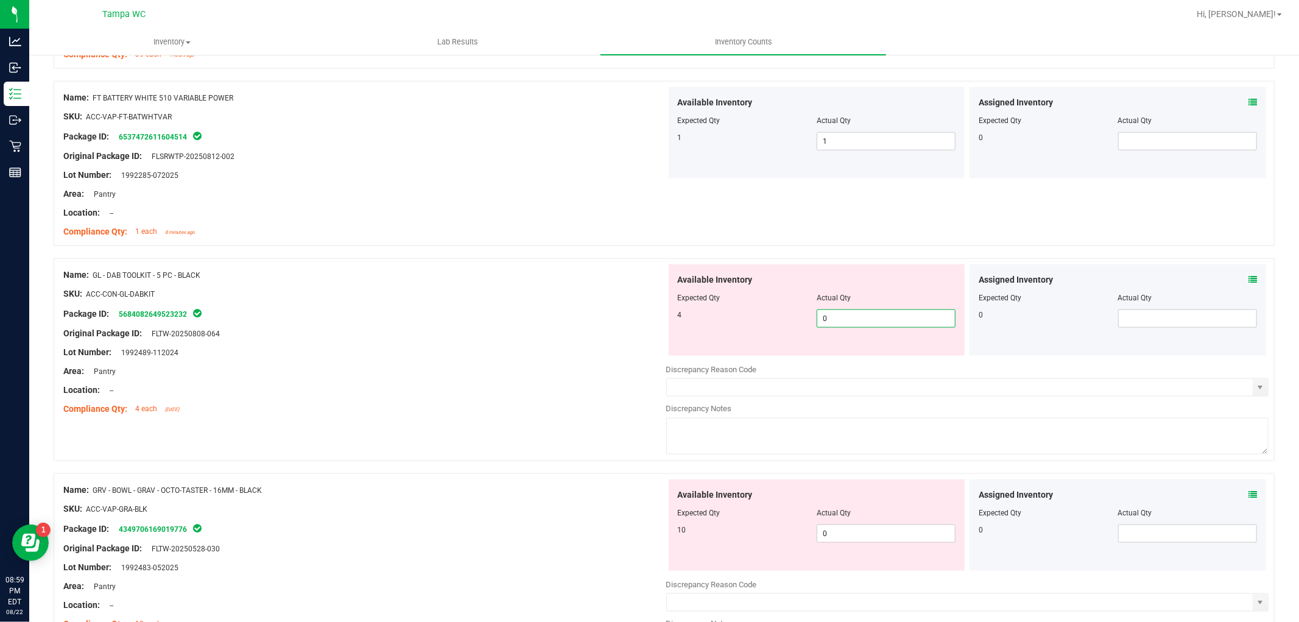
click at [570, 381] on div "Name: GL - DAB TOOLKIT - 5 PC - BLACK SKU: ACC-CON-GL-DABKIT Package ID: 568408…" at bounding box center [664, 359] width 1221 height 203
click at [583, 381] on div at bounding box center [364, 380] width 603 height 6
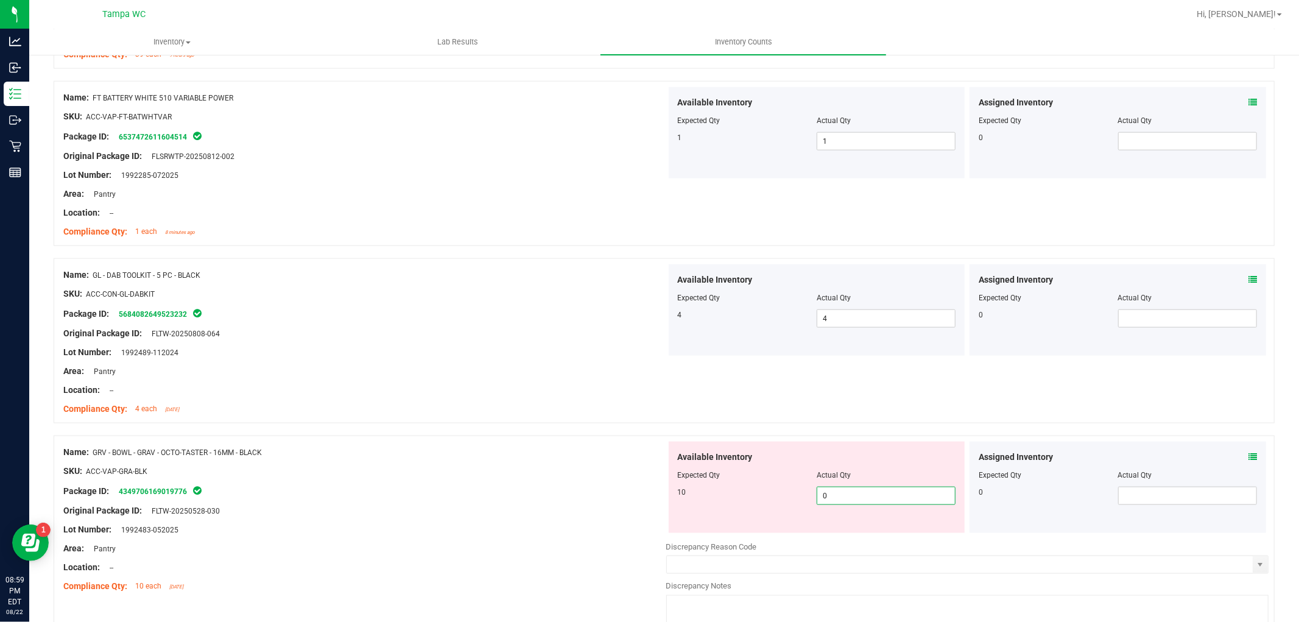
click at [639, 492] on div "Name: GRV - BOWL - GRAV - OCTO-TASTER - 16MM - BLACK SKU: ACC-VAP-GRA-BLK Packa…" at bounding box center [664, 536] width 1221 height 203
click at [648, 482] on div "Name: GRV - BOWL - GRAV - OCTO-TASTER - 16MM - BLACK SKU: ACC-VAP-GRA-BLK Packa…" at bounding box center [364, 518] width 603 height 155
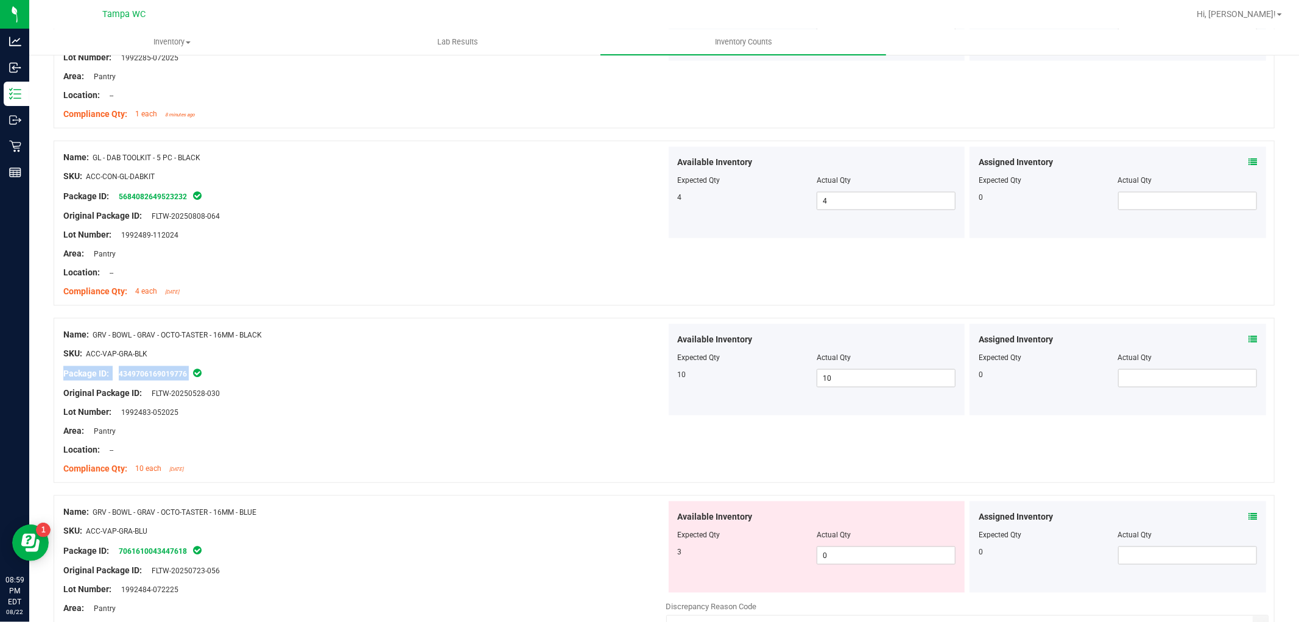
scroll to position [1488, 0]
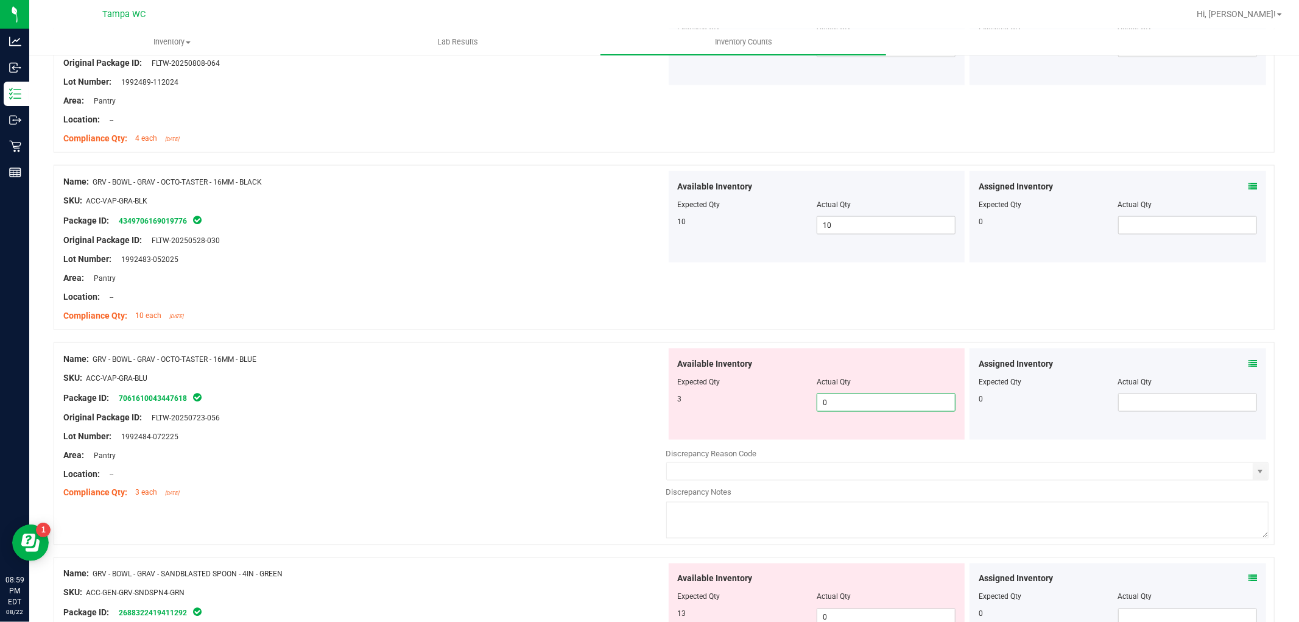
click at [536, 430] on div "Name: GRV - BOWL - GRAV - OCTO-TASTER - 16MM - BLUE SKU: ACC-VAP-GRA-BLU Packag…" at bounding box center [664, 443] width 1221 height 203
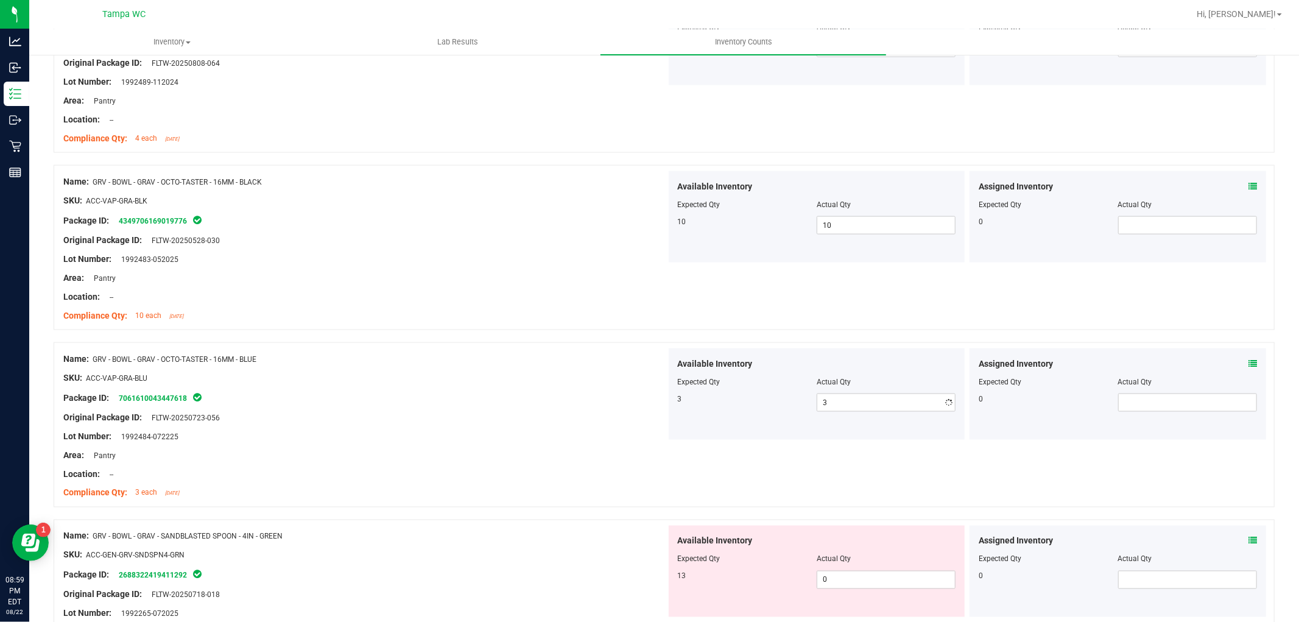
click at [604, 422] on div "Name: GRV - BOWL - GRAV - OCTO-TASTER - 16MM - BLUE SKU: ACC-VAP-GRA-BLU Packag…" at bounding box center [364, 425] width 603 height 155
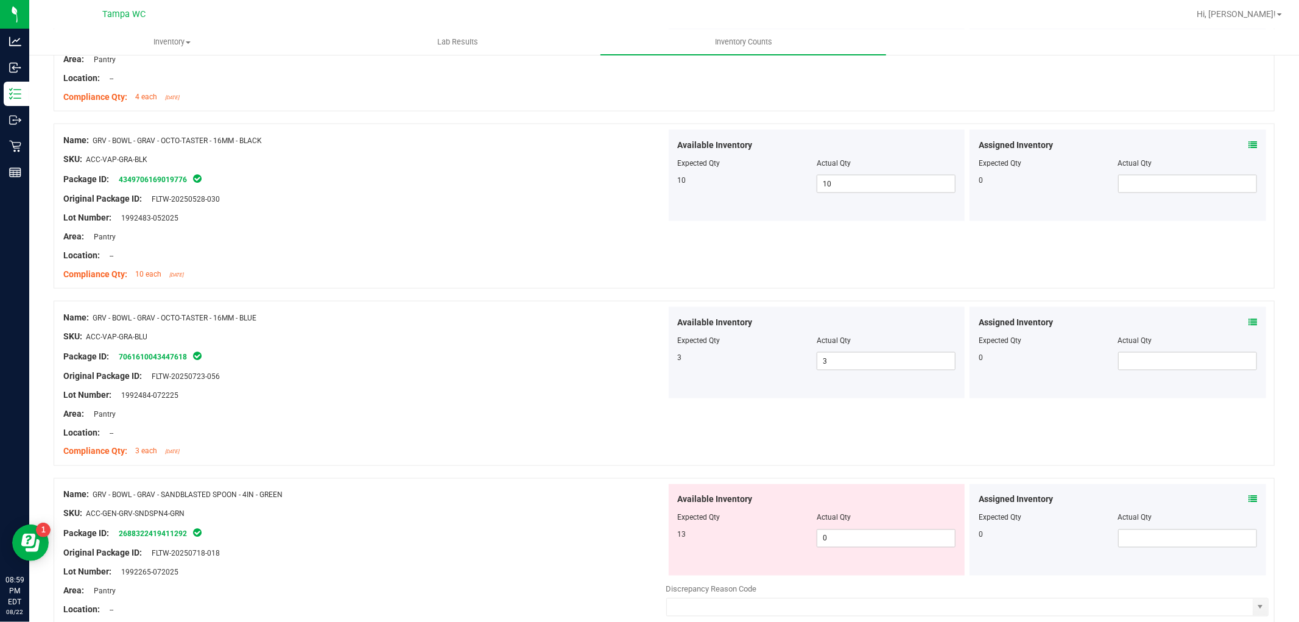
scroll to position [1623, 0]
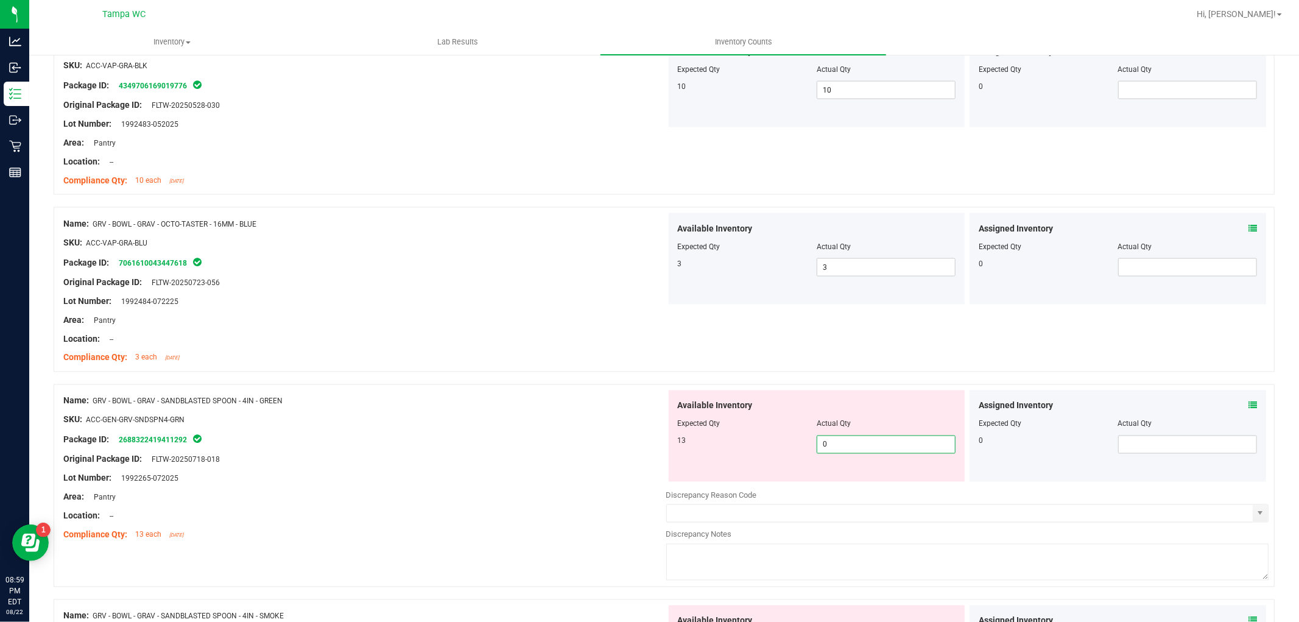
click at [581, 454] on div "Name: GRV - BOWL - GRAV - SANDBLASTED SPOON - 4IN - GREEN SKU: ACC-GEN-GRV-SNDS…" at bounding box center [664, 485] width 1221 height 203
click at [576, 446] on div "Name: GRV - BOWL - GRAV - SANDBLASTED SPOON - 4IN - GREEN SKU: ACC-GEN-GRV-SNDS…" at bounding box center [364, 467] width 603 height 155
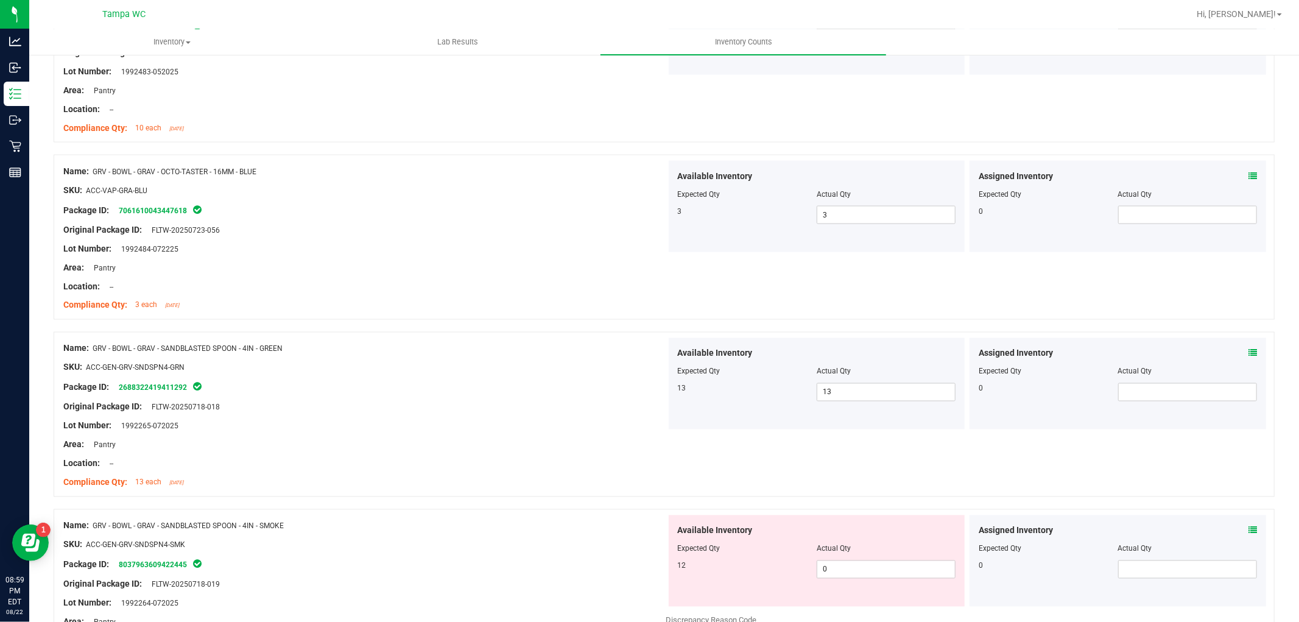
scroll to position [1691, 0]
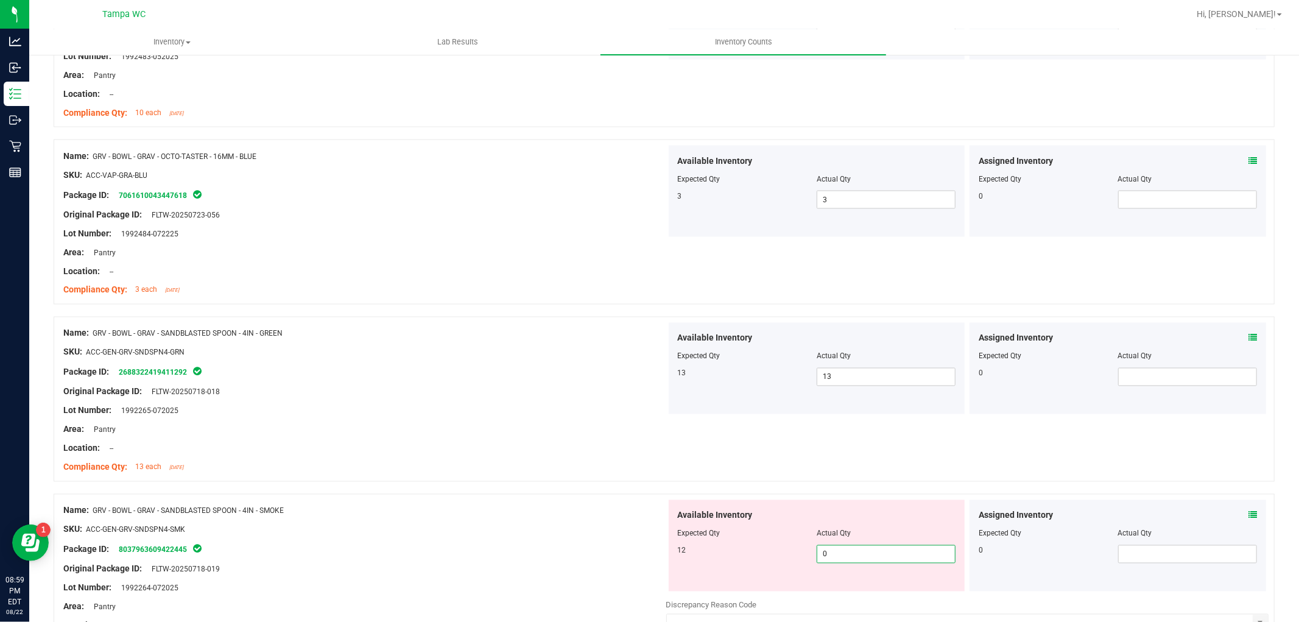
click at [546, 561] on div "Name: GRV - BOWL - GRAV - SANDBLASTED SPOON - 4IN - SMOKE SKU: ACC-GEN-GRV-SNDS…" at bounding box center [664, 595] width 1221 height 203
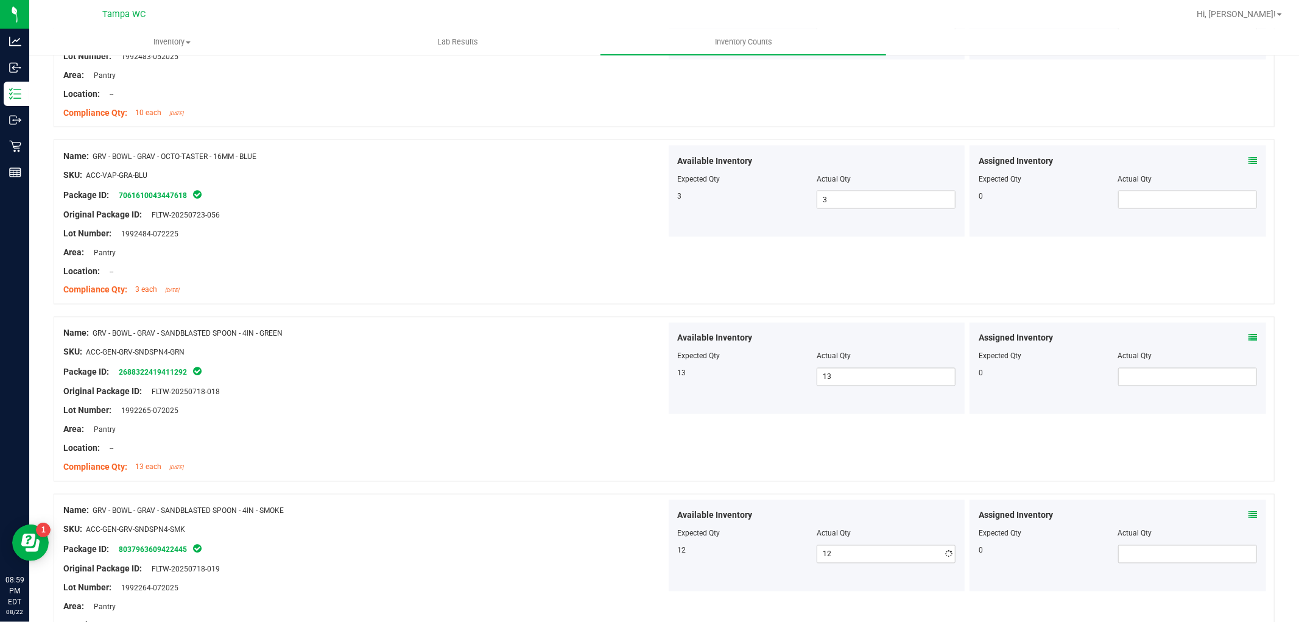
click at [571, 539] on div at bounding box center [364, 539] width 603 height 6
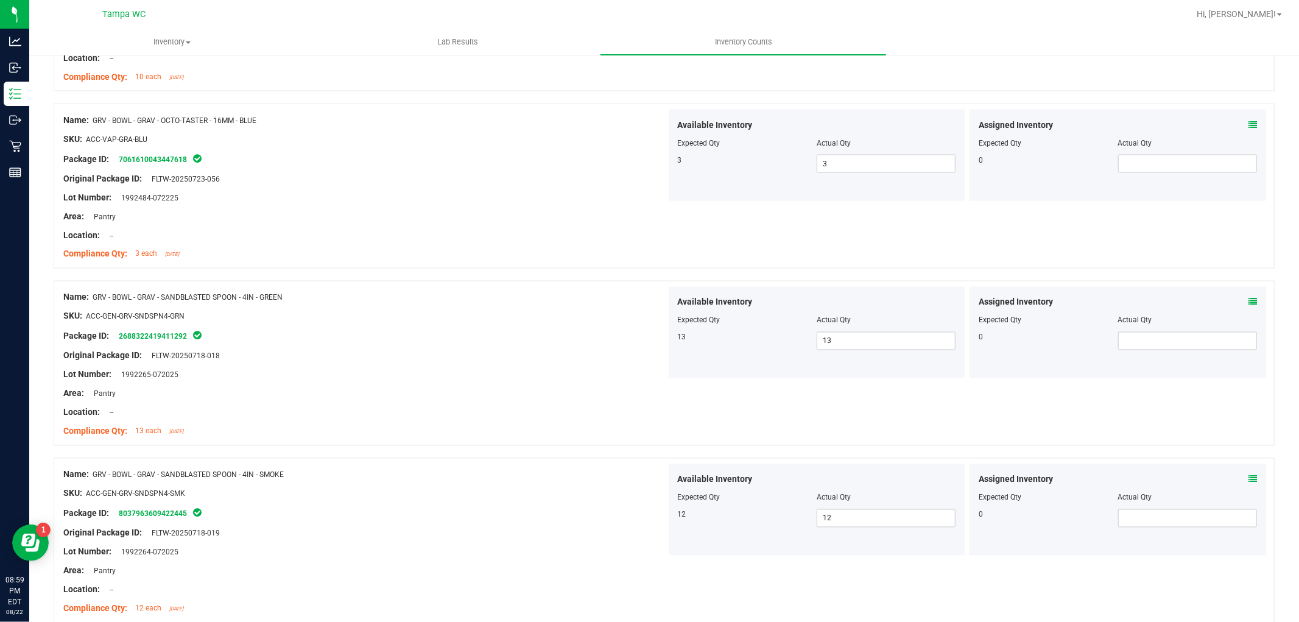
scroll to position [1962, 0]
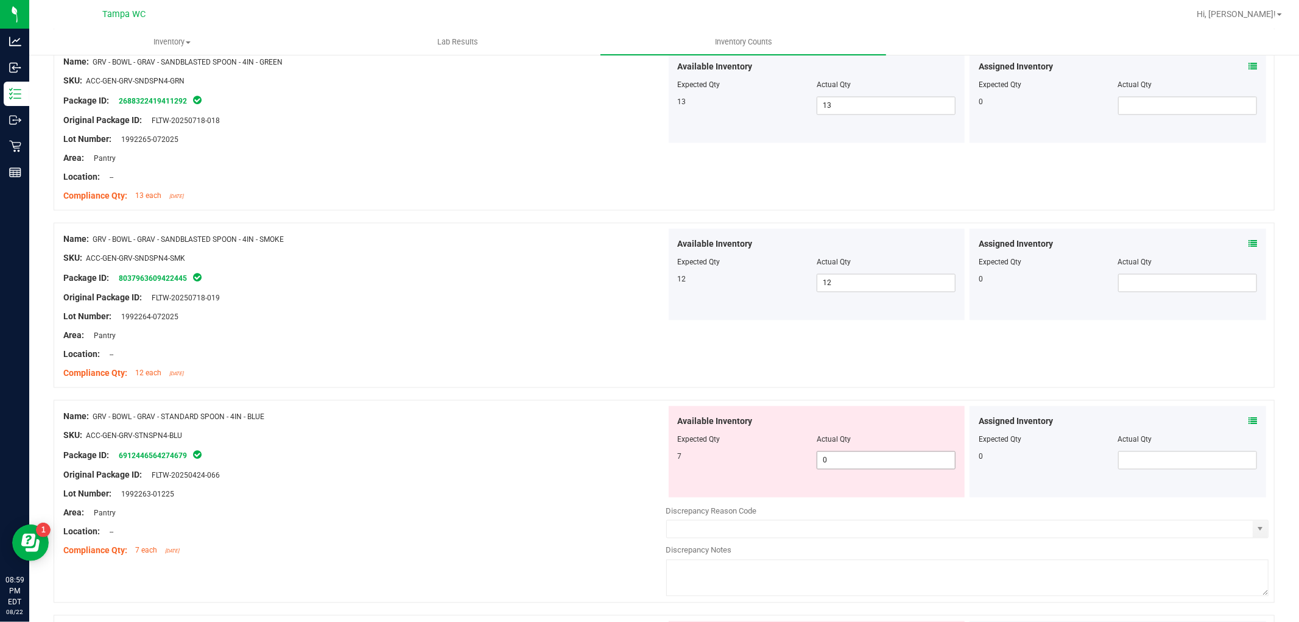
click at [826, 467] on span "0 0" at bounding box center [885, 460] width 139 height 18
click at [589, 476] on div "Name: GRV - BOWL - GRAV - STANDARD SPOON - 4IN - BLUE SKU: ACC-GEN-GRV-STNSPN4-…" at bounding box center [664, 501] width 1221 height 203
click at [583, 463] on div "Name: GRV - BOWL - GRAV - STANDARD SPOON - 4IN - BLUE SKU: ACC-GEN-GRV-STNSPN4-…" at bounding box center [364, 483] width 603 height 155
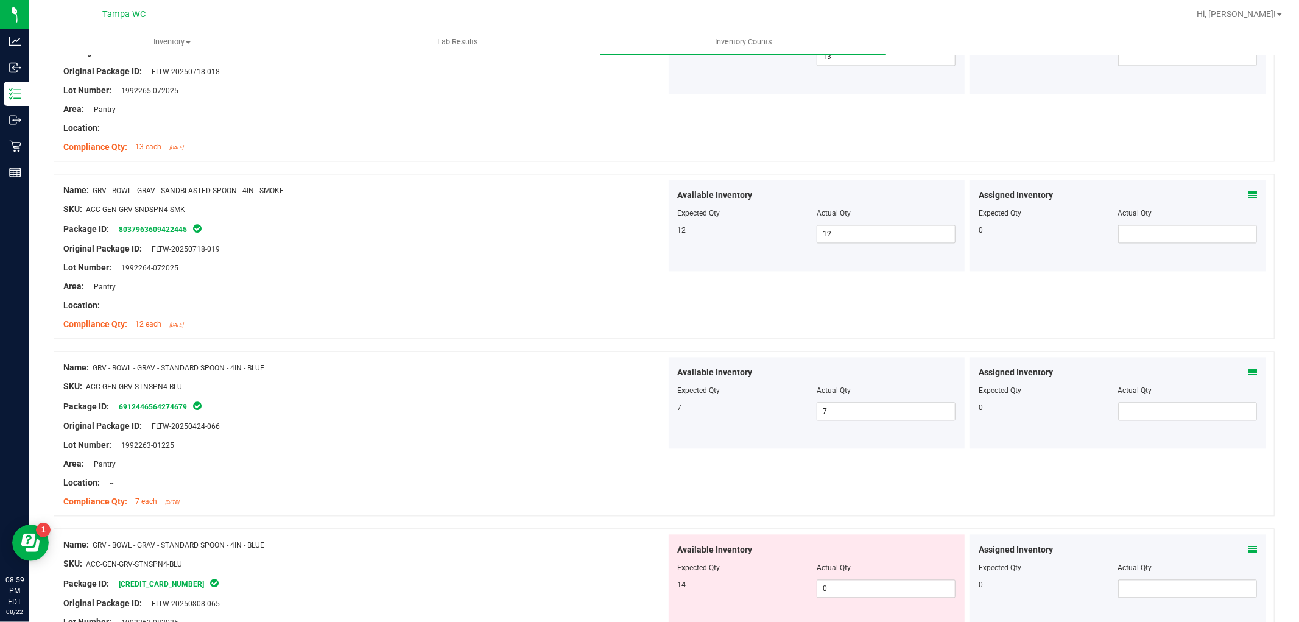
scroll to position [2164, 0]
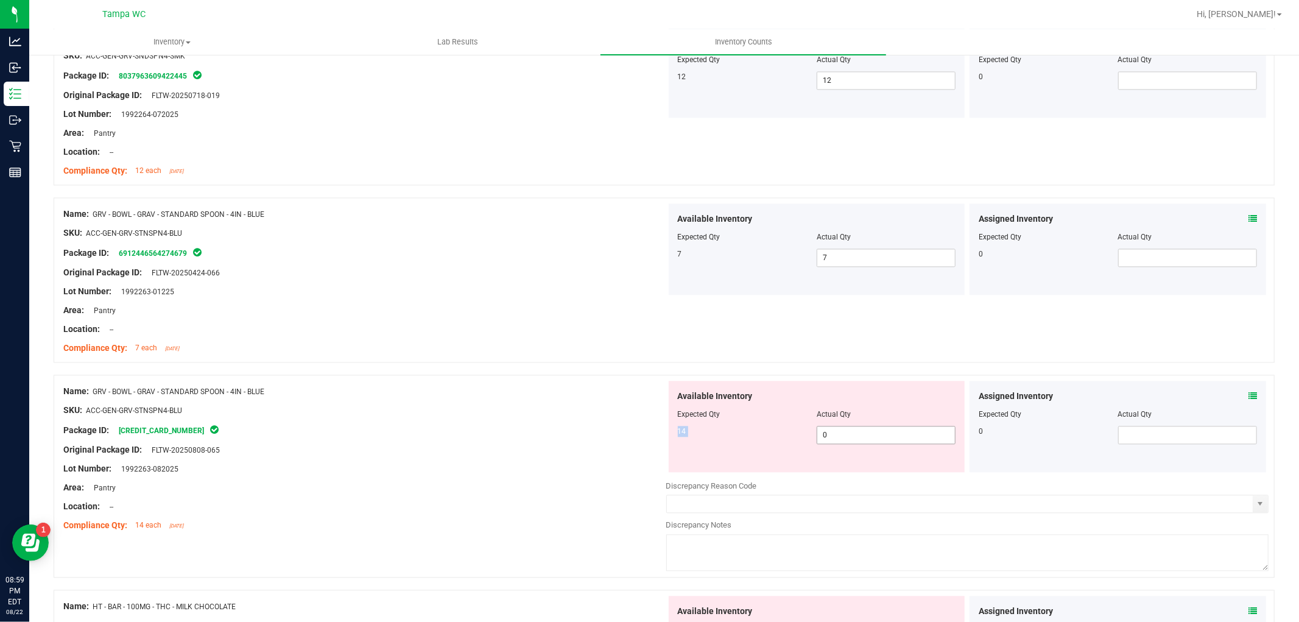
click at [846, 434] on div "Available Inventory Expected Qty Actual Qty 14 0 0" at bounding box center [817, 426] width 297 height 91
click at [629, 461] on div "Name: GRV - BOWL - GRAV - STANDARD SPOON - 4IN - BLUE SKU: ACC-GEN-GRV-STNSPN4-…" at bounding box center [664, 475] width 1221 height 203
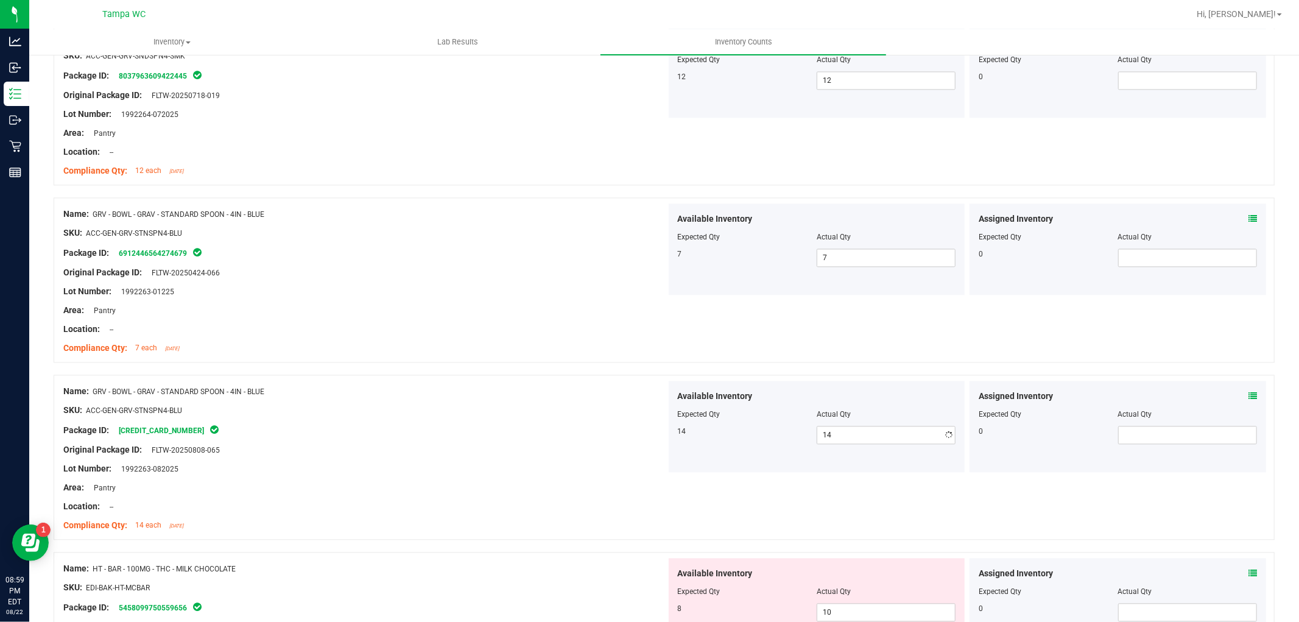
click at [623, 456] on div "Original Package ID: FLTW-20250808-065" at bounding box center [364, 449] width 603 height 13
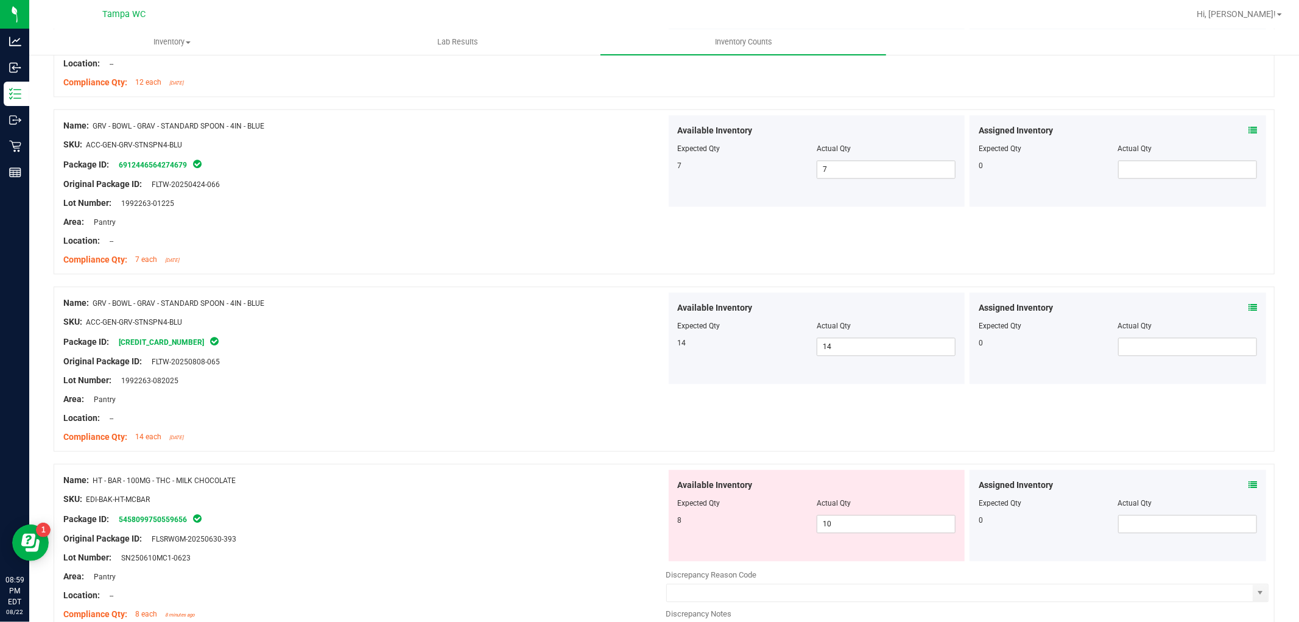
scroll to position [2367, 0]
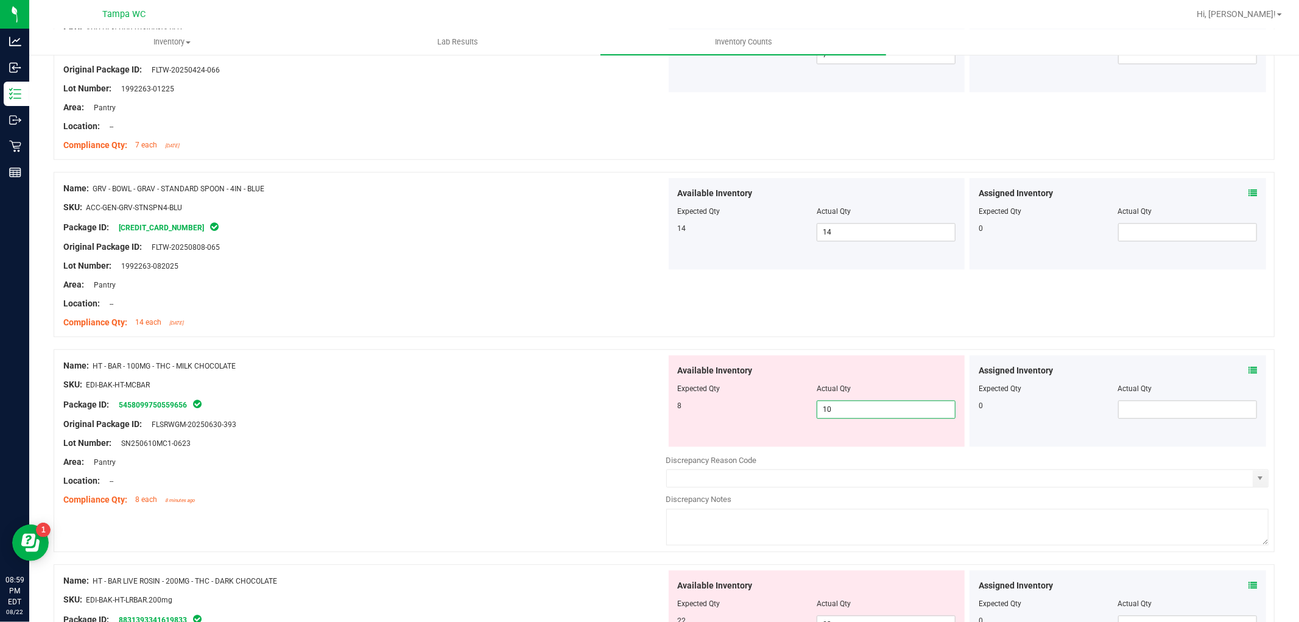
click at [686, 437] on div "Available Inventory Expected Qty Actual Qty 8 10 10" at bounding box center [817, 400] width 297 height 91
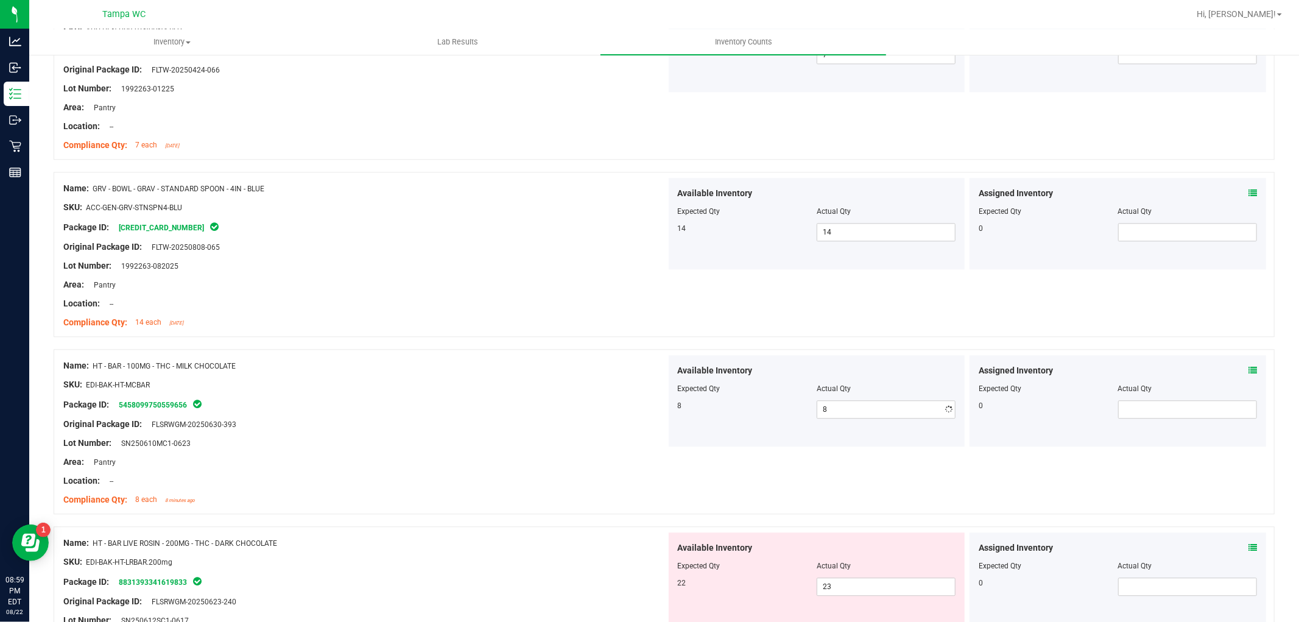
click at [650, 426] on div "Original Package ID: FLSRWGM-20250630-393" at bounding box center [364, 424] width 603 height 13
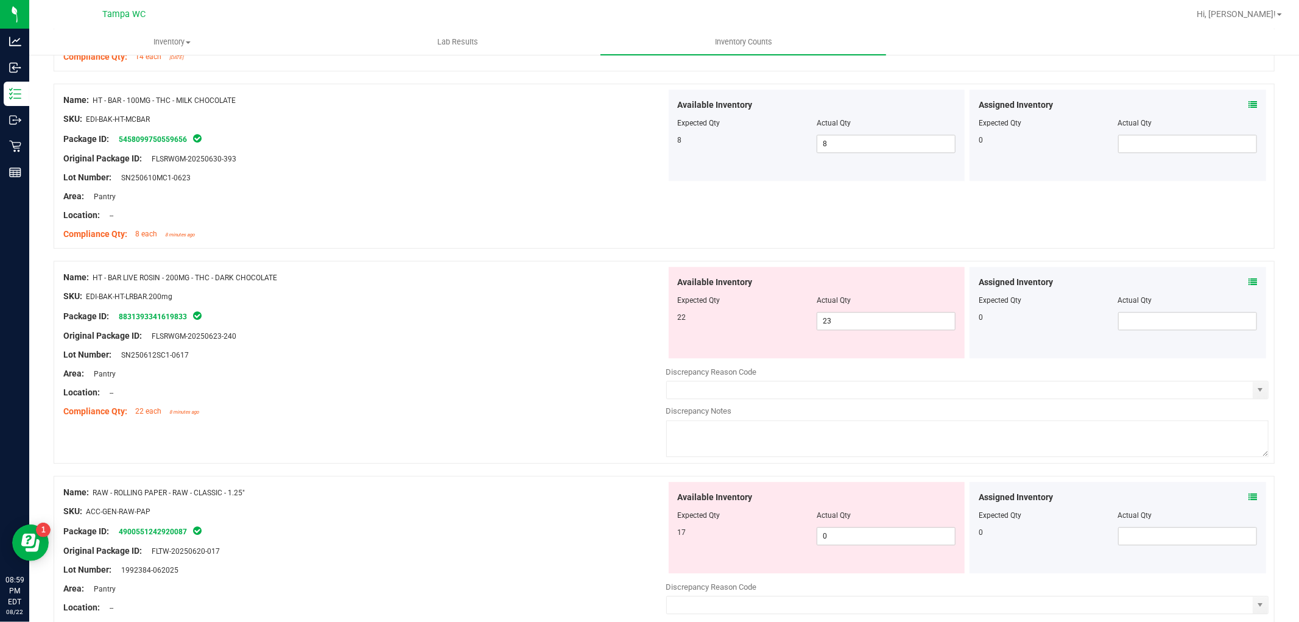
scroll to position [2638, 0]
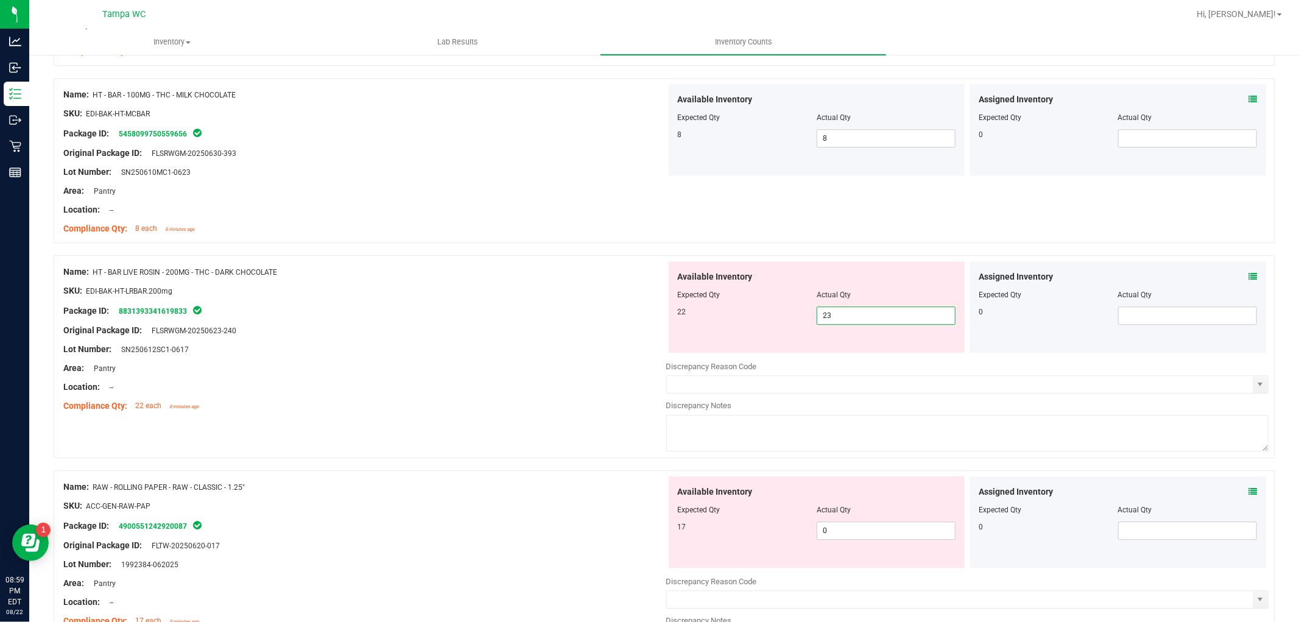
click at [549, 343] on div "Name: HT - BAR LIVE ROSIN - 200MG - THC - DARK CHOCOLATE SKU: EDI-BAK-HT-LRBAR.…" at bounding box center [664, 356] width 1221 height 203
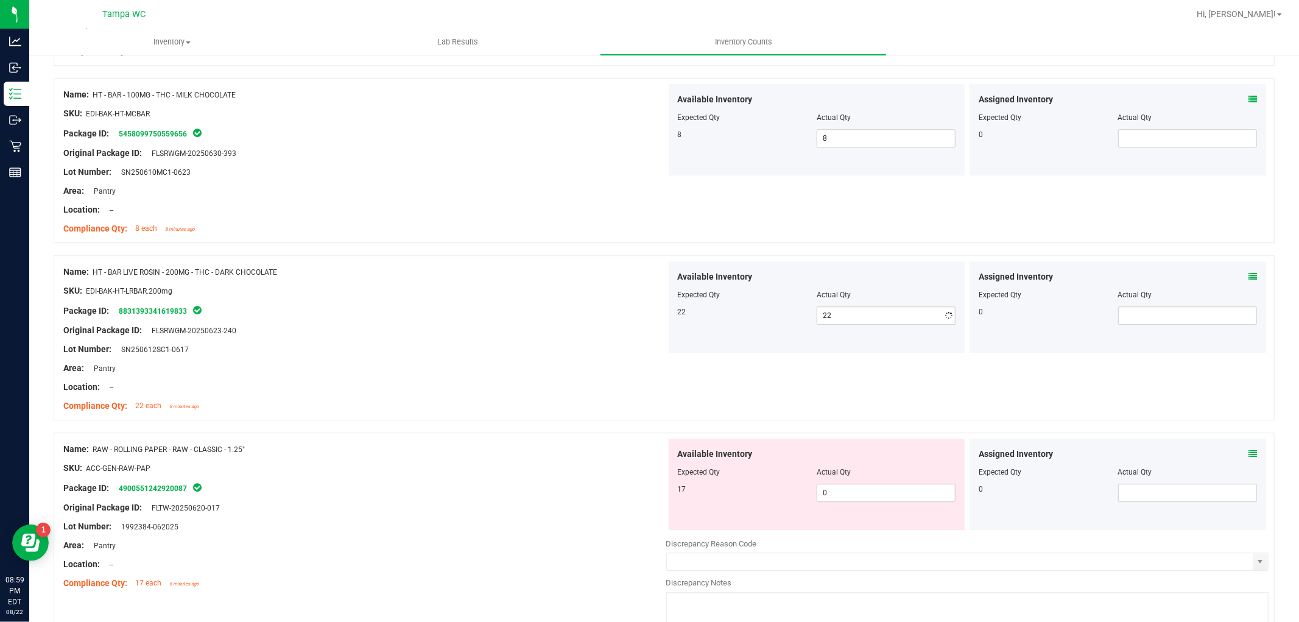
click at [560, 345] on div "Lot Number: SN250612SC1-0617" at bounding box center [364, 349] width 603 height 13
click at [695, 502] on div "17 0 0" at bounding box center [817, 492] width 278 height 18
click at [534, 452] on div "Name: RAW - ROLLING PAPER - RAW - CLASSIC - 1.25" SKU: ACC-GEN-RAW-PAP Package …" at bounding box center [364, 515] width 603 height 155
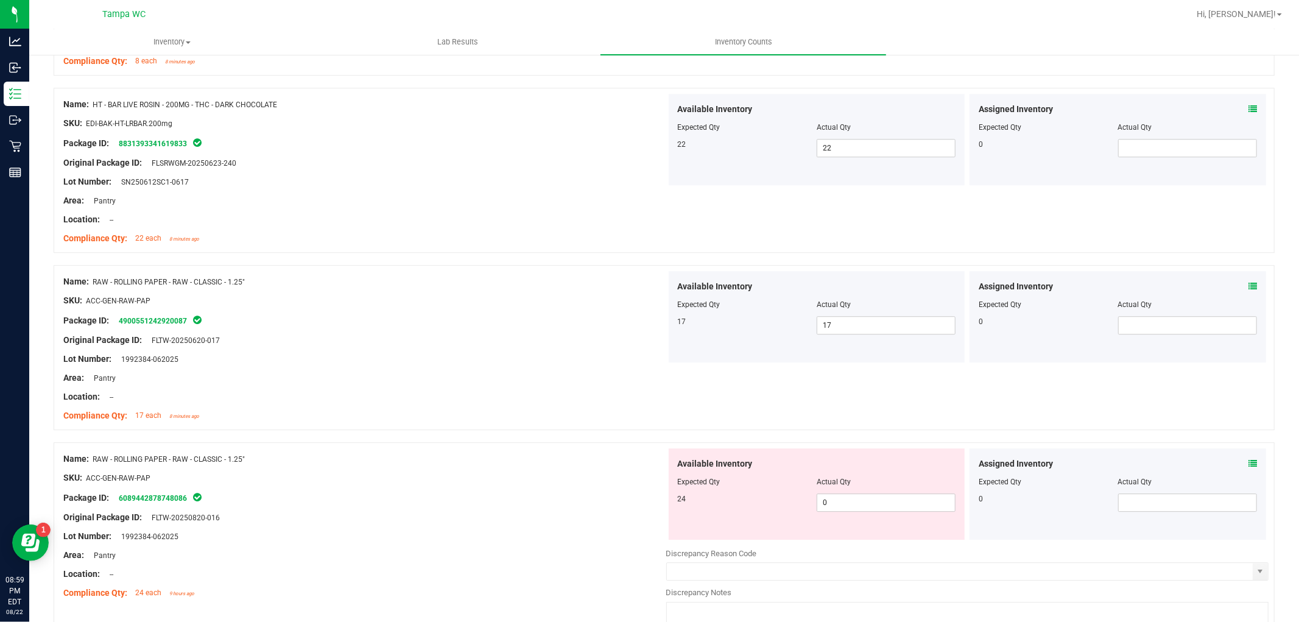
scroll to position [2908, 0]
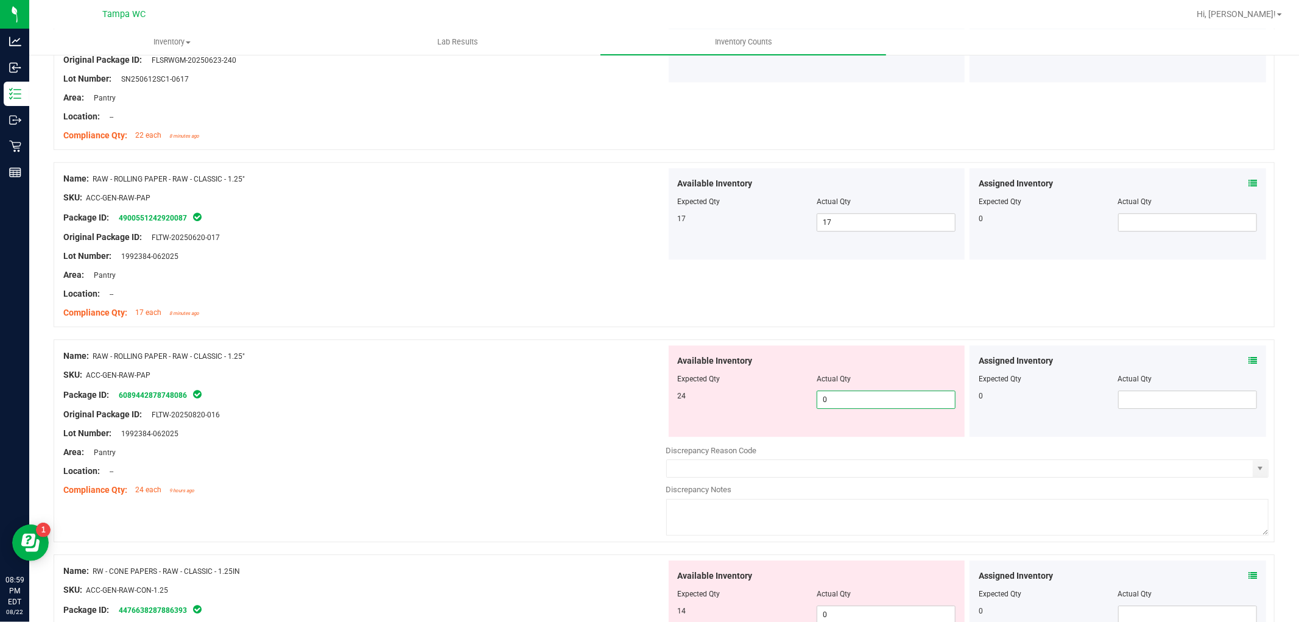
click at [619, 432] on div "Name: RAW - ROLLING PAPER - RAW - CLASSIC - 1.25" SKU: ACC-GEN-RAW-PAP Package …" at bounding box center [664, 440] width 1221 height 203
click at [612, 427] on div "Name: RAW - ROLLING PAPER - RAW - CLASSIC - 1.25" SKU: ACC-GEN-RAW-PAP Package …" at bounding box center [364, 422] width 603 height 155
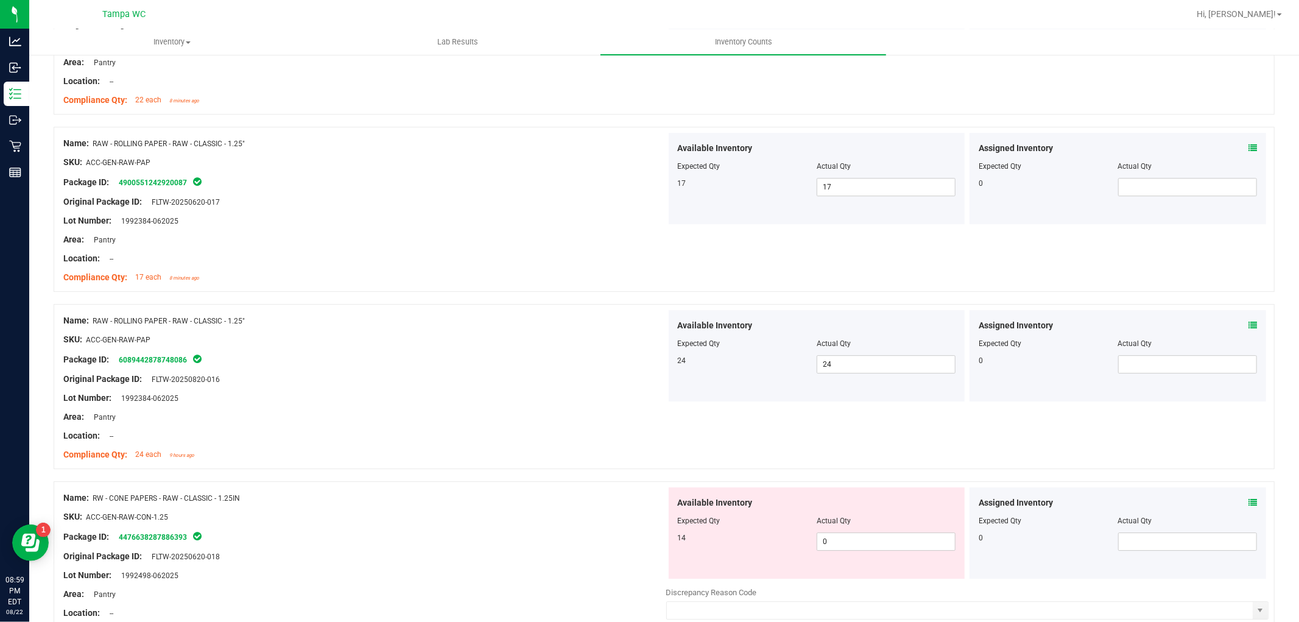
scroll to position [2976, 0]
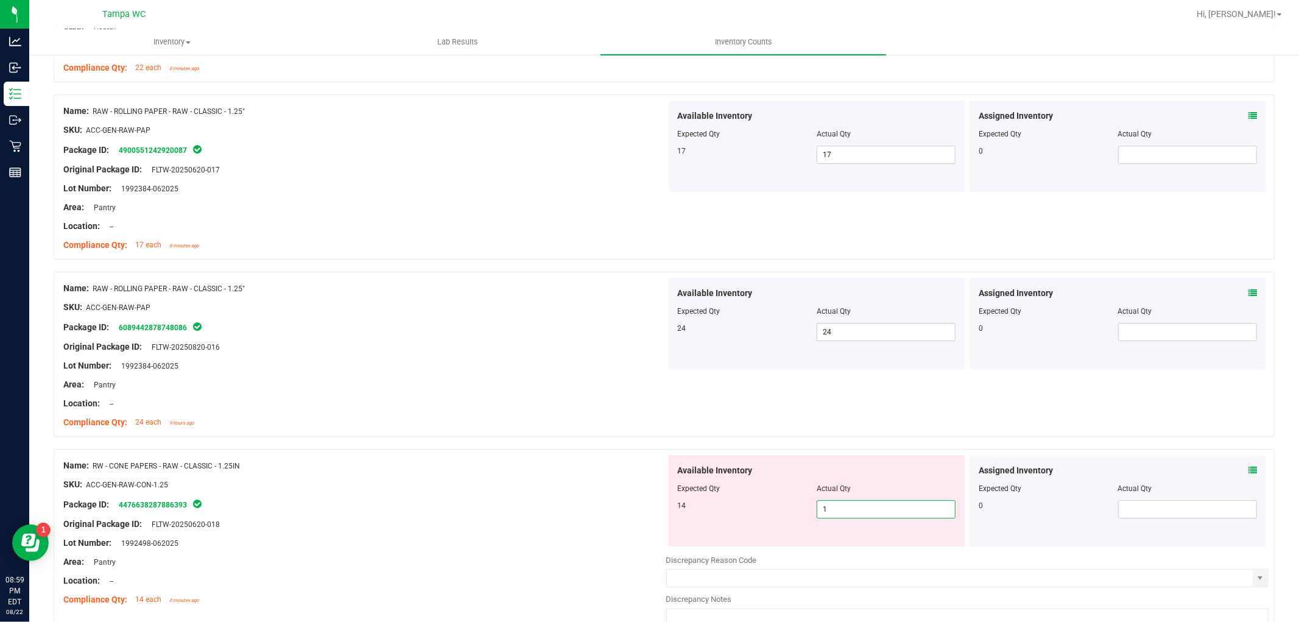
click at [547, 491] on div "Name: RW - CONE PAPERS - RAW - CLASSIC - 1.25IN SKU: ACC-GEN-RAW-CON-1.25 Packa…" at bounding box center [664, 550] width 1221 height 203
click at [539, 488] on div "SKU: ACC-GEN-RAW-CON-1.25" at bounding box center [364, 484] width 603 height 13
click at [555, 521] on div "Name: RW - CONE PAPERS - RAW - CLASSIC - 1.25IN SKU: ACC-GEN-RAW-CON-1.25 Packa…" at bounding box center [664, 550] width 1221 height 203
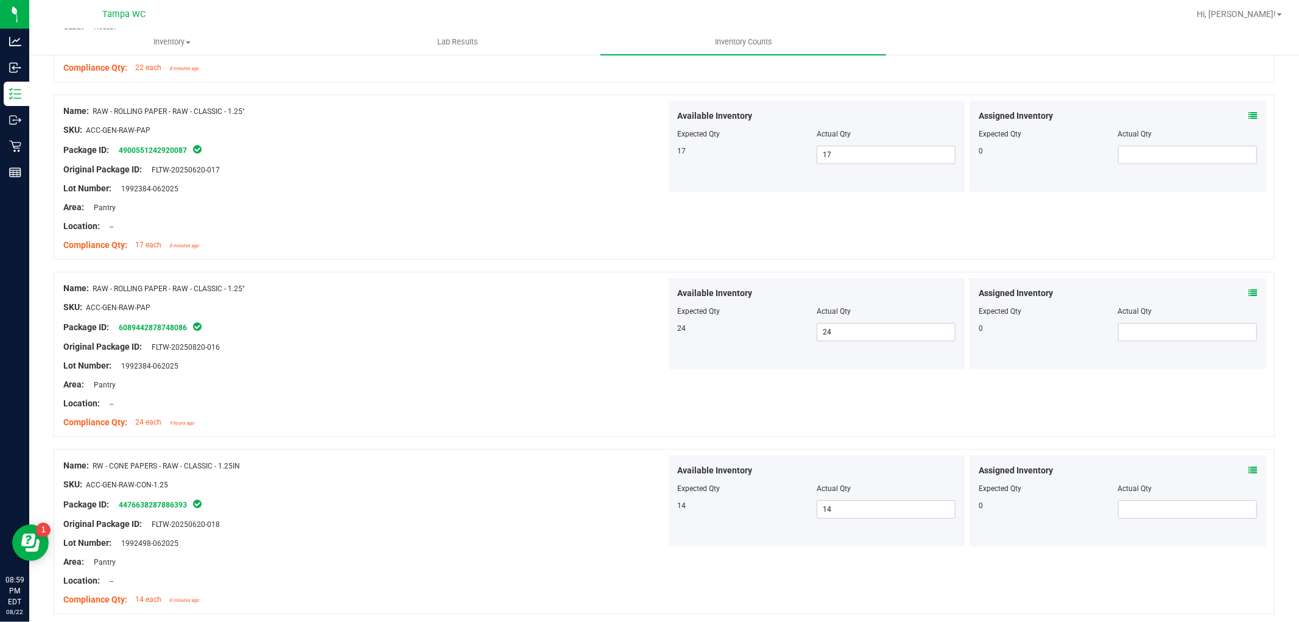
click at [542, 478] on div "Name: RW - CONE PAPERS - RAW - CLASSIC - 1.25IN SKU: ACC-GEN-RAW-CON-1.25 Packa…" at bounding box center [364, 532] width 603 height 155
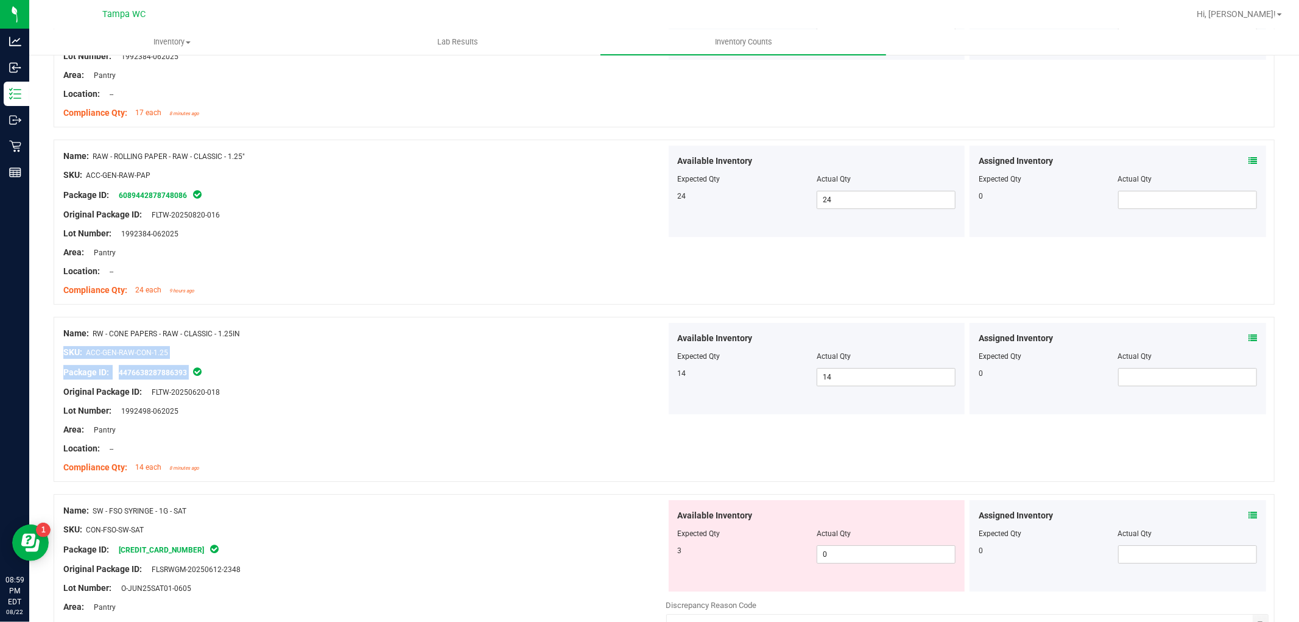
scroll to position [3239, 0]
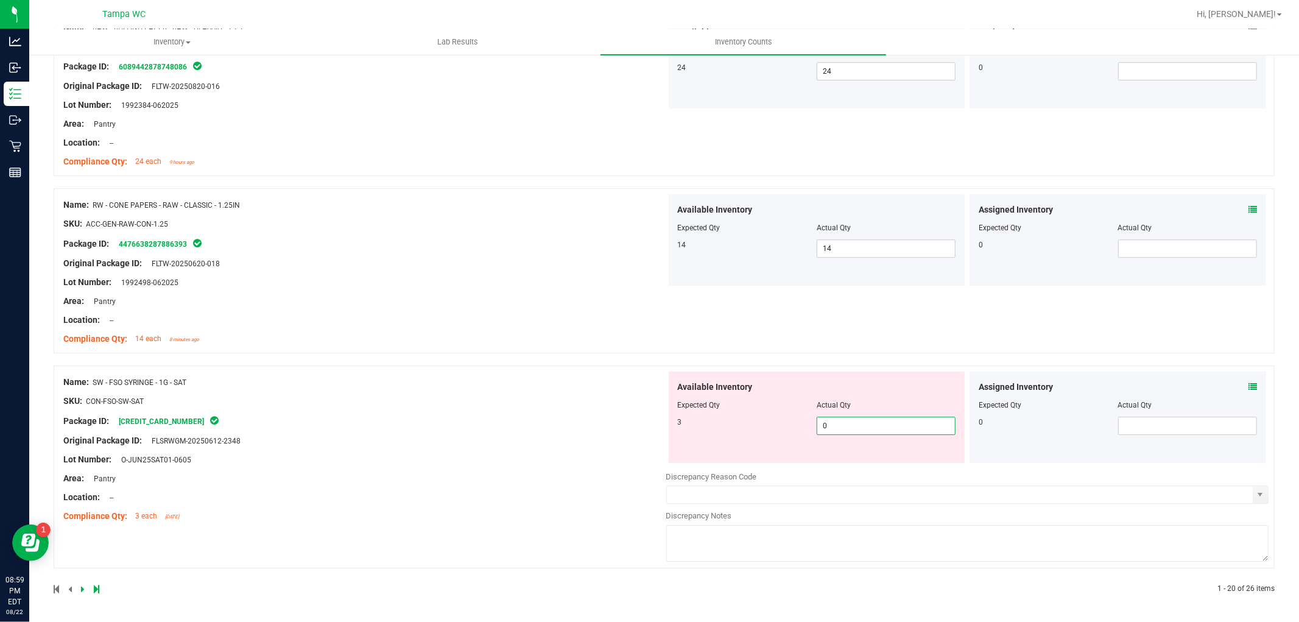
click at [541, 433] on div "Name: SW - FSO SYRINGE - 1G - SAT SKU: CON-FSO-SW-SAT Package ID: [CREDIT_CARD_…" at bounding box center [664, 466] width 1221 height 203
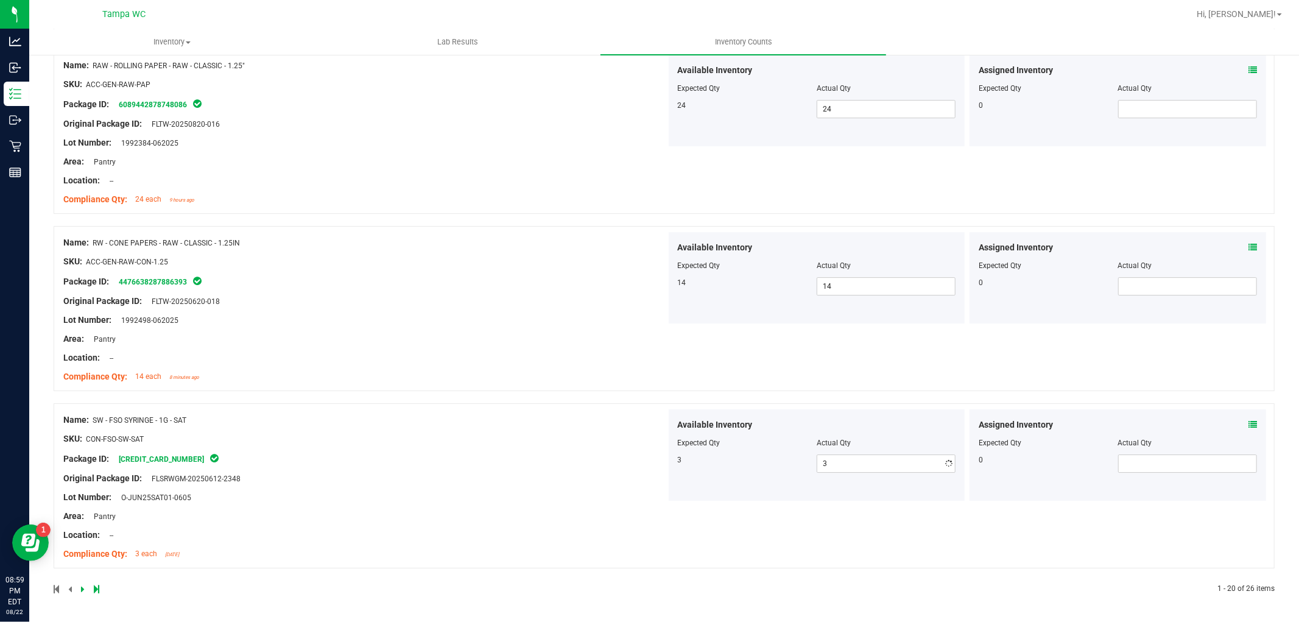
scroll to position [3201, 0]
click at [577, 415] on div "Name: SW - FSO SYRINGE - 1G - SAT SKU: CON-FSO-SW-SAT Package ID: [CREDIT_CARD_…" at bounding box center [364, 486] width 603 height 155
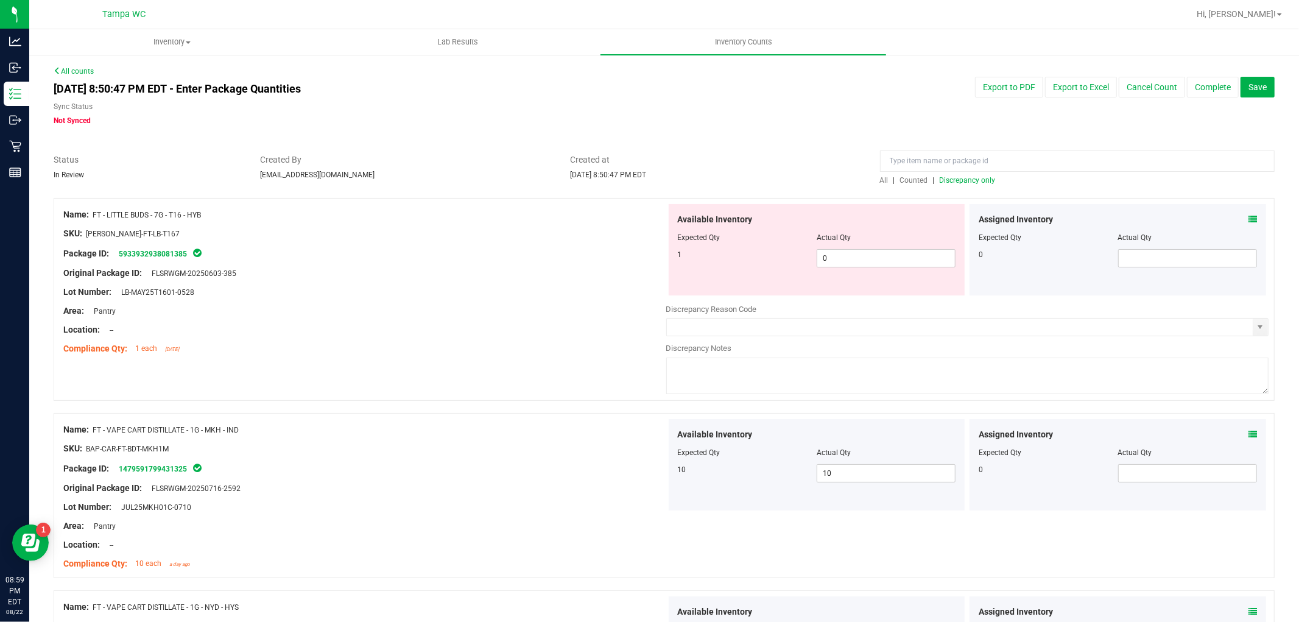
click at [872, 177] on div "All | Counted | Discrepancy only" at bounding box center [1077, 169] width 413 height 32
click at [880, 183] on span "All" at bounding box center [884, 180] width 9 height 9
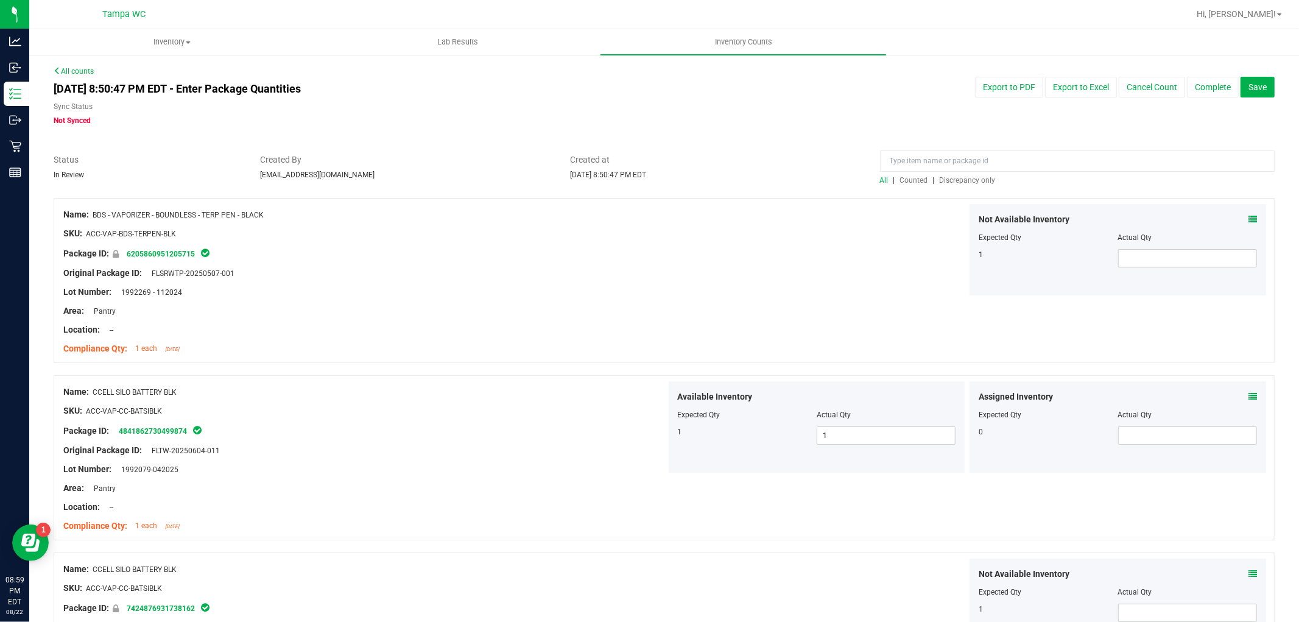
click at [948, 179] on span "Discrepancy only" at bounding box center [967, 180] width 56 height 9
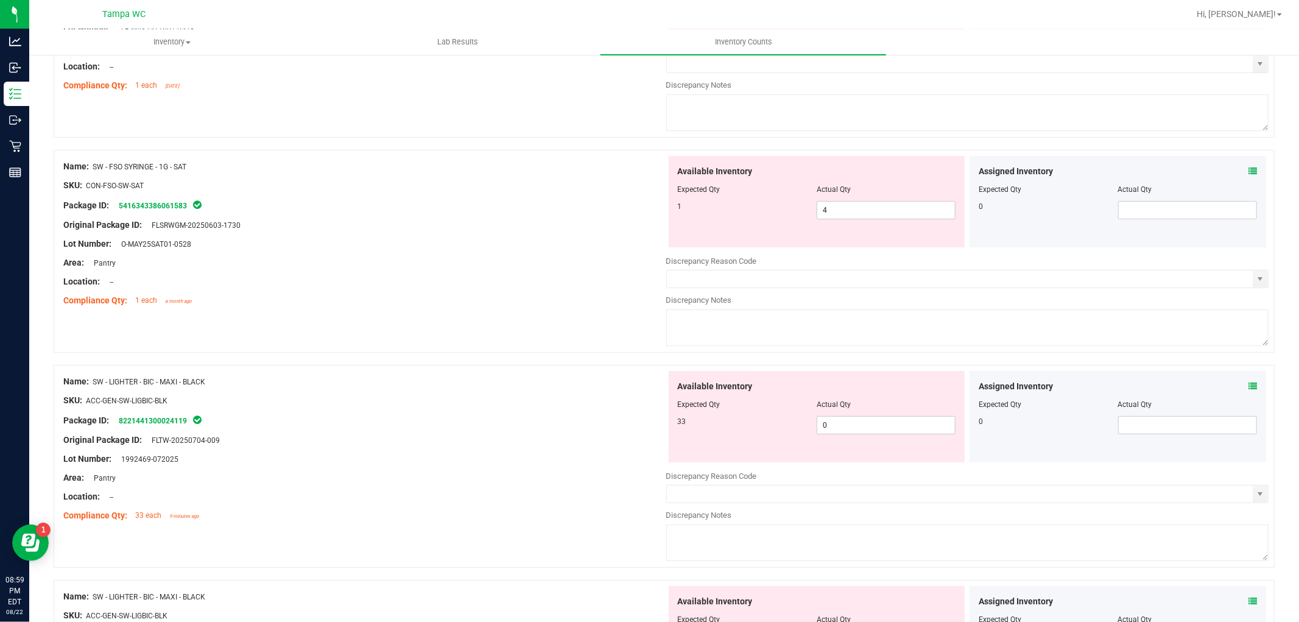
scroll to position [338, 0]
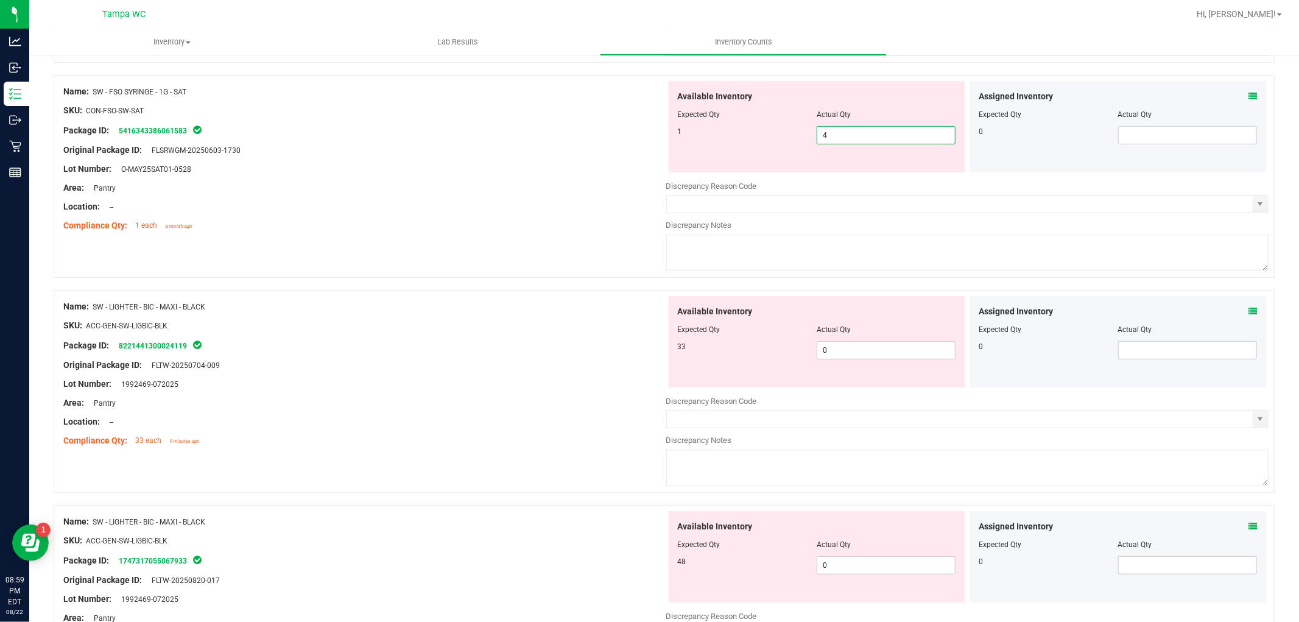
click at [584, 162] on div "Name: SW - FSO SYRINGE - 1G - SAT SKU: CON-FSO-SW-SAT Package ID: 5416343386061…" at bounding box center [664, 176] width 1221 height 203
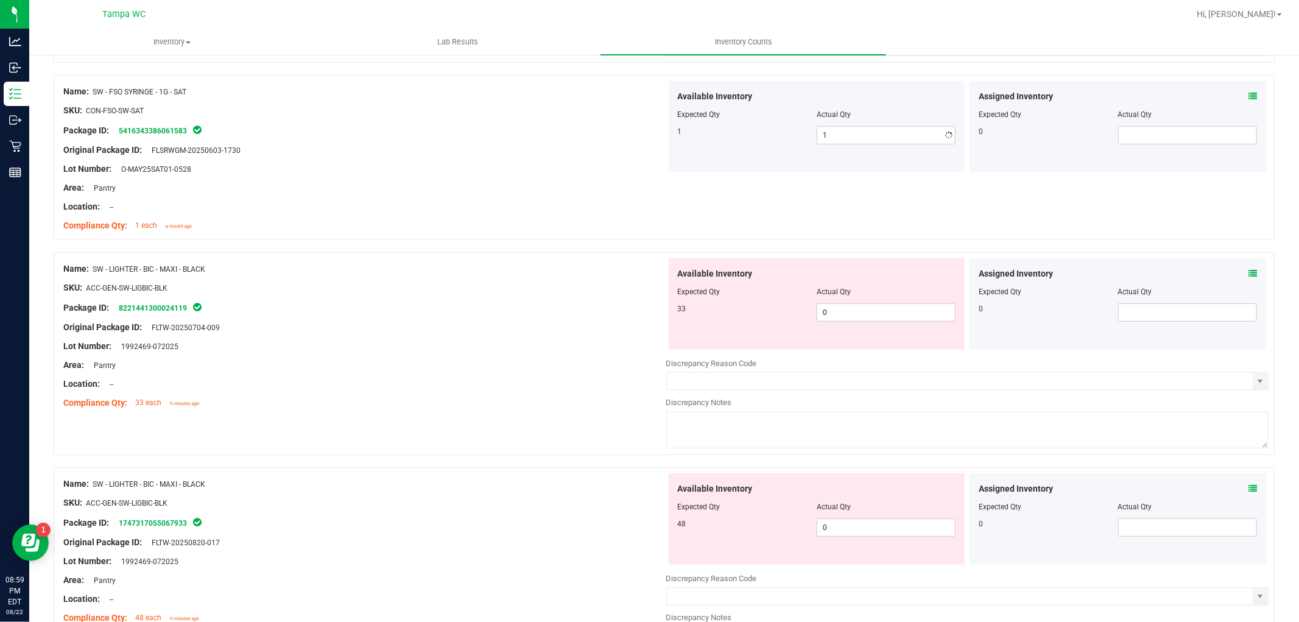
click at [605, 198] on div "Name: SW - FSO SYRINGE - 1G - SAT SKU: CON-FSO-SW-SAT Package ID: 5416343386061…" at bounding box center [364, 158] width 603 height 155
click at [569, 302] on div "Name: SW - LIGHTER - BIC - MAXI - BLACK SKU: ACC-GEN-SW-LIGBIC-BLK Package ID: …" at bounding box center [664, 353] width 1221 height 203
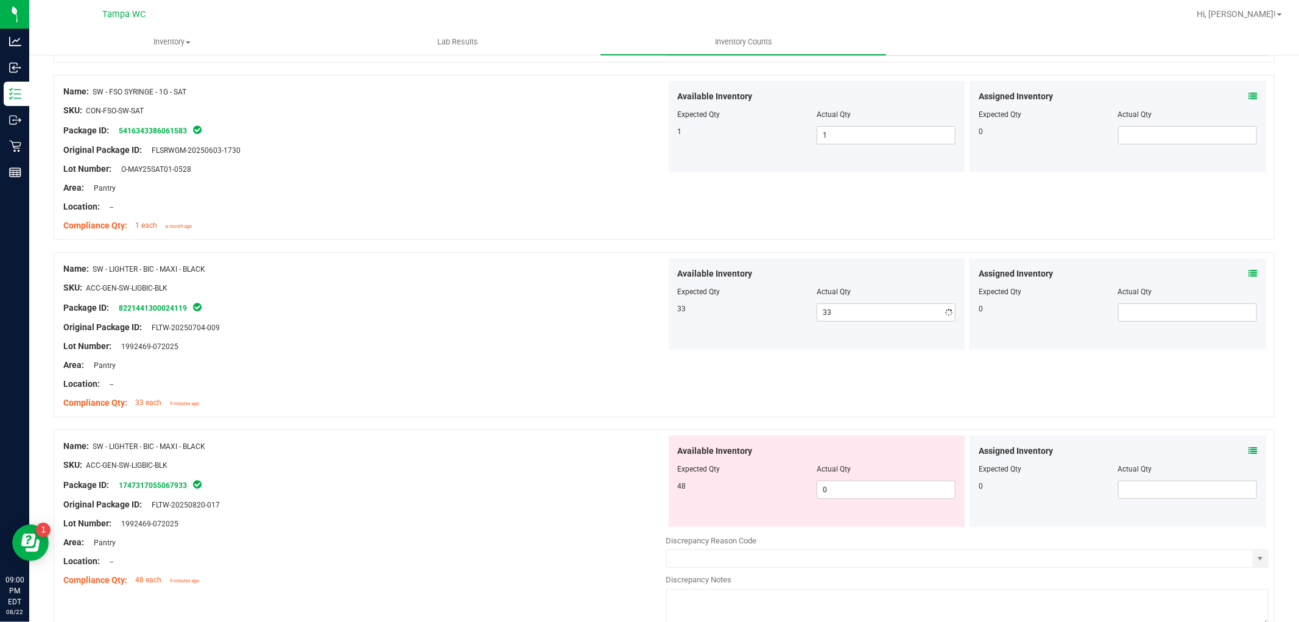
click at [585, 301] on div "Name: SW - LIGHTER - BIC - MAXI - BLACK SKU: ACC-GEN-SW-LIGBIC-BLK Package ID: …" at bounding box center [364, 335] width 603 height 155
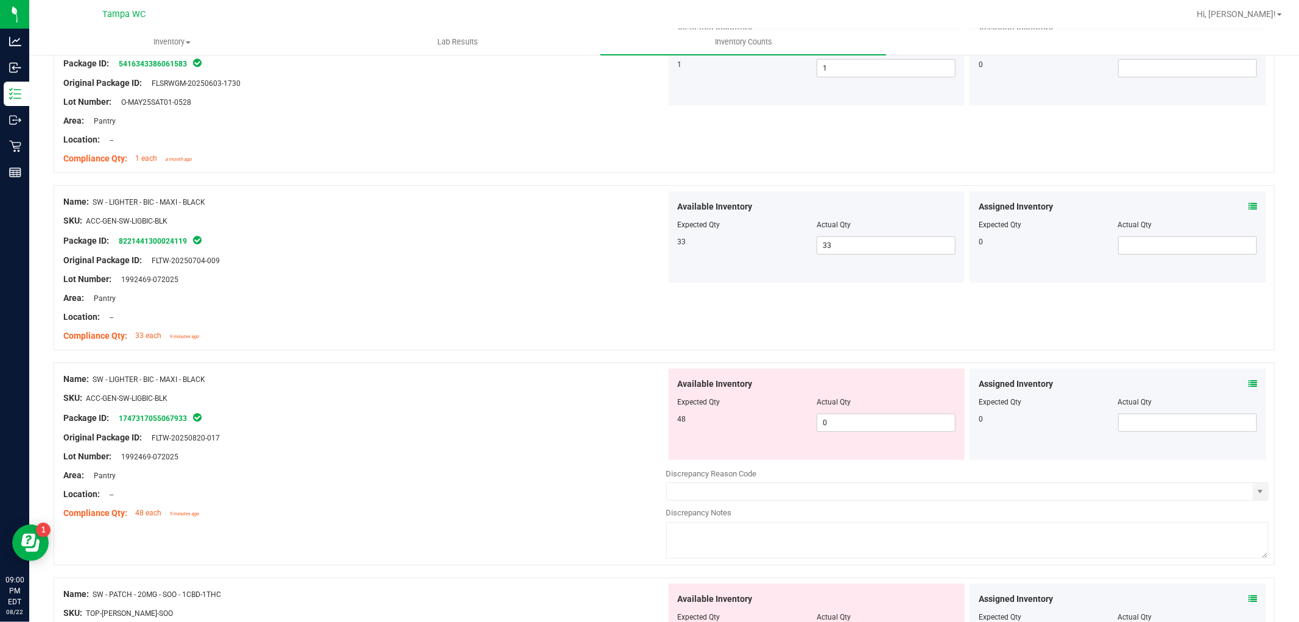
scroll to position [405, 0]
click at [581, 426] on div "Name: SW - LIGHTER - BIC - MAXI - BLACK SKU: ACC-GEN-SW-LIGBIC-BLK Package ID: …" at bounding box center [664, 463] width 1221 height 203
click at [526, 428] on div at bounding box center [364, 427] width 603 height 6
click at [442, 421] on div "Name: SW - LIGHTER - BIC - MAXI - BLACK SKU: ACC-GEN-SW-LIGBIC-BLK Package ID: …" at bounding box center [664, 463] width 1221 height 203
click at [482, 402] on ng-container "SKU: ACC-GEN-SW-LIGBIC-BLK" at bounding box center [364, 400] width 603 height 19
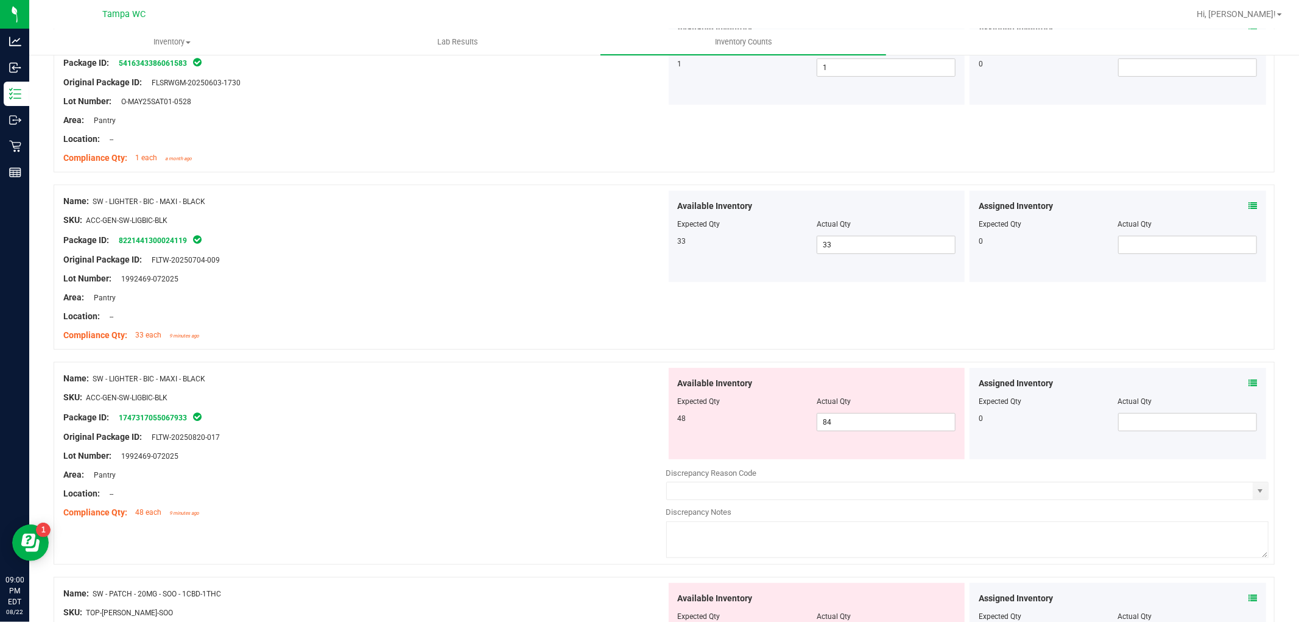
click at [865, 411] on div at bounding box center [817, 410] width 278 height 6
click at [856, 418] on span "84 84" at bounding box center [885, 422] width 139 height 18
click at [856, 417] on input "84" at bounding box center [886, 421] width 138 height 17
click at [857, 416] on input "84" at bounding box center [886, 421] width 138 height 17
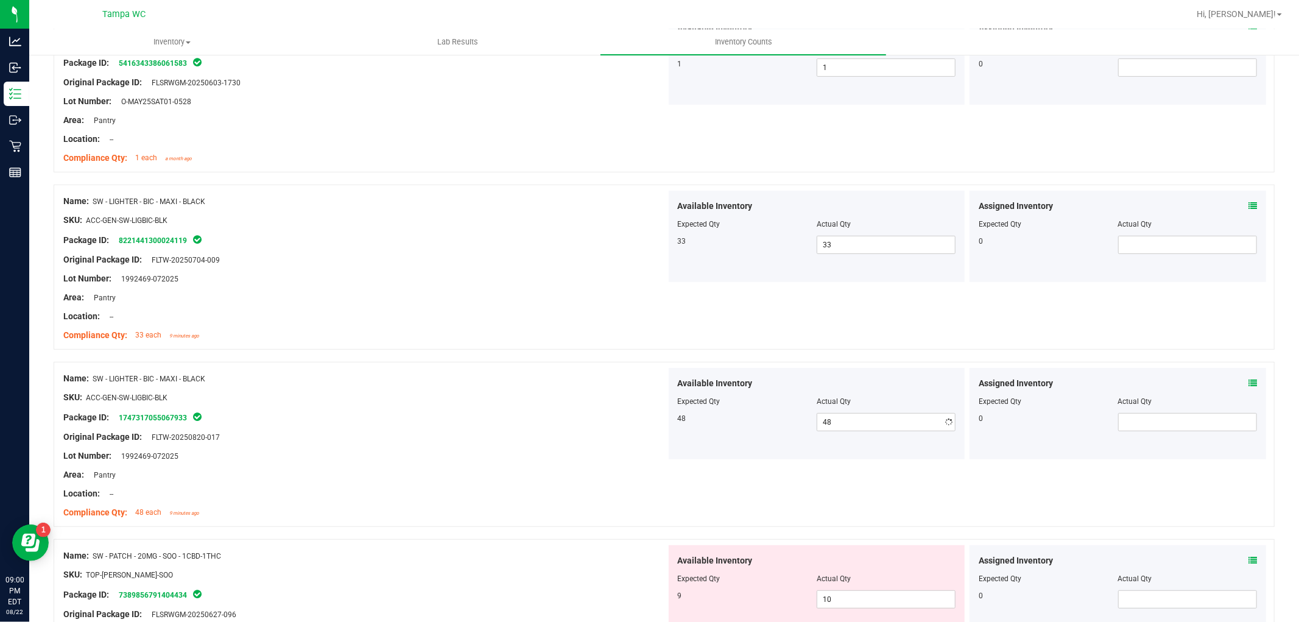
click at [554, 463] on div at bounding box center [364, 465] width 603 height 6
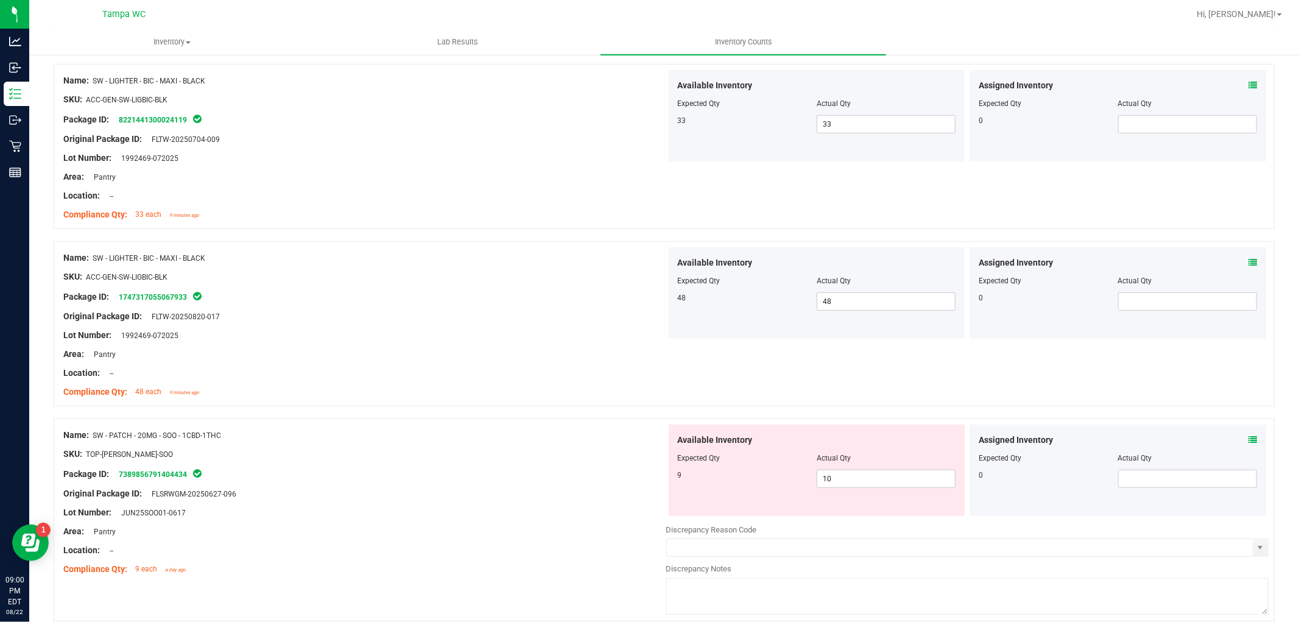
scroll to position [676, 0]
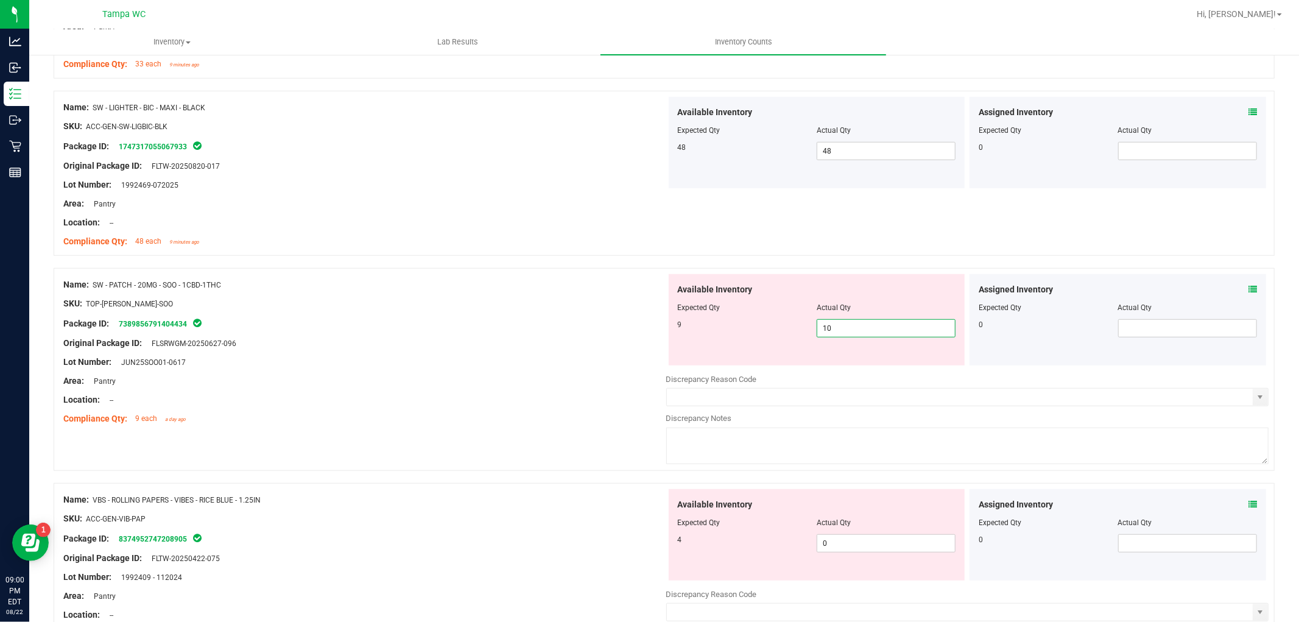
click at [467, 332] on div "Name: SW - PATCH - 20MG - SOO - 1CBD-1THC SKU: TOP-[PERSON_NAME]-SOO Package ID…" at bounding box center [664, 369] width 1221 height 203
click at [457, 343] on div "Original Package ID: FLSRWGM-20250627-096" at bounding box center [364, 343] width 603 height 13
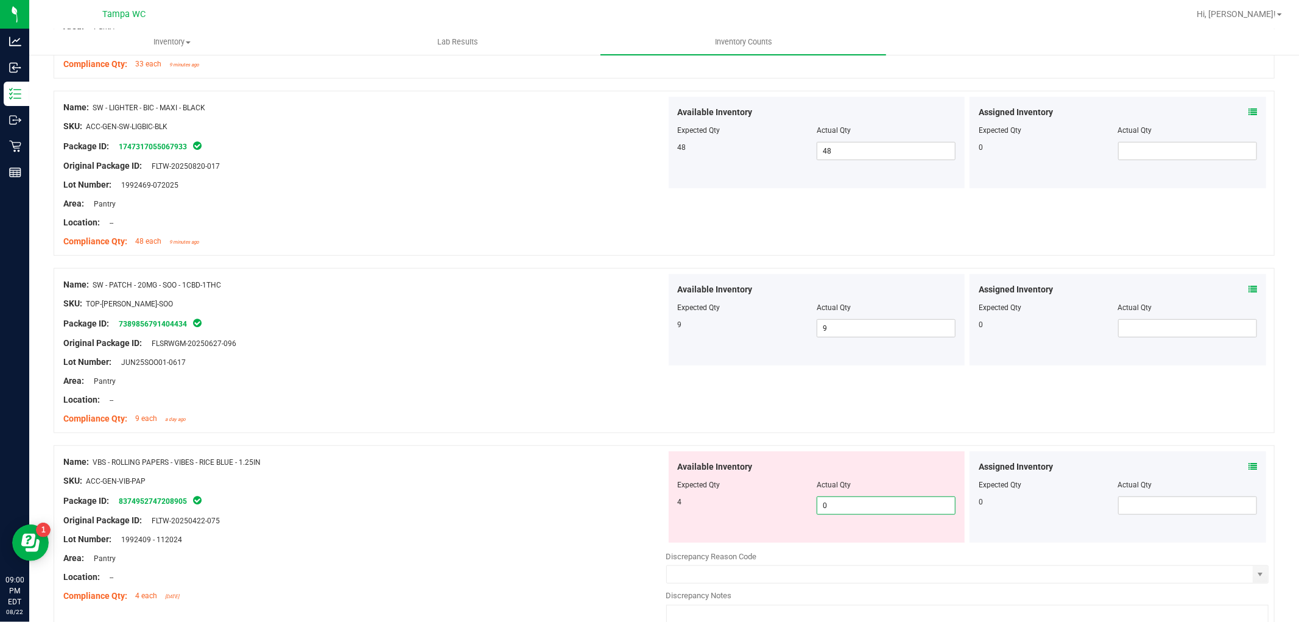
click at [507, 547] on div "Name: VBS - ROLLING PAPERS - VIBES - RICE BLUE - 1.25IN SKU: ACC-GEN-VIB-PAP Pa…" at bounding box center [664, 546] width 1221 height 203
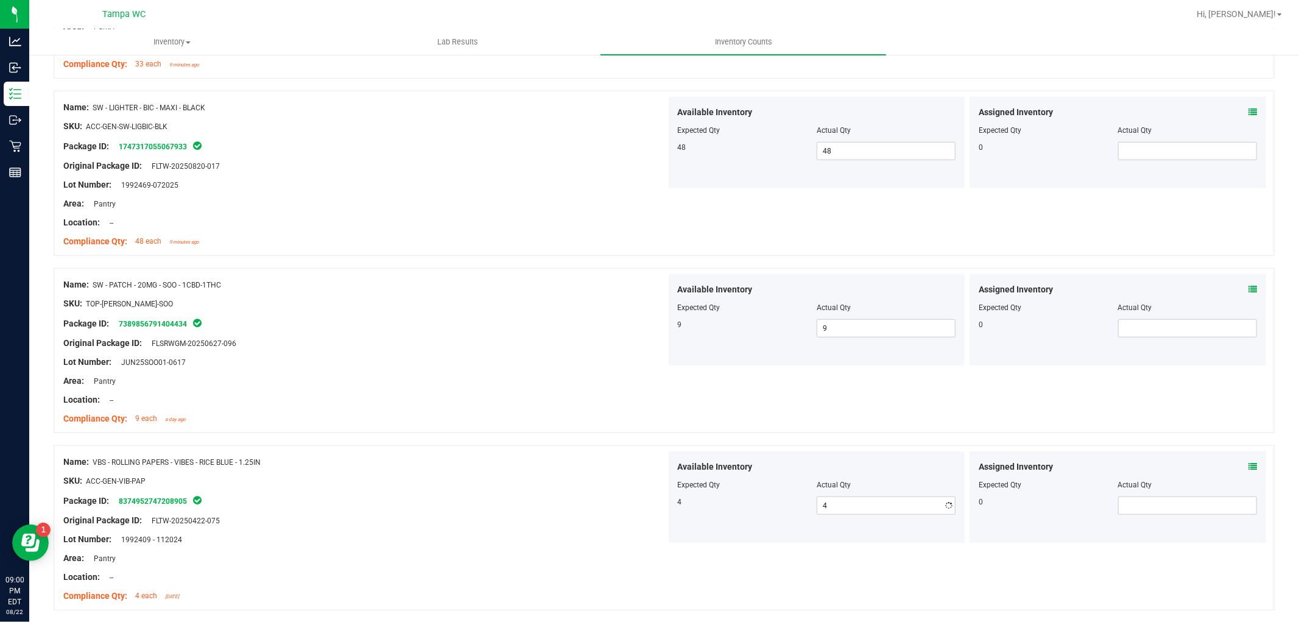
click at [591, 463] on div "Name: VBS - ROLLING PAPERS - VIBES - RICE BLUE - 1.25IN SKU: ACC-GEN-VIB-PAP Pa…" at bounding box center [364, 528] width 603 height 155
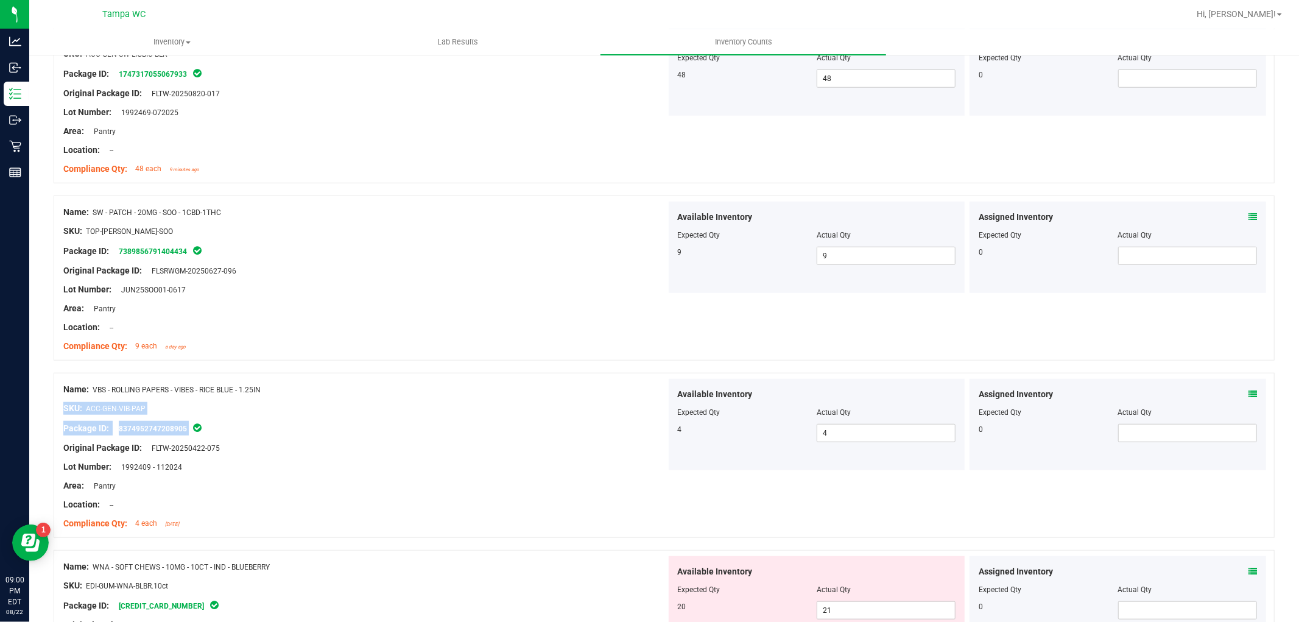
scroll to position [935, 0]
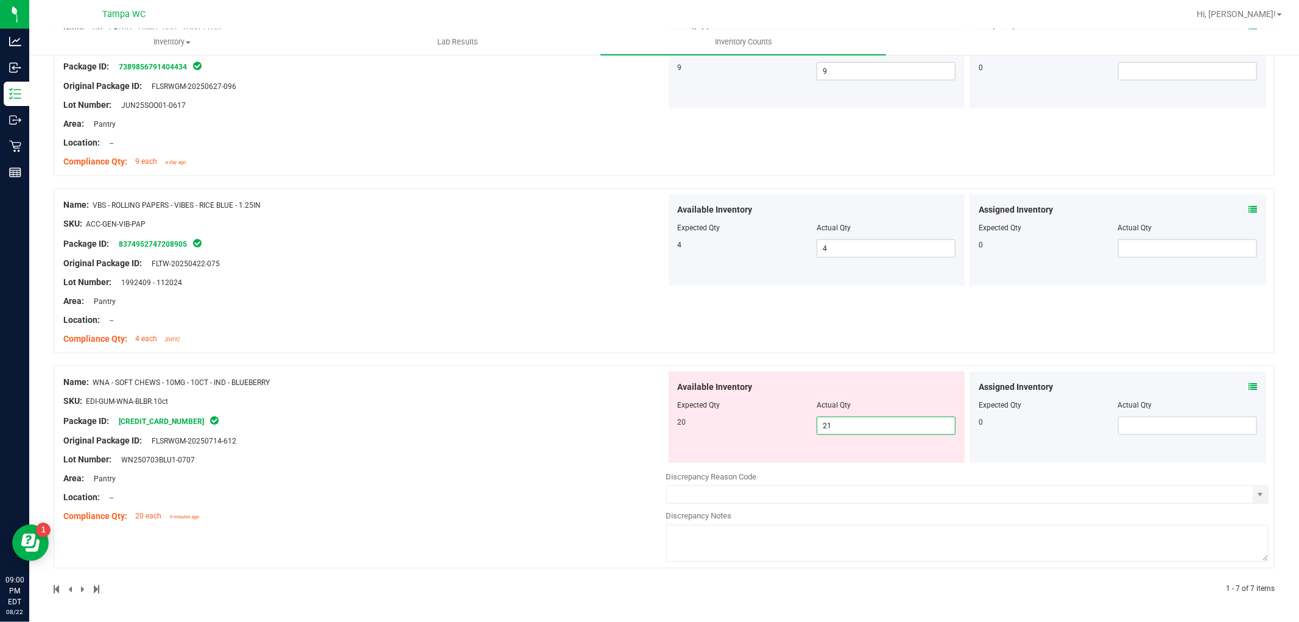
click at [623, 472] on div "Name: WNA - SOFT CHEWS - 10MG - 10CT - IND - BLUEBERRY SKU: EDI-GUM-WNA-BLBR.10…" at bounding box center [664, 466] width 1221 height 203
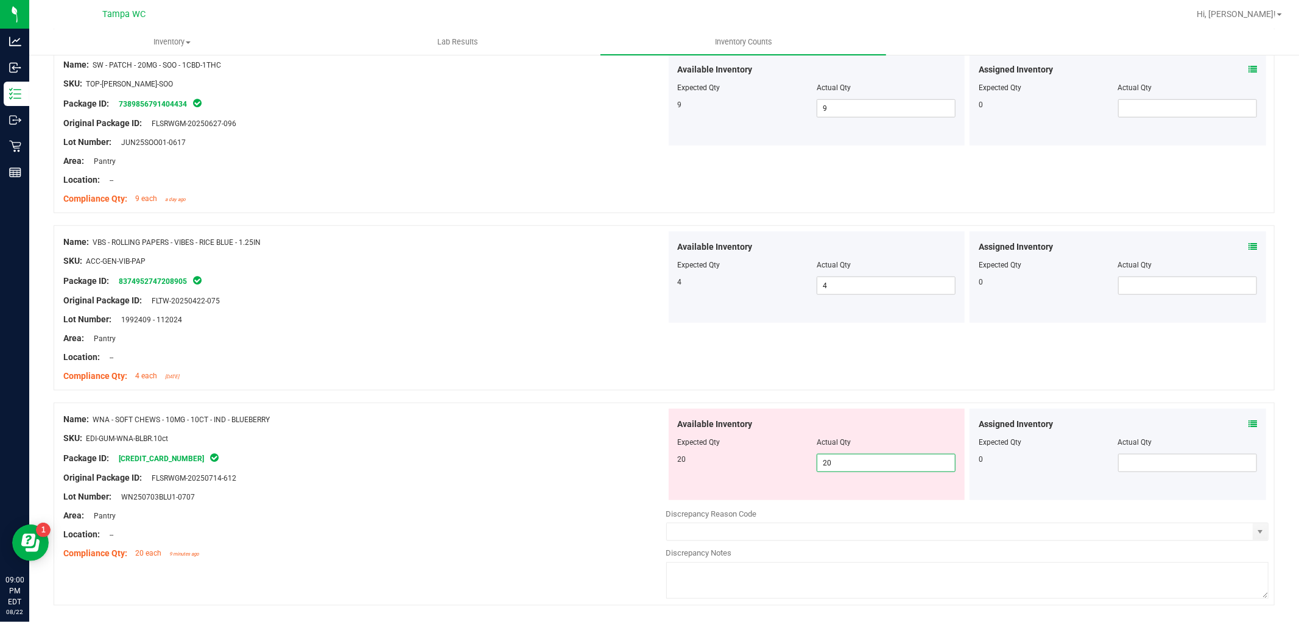
click at [612, 443] on div "Name: WNA - SOFT CHEWS - 10MG - 10CT - IND - BLUEBERRY SKU: EDI-GUM-WNA-BLBR.10…" at bounding box center [364, 486] width 603 height 155
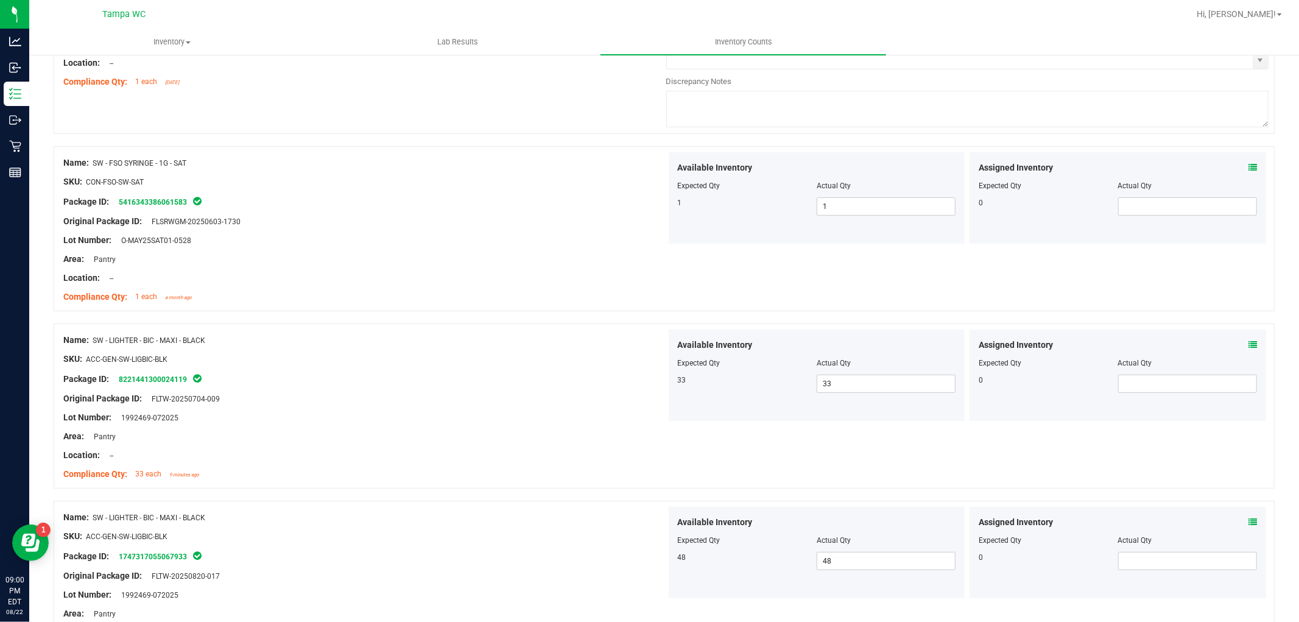
scroll to position [0, 0]
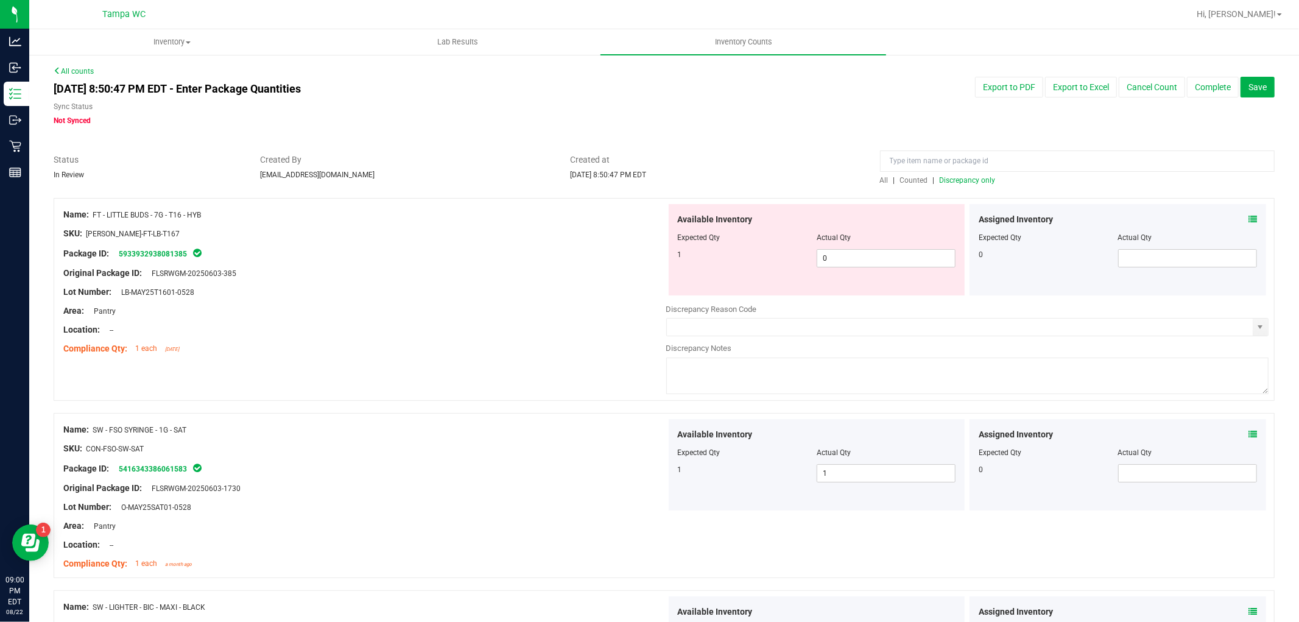
click at [880, 179] on span "All" at bounding box center [884, 180] width 9 height 9
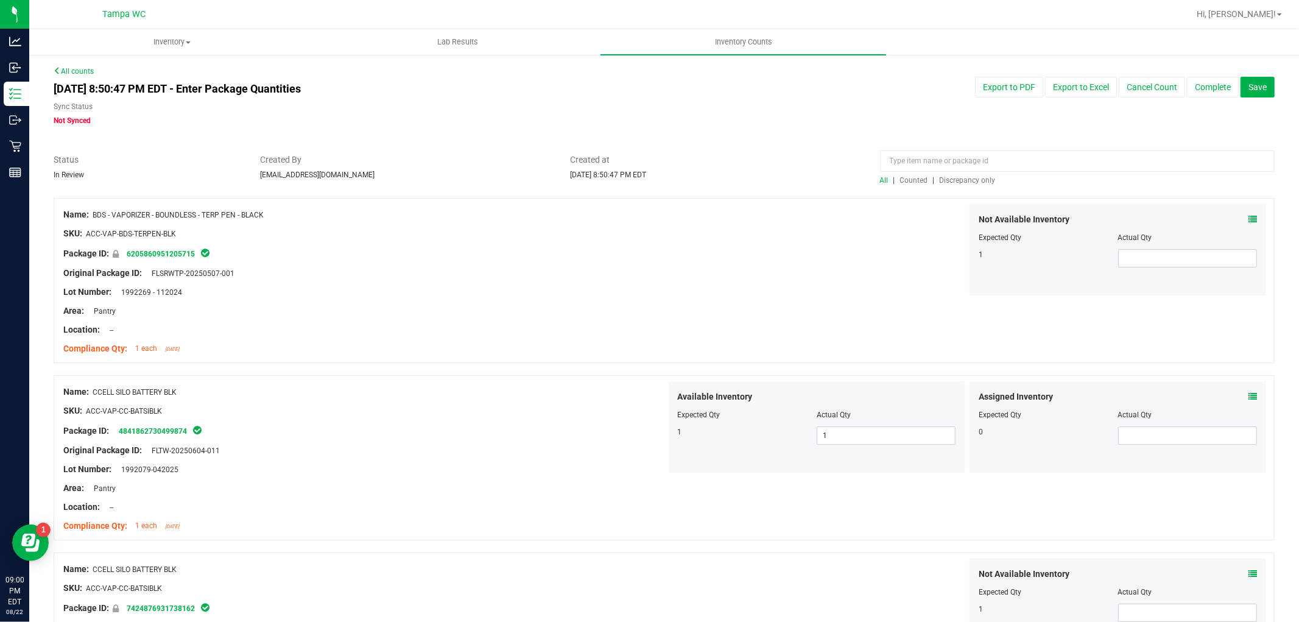
click at [964, 177] on span "Discrepancy only" at bounding box center [967, 180] width 56 height 9
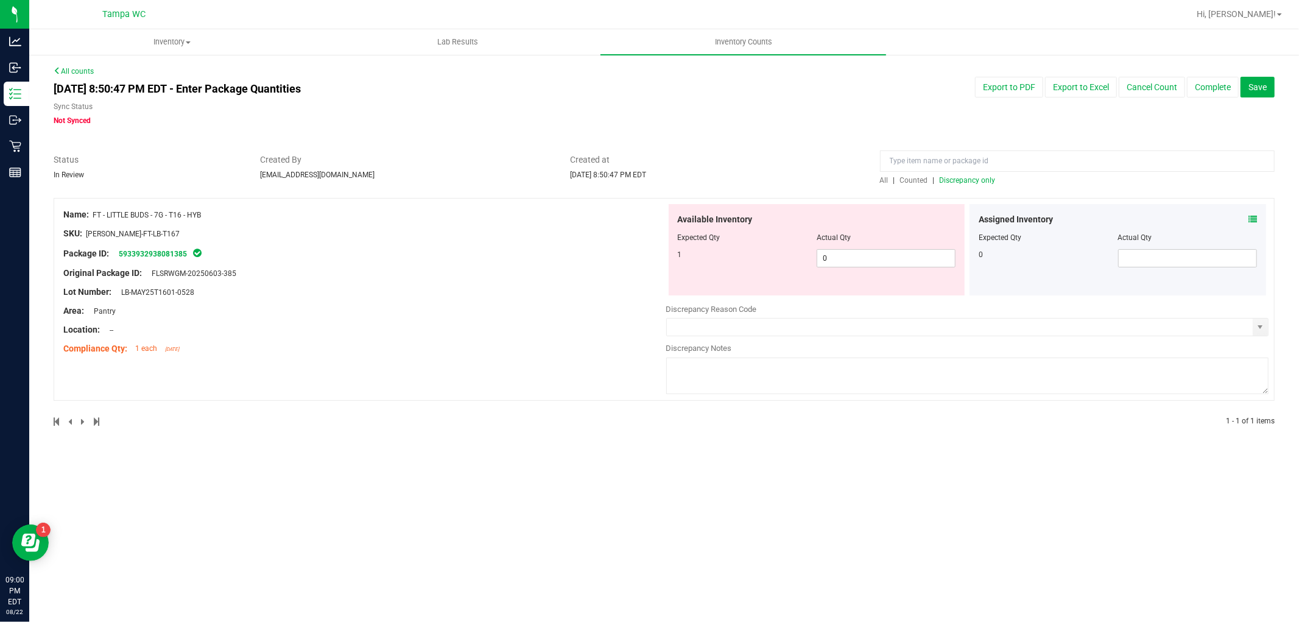
click at [483, 280] on div at bounding box center [364, 282] width 603 height 6
drag, startPoint x: 888, startPoint y: 257, endPoint x: 429, endPoint y: 342, distance: 466.3
click at [429, 342] on div "Name: FT - LITTLE BUDS - 7G - T16 - HYB SKU: [PERSON_NAME]-FT-LB-T167 Package I…" at bounding box center [664, 299] width 1221 height 203
drag, startPoint x: 430, startPoint y: 341, endPoint x: 525, endPoint y: 330, distance: 95.6
click at [452, 339] on ng-container "Compliance Qty: 1 each [DATE]" at bounding box center [364, 345] width 603 height 19
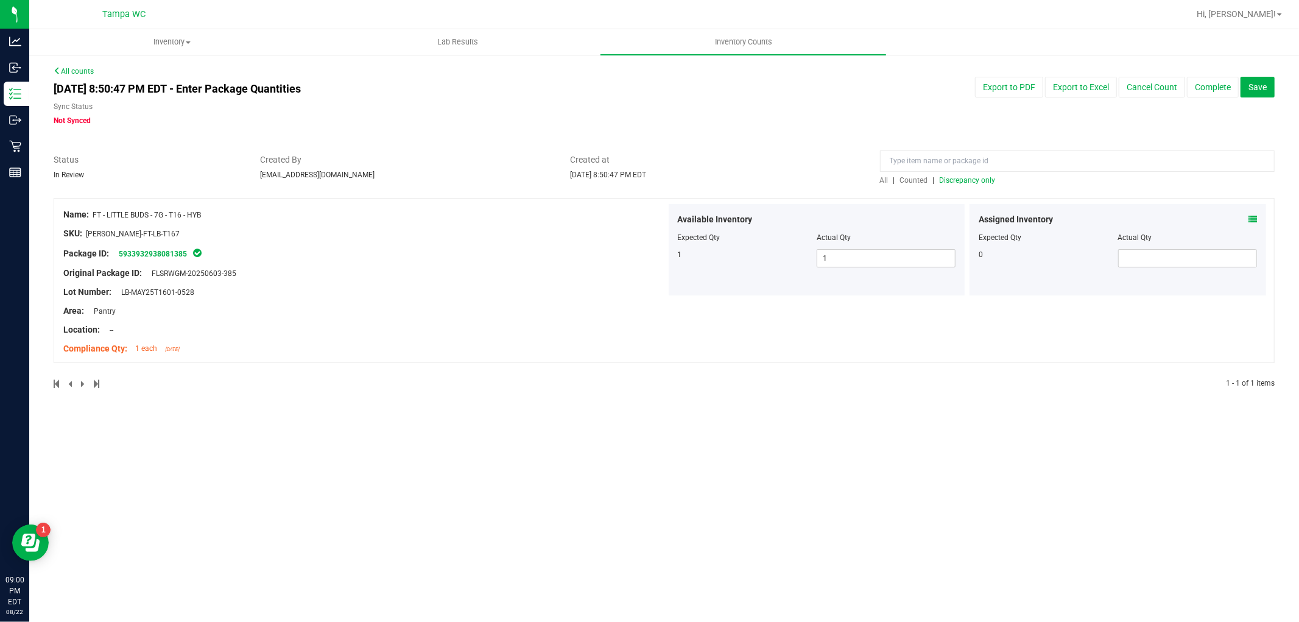
click at [882, 177] on div "All | Counted | Discrepancy only" at bounding box center [1077, 180] width 395 height 11
click at [888, 181] on span "All" at bounding box center [884, 180] width 9 height 9
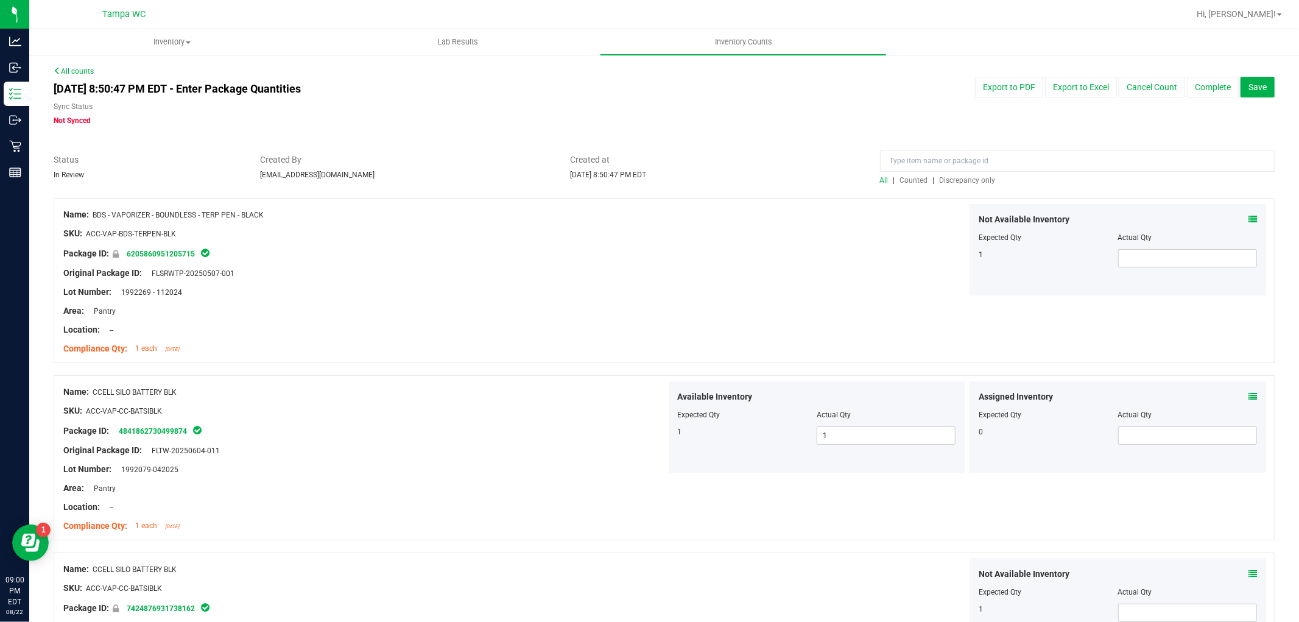
click at [969, 177] on span "Discrepancy only" at bounding box center [967, 180] width 56 height 9
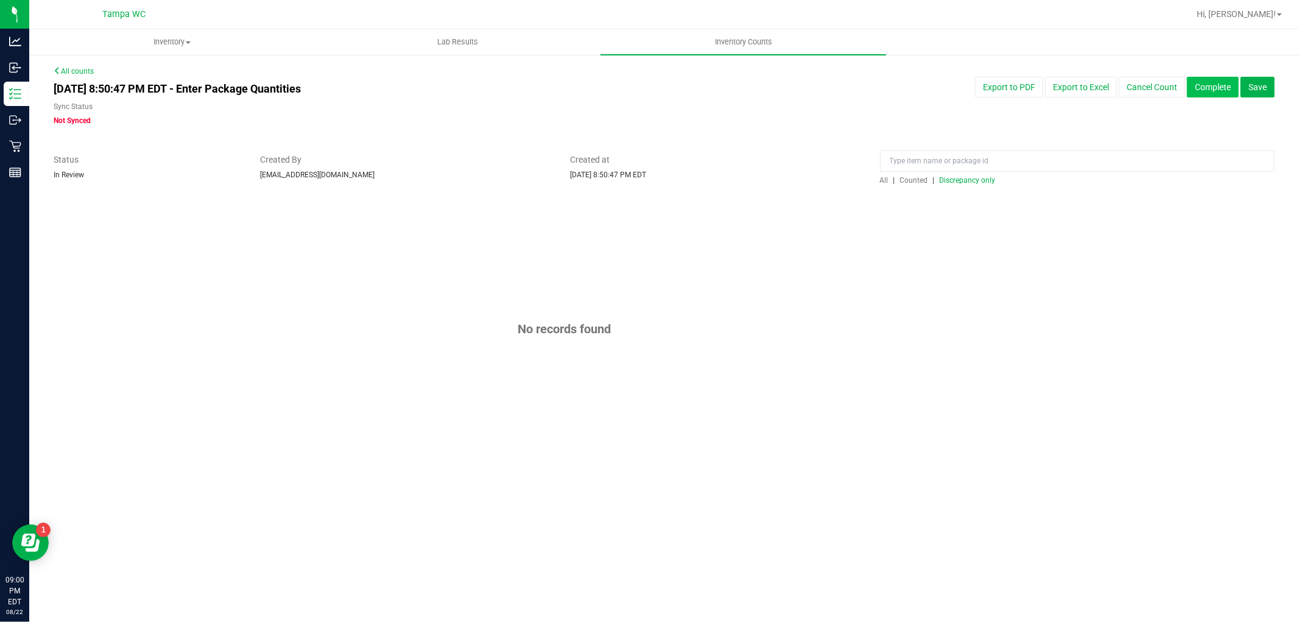
click at [1223, 84] on button "Complete" at bounding box center [1213, 87] width 52 height 21
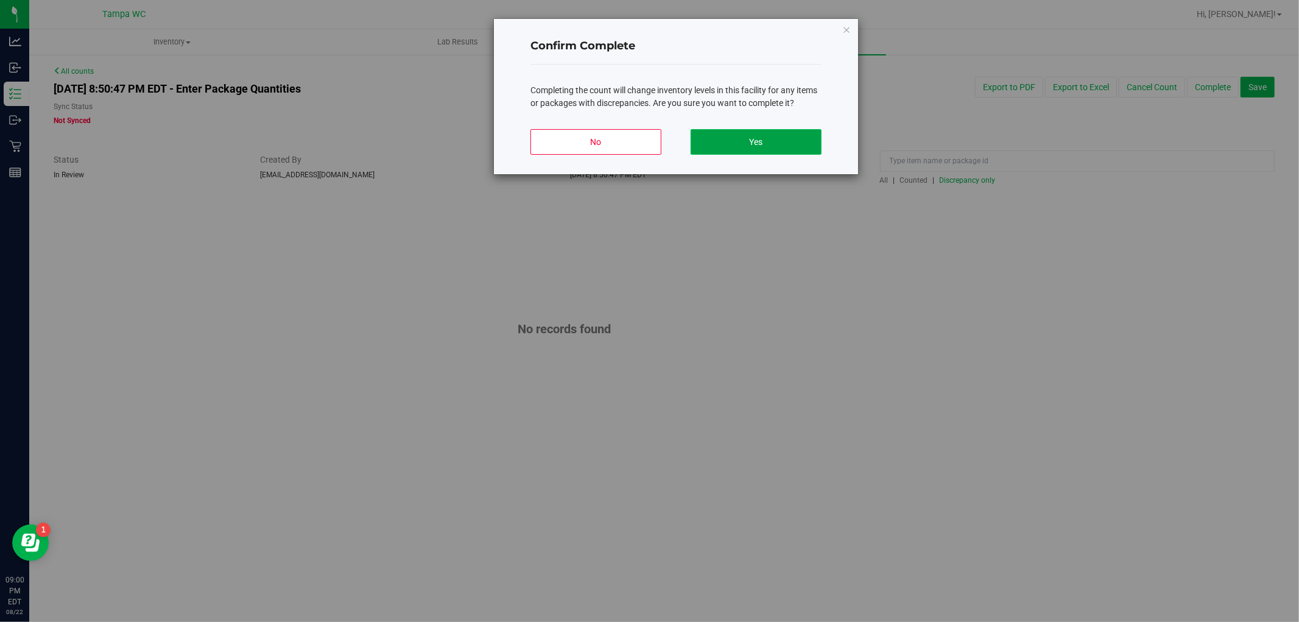
click at [814, 138] on button "Yes" at bounding box center [755, 142] width 131 height 26
